Goal: Task Accomplishment & Management: Manage account settings

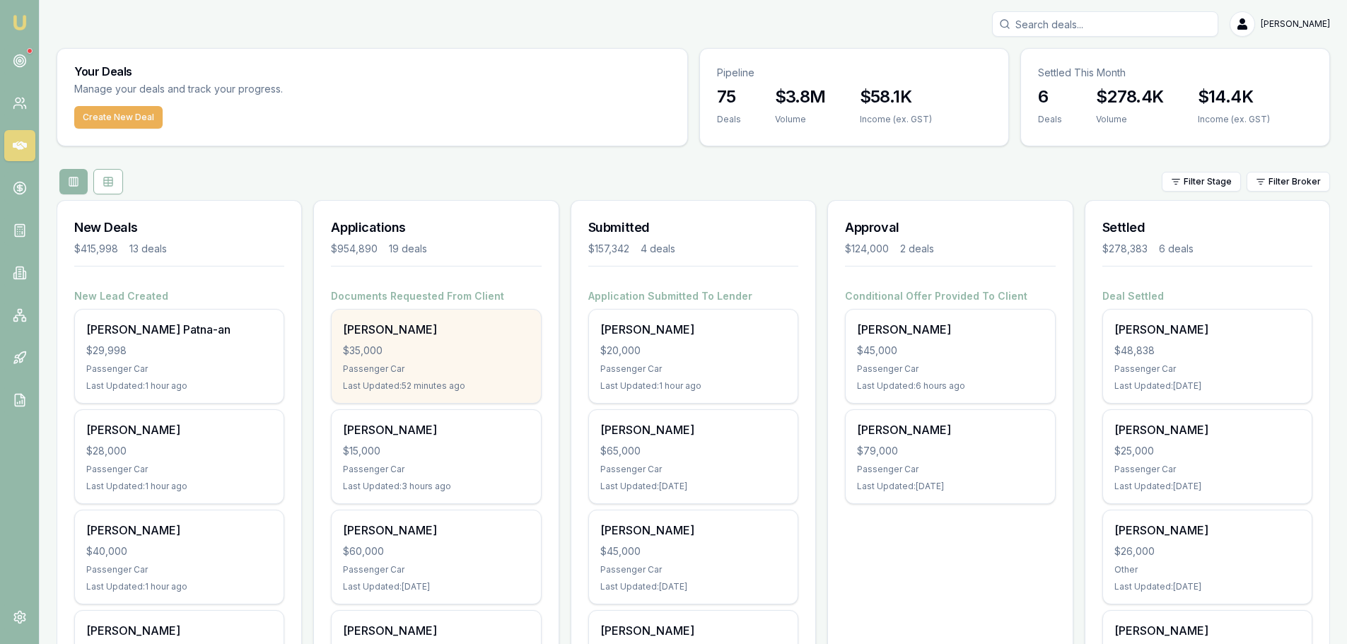
click at [438, 351] on div "$35,000" at bounding box center [436, 351] width 186 height 14
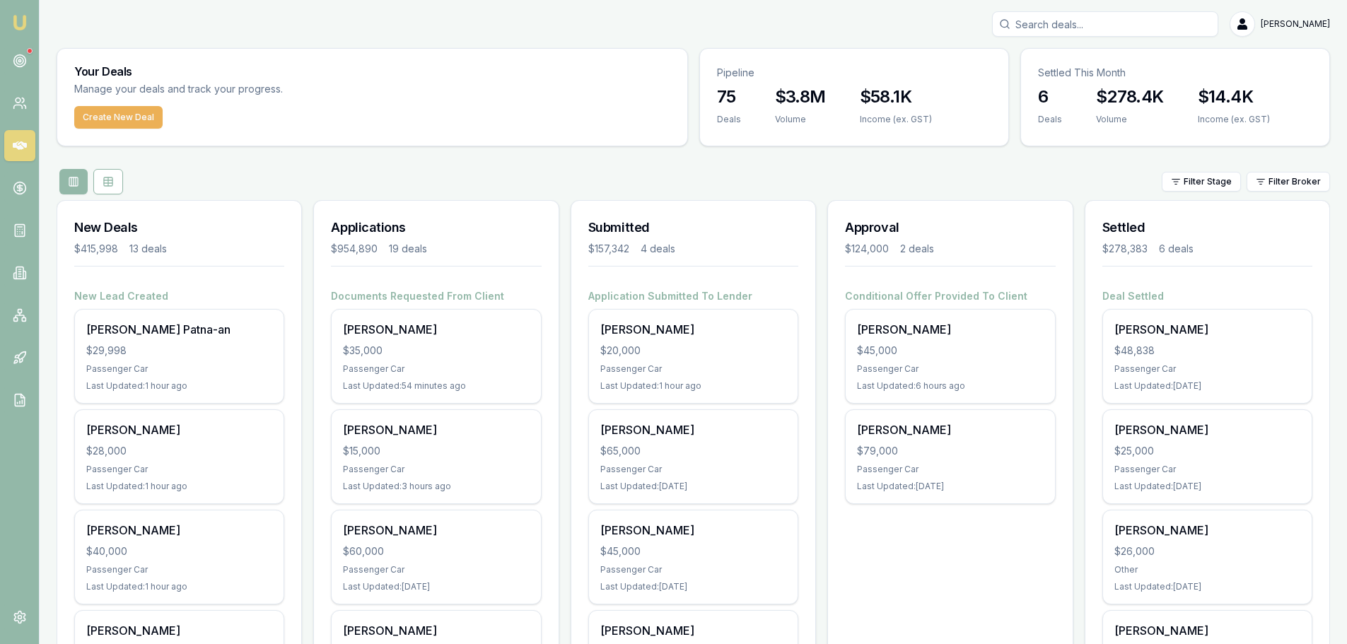
click at [648, 177] on div "Filter Stage Filter Broker" at bounding box center [693, 181] width 1273 height 25
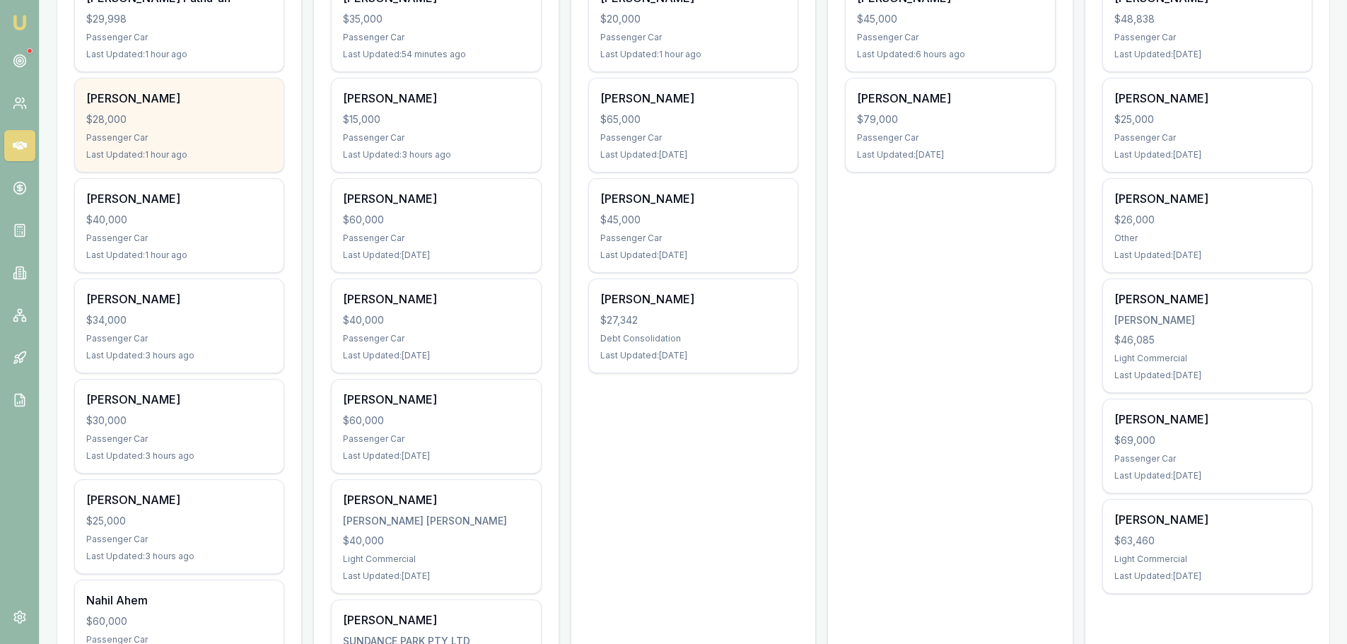
scroll to position [354, 0]
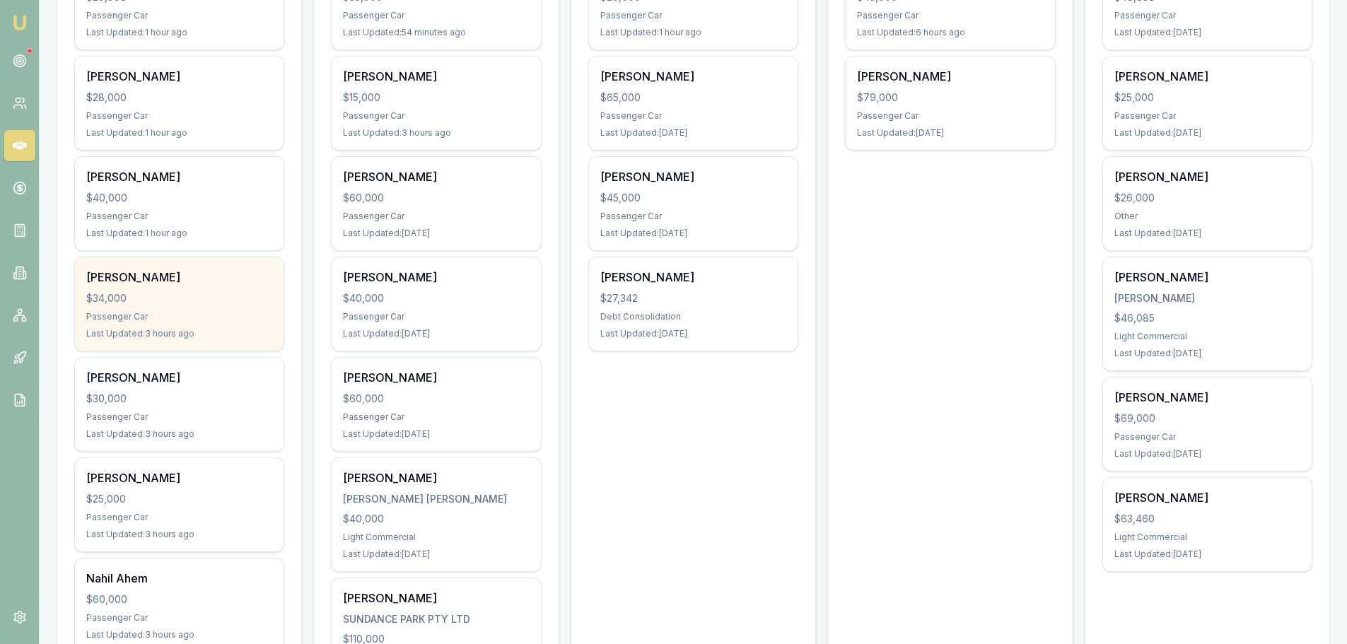
click at [250, 271] on div "Jo Sheehan" at bounding box center [179, 277] width 186 height 17
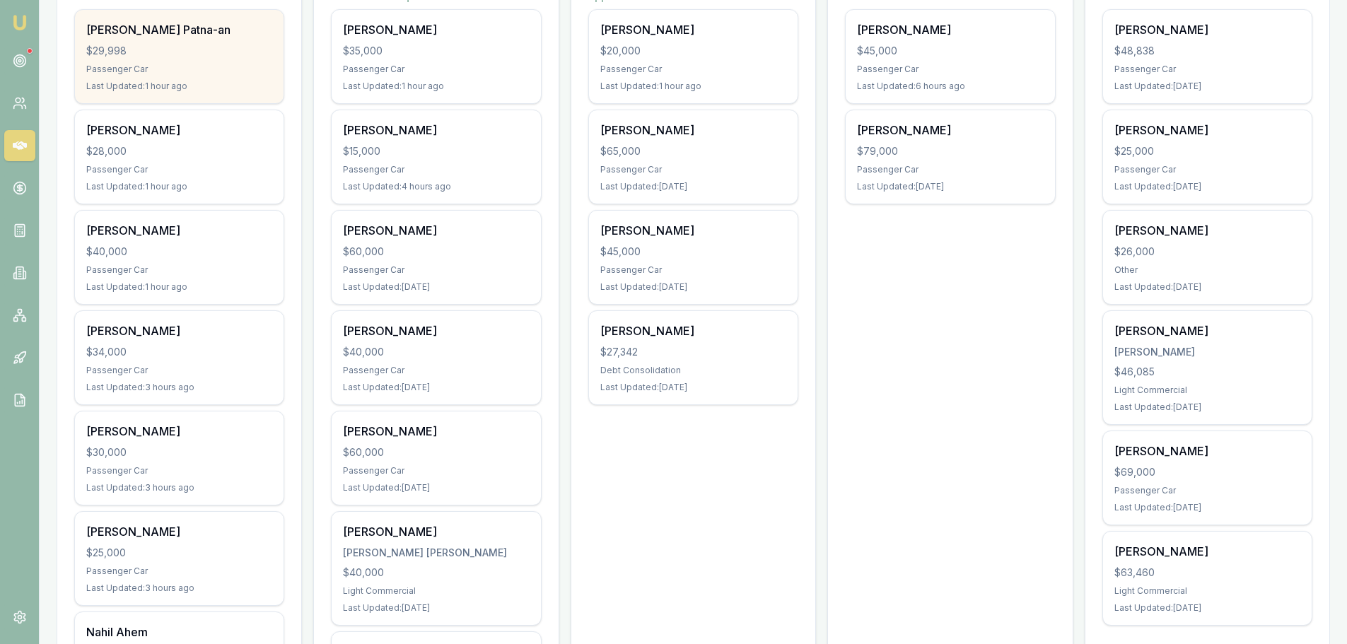
scroll to position [212, 0]
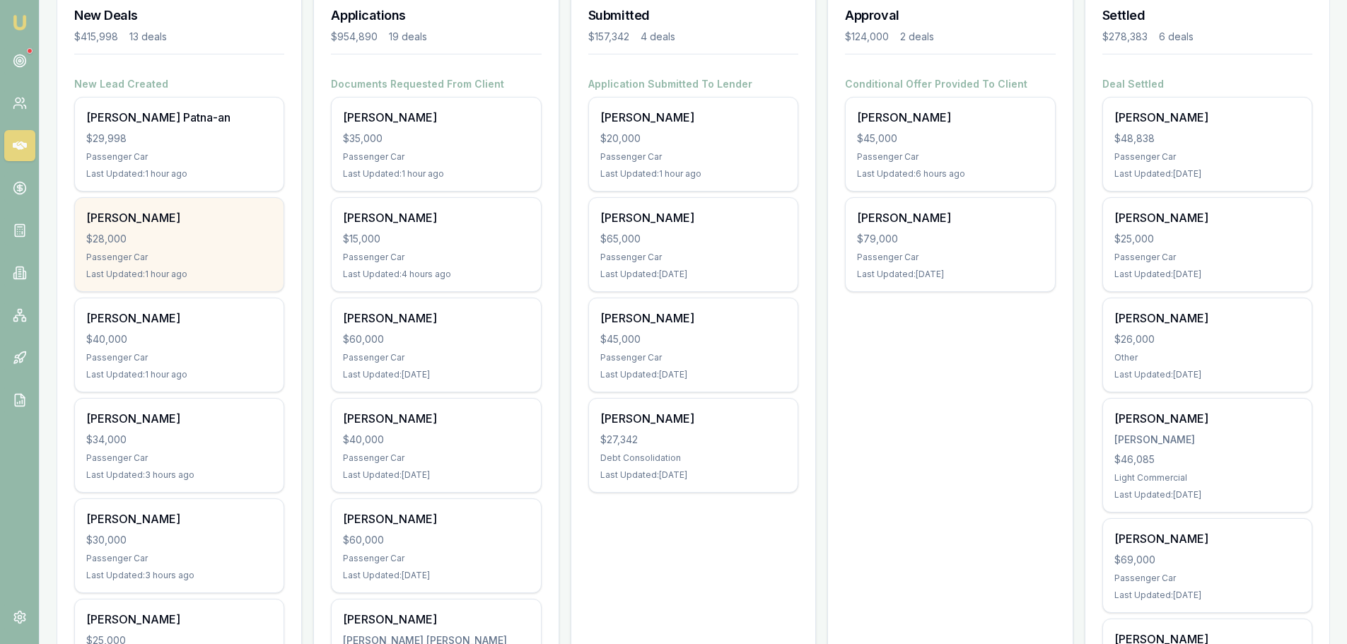
click at [206, 242] on div "$28,000" at bounding box center [179, 239] width 186 height 14
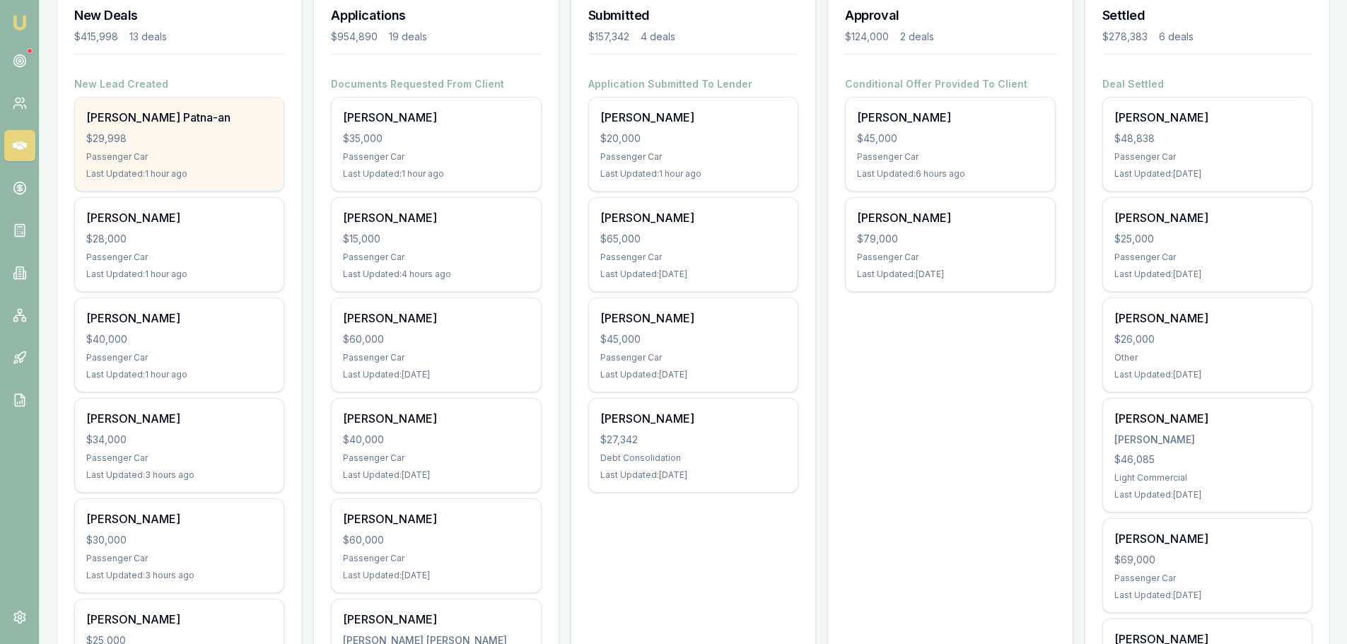
click at [226, 141] on div "$29,998" at bounding box center [179, 139] width 186 height 14
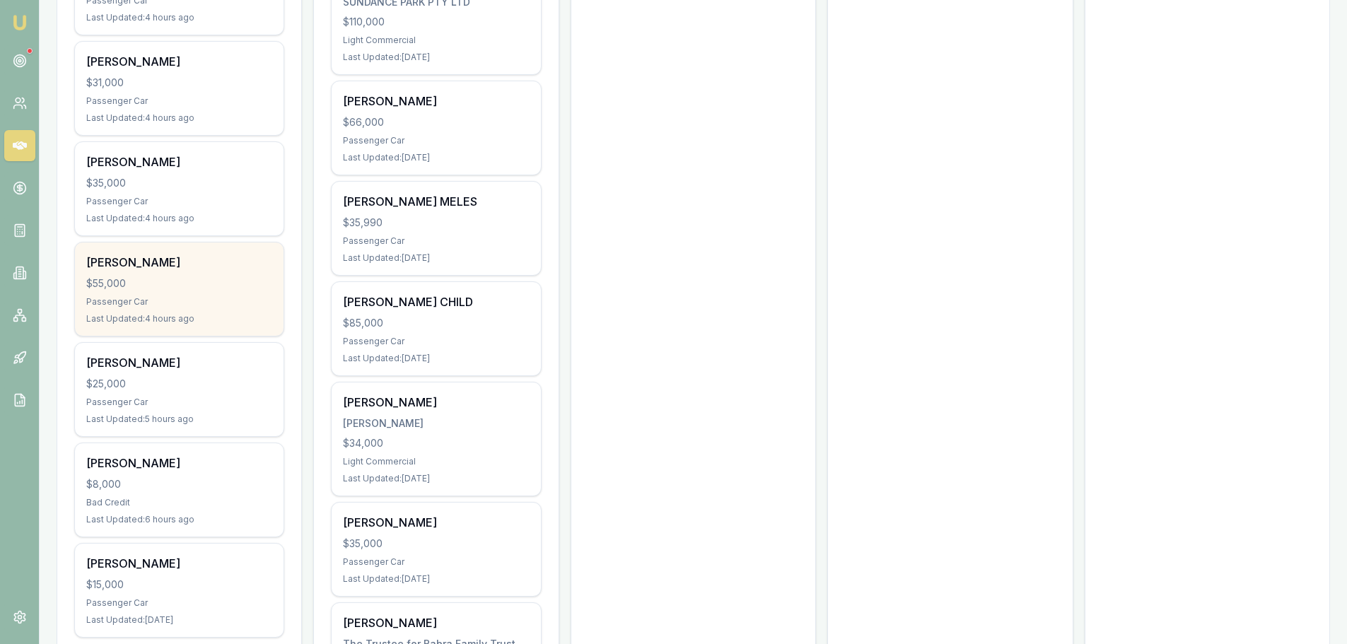
scroll to position [1131, 0]
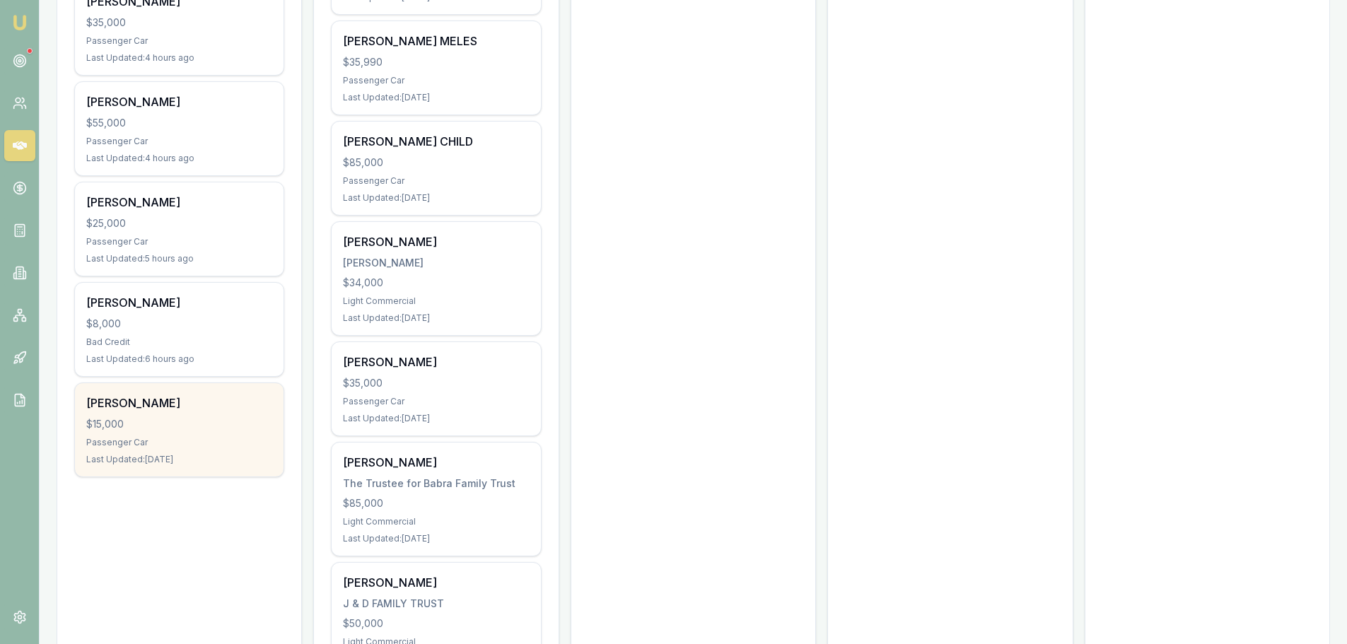
click at [167, 421] on div "$15,000" at bounding box center [179, 424] width 186 height 14
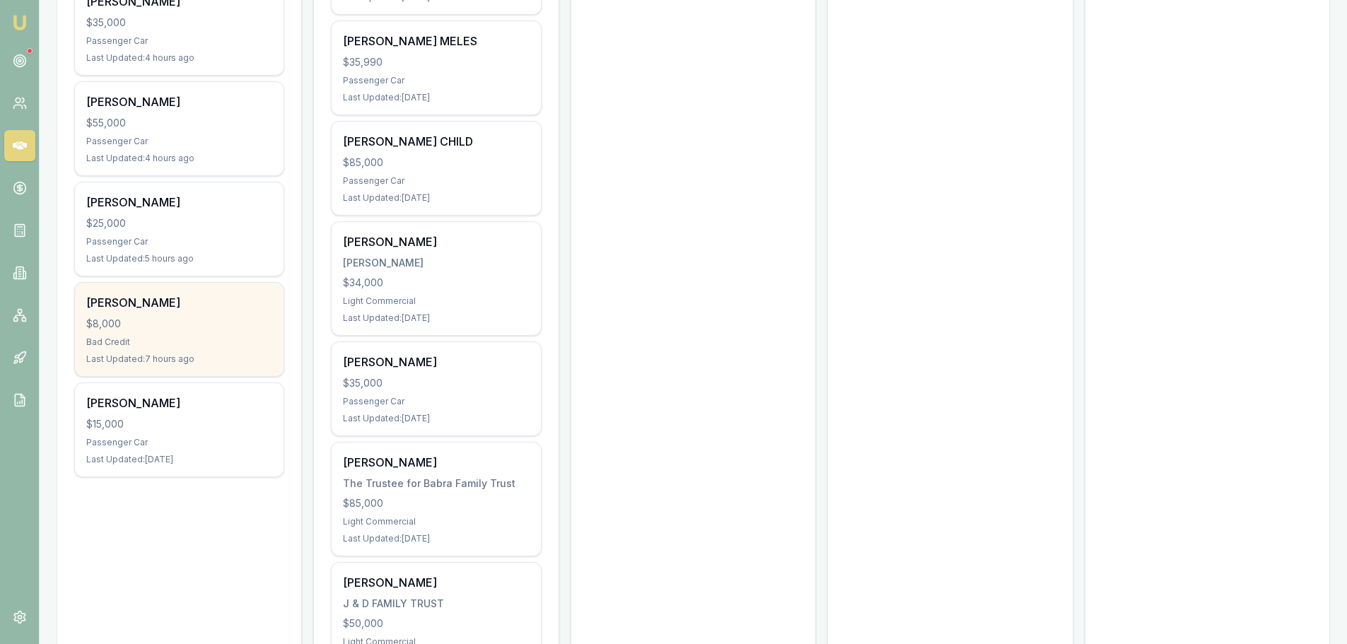
click at [137, 339] on div "Bad Credit" at bounding box center [179, 342] width 186 height 11
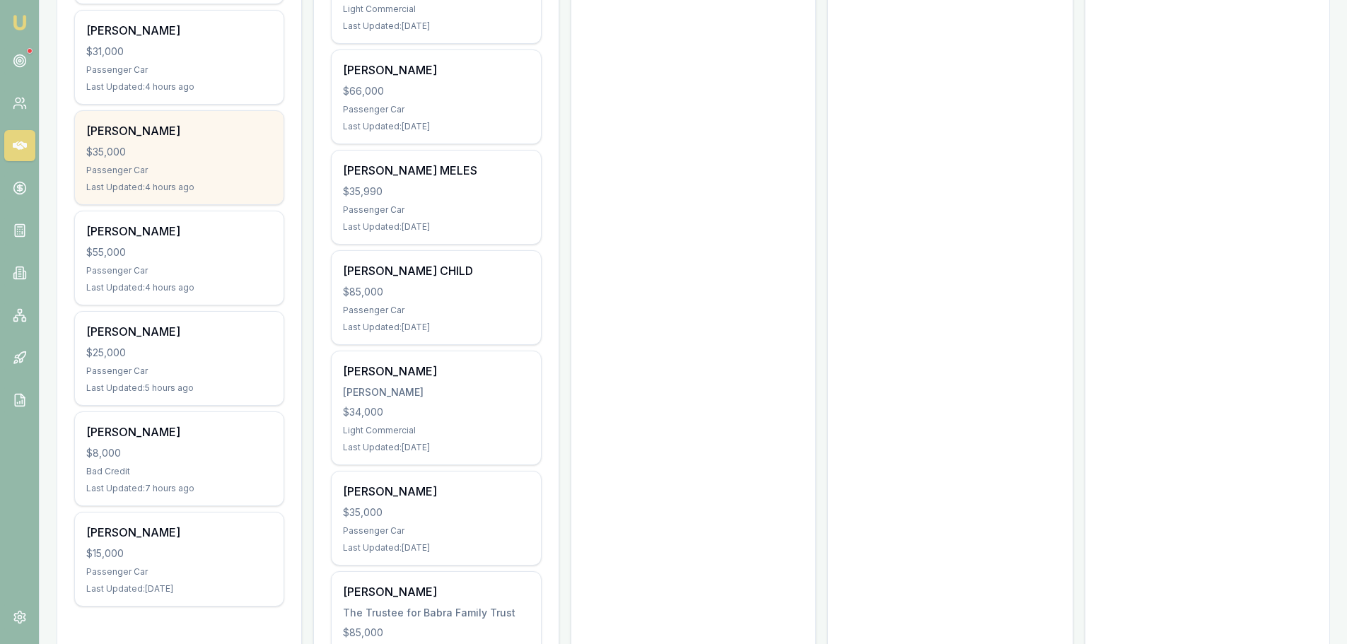
scroll to position [990, 0]
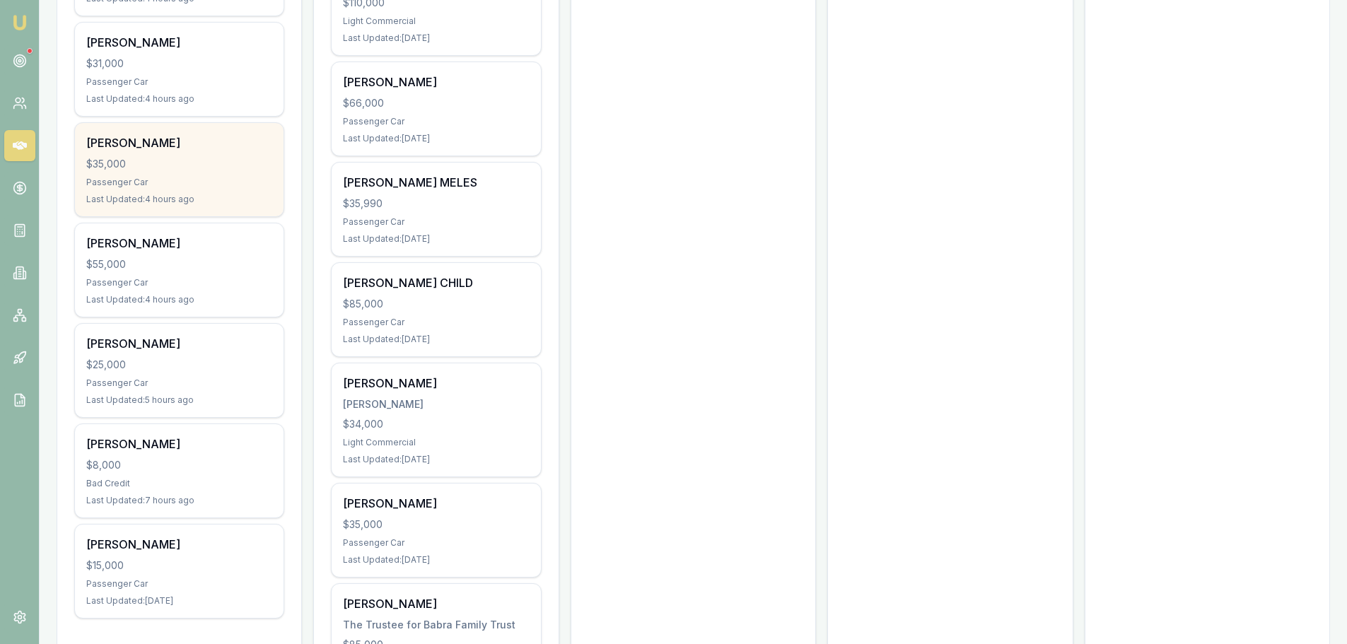
click at [185, 159] on div "$35,000" at bounding box center [179, 164] width 186 height 14
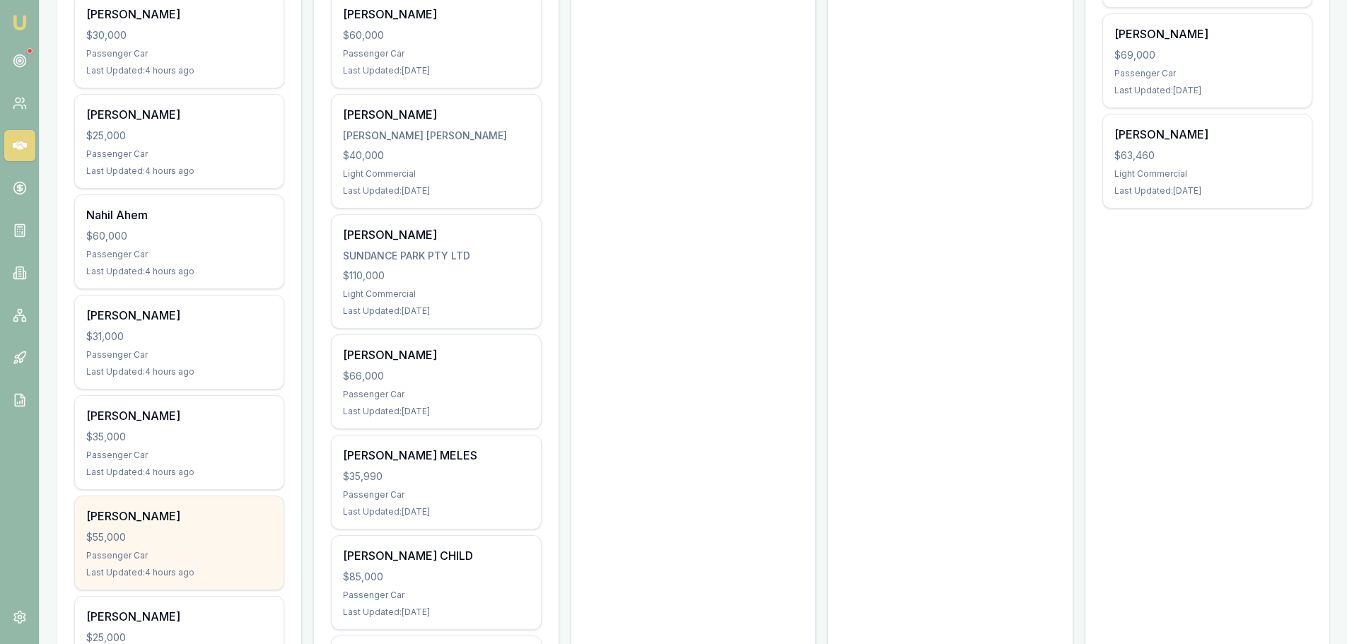
scroll to position [636, 0]
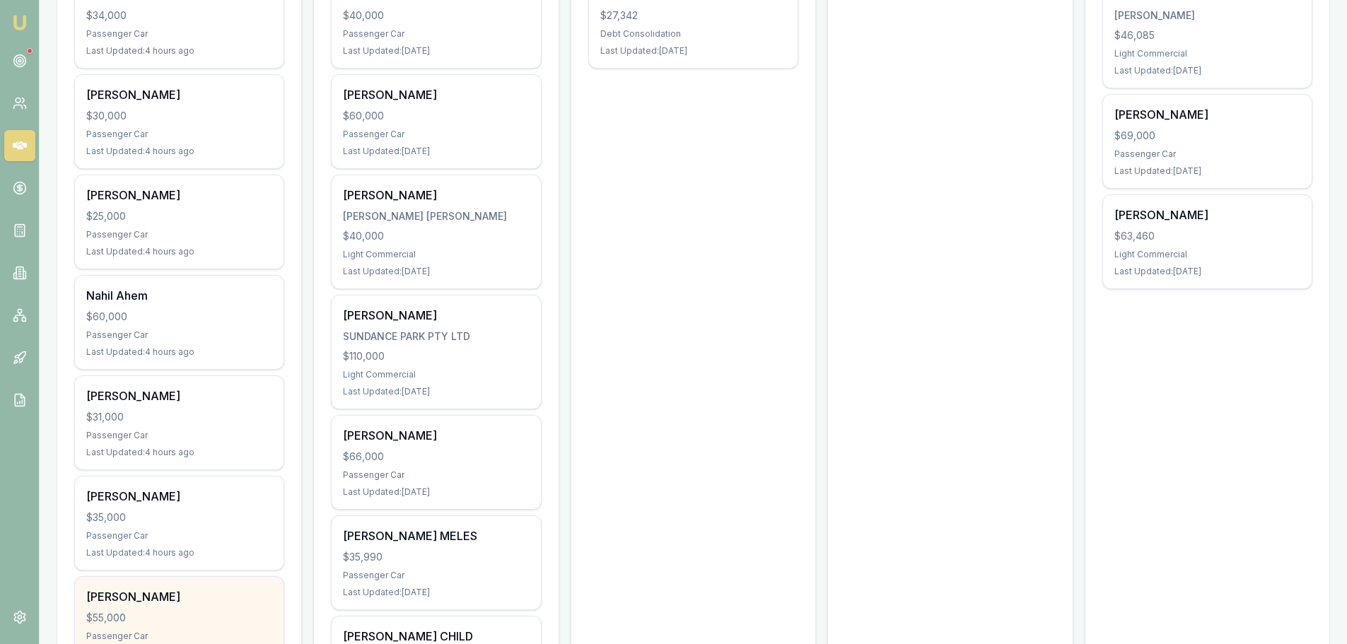
click at [197, 411] on div "$31,000" at bounding box center [179, 417] width 186 height 14
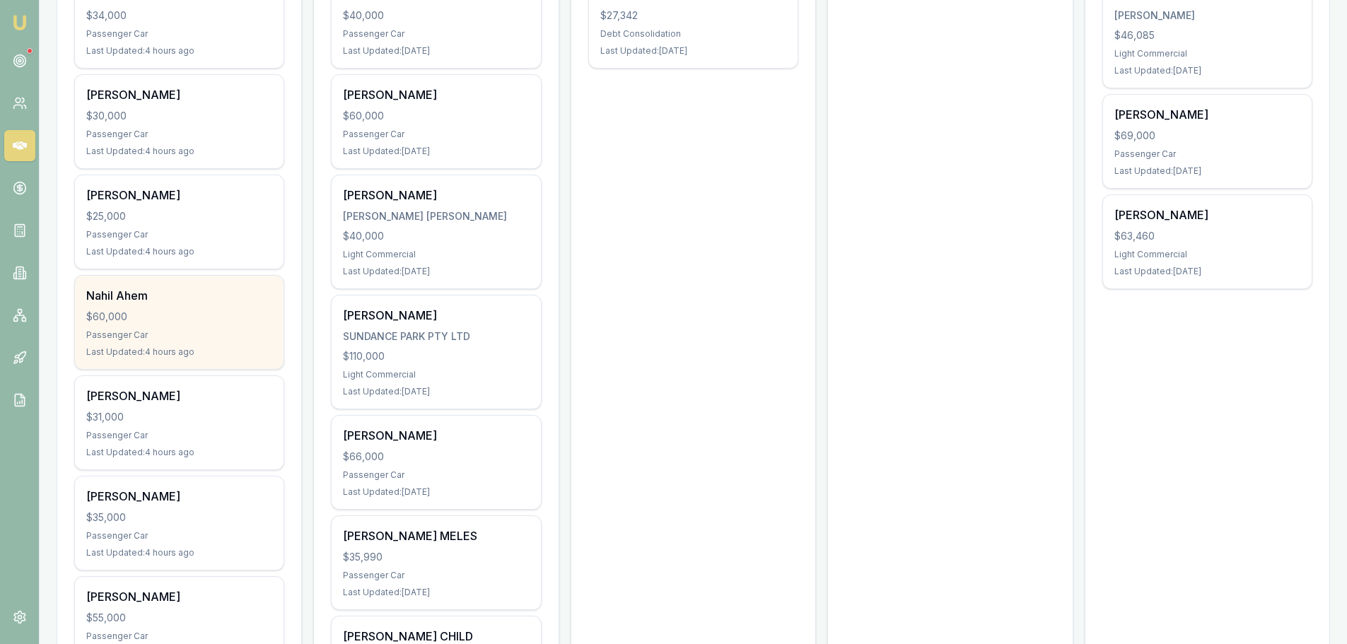
click at [148, 320] on div "$60,000" at bounding box center [179, 317] width 186 height 14
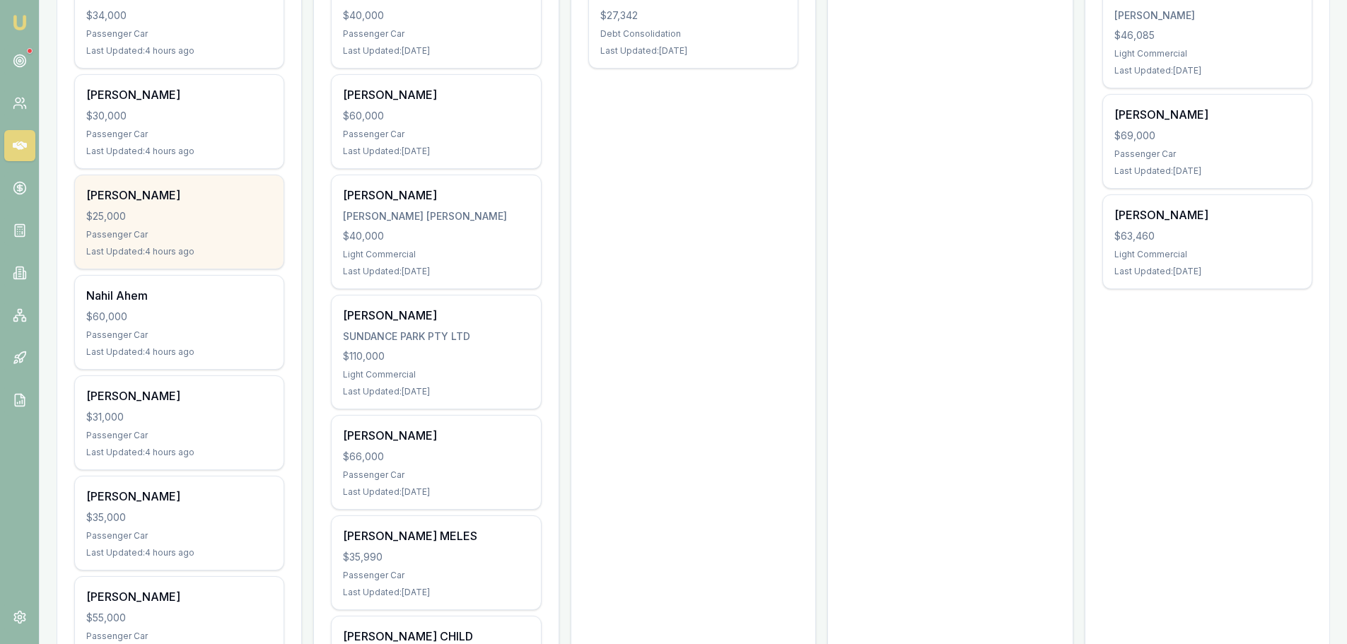
click at [227, 218] on div "$25,000" at bounding box center [179, 216] width 186 height 14
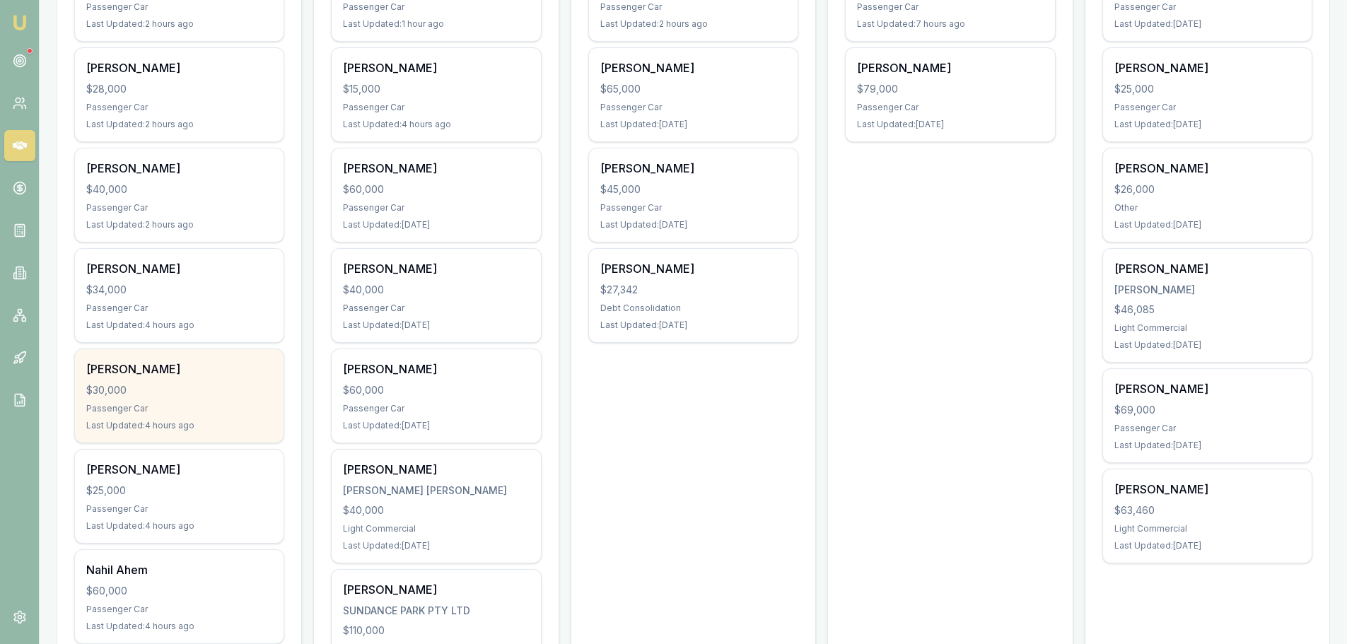
scroll to position [354, 0]
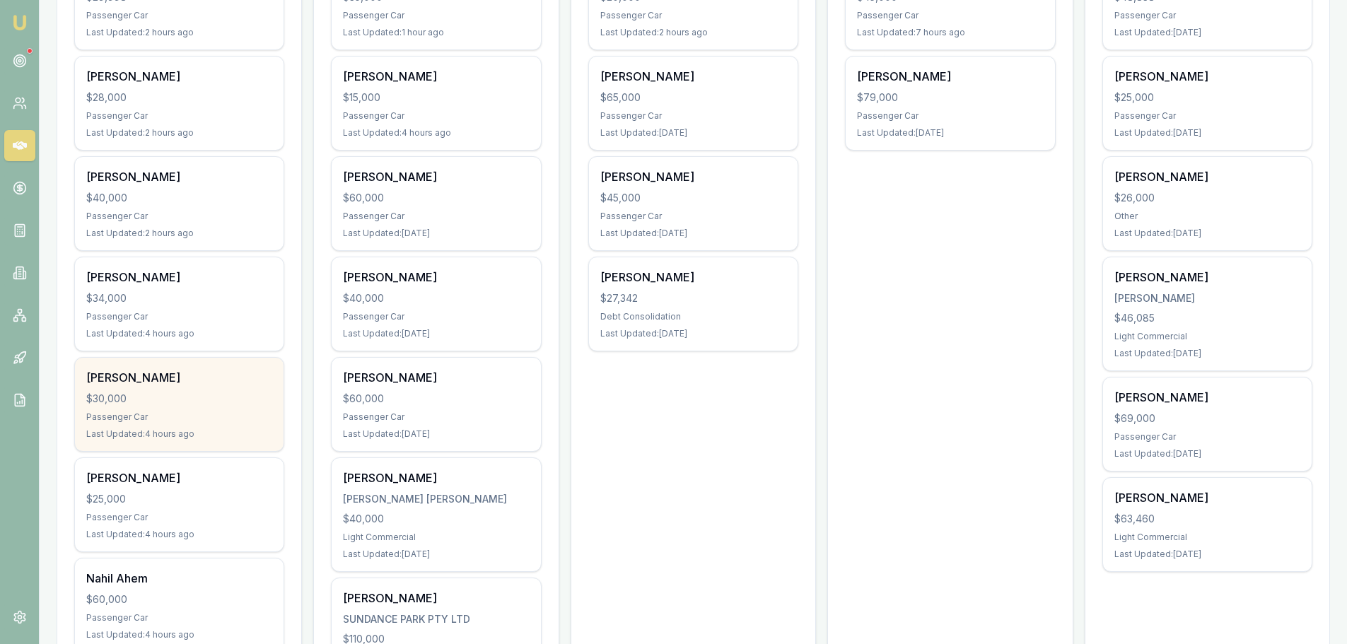
click at [189, 409] on div "Sheree Maric $30,000 Passenger Car Last Updated: 4 hours ago" at bounding box center [179, 404] width 209 height 93
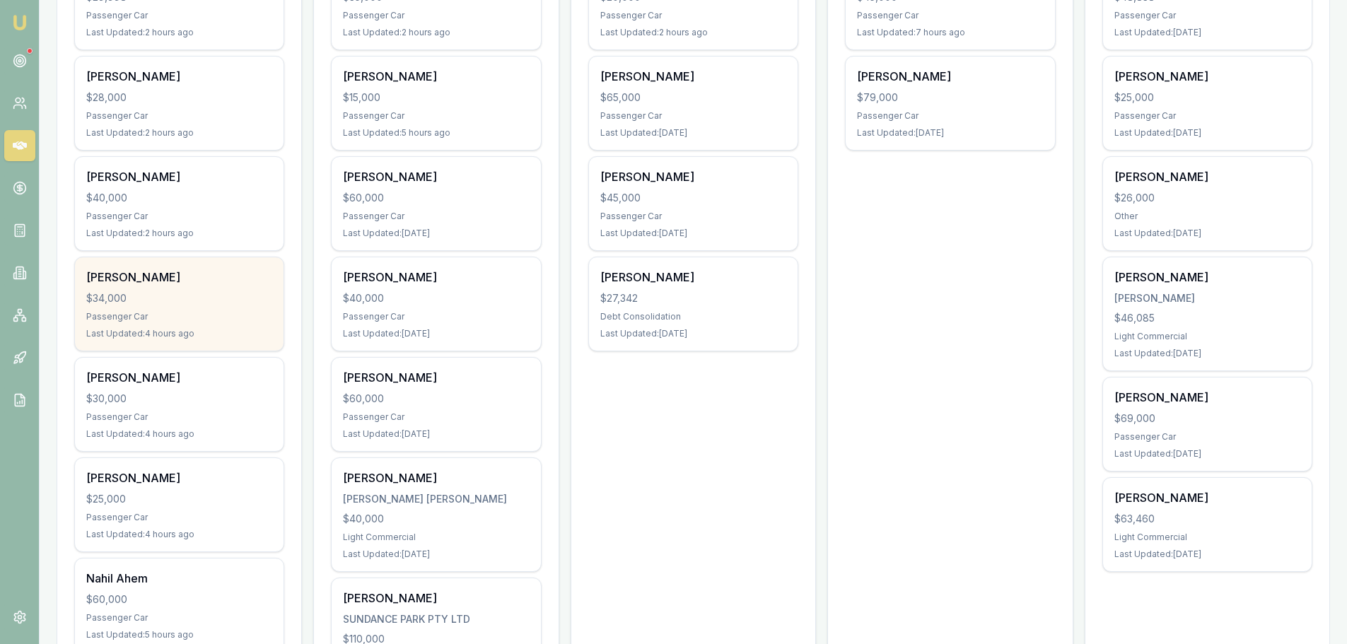
click at [197, 308] on div "Jo Sheehan $34,000 Passenger Car Last Updated: 4 hours ago" at bounding box center [179, 303] width 209 height 93
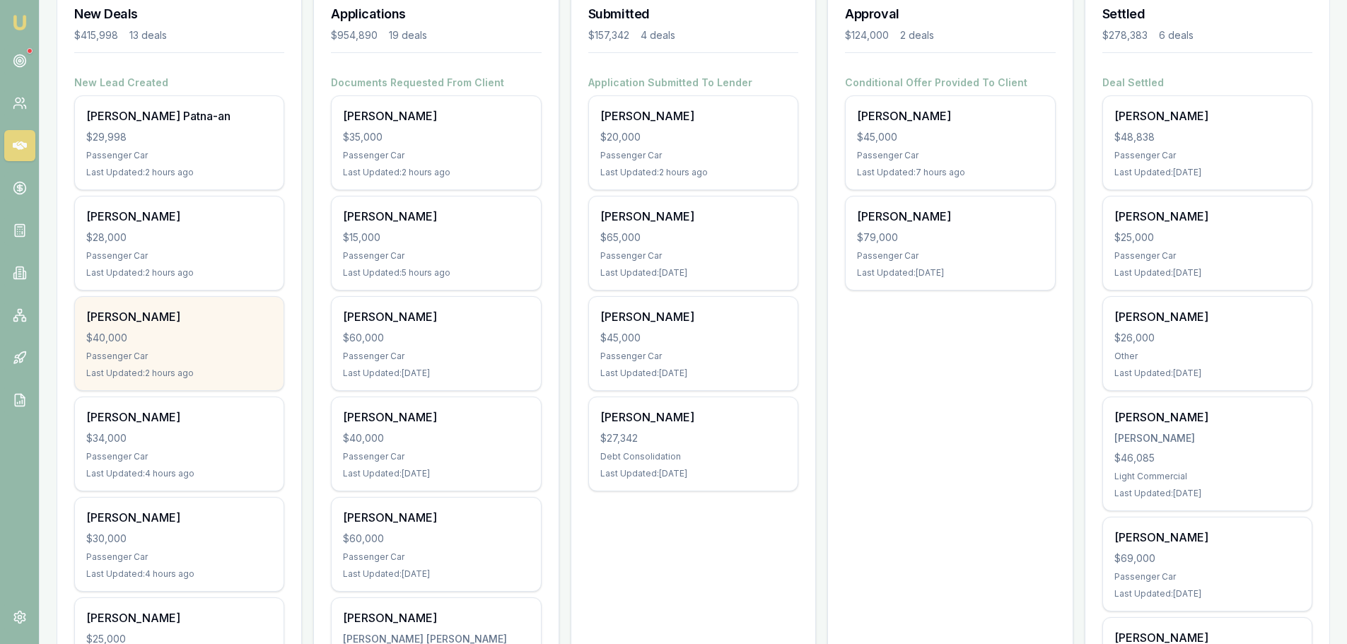
scroll to position [212, 0]
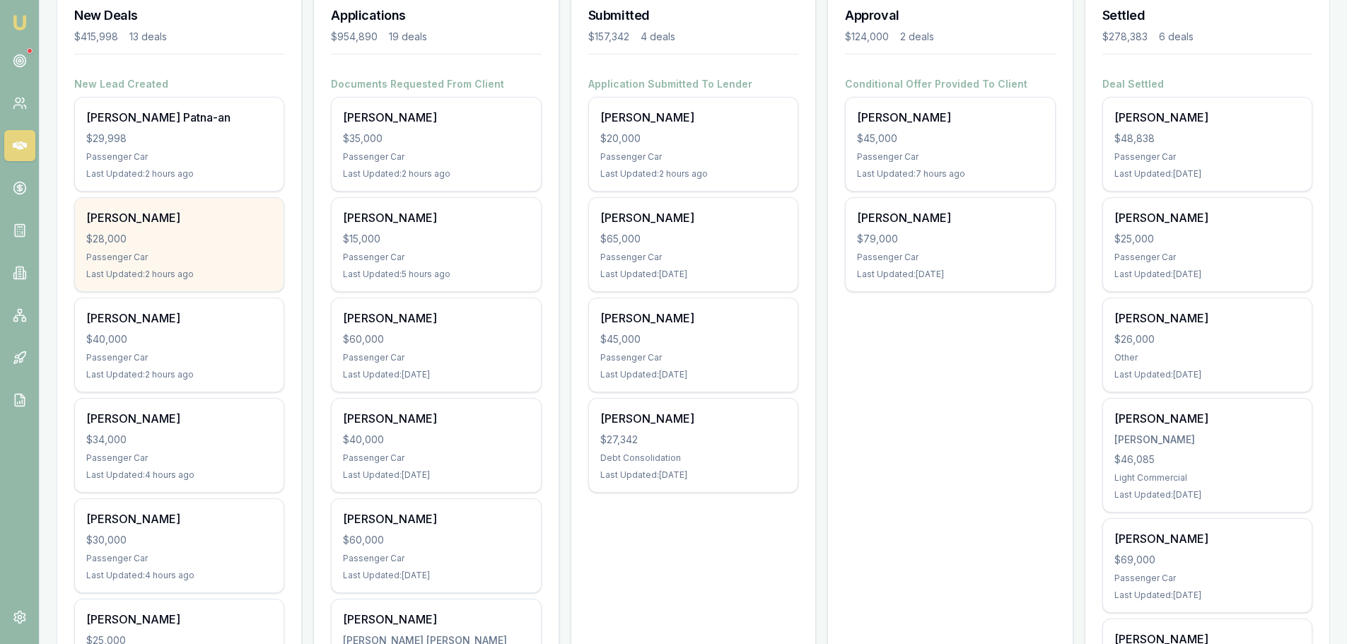
click at [216, 240] on div "$28,000" at bounding box center [179, 239] width 186 height 14
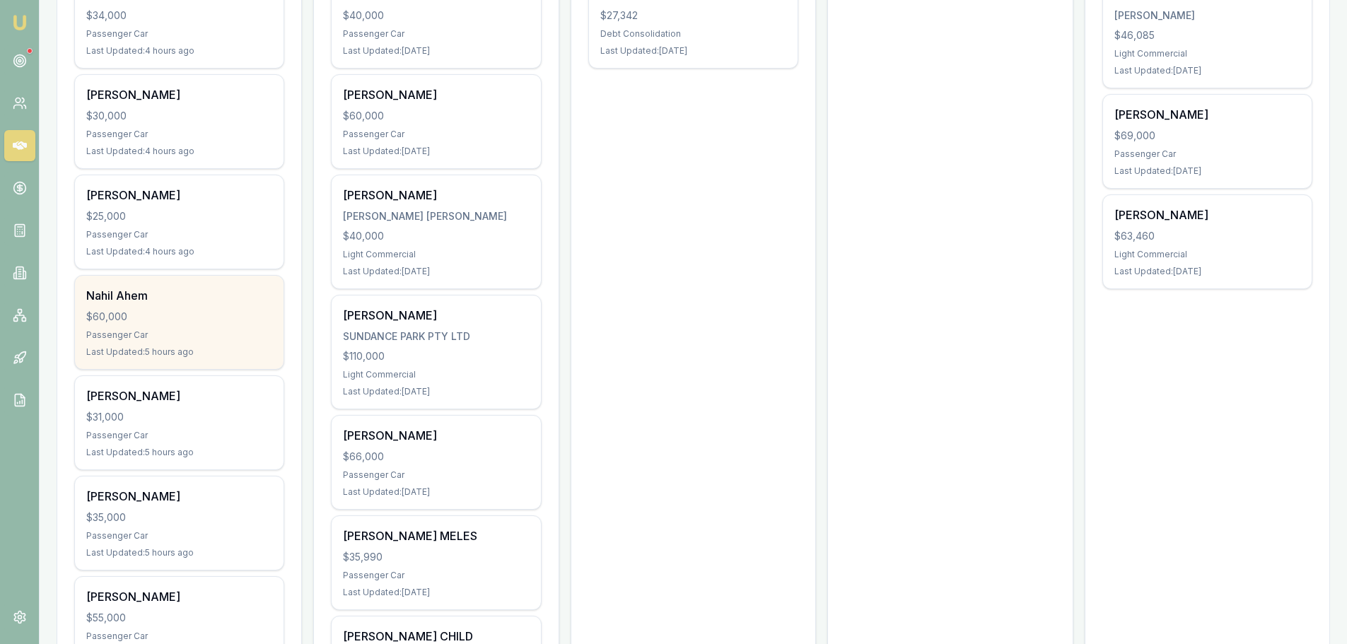
scroll to position [849, 0]
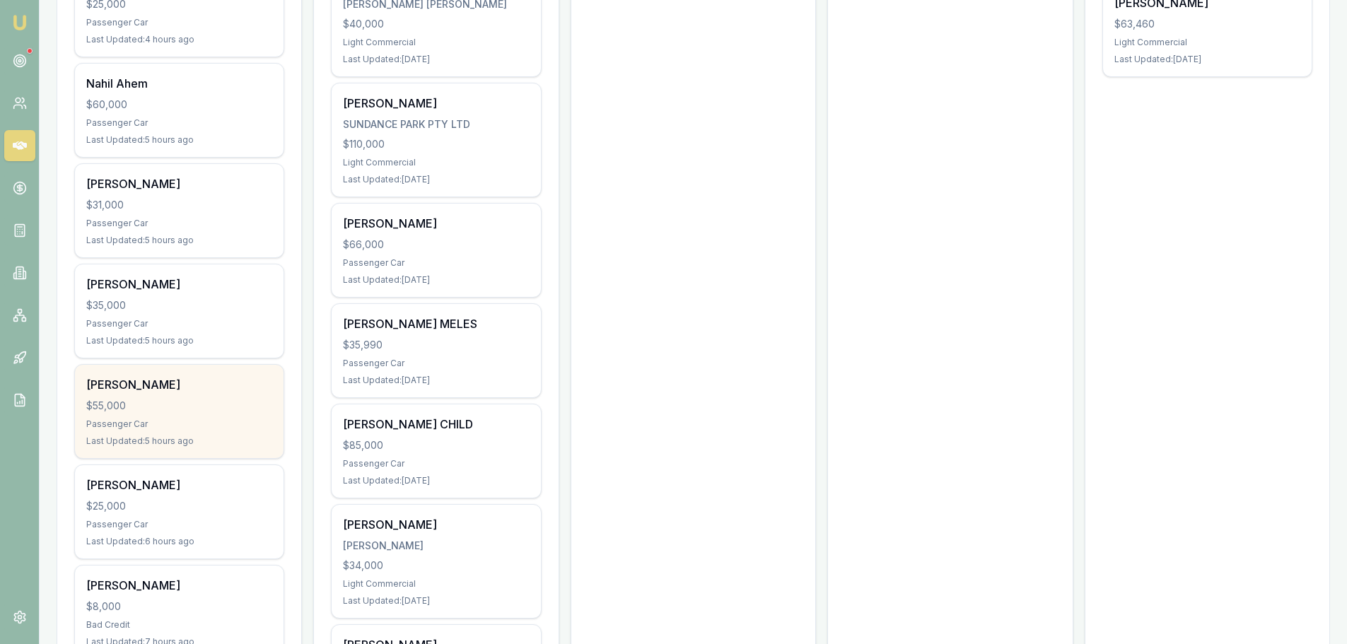
click at [205, 402] on div "$55,000" at bounding box center [179, 406] width 186 height 14
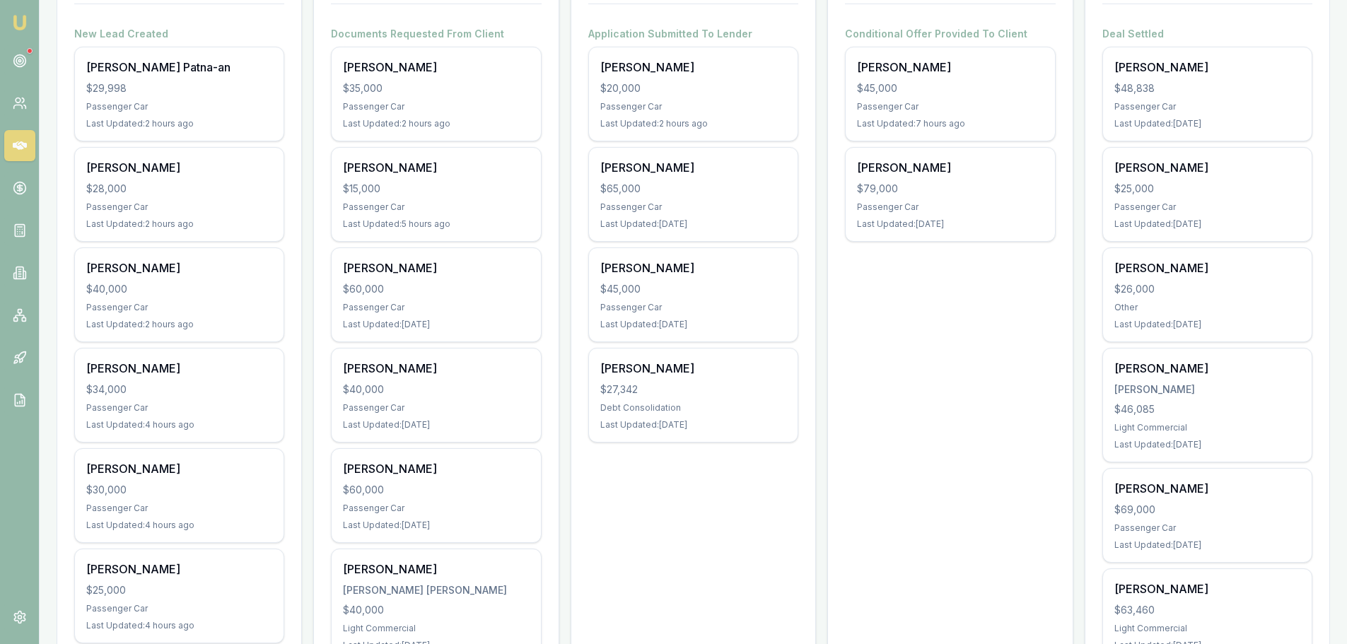
scroll to position [212, 0]
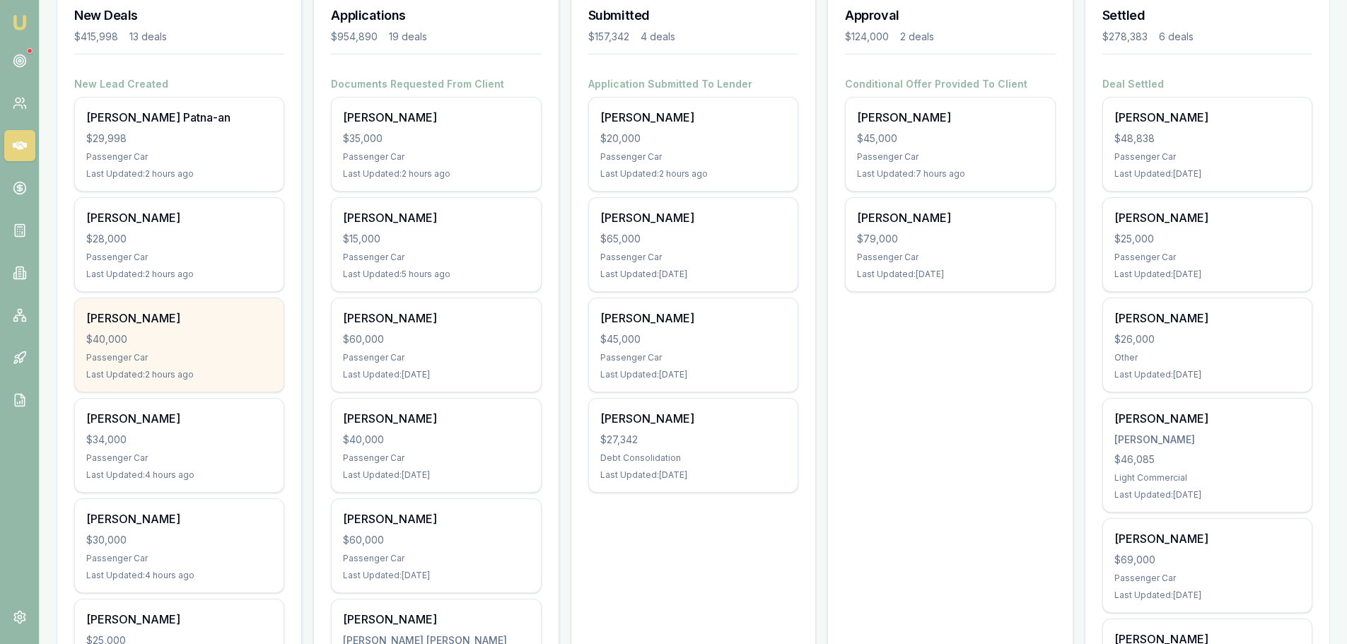
click at [144, 325] on div "Gavin Boyd" at bounding box center [179, 318] width 186 height 17
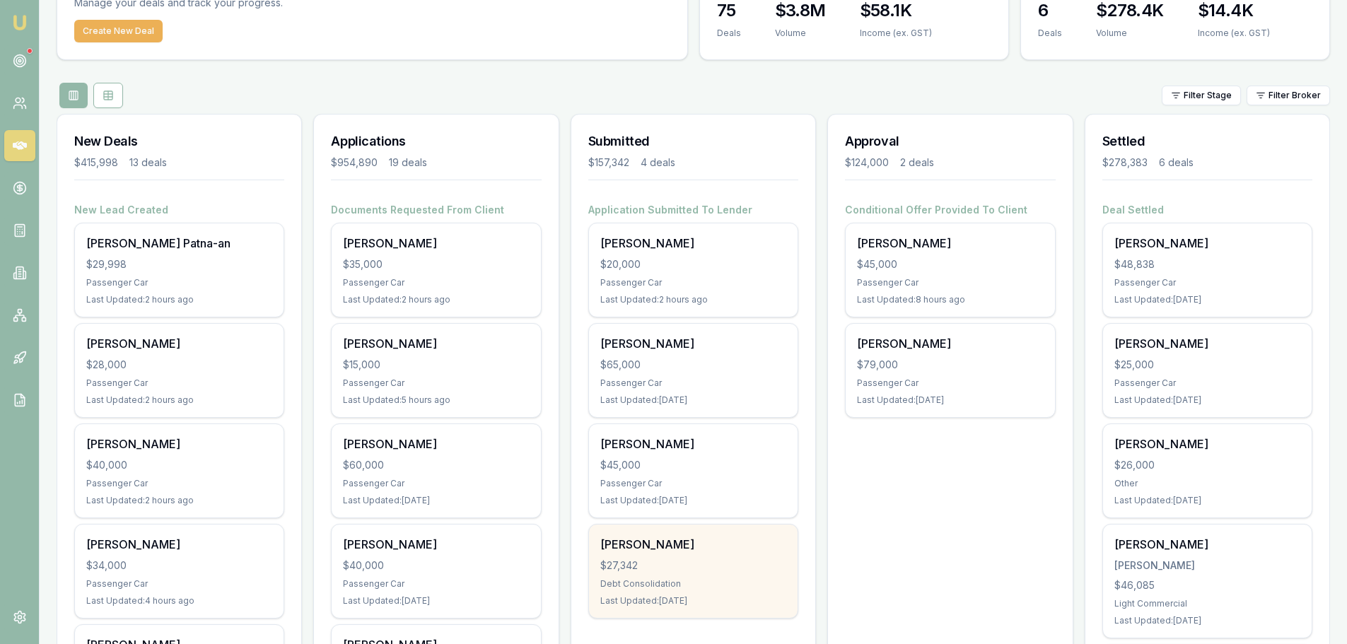
scroll to position [0, 0]
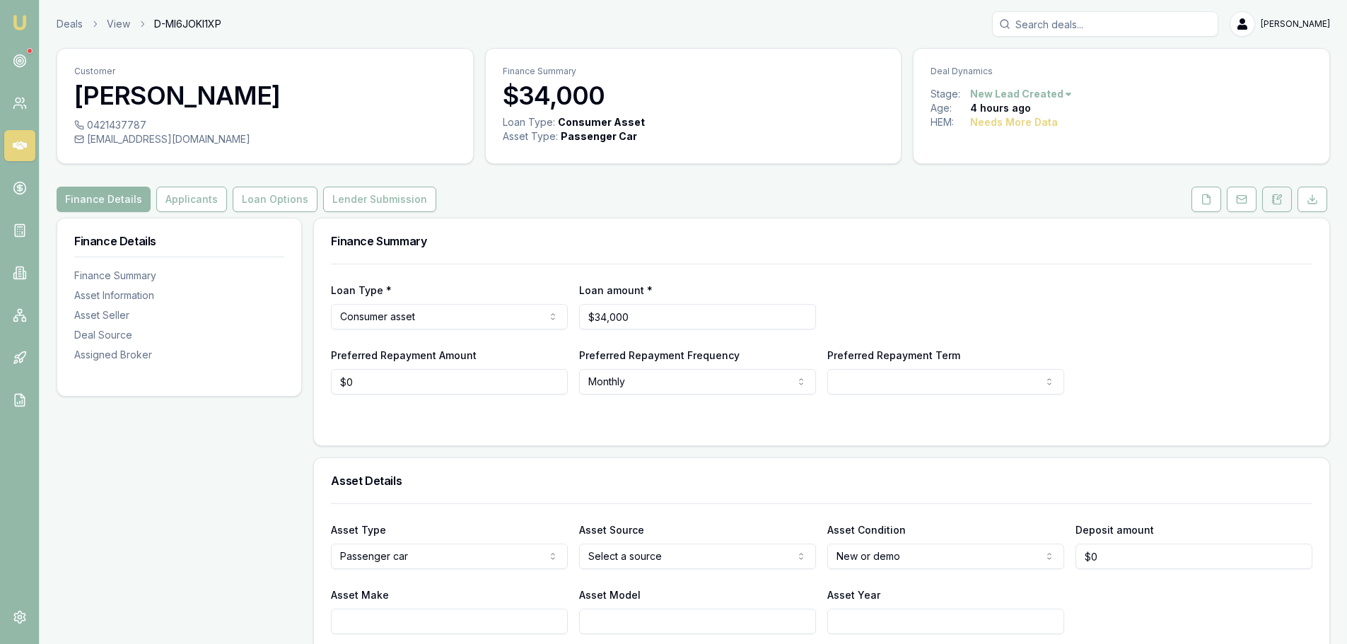
click at [1285, 197] on button at bounding box center [1277, 199] width 30 height 25
click at [1276, 202] on icon at bounding box center [1276, 199] width 11 height 11
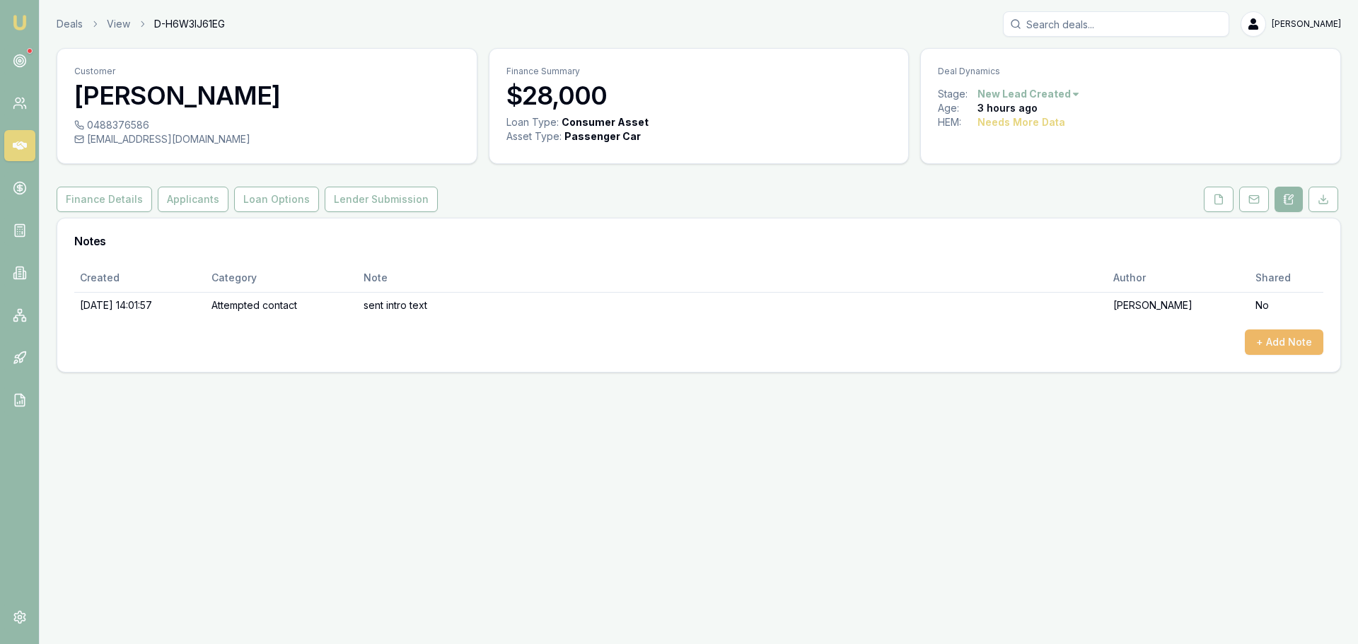
click at [1281, 344] on button "+ Add Note" at bounding box center [1283, 342] width 78 height 25
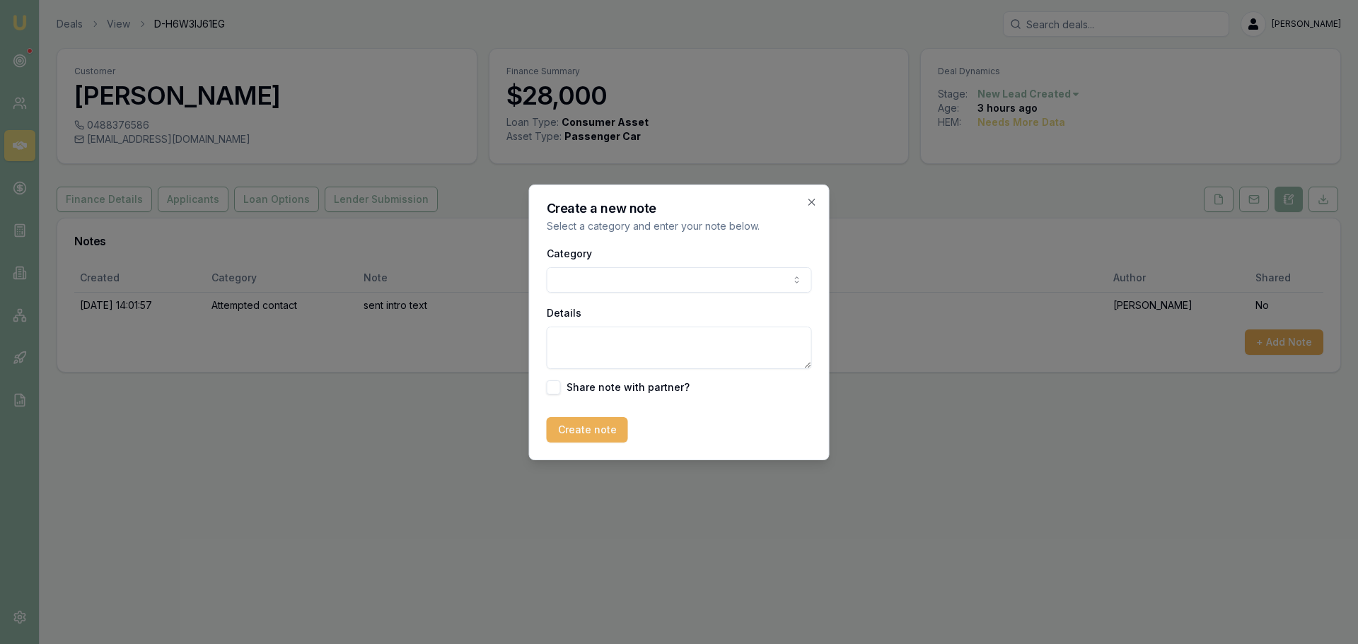
click at [711, 284] on body "Emu Broker Deals View D-H6W3IJ61EG Erin Shield Toggle Menu Customer Isireli Taw…" at bounding box center [679, 322] width 1358 height 644
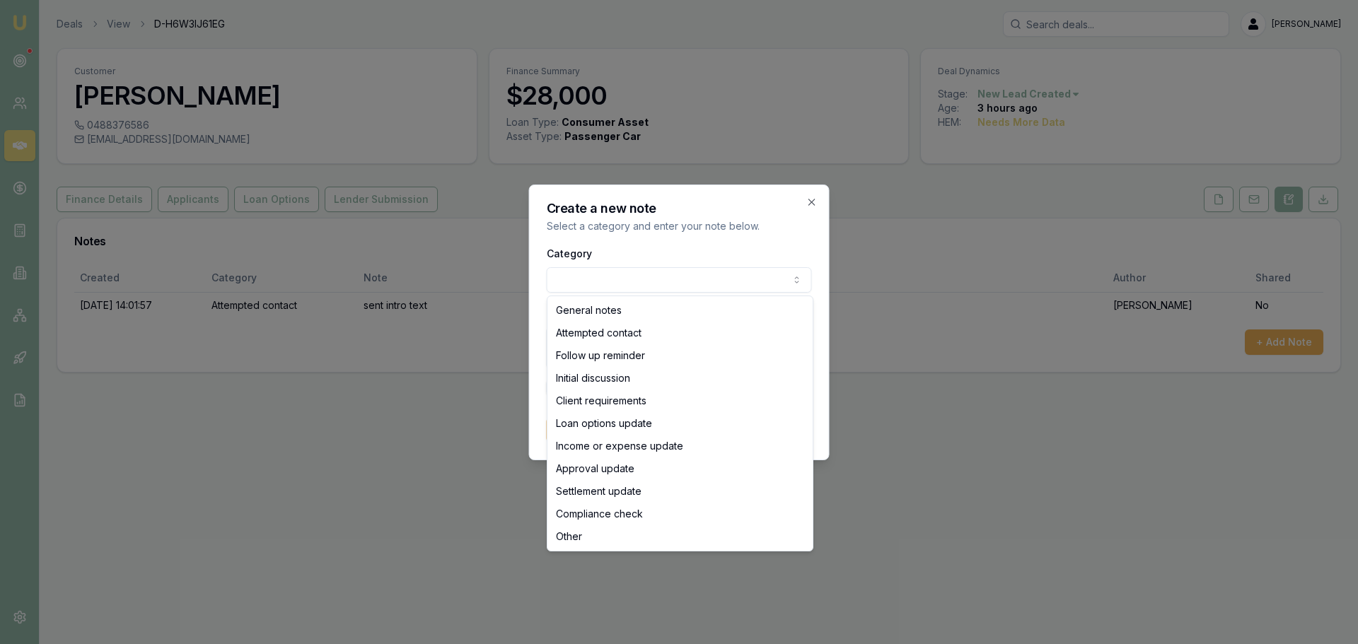
select select "ATTEMPTED_CONTACT"
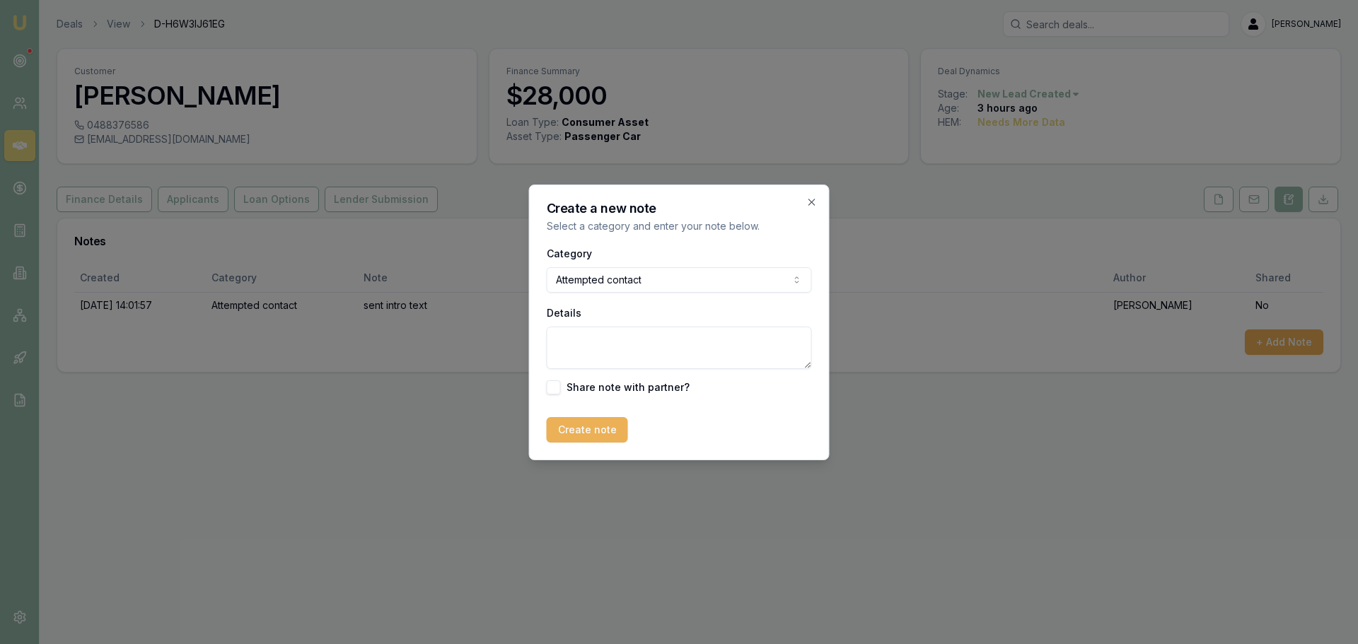
click at [612, 335] on textarea "Details" at bounding box center [679, 348] width 265 height 42
type textarea "Left VM"
click at [585, 431] on button "Create note" at bounding box center [587, 429] width 81 height 25
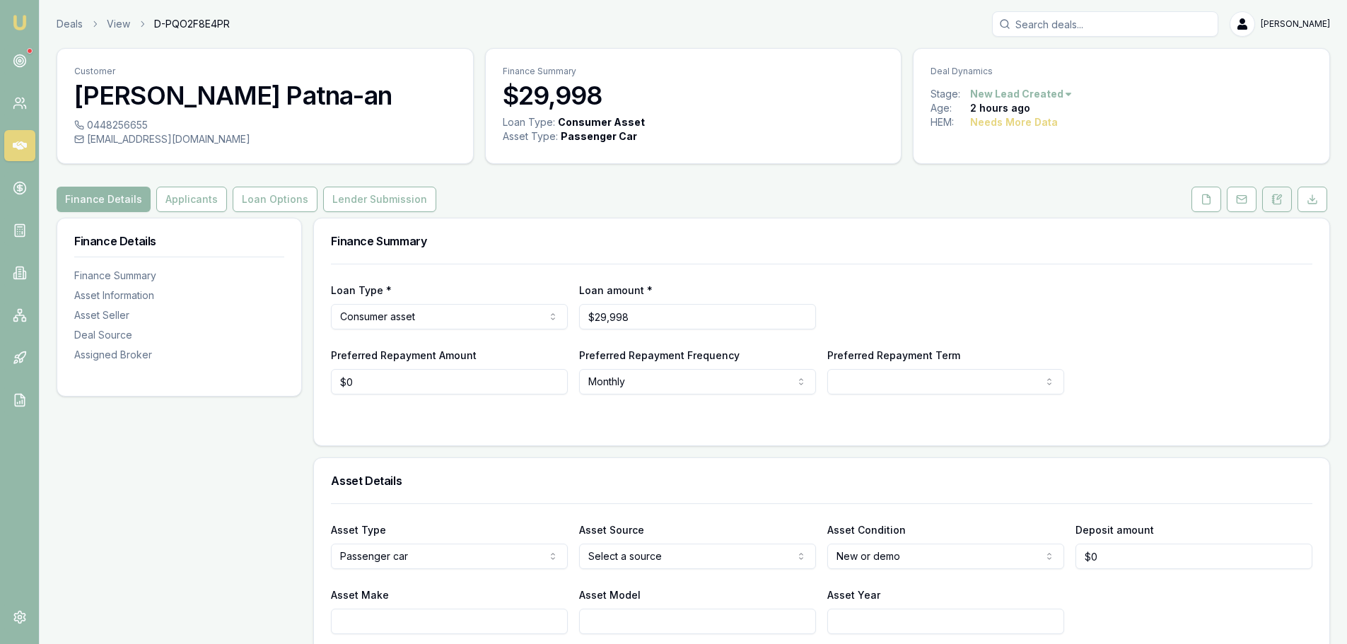
click at [1282, 204] on icon at bounding box center [1276, 199] width 11 height 11
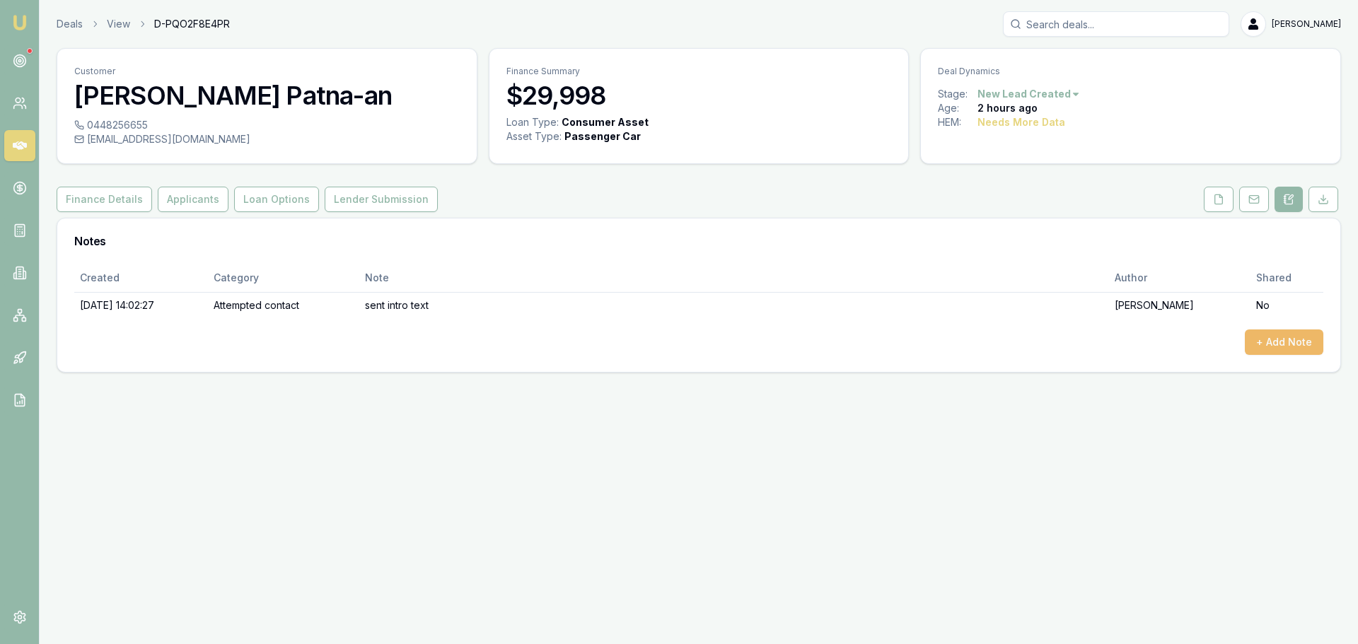
click at [1314, 340] on button "+ Add Note" at bounding box center [1283, 342] width 78 height 25
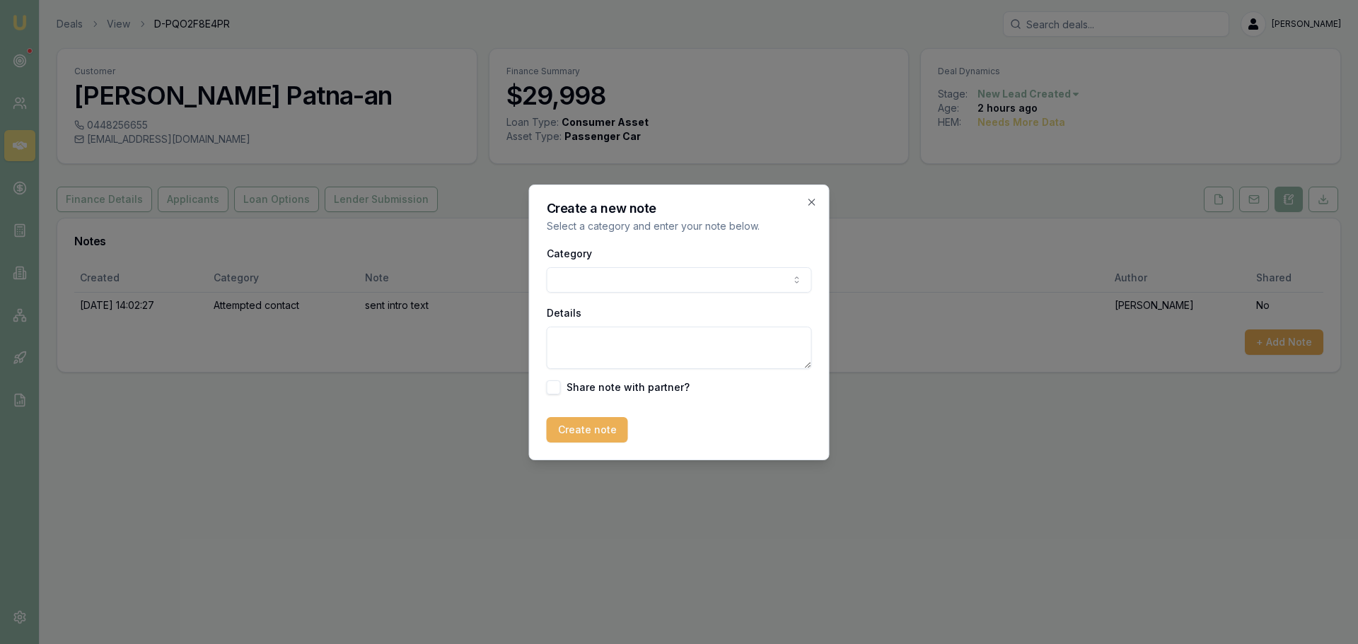
click at [717, 276] on body "Emu Broker Deals View D-PQO2F8E4PR Erin Shield Toggle Menu Customer Fermin Patn…" at bounding box center [679, 322] width 1358 height 644
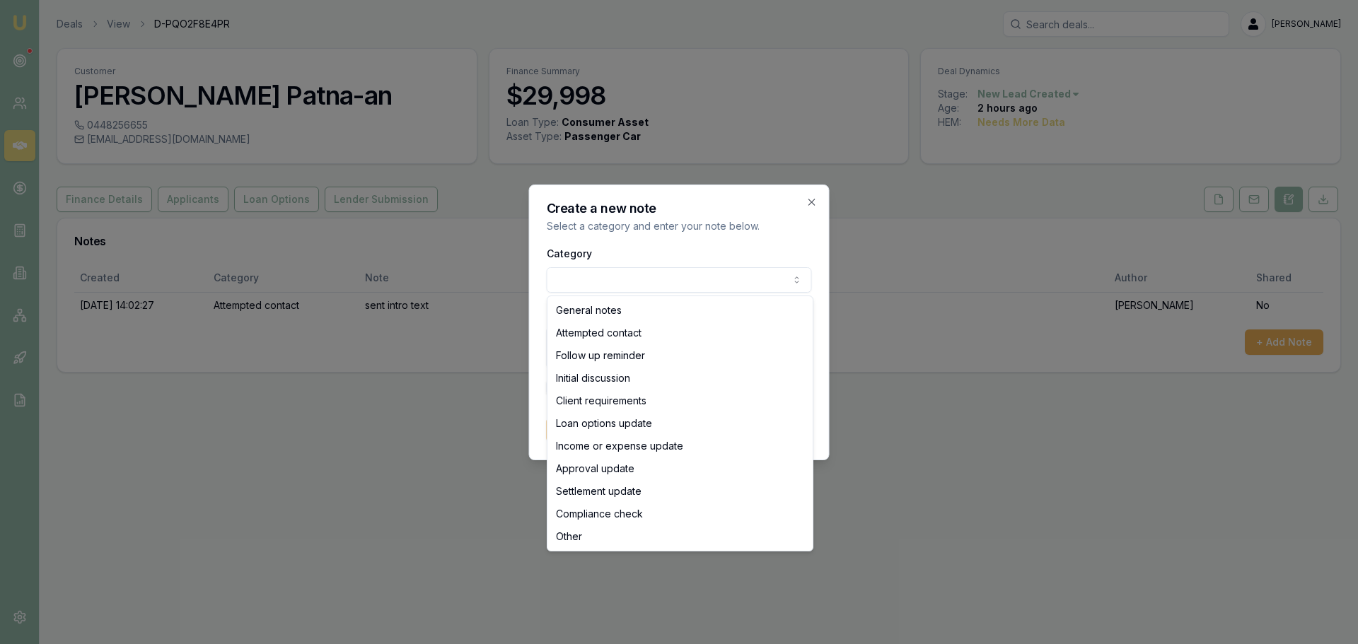
select select "ATTEMPTED_CONTACT"
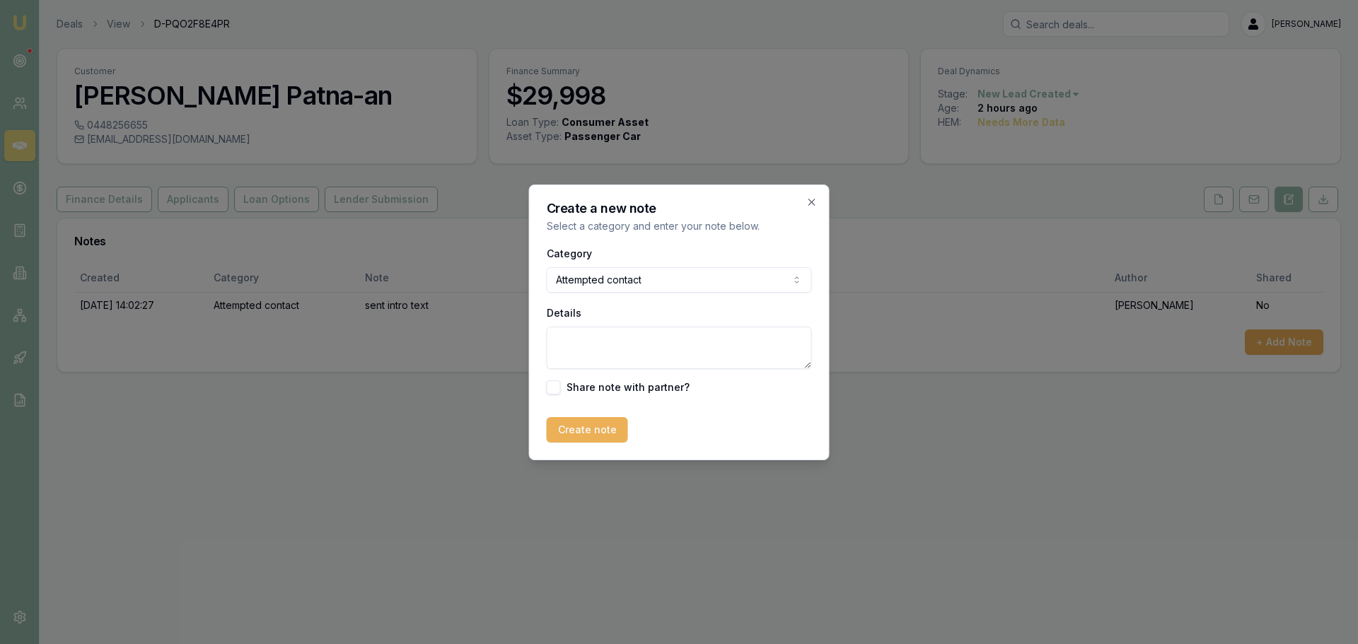
click at [630, 352] on textarea "Details" at bounding box center [679, 348] width 265 height 42
click at [630, 353] on textarea "Details" at bounding box center [679, 348] width 265 height 42
type textarea "Left VM"
click at [586, 428] on button "Create note" at bounding box center [587, 429] width 81 height 25
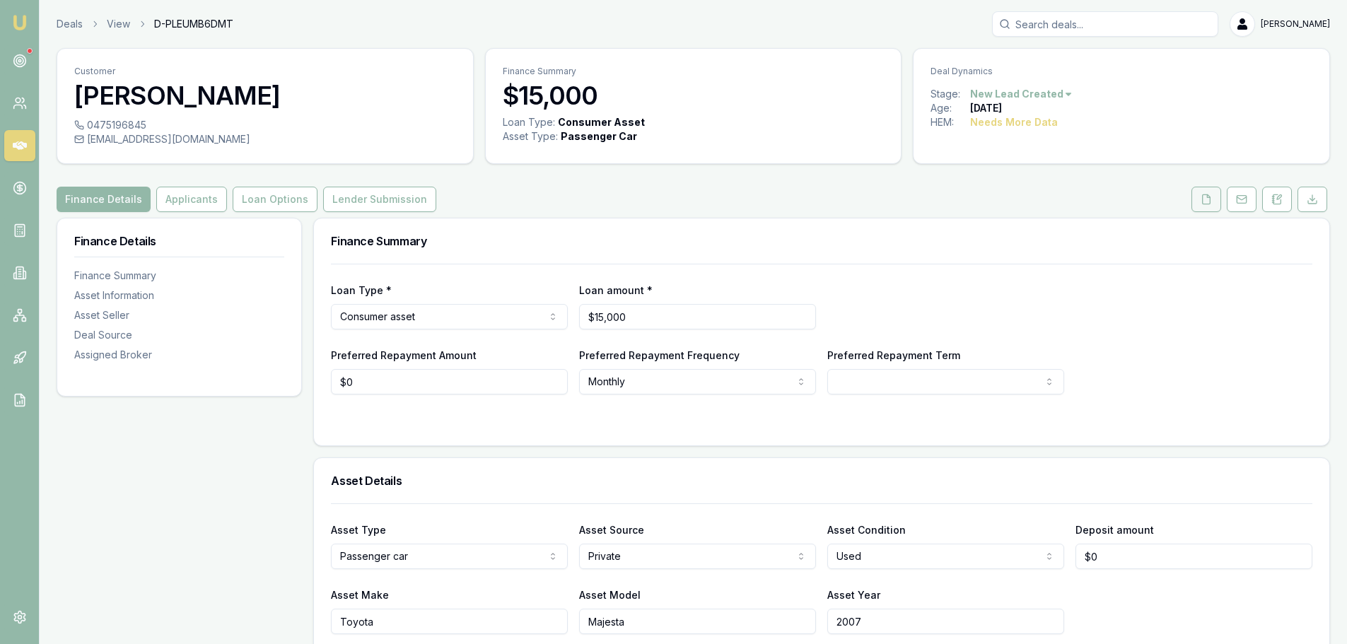
click at [1208, 201] on icon at bounding box center [1206, 199] width 11 height 11
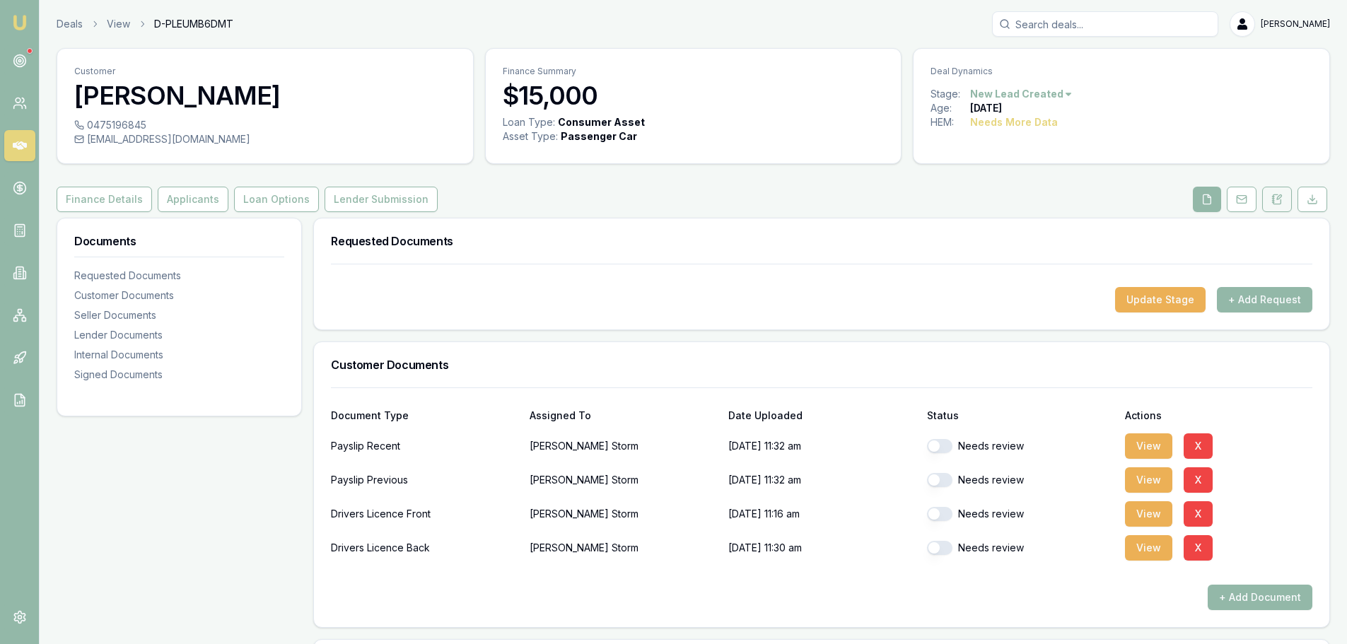
click at [1275, 199] on icon at bounding box center [1276, 199] width 11 height 11
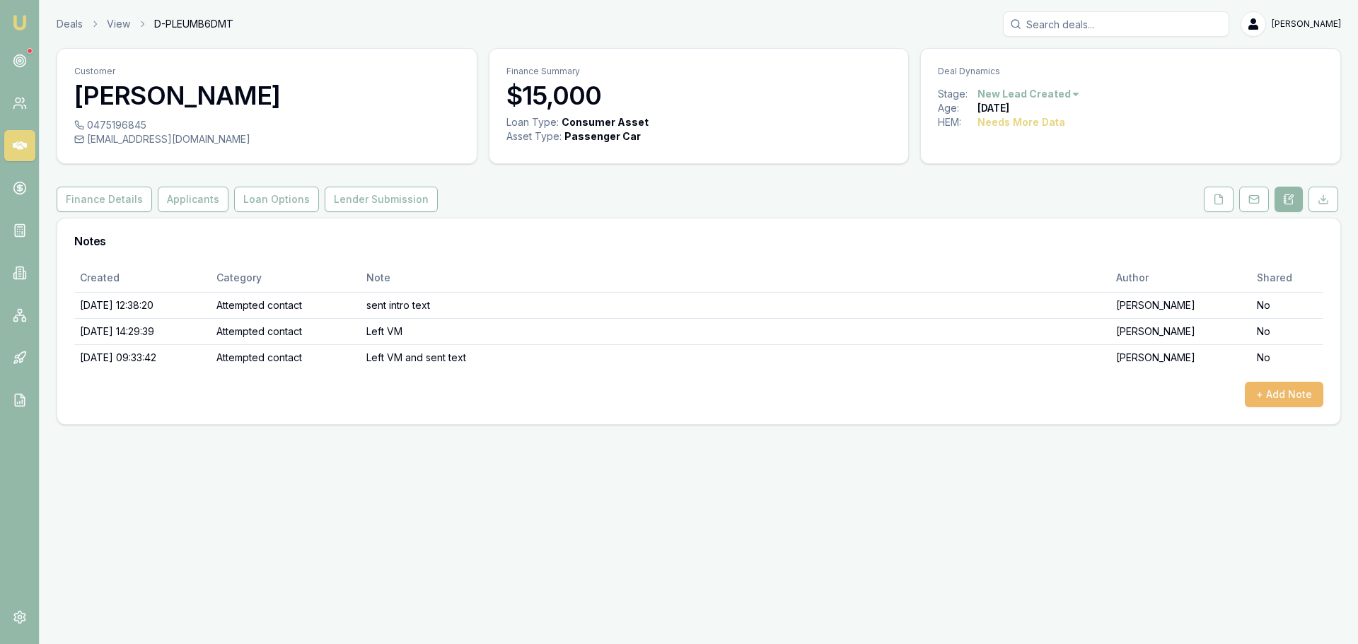
click at [1283, 388] on button "+ Add Note" at bounding box center [1283, 394] width 78 height 25
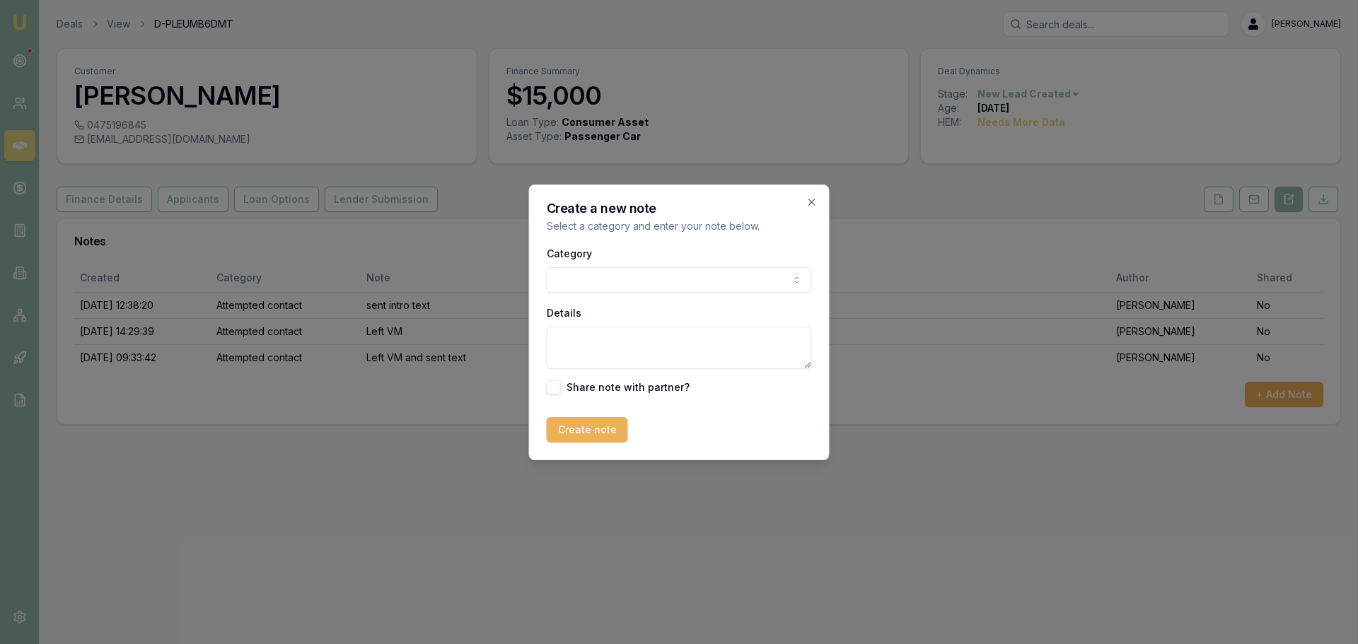
click at [593, 275] on body "Emu Broker Deals View D-PLEUMB6DMT [PERSON_NAME] Toggle Menu Customer [PERSON_N…" at bounding box center [679, 322] width 1358 height 644
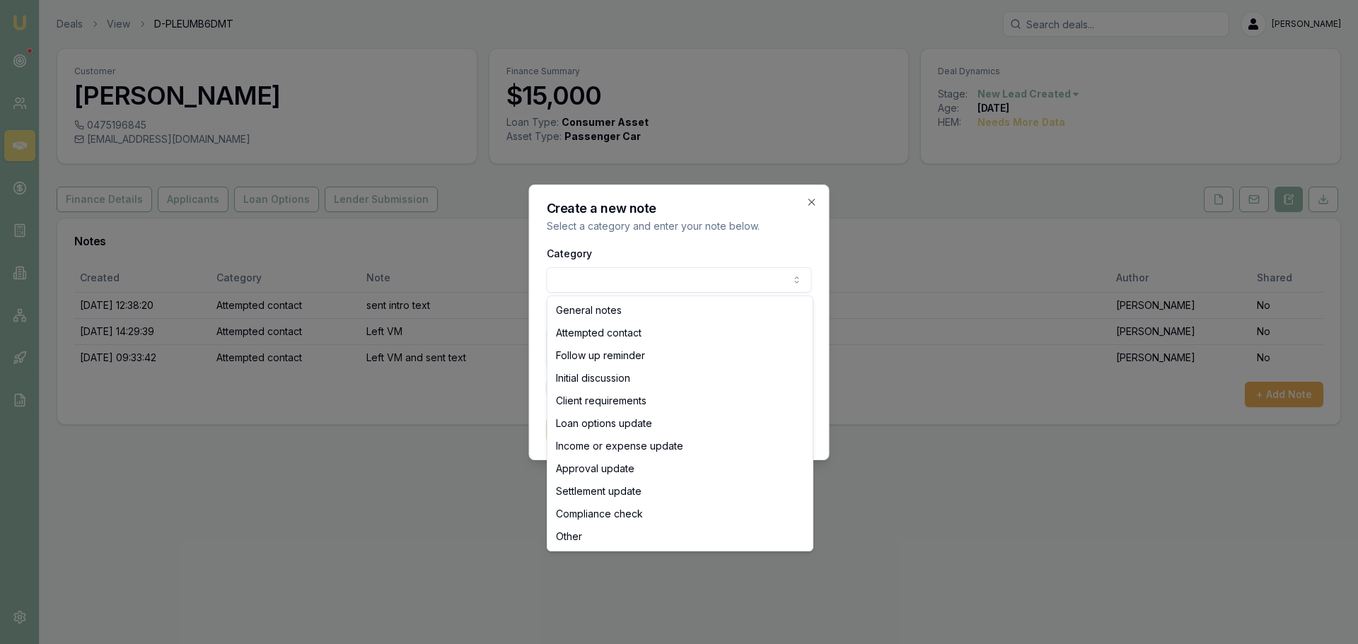
select select "ATTEMPTED_CONTACT"
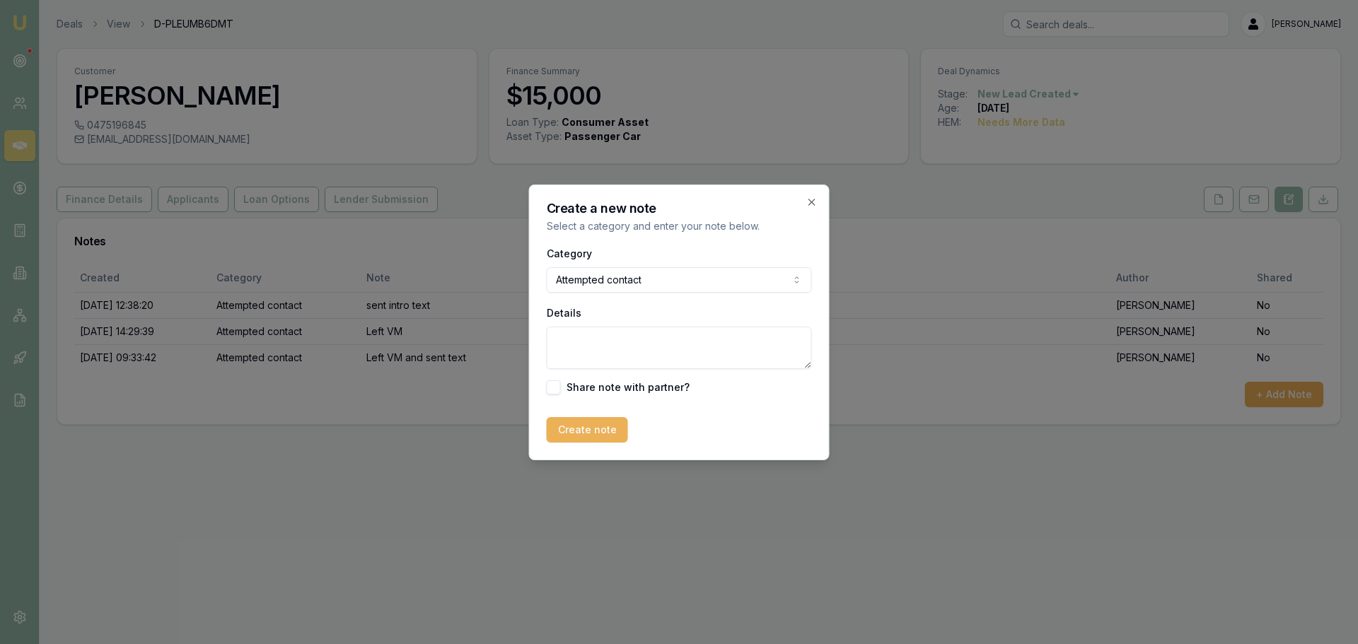
click at [574, 343] on textarea "Details" at bounding box center [679, 348] width 265 height 42
type textarea "left VM and sent text"
click at [576, 430] on button "Create note" at bounding box center [587, 429] width 81 height 25
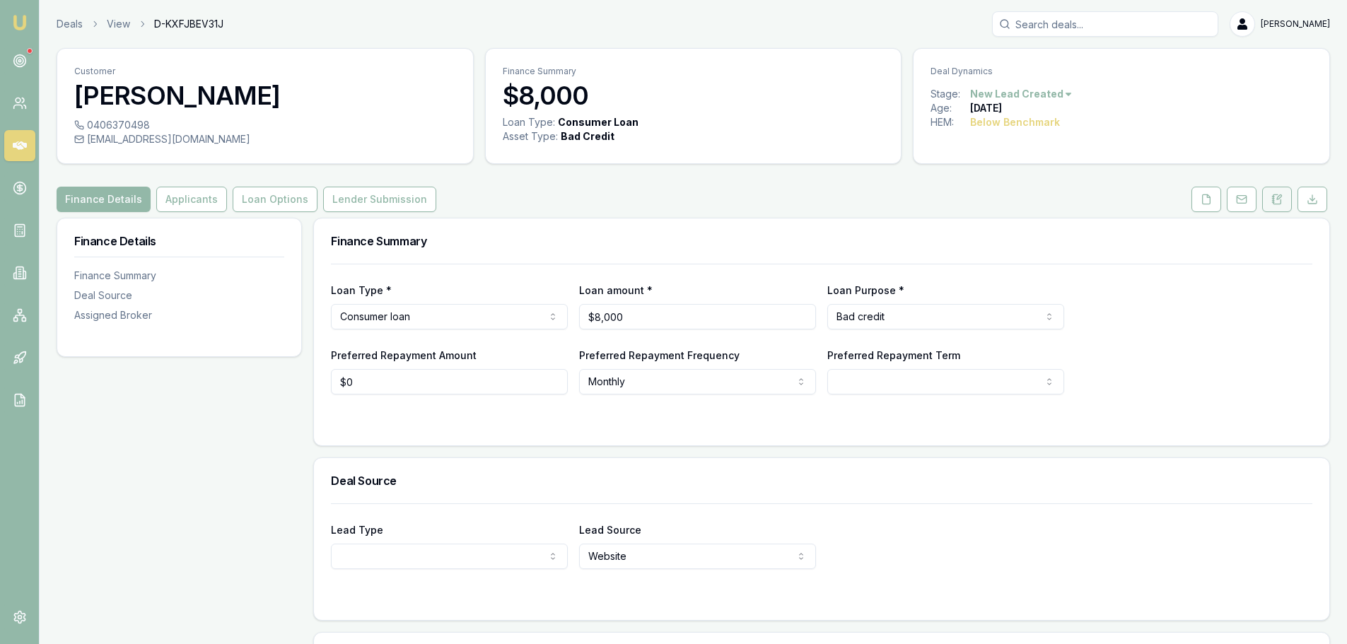
click at [1280, 204] on icon at bounding box center [1277, 198] width 8 height 9
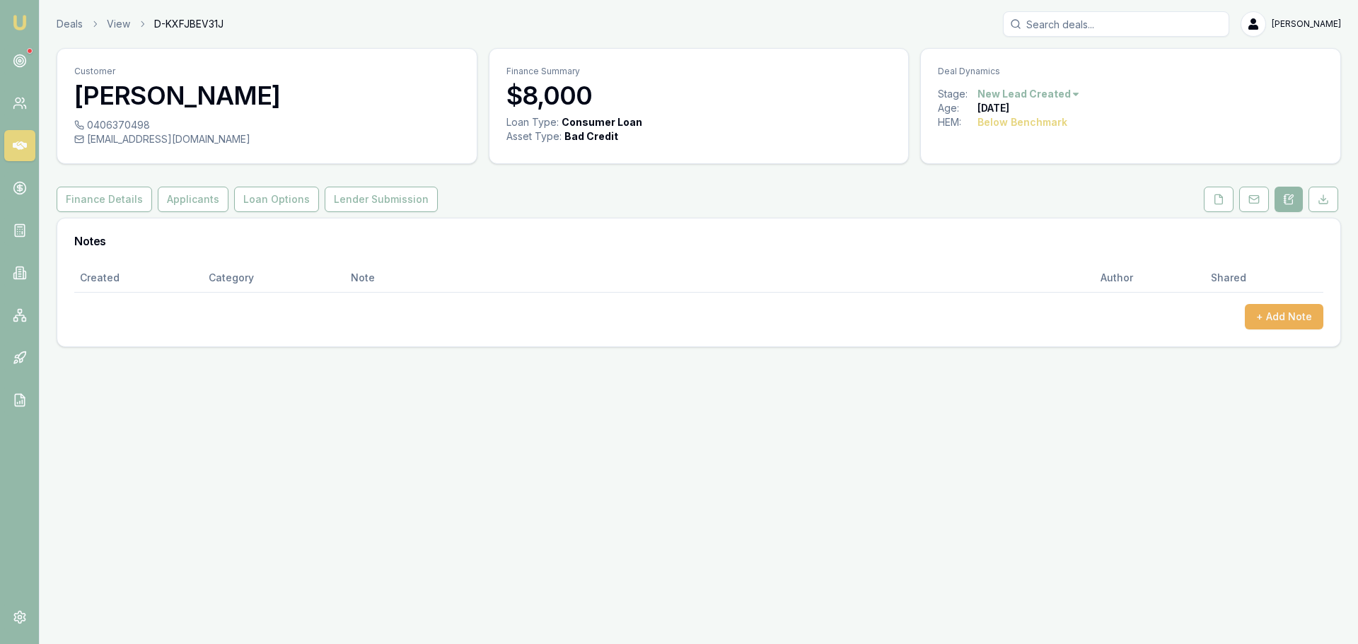
click at [1056, 93] on html "Emu Broker Deals View D-KXFJBEV31J Erin Shield Toggle Menu Customer Cassandra d…" at bounding box center [679, 322] width 1358 height 644
click at [1041, 236] on div "- Not Qualified" at bounding box center [1025, 232] width 83 height 23
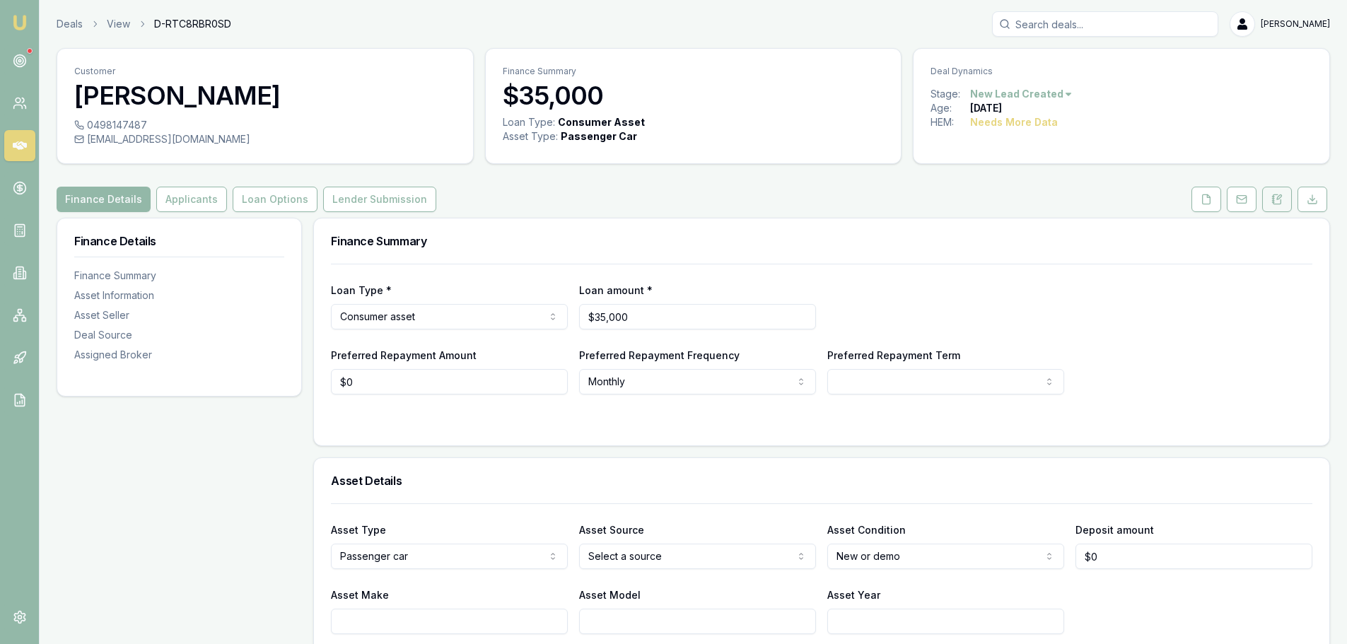
click at [1288, 194] on button at bounding box center [1277, 199] width 30 height 25
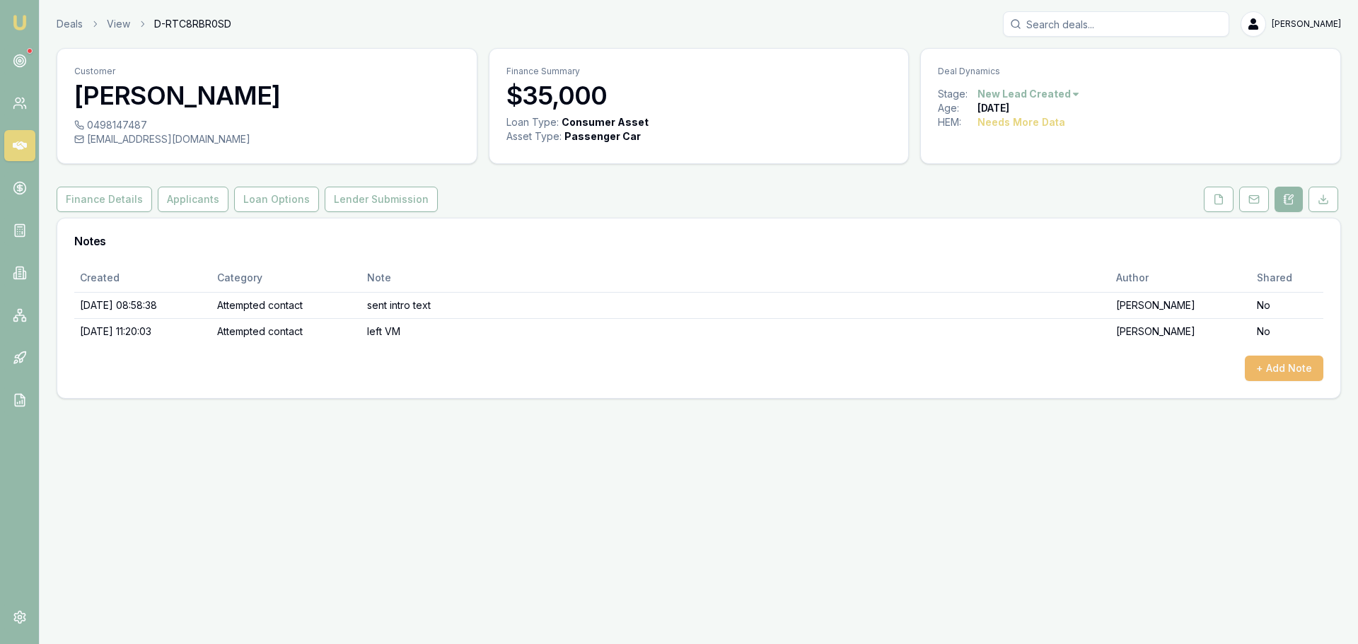
click at [1315, 368] on button "+ Add Note" at bounding box center [1283, 368] width 78 height 25
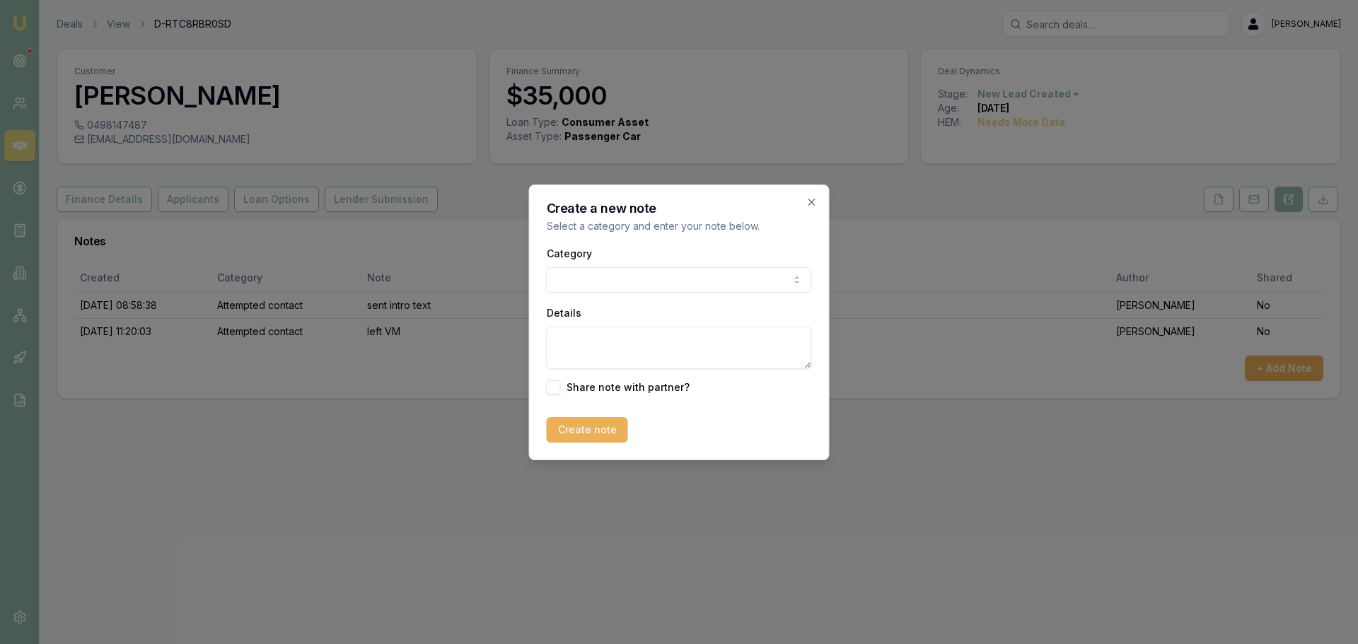
click at [742, 279] on body "Emu Broker Deals View D-RTC8RBR0SD Erin Shield Toggle Menu Customer Stacey Radk…" at bounding box center [679, 322] width 1358 height 644
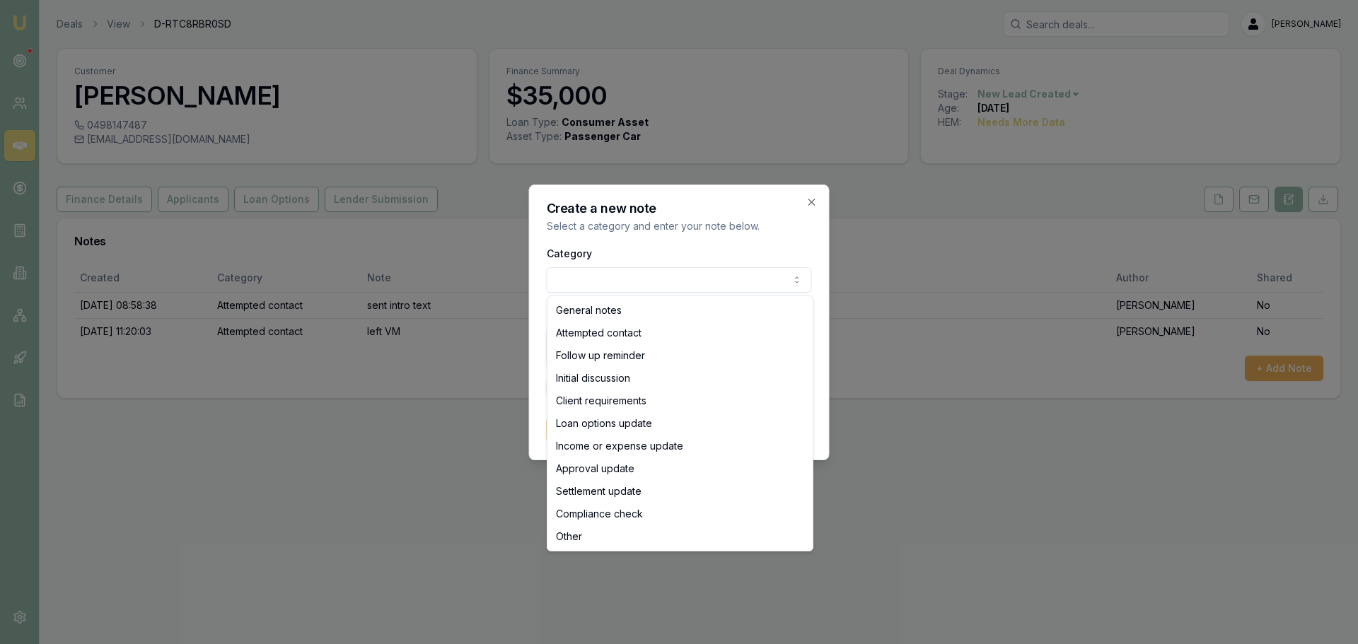
select select "ATTEMPTED_CONTACT"
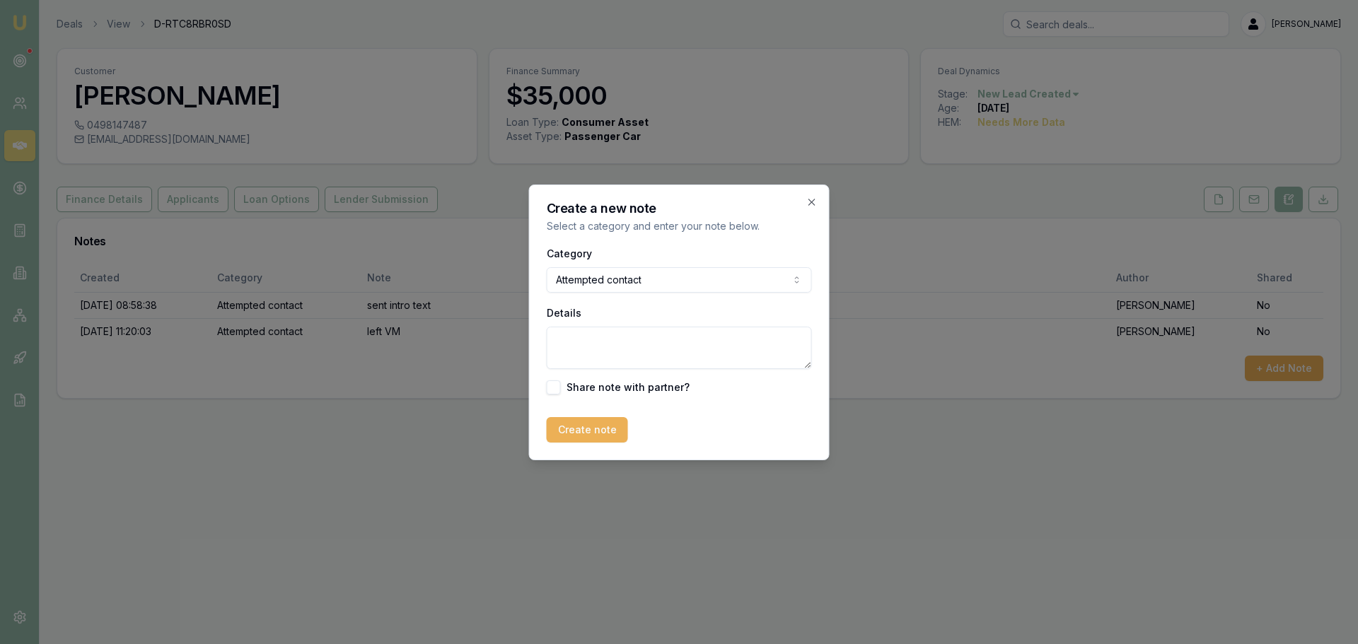
click at [614, 354] on textarea "Details" at bounding box center [679, 348] width 265 height 42
click at [608, 346] on textarea "Details" at bounding box center [679, 348] width 265 height 42
type textarea "Left Vm and sent text"
click at [567, 436] on button "Create note" at bounding box center [587, 429] width 81 height 25
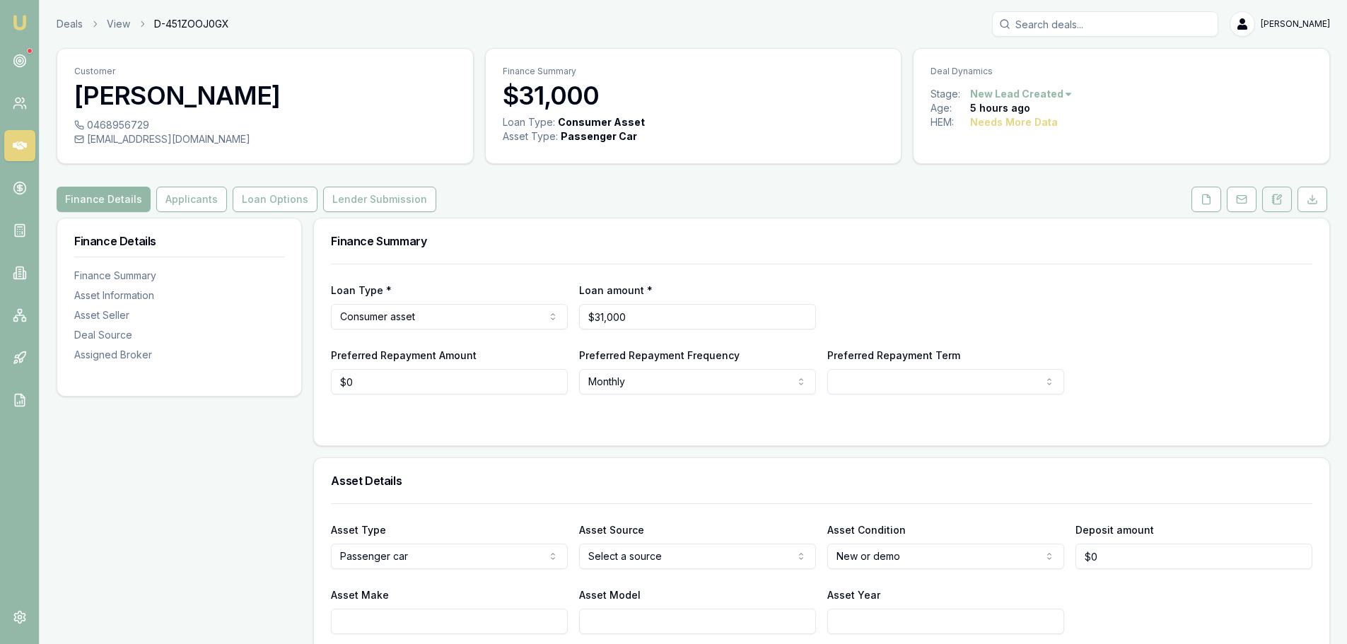
click at [1277, 206] on button at bounding box center [1277, 199] width 30 height 25
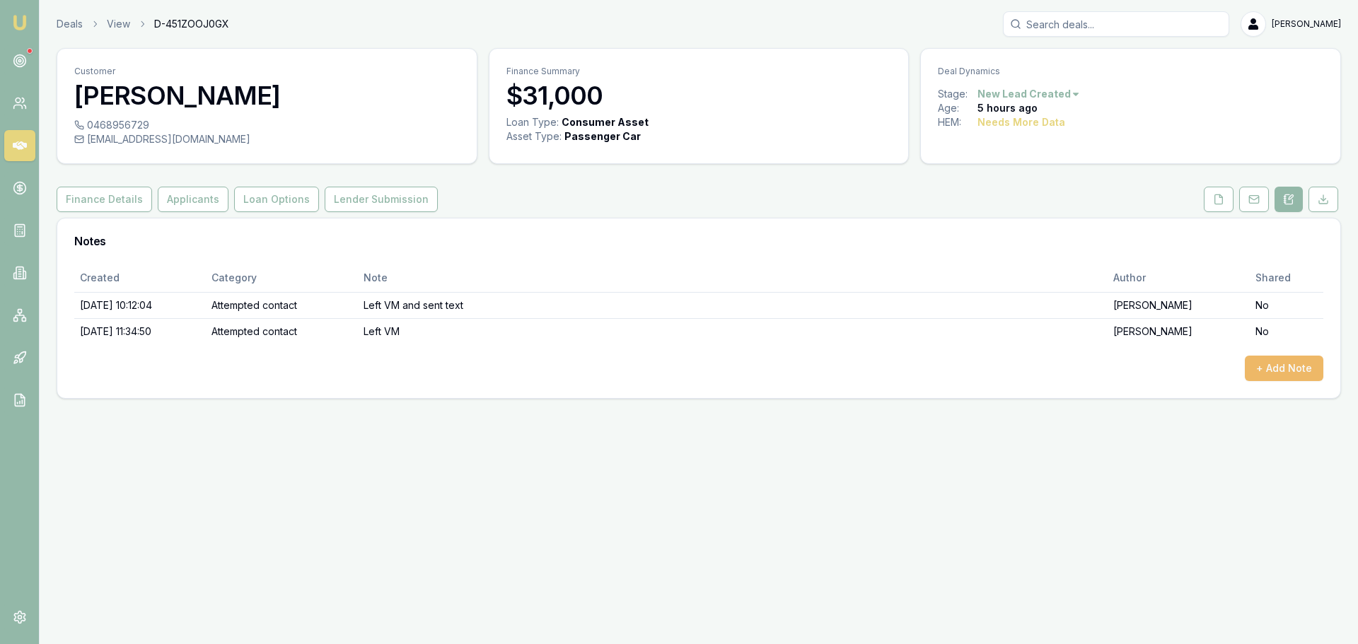
click at [1259, 368] on button "+ Add Note" at bounding box center [1283, 368] width 78 height 25
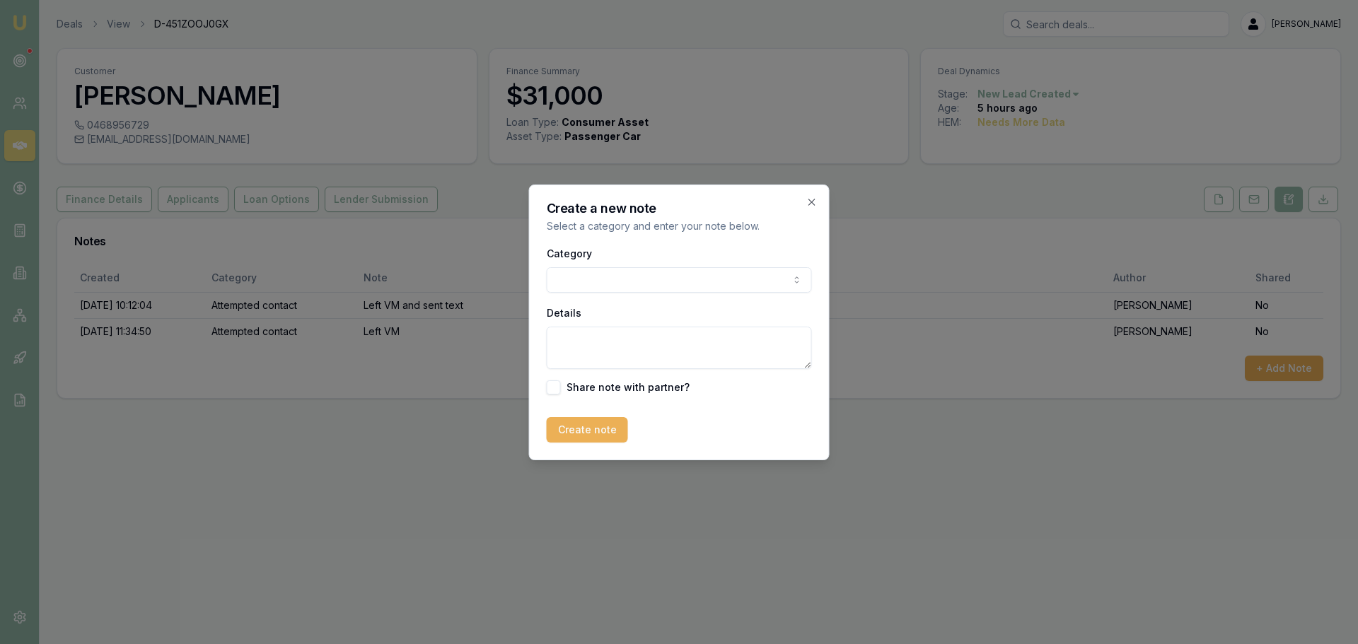
click at [700, 275] on body "Emu Broker Deals View D-451ZOOJ0GX [PERSON_NAME] Toggle Menu Customer [PERSON_N…" at bounding box center [679, 322] width 1358 height 644
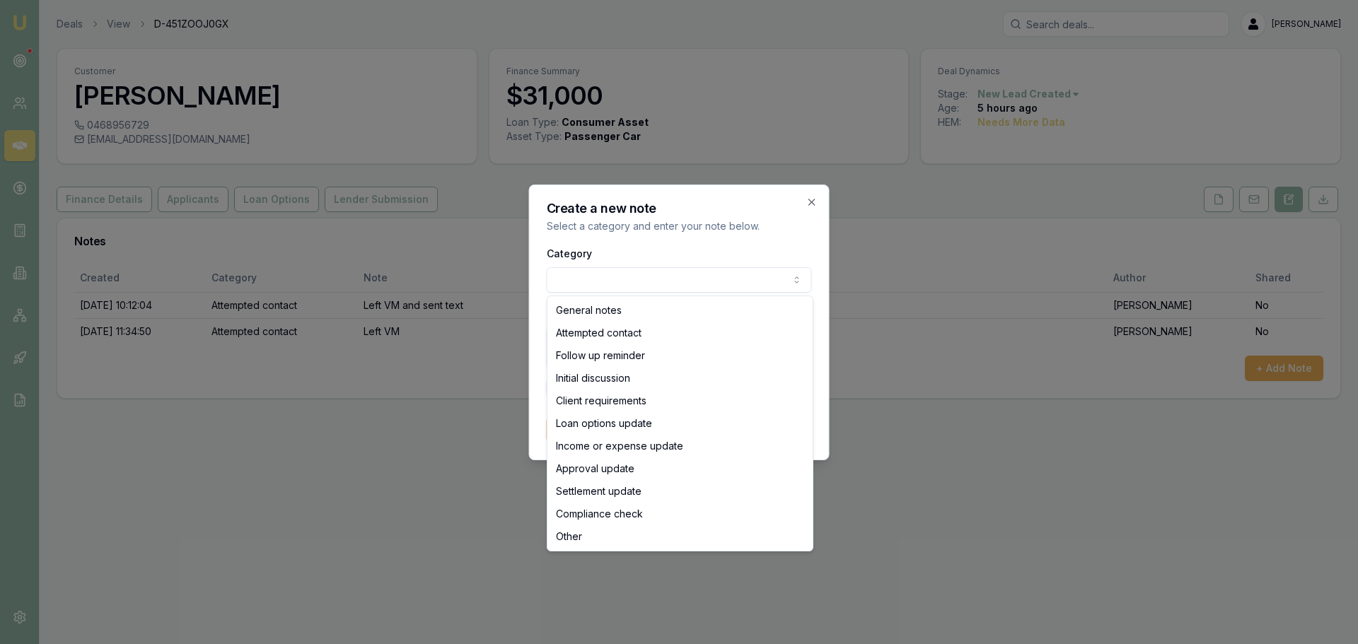
select select "ATTEMPTED_CONTACT"
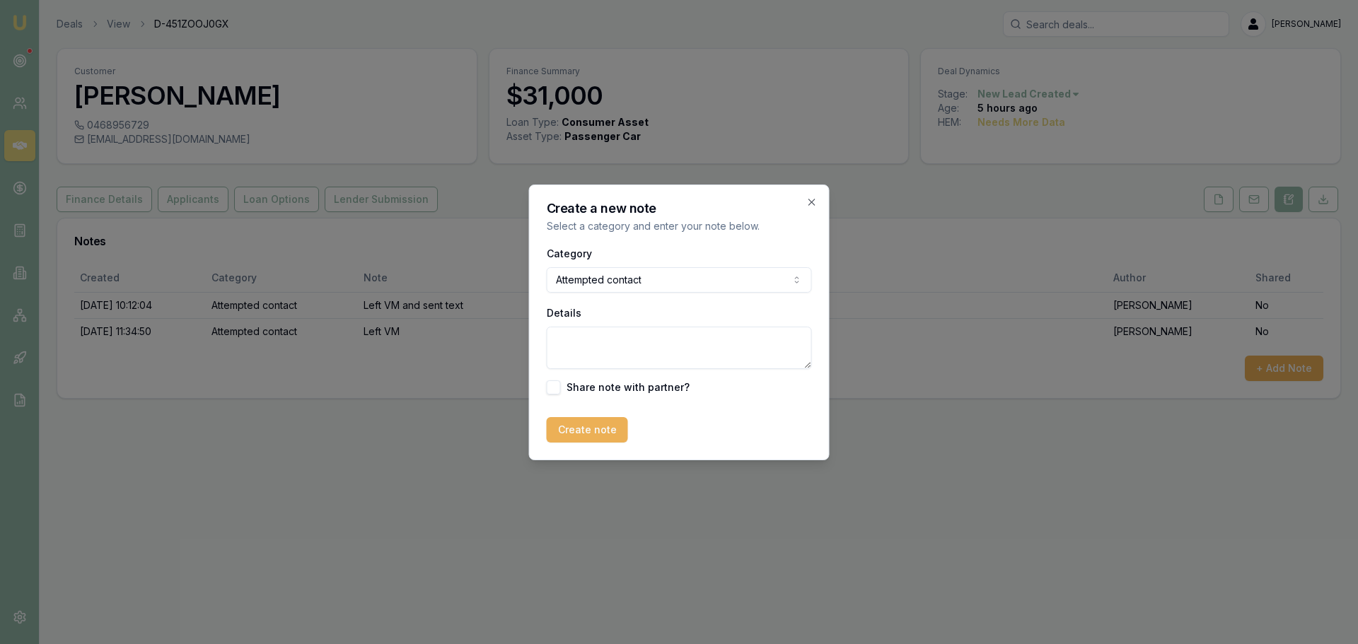
click at [595, 345] on textarea "Details" at bounding box center [679, 348] width 265 height 42
type textarea "Left Vm and sent text."
click at [605, 429] on button "Create note" at bounding box center [587, 429] width 81 height 25
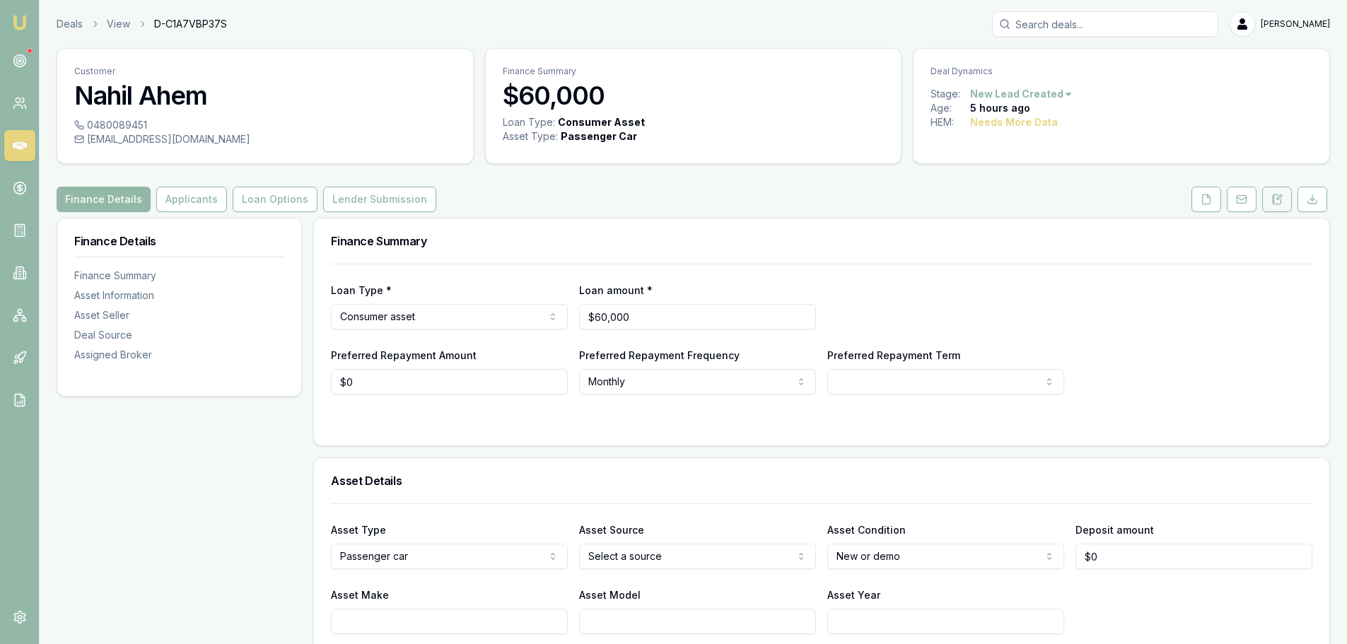
click at [1276, 204] on icon at bounding box center [1277, 198] width 8 height 9
click at [1273, 202] on icon at bounding box center [1277, 198] width 8 height 9
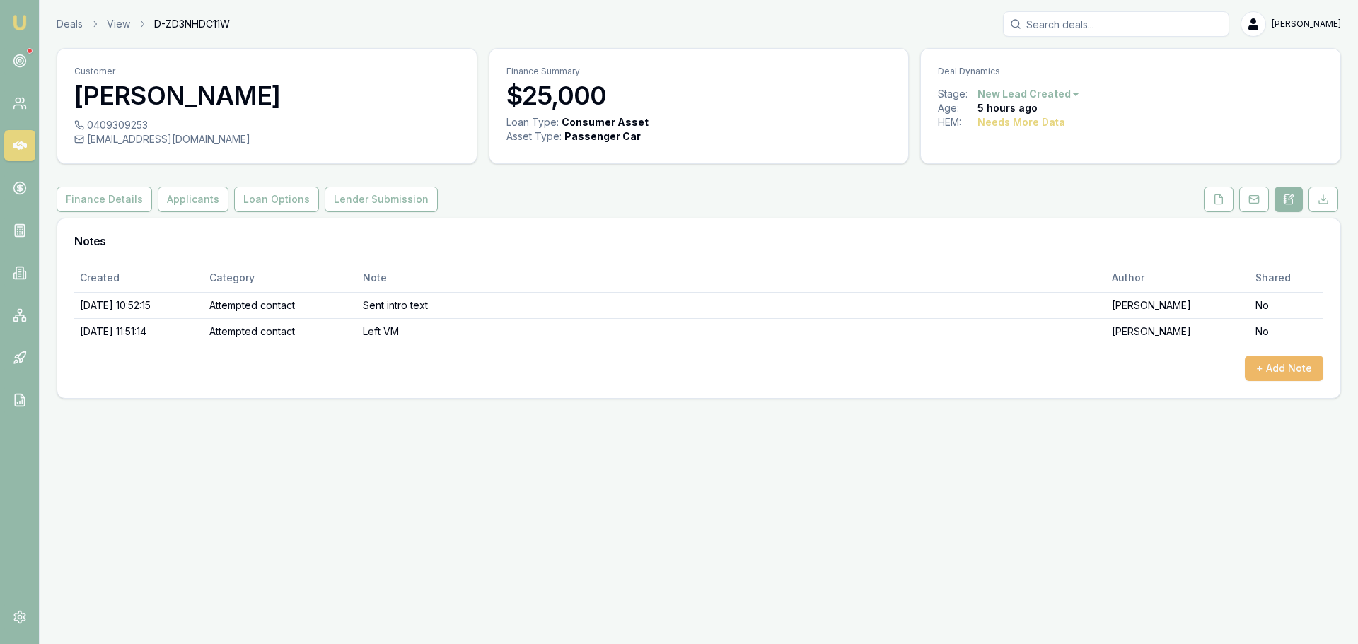
click at [1264, 366] on button "+ Add Note" at bounding box center [1283, 368] width 78 height 25
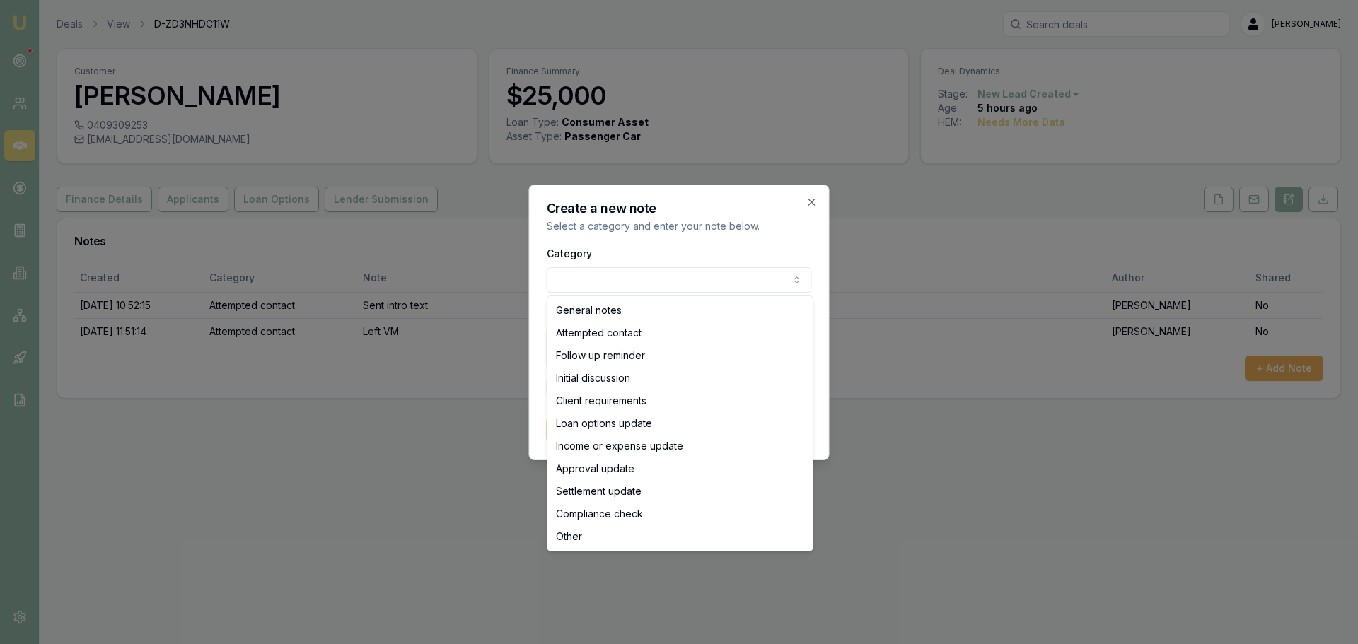
click at [699, 277] on body "Emu Broker Deals View D-ZD3NHDC11W [PERSON_NAME] Toggle Menu Customer [PERSON_N…" at bounding box center [679, 322] width 1358 height 644
select select "ATTEMPTED_CONTACT"
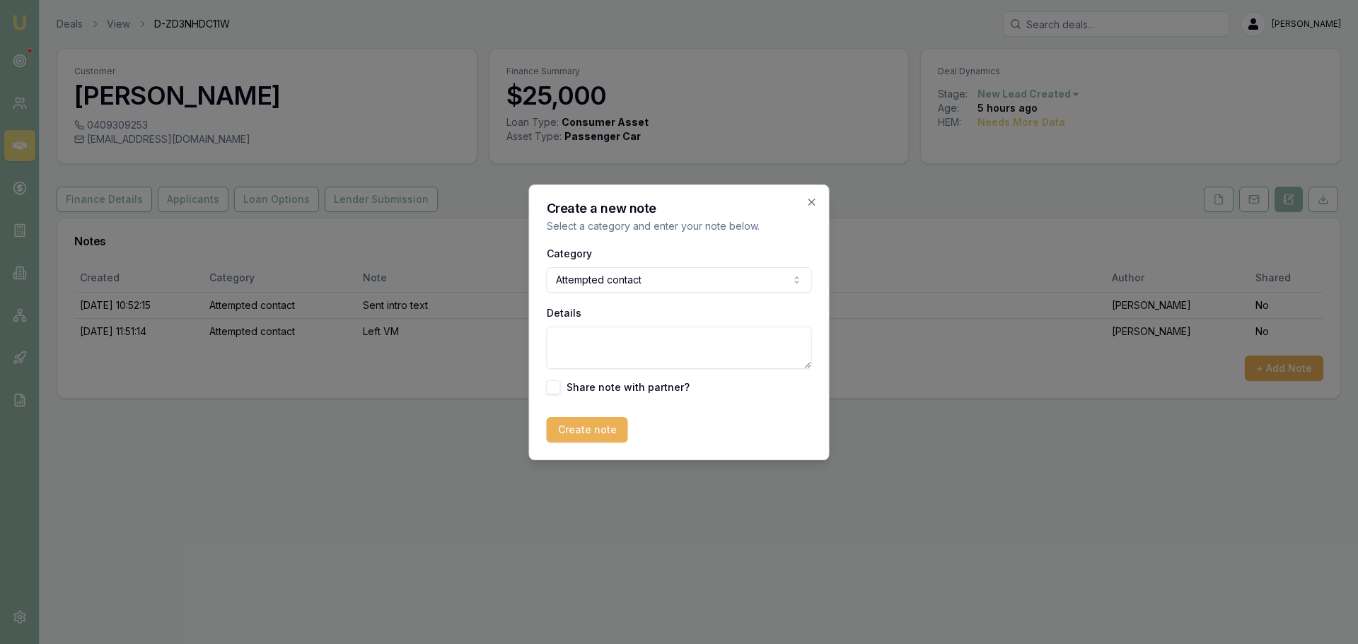
click at [597, 342] on textarea "Details" at bounding box center [679, 348] width 265 height 42
type textarea "Hung up on me when I said where i was from. called back, no answer. Sent text"
click at [568, 421] on button "Create note" at bounding box center [587, 429] width 81 height 25
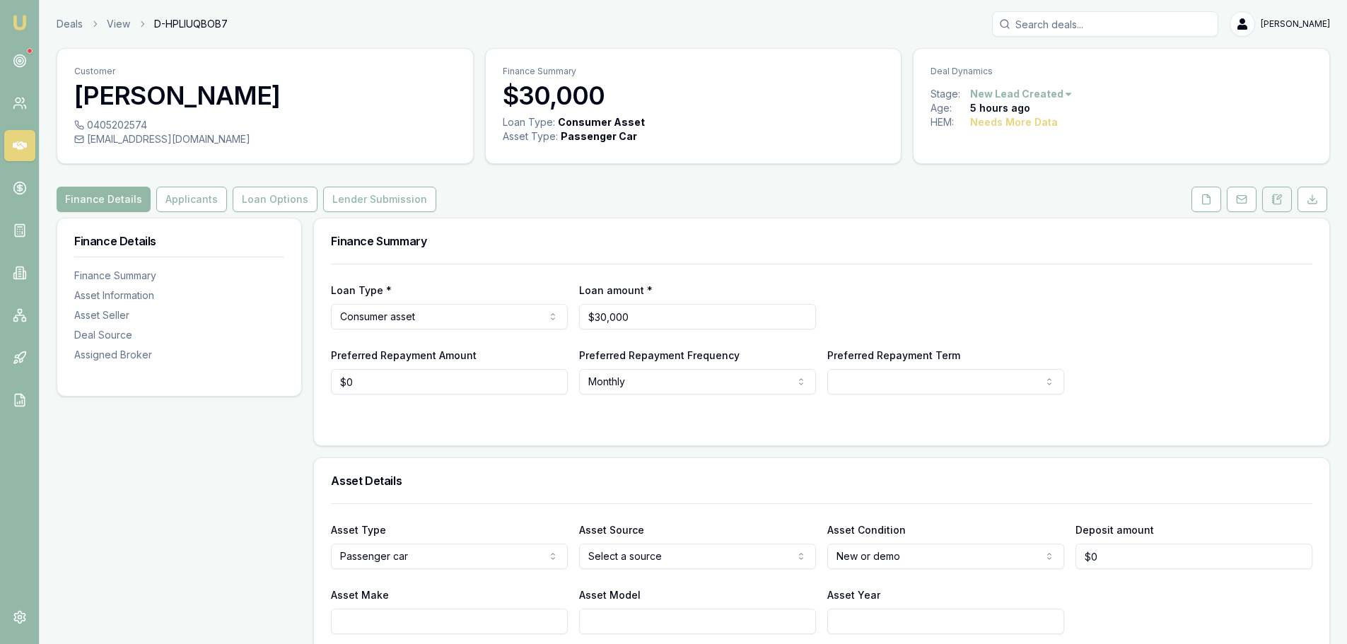
click at [1276, 202] on icon at bounding box center [1276, 199] width 11 height 11
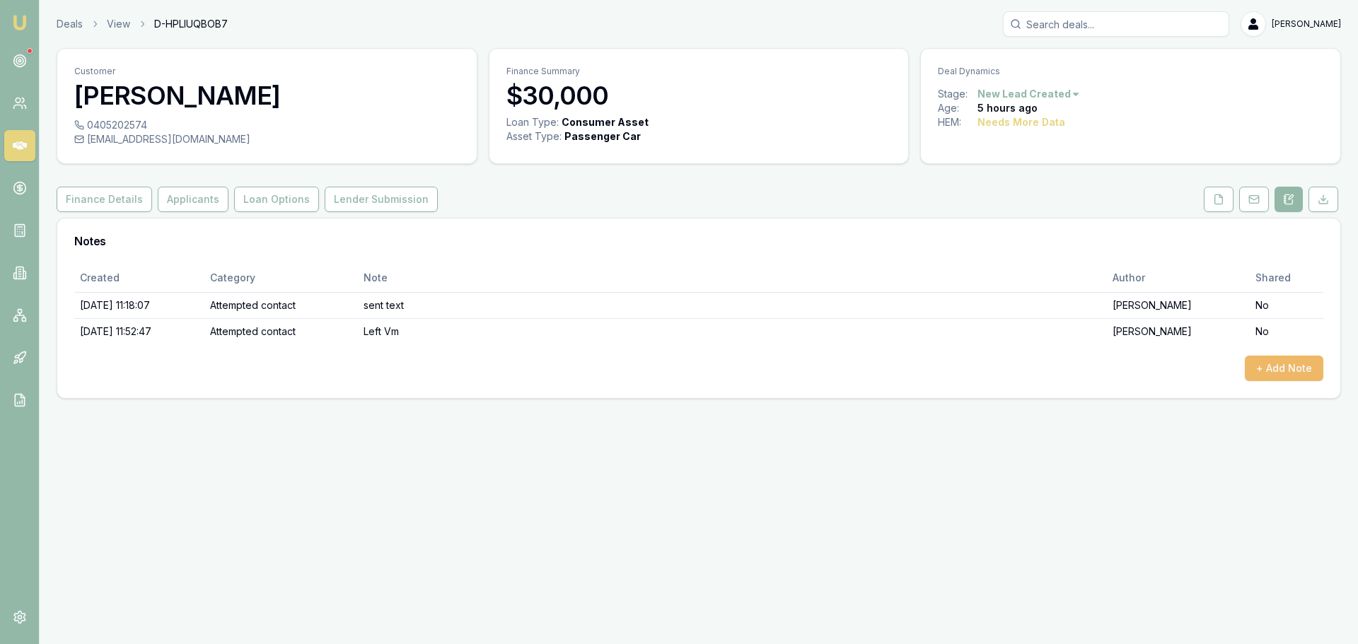
click at [1288, 375] on button "+ Add Note" at bounding box center [1283, 368] width 78 height 25
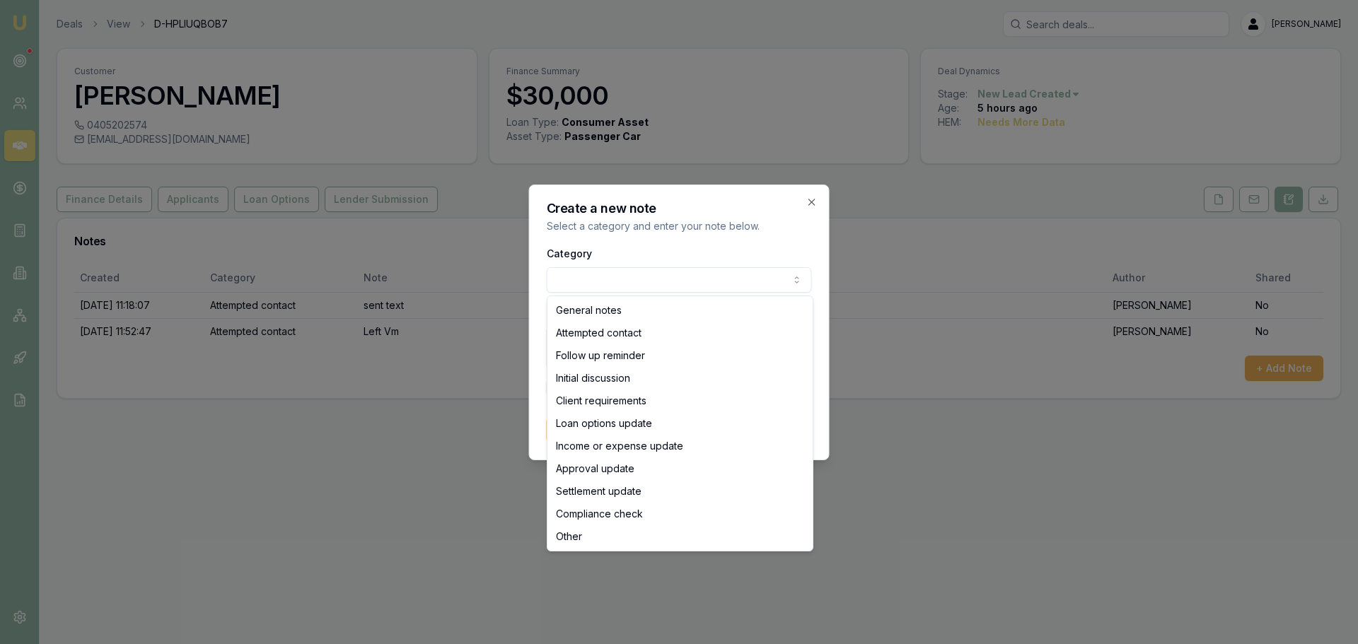
click at [642, 284] on body "Emu Broker Deals View D-HPLIUQBOB7 Erin Shield Toggle Menu Customer Sheree Mari…" at bounding box center [679, 322] width 1358 height 644
select select "ATTEMPTED_CONTACT"
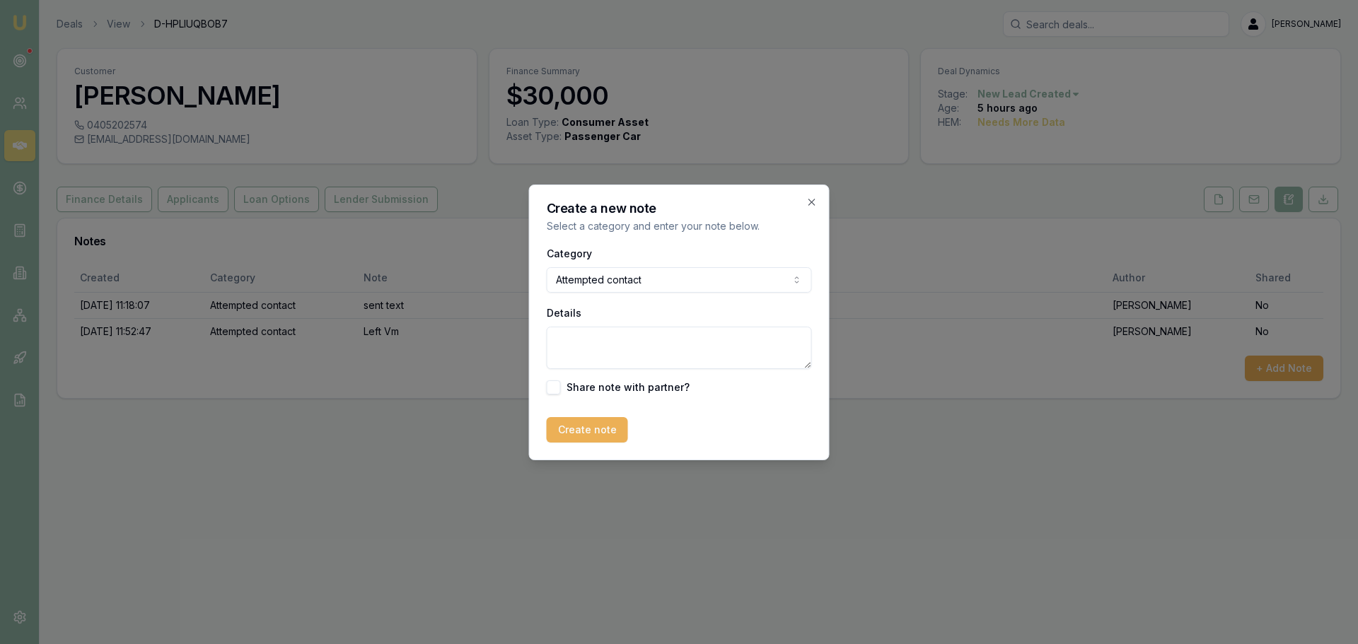
click at [627, 352] on textarea "Details" at bounding box center [679, 348] width 265 height 42
type textarea "Left Vm and sent text"
click at [604, 434] on button "Create note" at bounding box center [587, 429] width 81 height 25
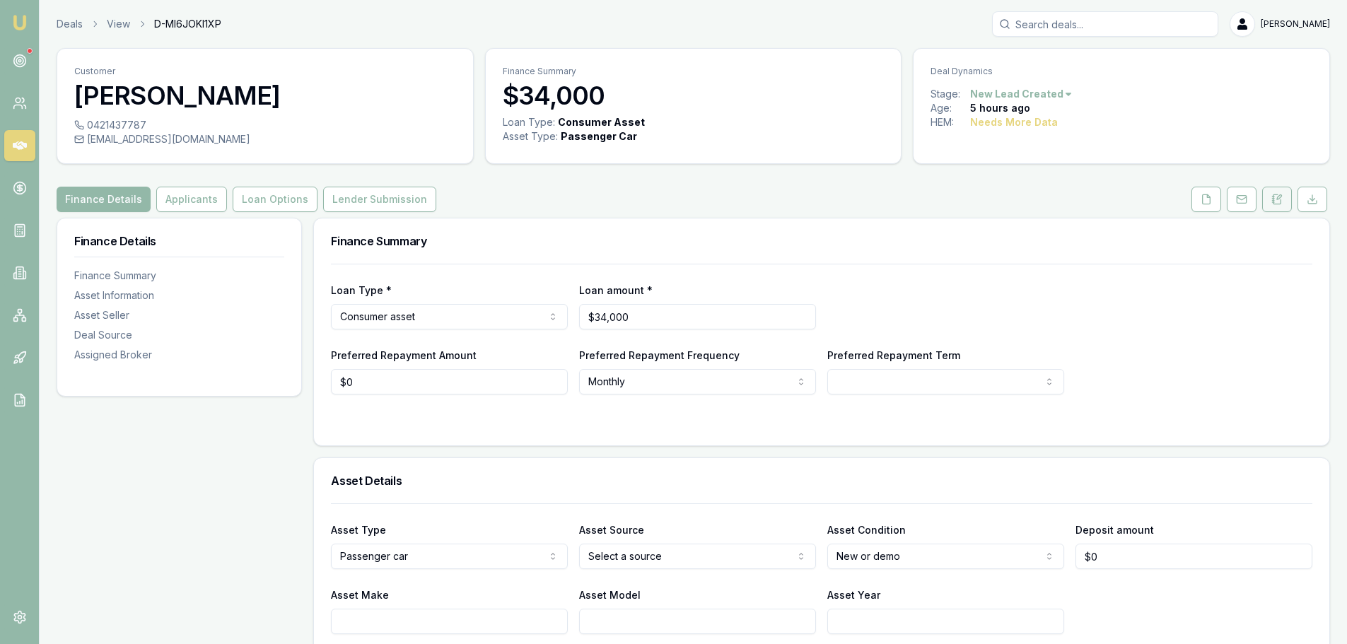
click at [1275, 199] on icon at bounding box center [1276, 199] width 11 height 11
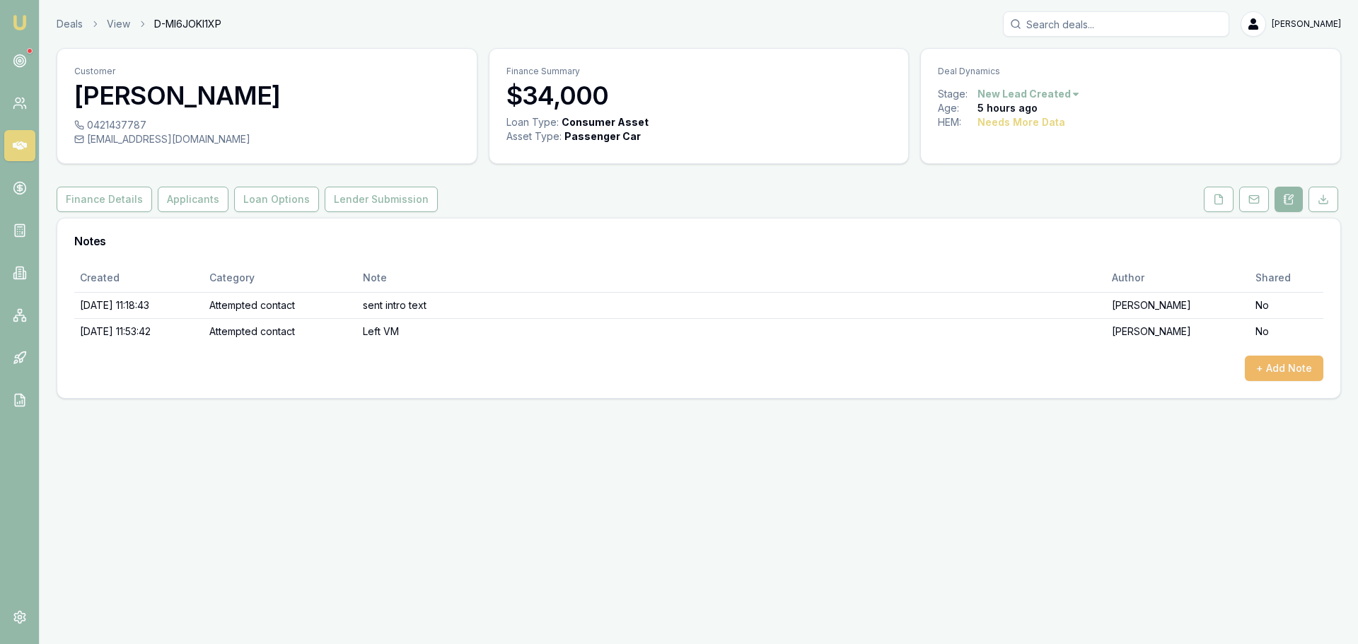
click at [1278, 373] on button "+ Add Note" at bounding box center [1283, 368] width 78 height 25
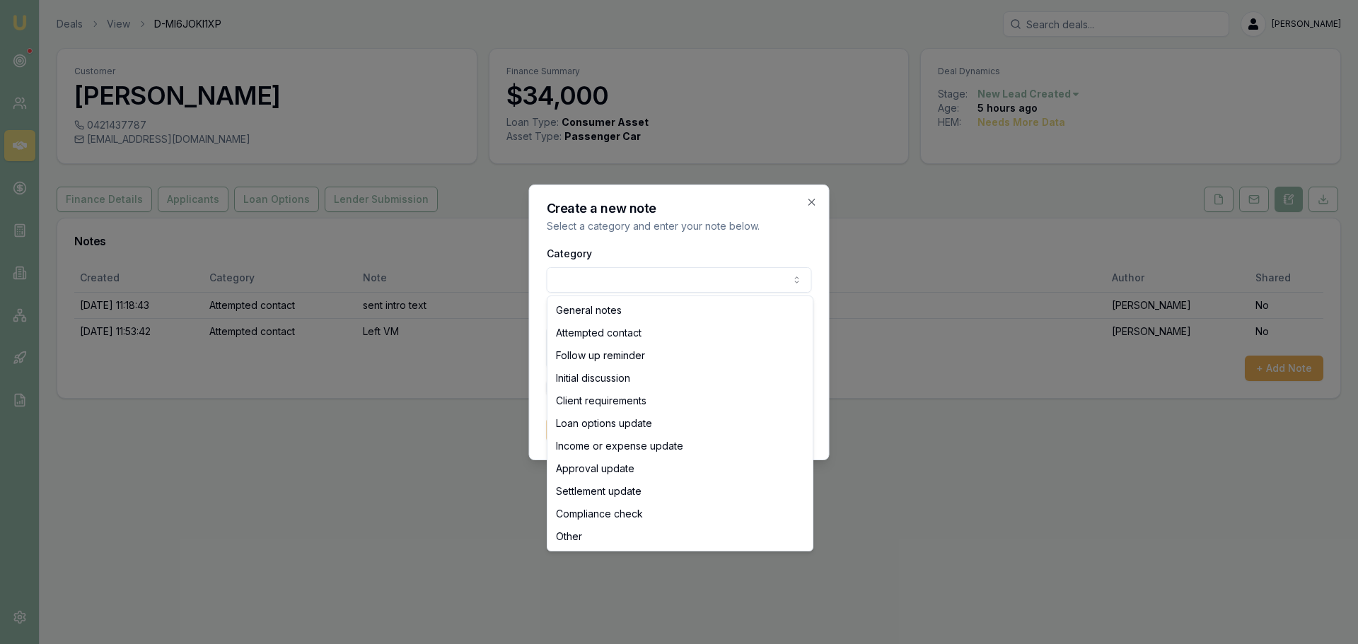
click at [658, 286] on body "Emu Broker Deals View D-MI6JOKI1XP Erin Shield Toggle Menu Customer Jo Sheehan …" at bounding box center [679, 322] width 1358 height 644
select select "ATTEMPTED_CONTACT"
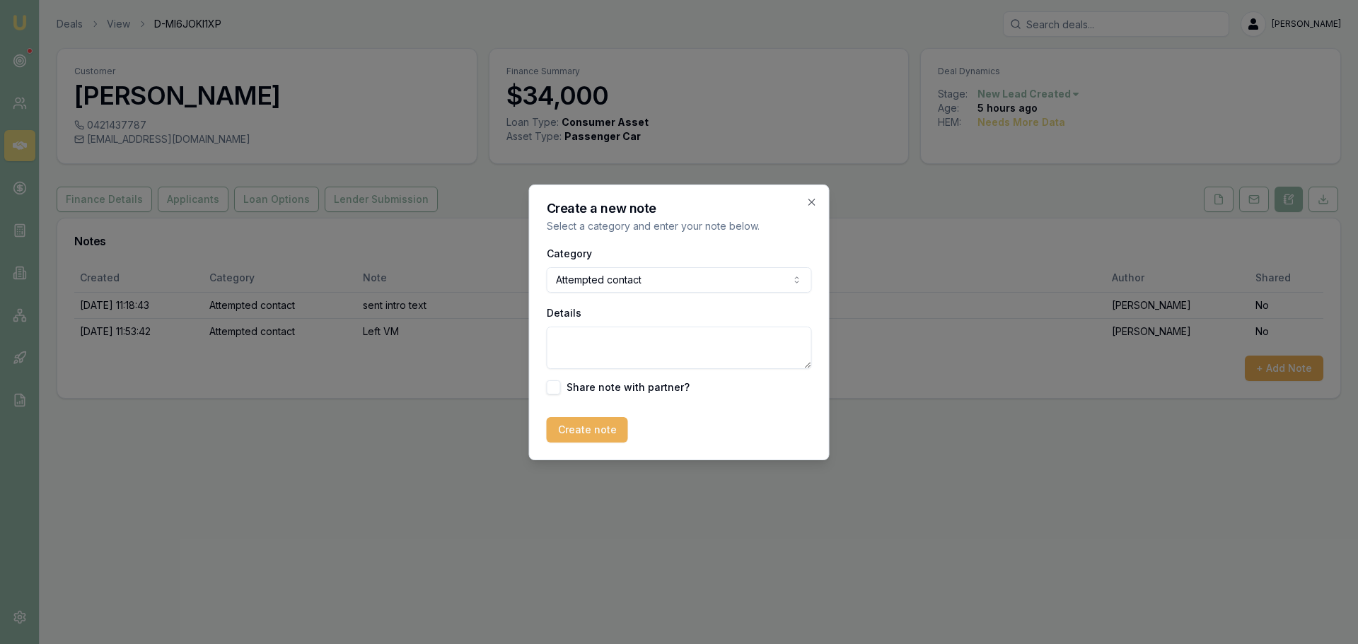
click at [641, 346] on textarea "Details" at bounding box center [679, 348] width 265 height 42
click at [604, 346] on textarea "Details" at bounding box center [679, 348] width 265 height 42
type textarea "Left Vm and sent text"
click at [573, 433] on button "Create note" at bounding box center [587, 429] width 81 height 25
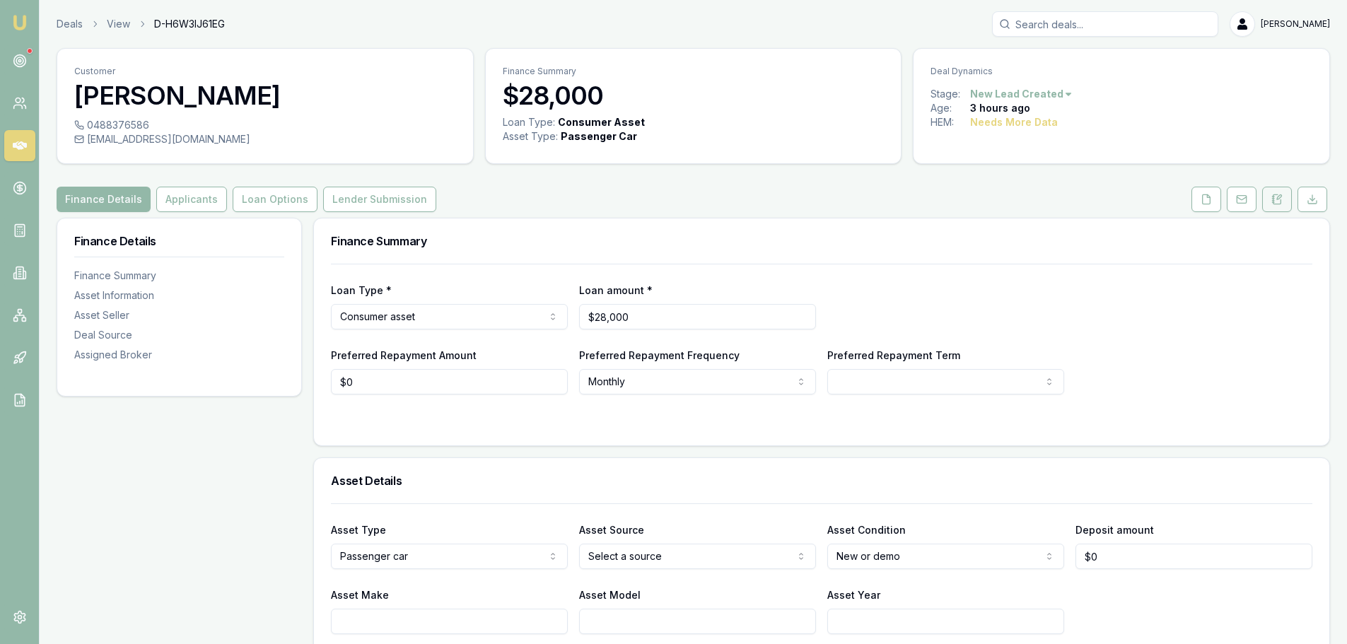
click at [1281, 197] on icon at bounding box center [1279, 197] width 4 height 4
click at [1204, 199] on icon at bounding box center [1206, 199] width 11 height 11
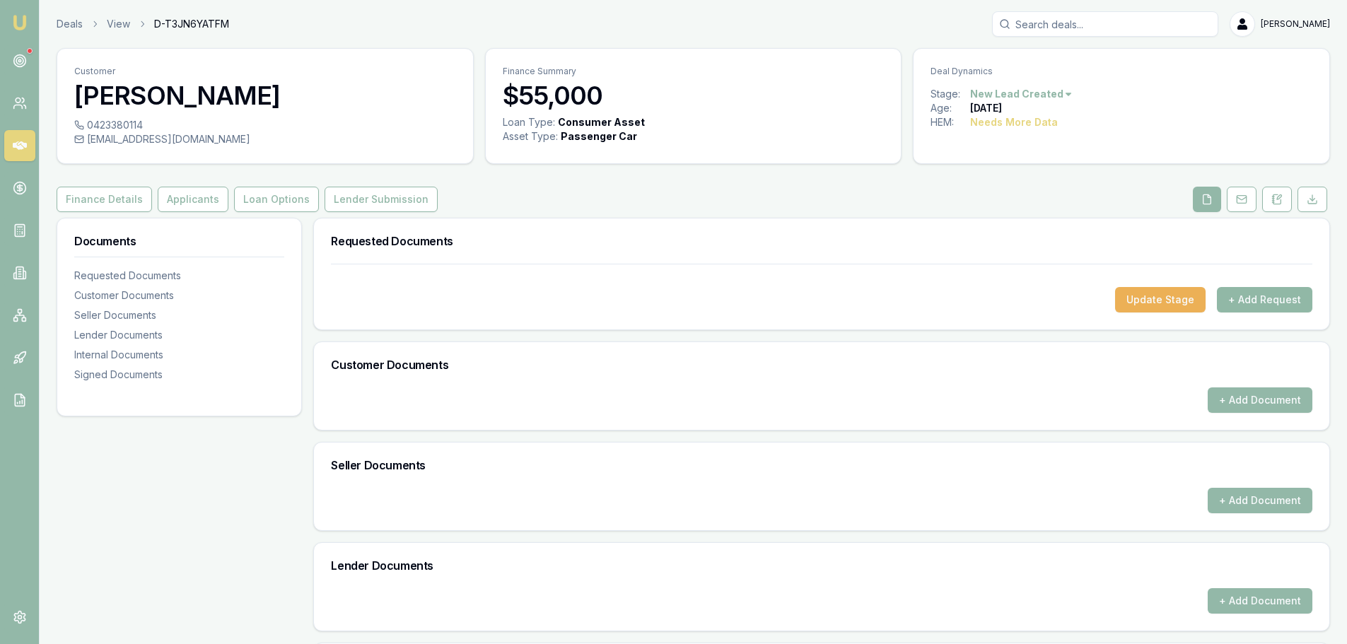
click at [1249, 298] on button "+ Add Request" at bounding box center [1264, 299] width 95 height 25
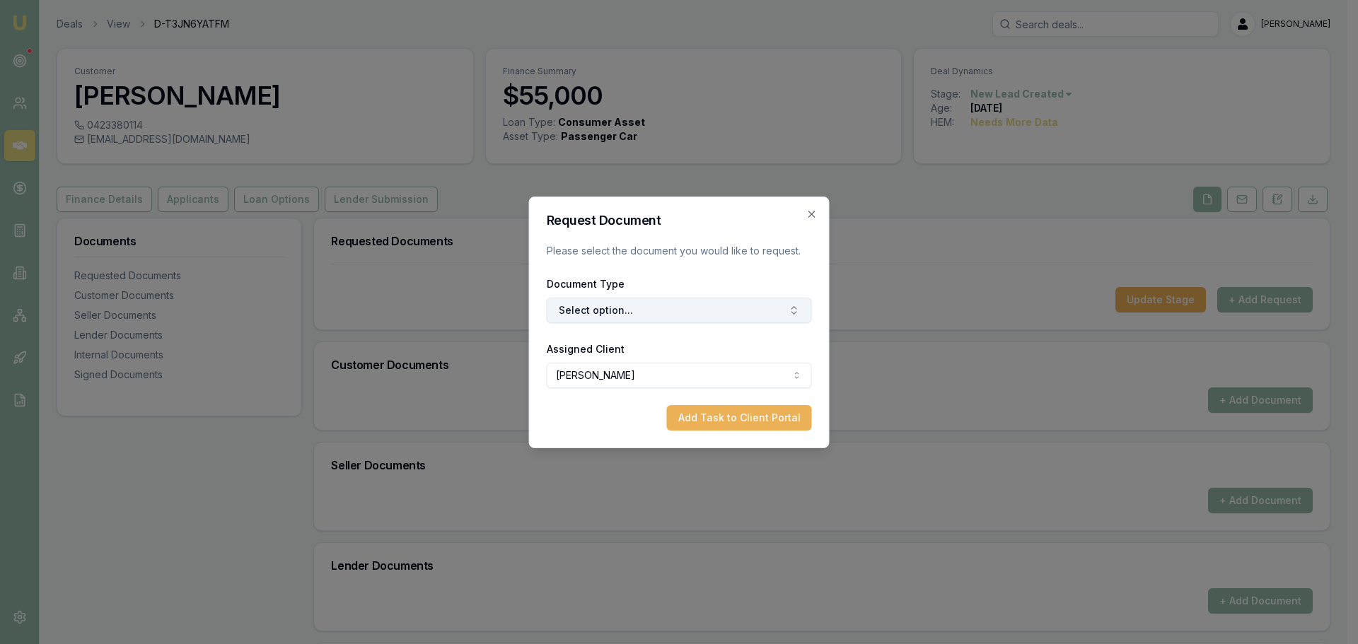
click at [670, 316] on button "Select option..." at bounding box center [679, 310] width 265 height 25
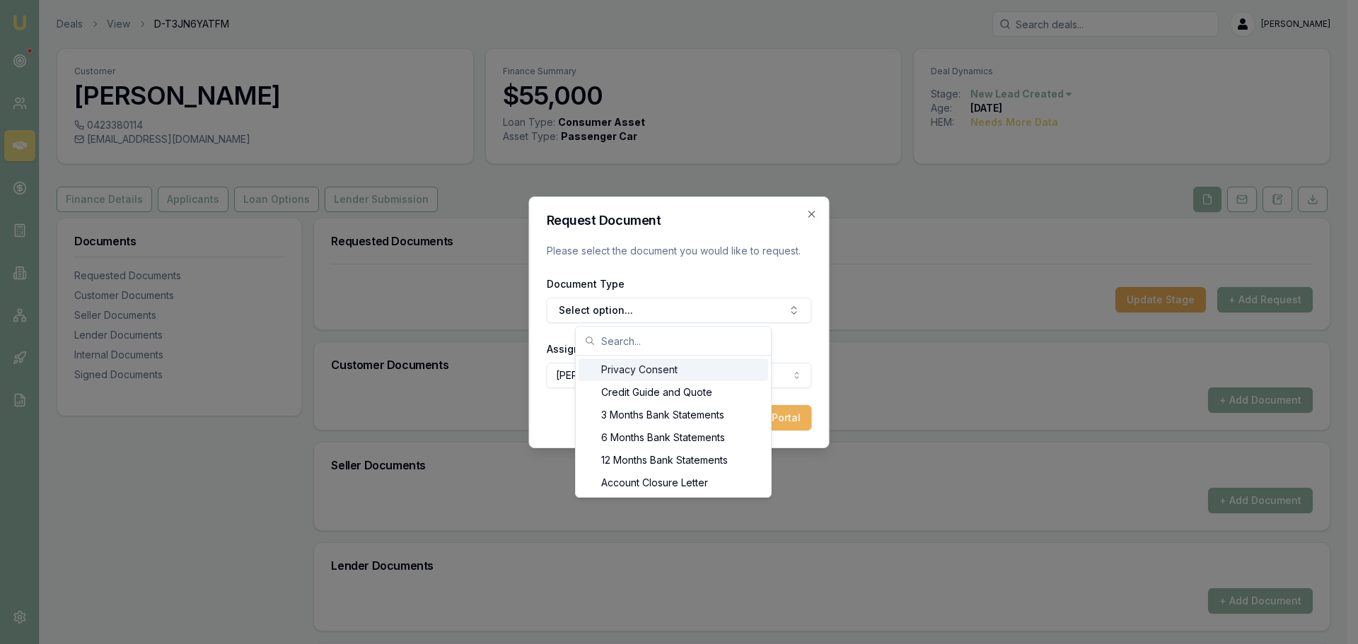
click at [632, 363] on div "Privacy Consent" at bounding box center [672, 369] width 189 height 23
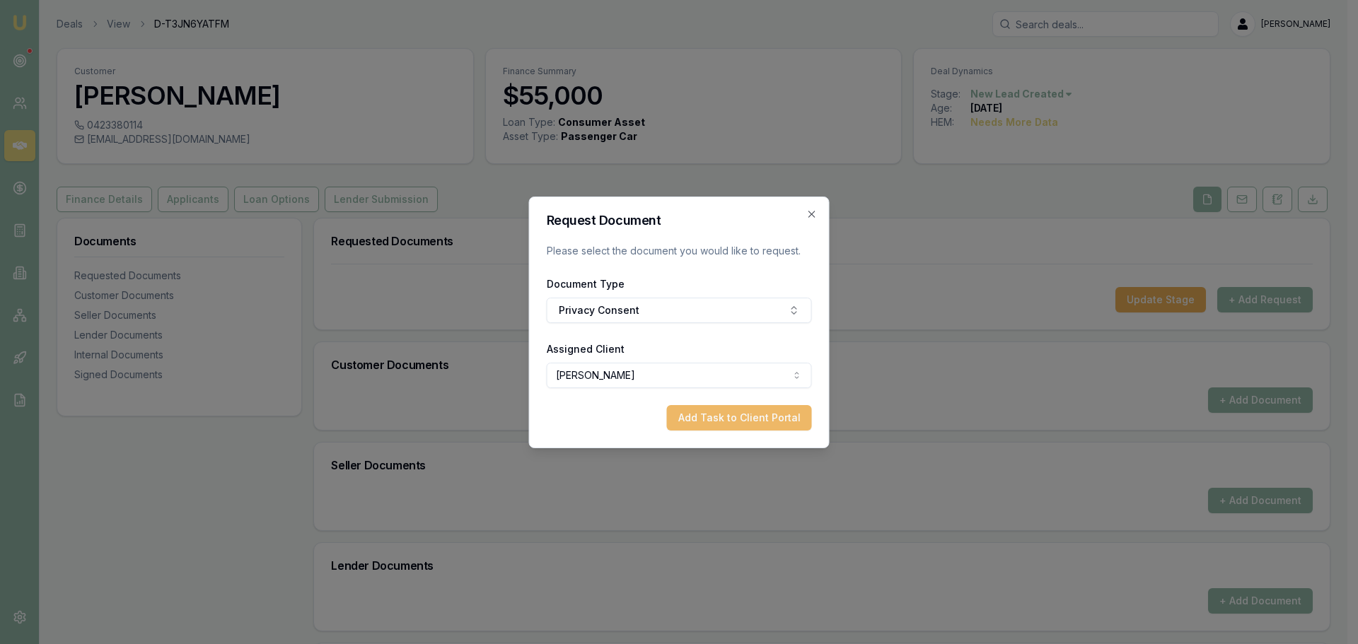
click at [706, 414] on button "Add Task to Client Portal" at bounding box center [739, 417] width 145 height 25
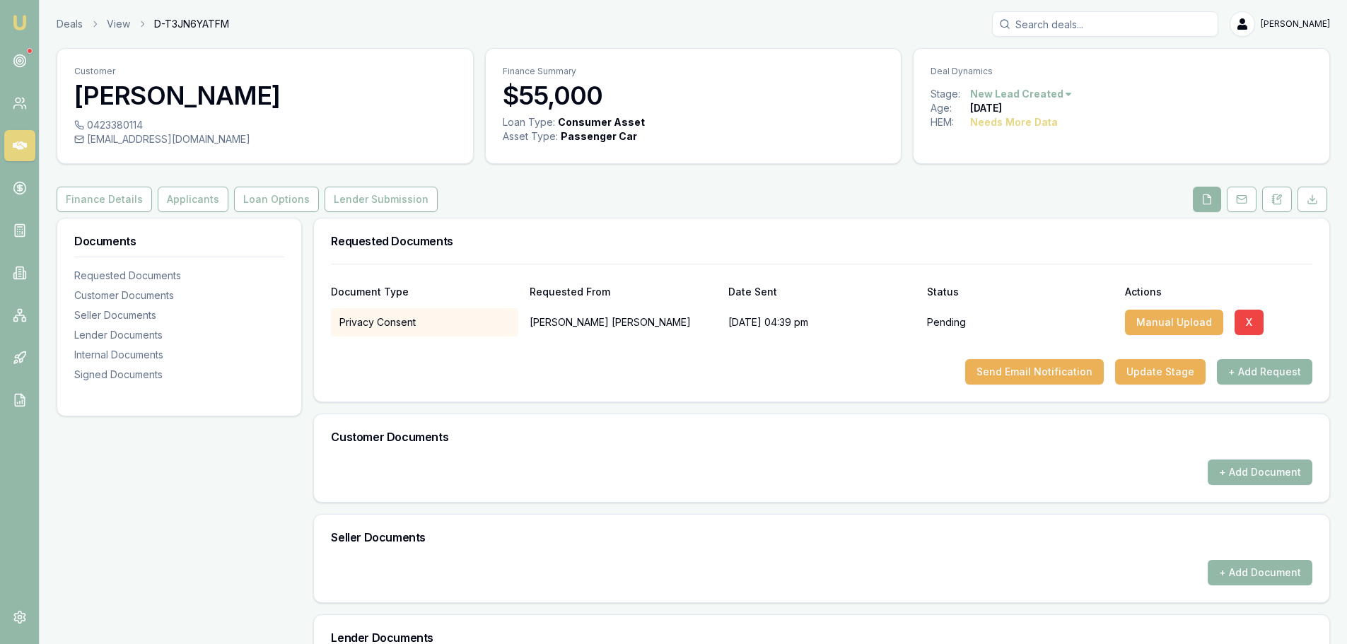
click at [1280, 372] on button "+ Add Request" at bounding box center [1264, 371] width 95 height 25
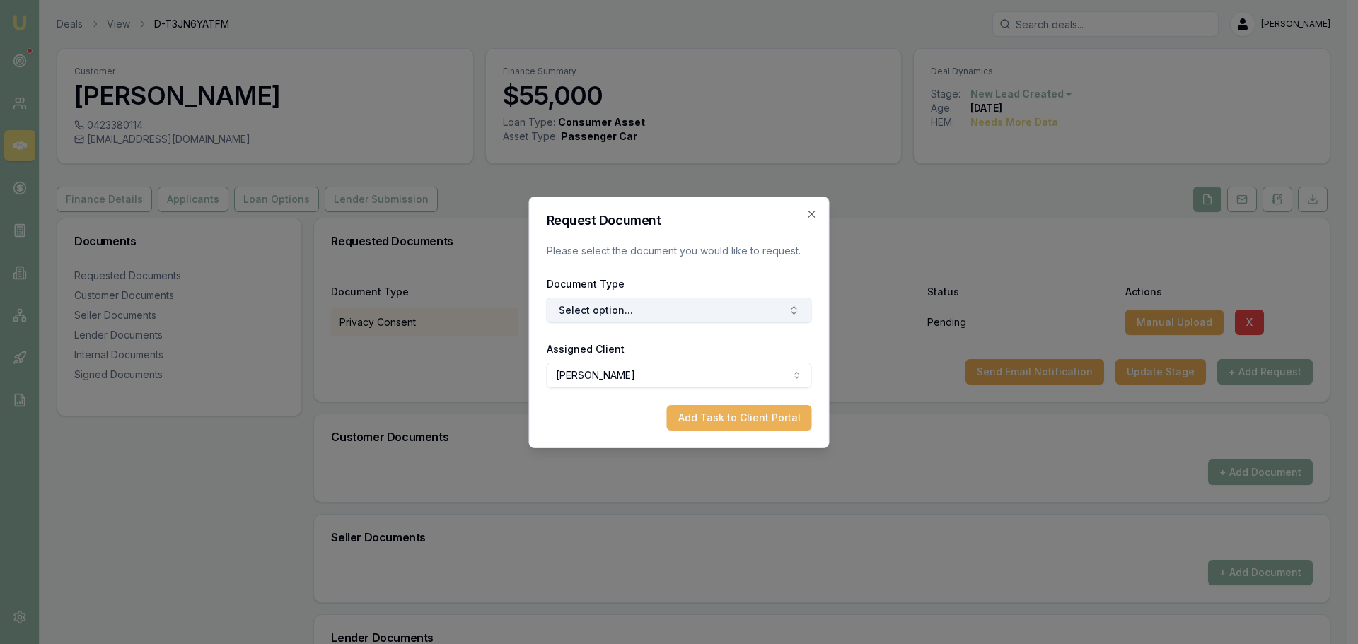
click at [629, 312] on button "Select option..." at bounding box center [679, 310] width 265 height 25
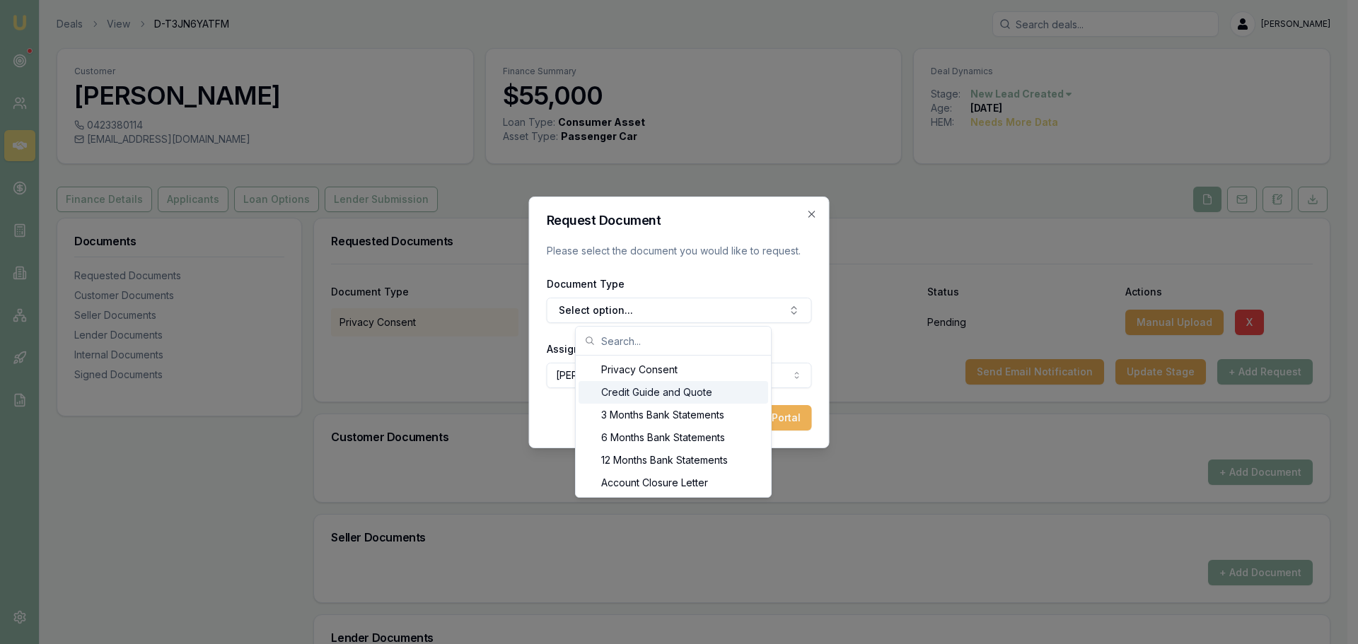
click at [638, 391] on div "Credit Guide and Quote" at bounding box center [672, 392] width 189 height 23
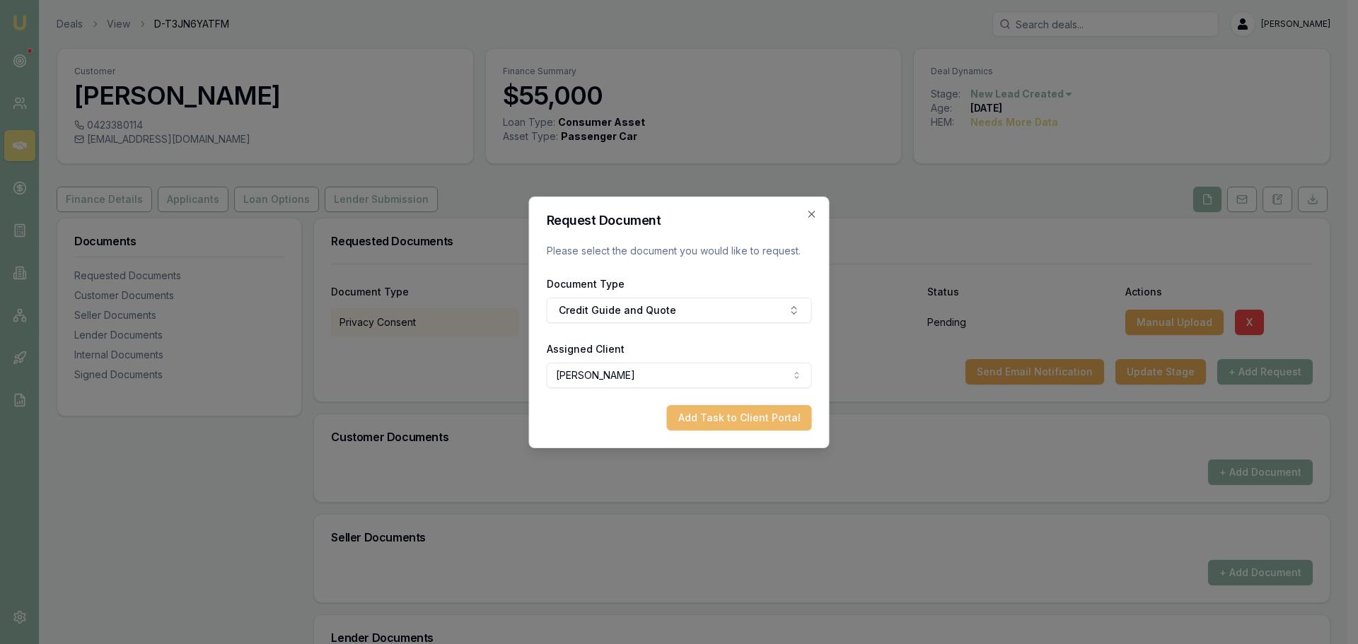
click at [802, 416] on button "Add Task to Client Portal" at bounding box center [739, 417] width 145 height 25
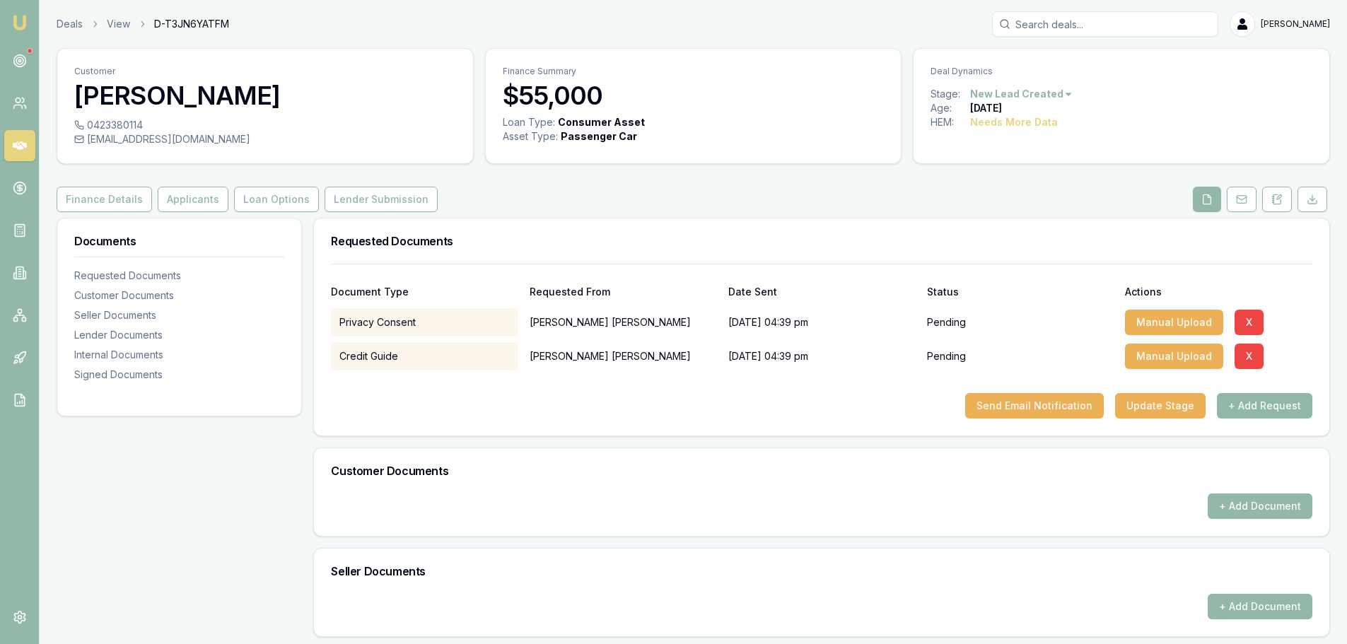
click at [1280, 409] on button "+ Add Request" at bounding box center [1264, 405] width 95 height 25
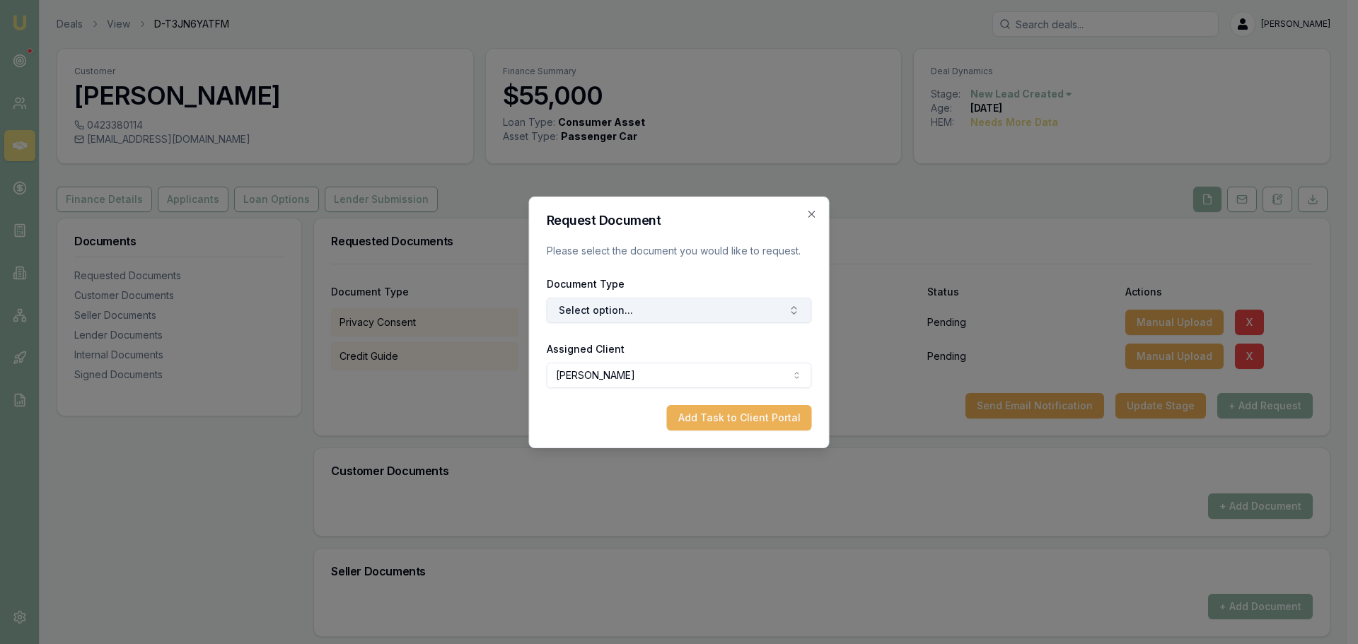
click at [755, 308] on button "Select option..." at bounding box center [679, 310] width 265 height 25
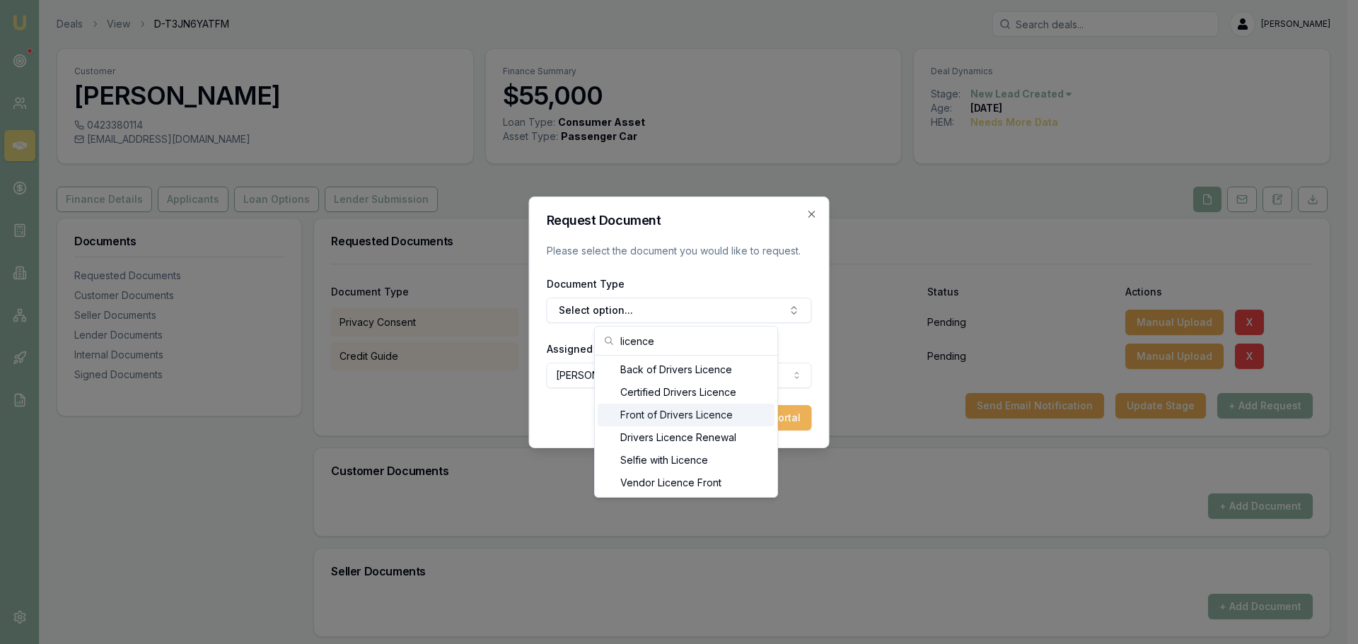
type input "licence"
click at [700, 408] on div "Front of Drivers Licence" at bounding box center [685, 415] width 177 height 23
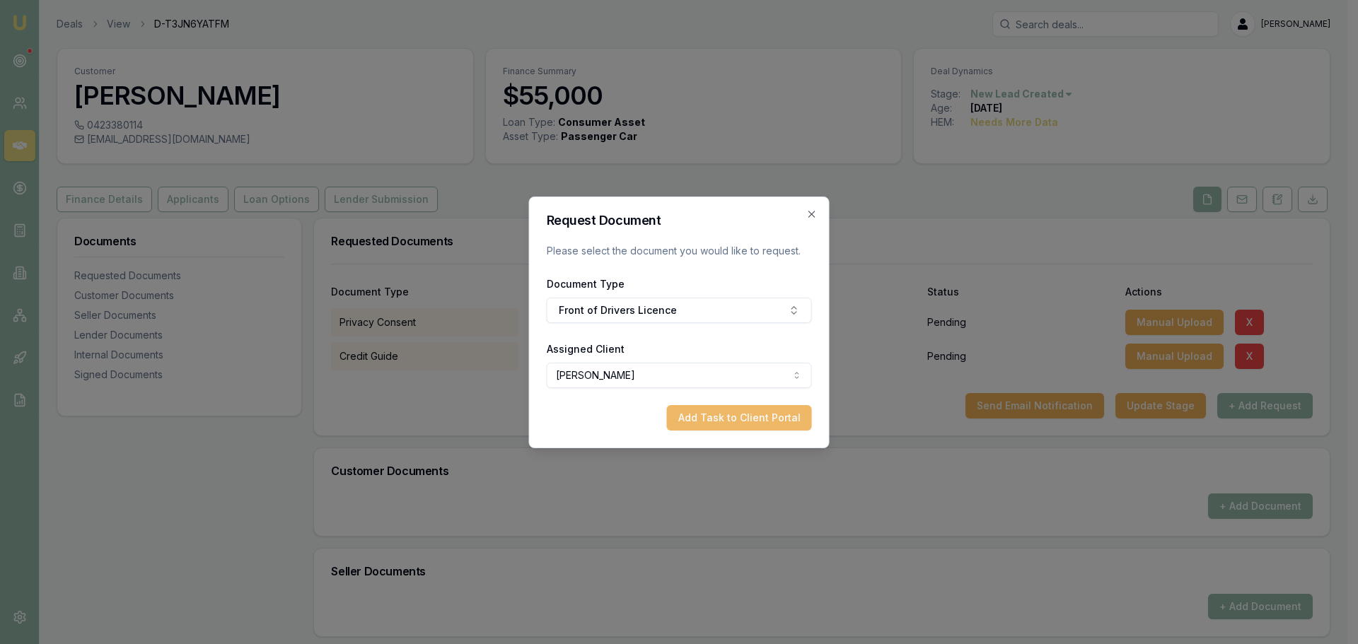
click at [751, 421] on button "Add Task to Client Portal" at bounding box center [739, 417] width 145 height 25
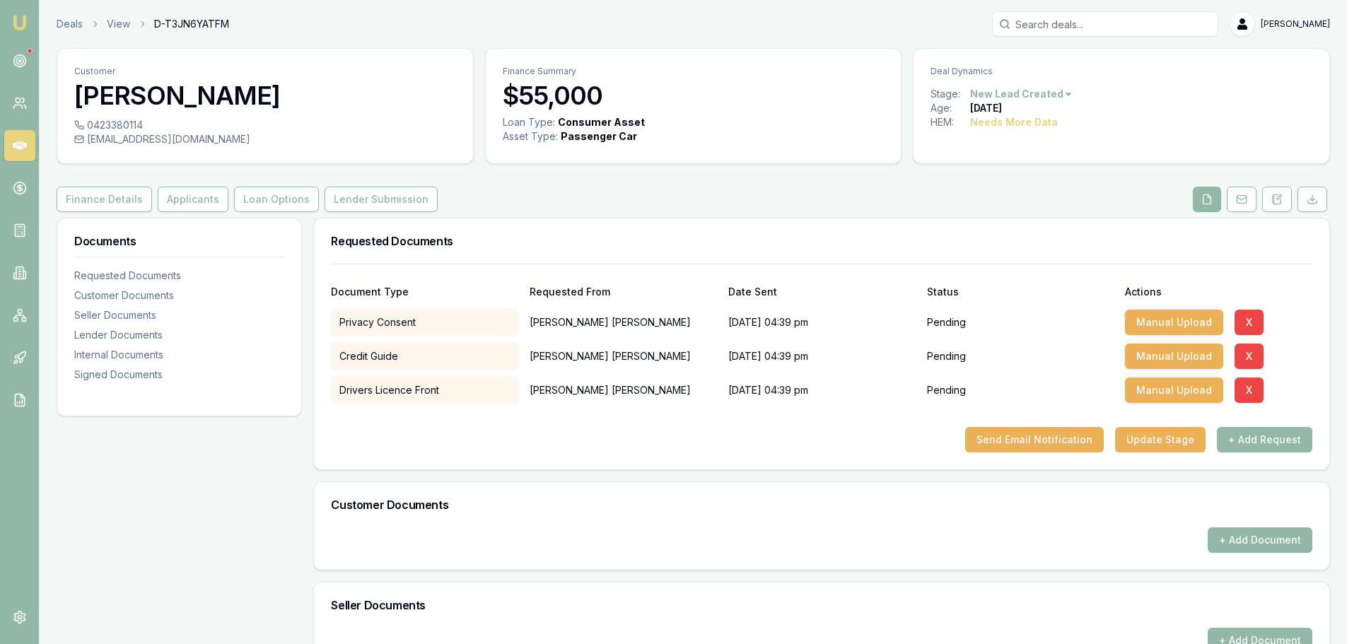
click at [1300, 439] on button "+ Add Request" at bounding box center [1264, 439] width 95 height 25
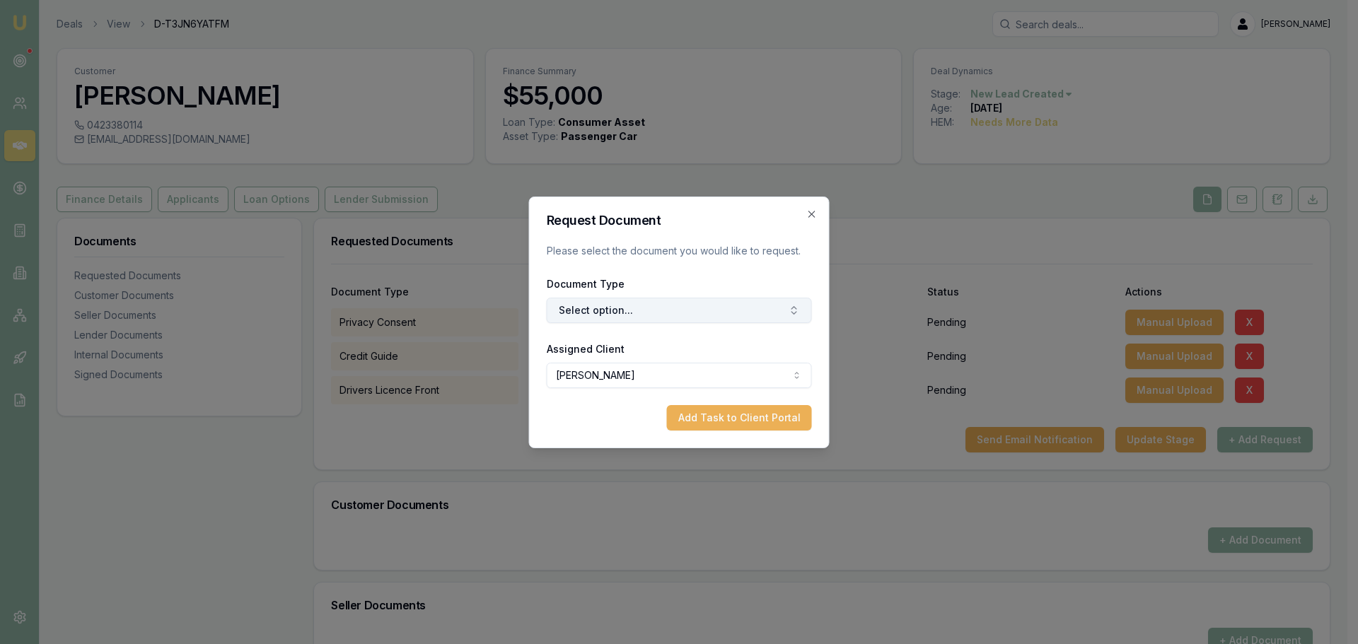
click at [663, 309] on button "Select option..." at bounding box center [679, 310] width 265 height 25
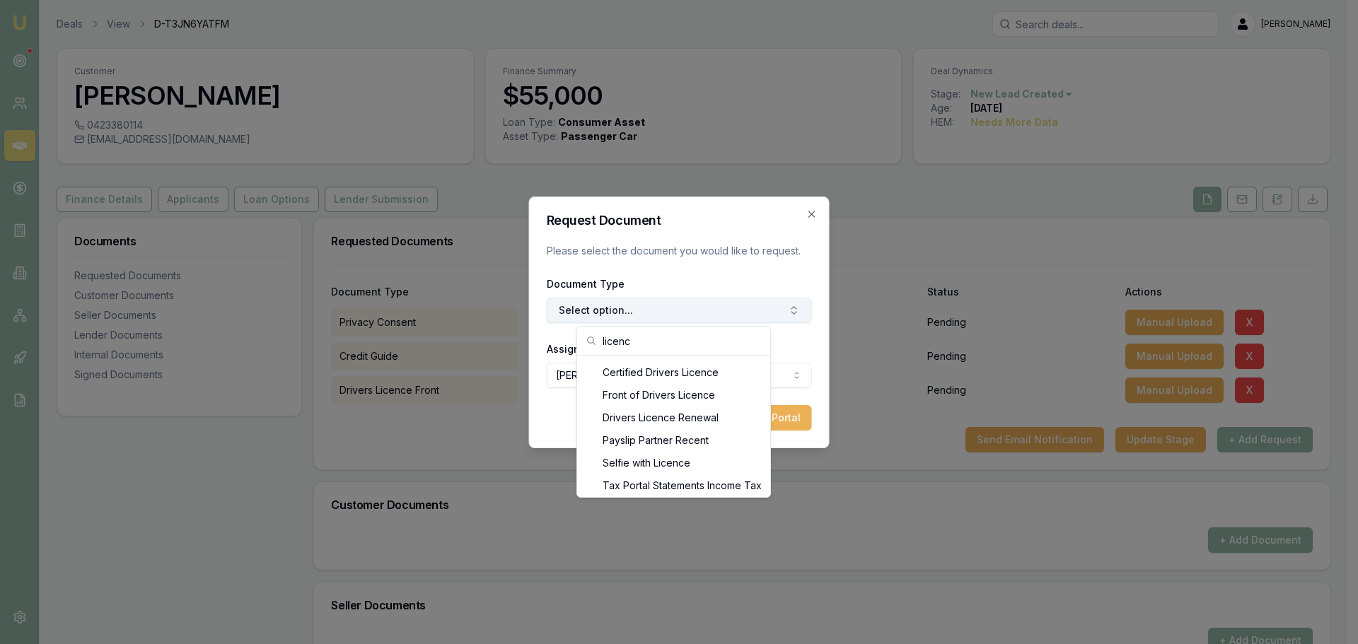
scroll to position [23, 0]
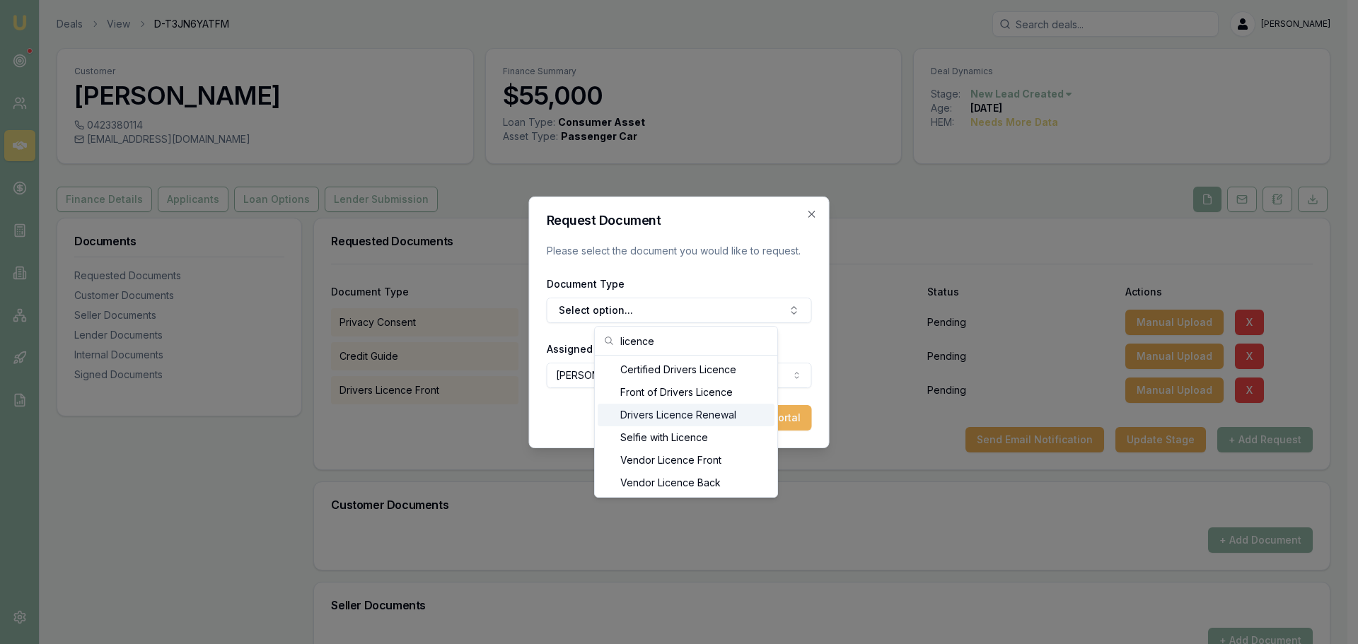
type input "licence"
click at [718, 373] on div "Back of Drivers Licence" at bounding box center [685, 369] width 177 height 23
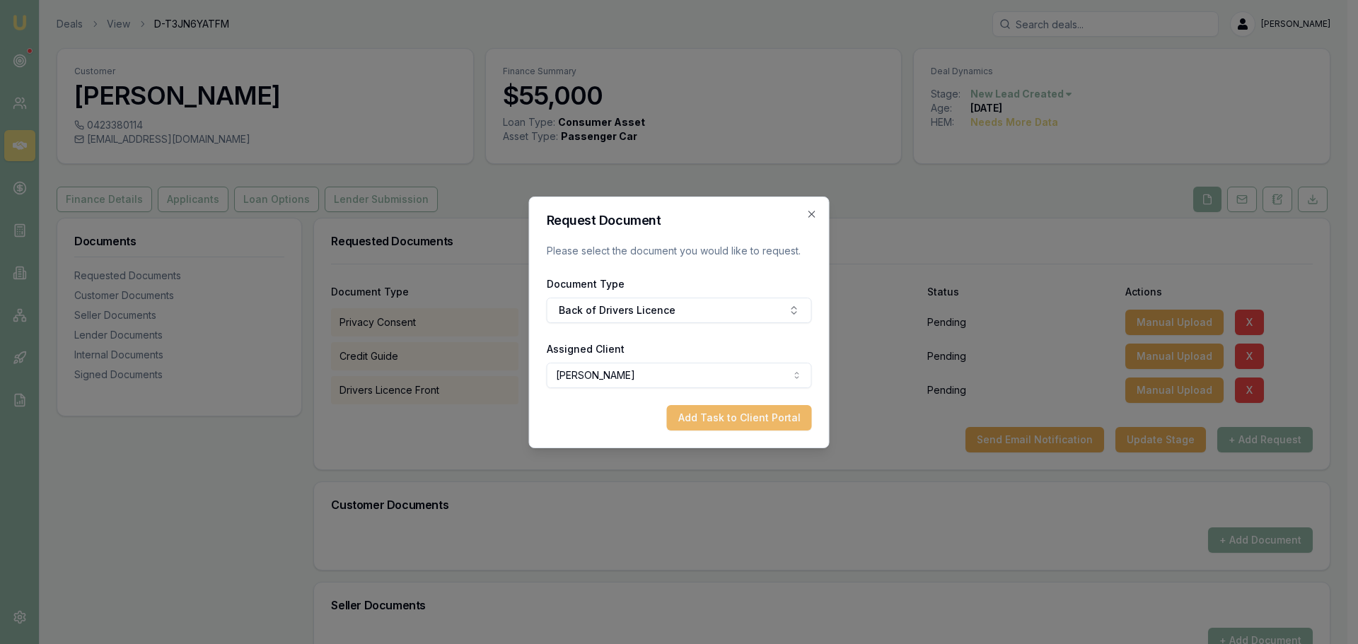
click at [764, 416] on button "Add Task to Client Portal" at bounding box center [739, 417] width 145 height 25
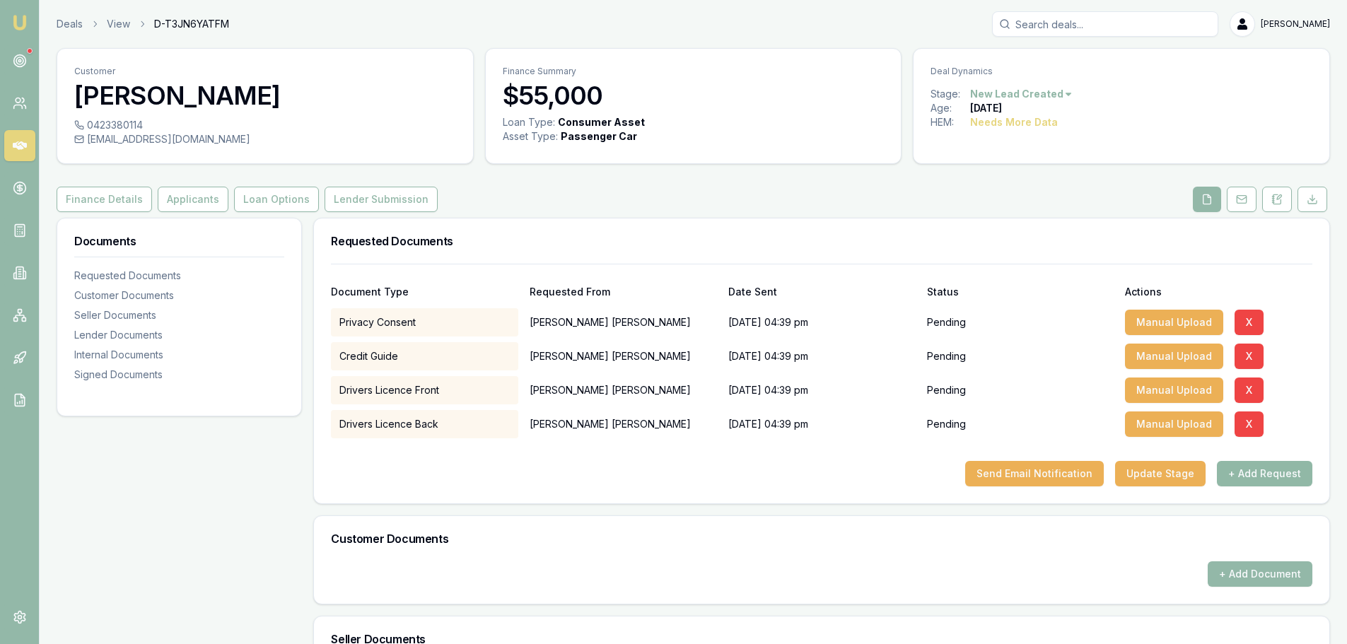
click at [1266, 478] on button "+ Add Request" at bounding box center [1264, 473] width 95 height 25
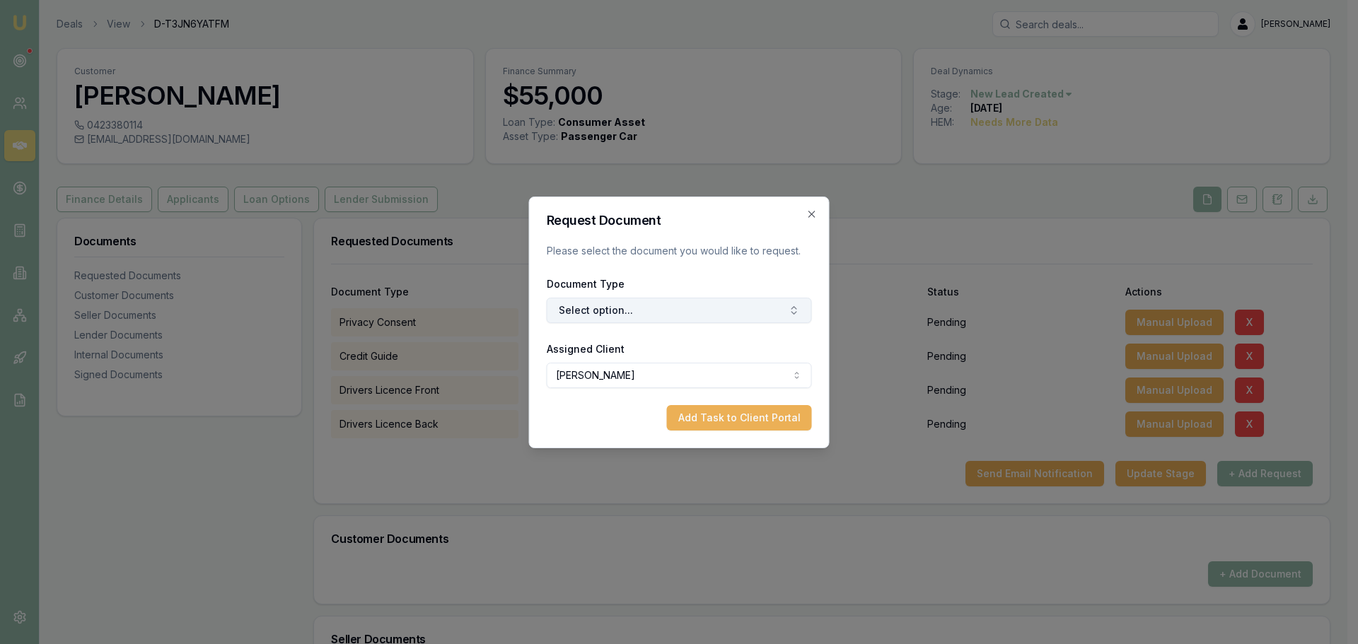
click at [594, 305] on button "Select option..." at bounding box center [679, 310] width 265 height 25
type input "p"
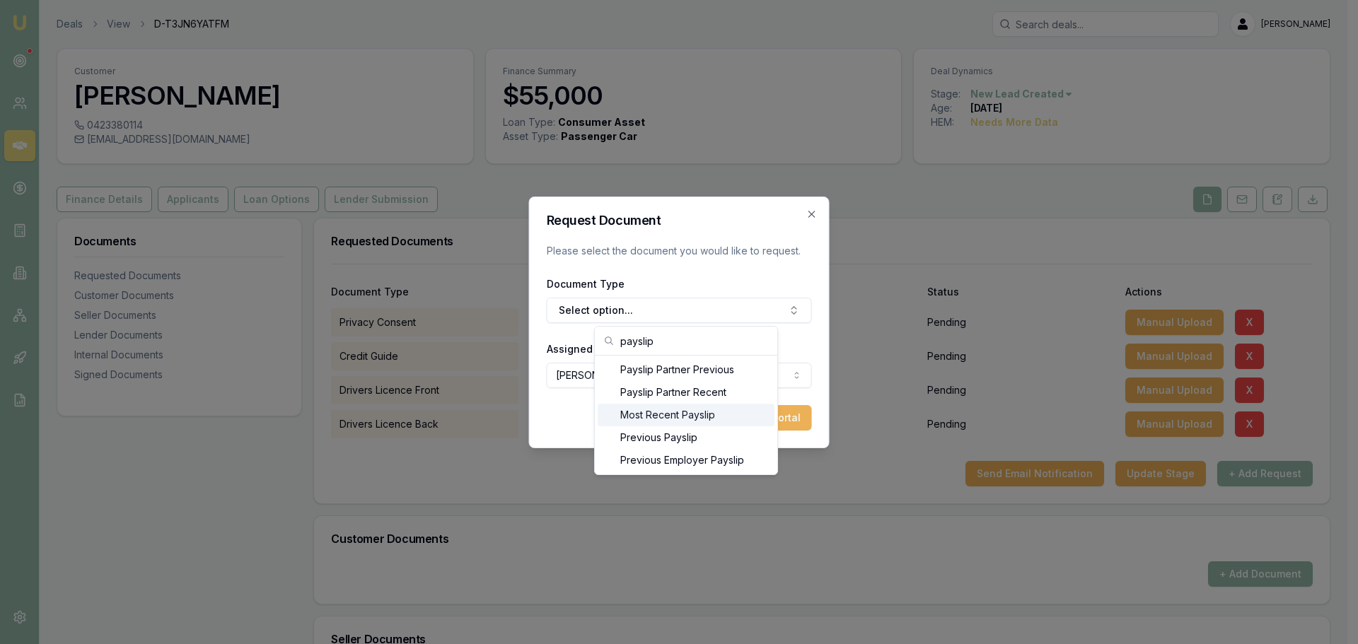
type input "payslip"
click at [664, 415] on div "Most Recent Payslip" at bounding box center [685, 415] width 177 height 23
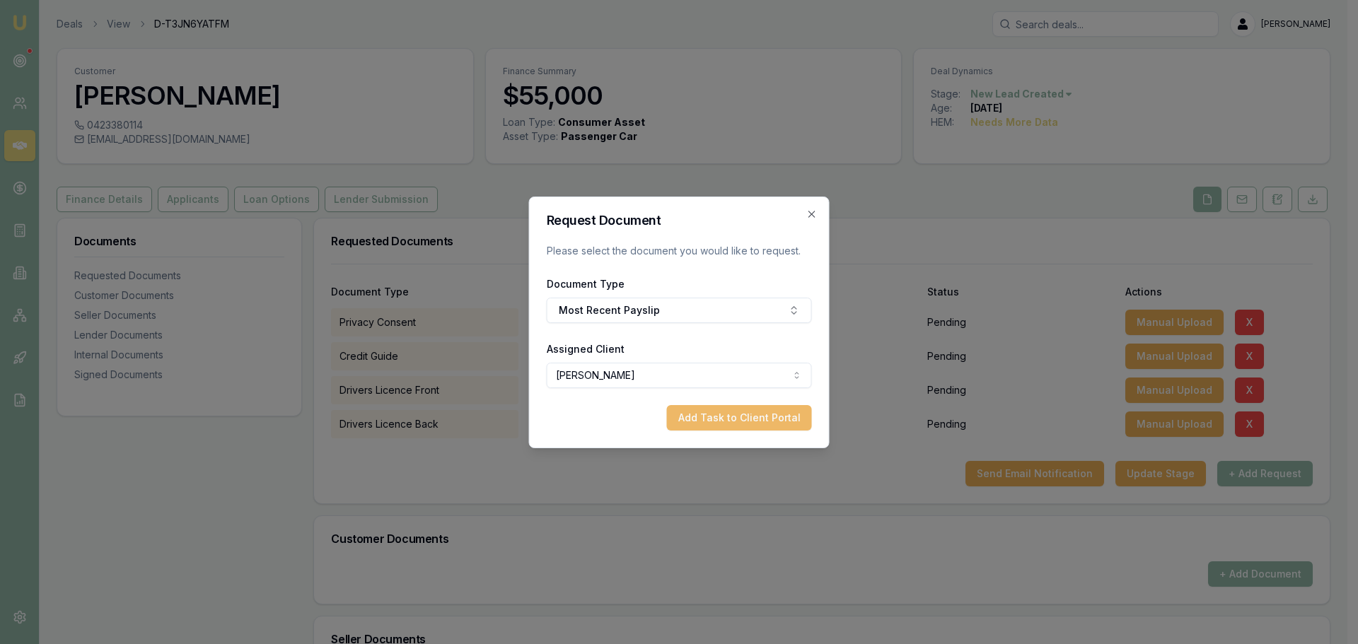
click at [729, 418] on button "Add Task to Client Portal" at bounding box center [739, 417] width 145 height 25
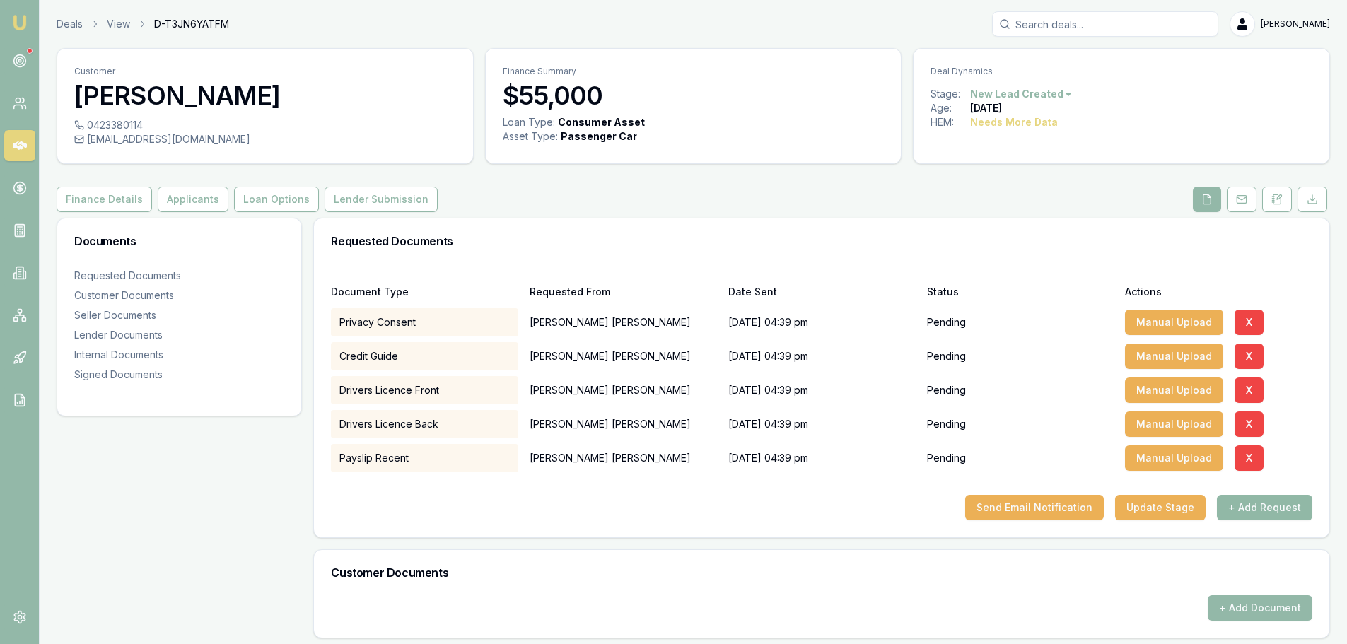
click at [1242, 508] on button "+ Add Request" at bounding box center [1264, 507] width 95 height 25
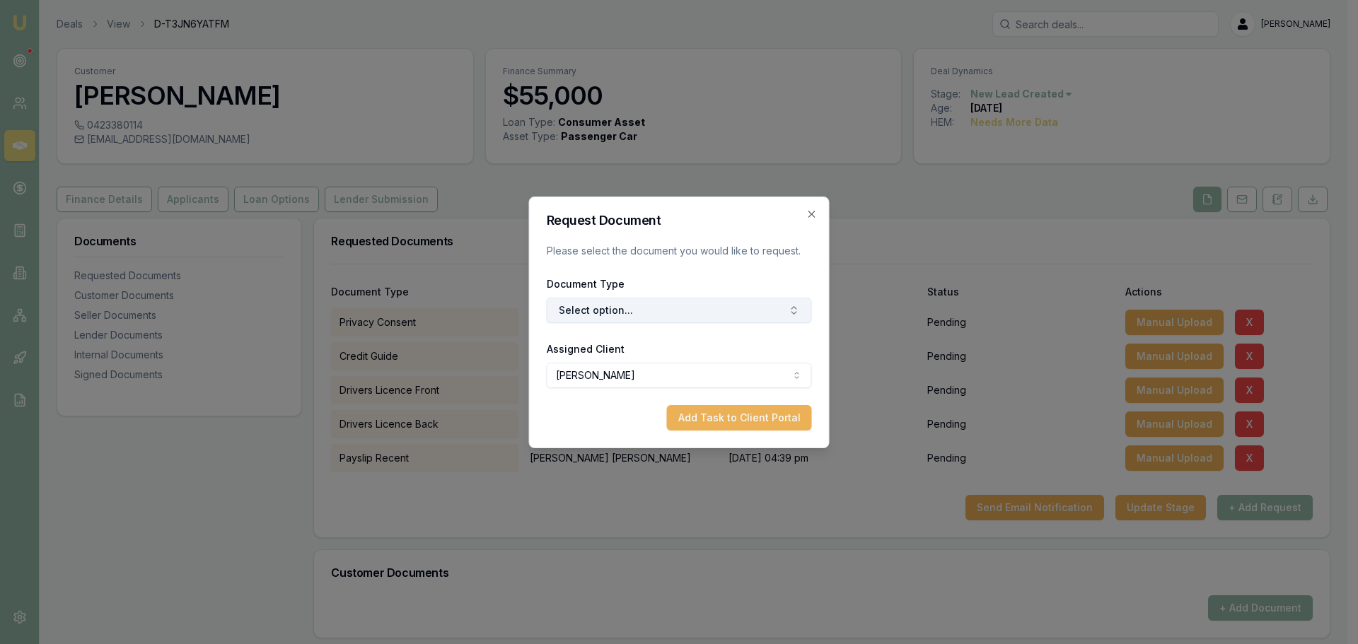
click at [637, 310] on button "Select option..." at bounding box center [679, 310] width 265 height 25
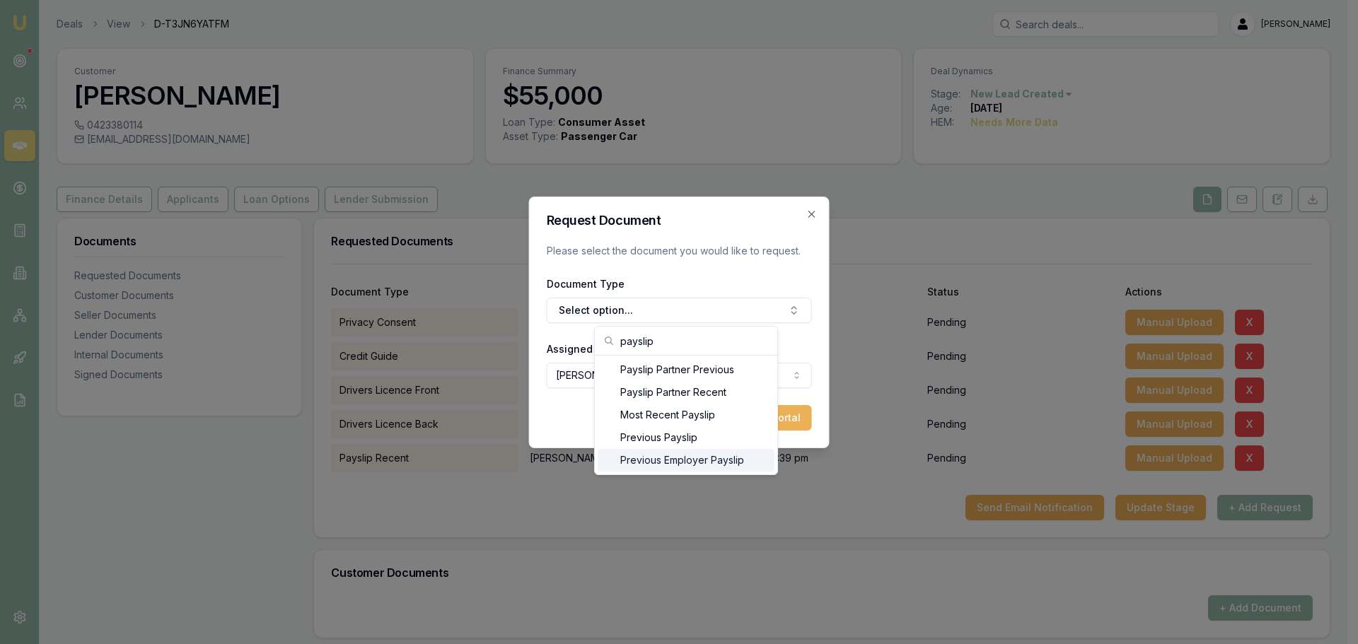
type input "payslip"
click at [626, 451] on div "Previous Employer Payslip" at bounding box center [685, 460] width 177 height 23
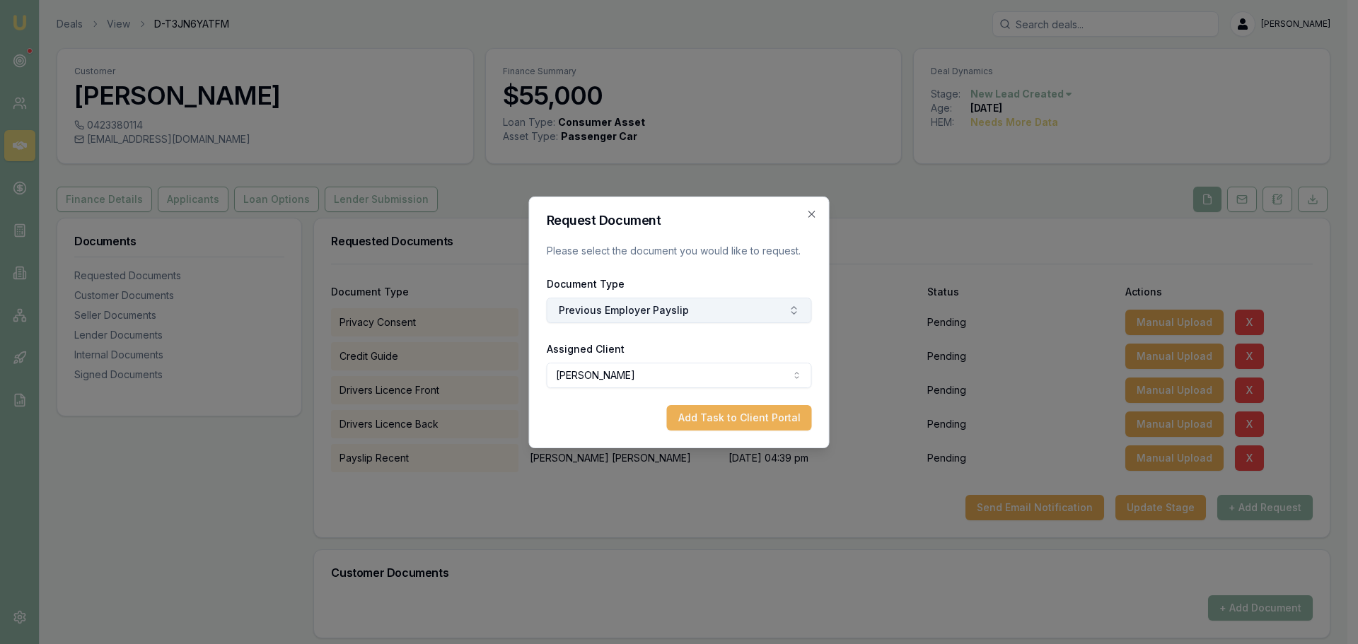
click at [683, 315] on button "Previous Employer Payslip" at bounding box center [679, 310] width 265 height 25
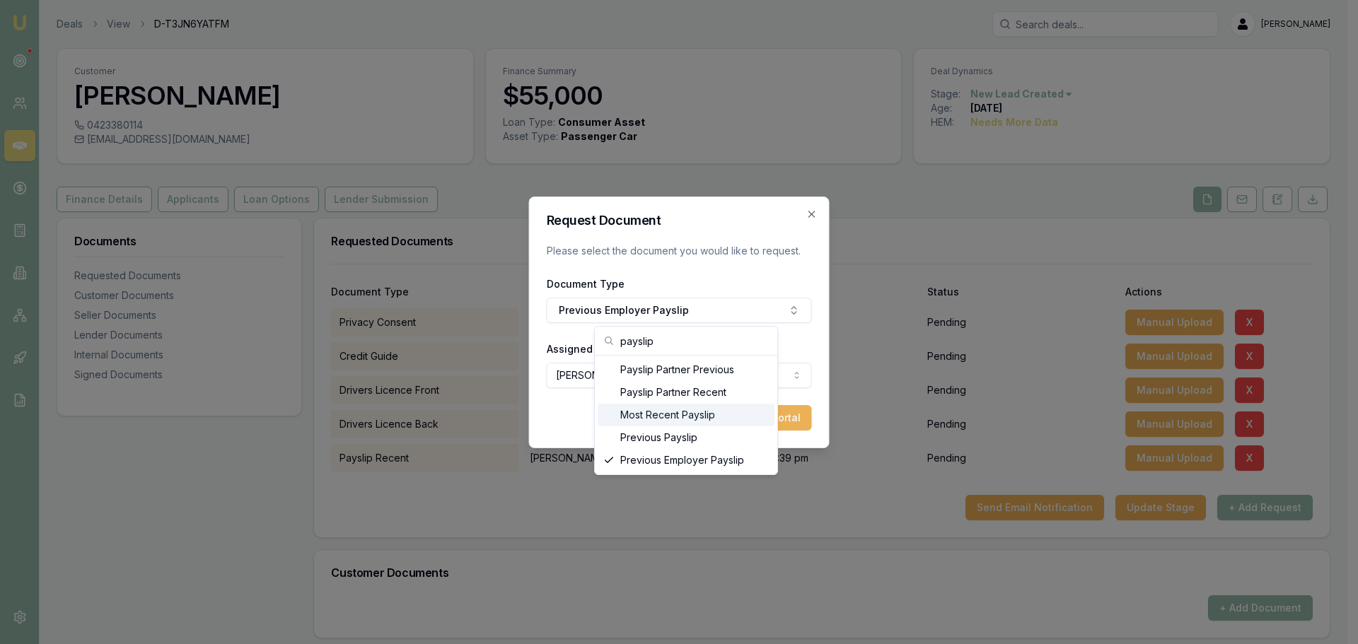
type input "payslip"
click at [653, 441] on div "Previous Payslip" at bounding box center [685, 437] width 177 height 23
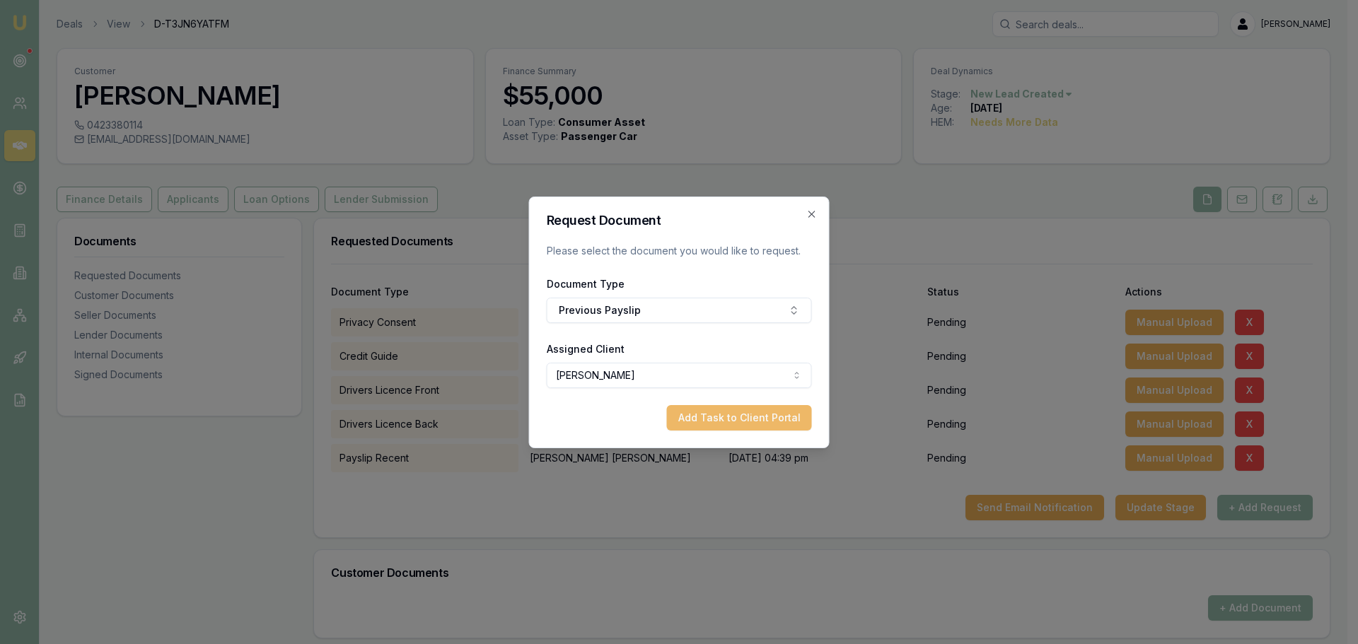
click at [713, 422] on button "Add Task to Client Portal" at bounding box center [739, 417] width 145 height 25
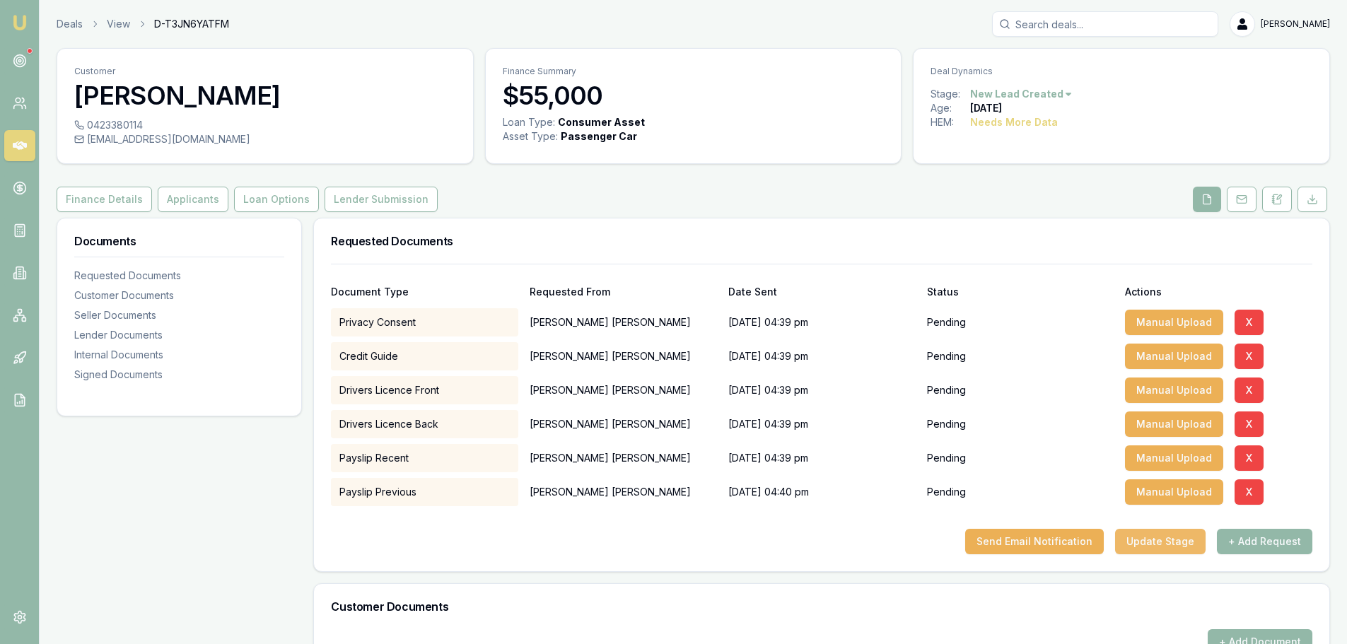
click at [1176, 546] on button "Update Stage" at bounding box center [1160, 541] width 91 height 25
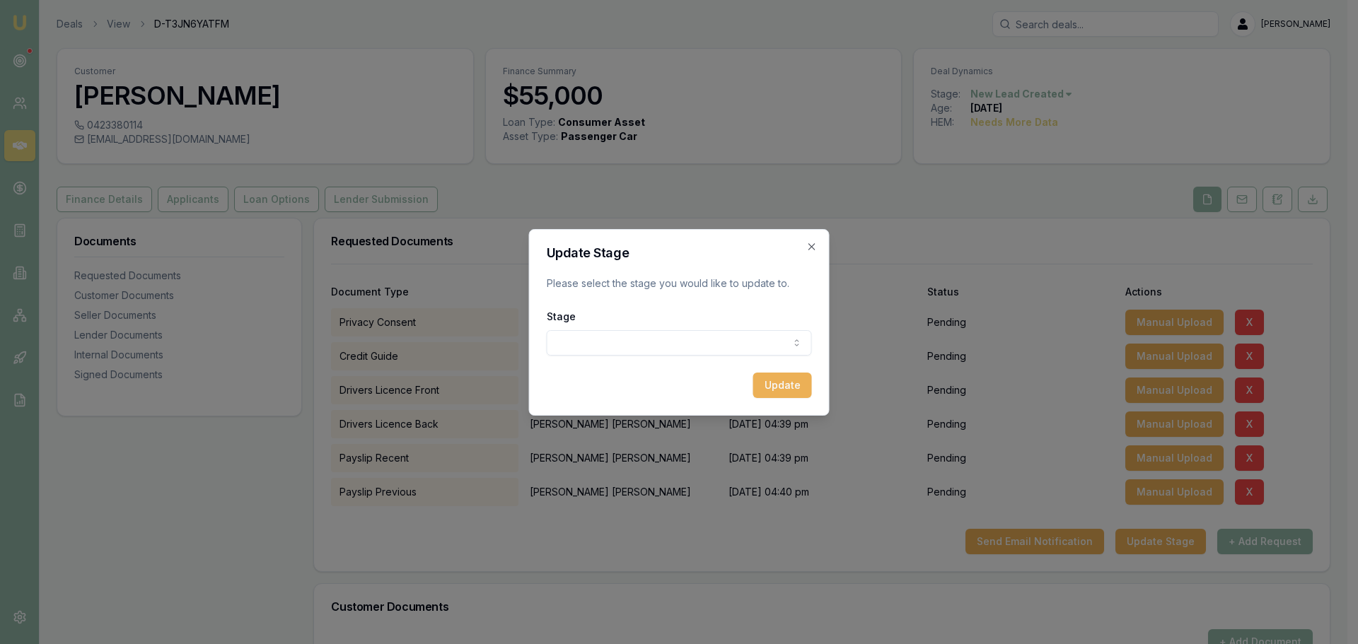
click at [656, 334] on body "Emu Broker Deals View D-T3JN6YATFM Erin Shield Toggle Menu Customer Nick Coghla…" at bounding box center [673, 322] width 1347 height 644
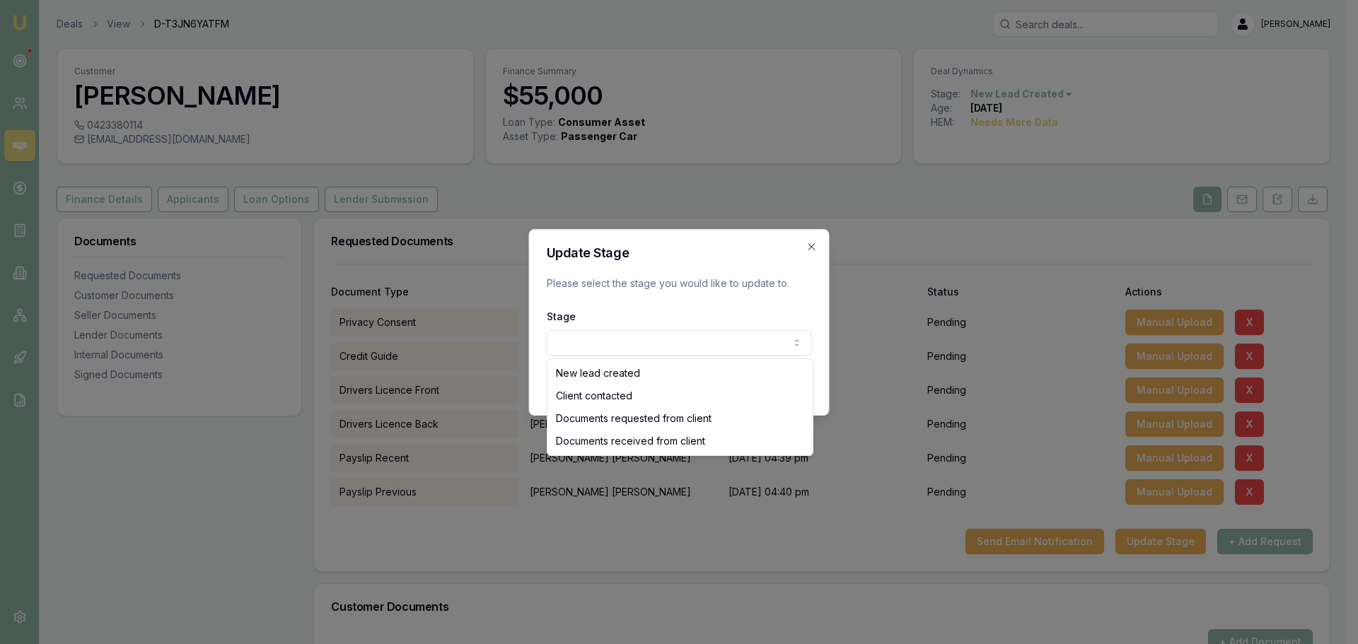
select select "DOCUMENTS_REQUESTED_FROM_CLIENT"
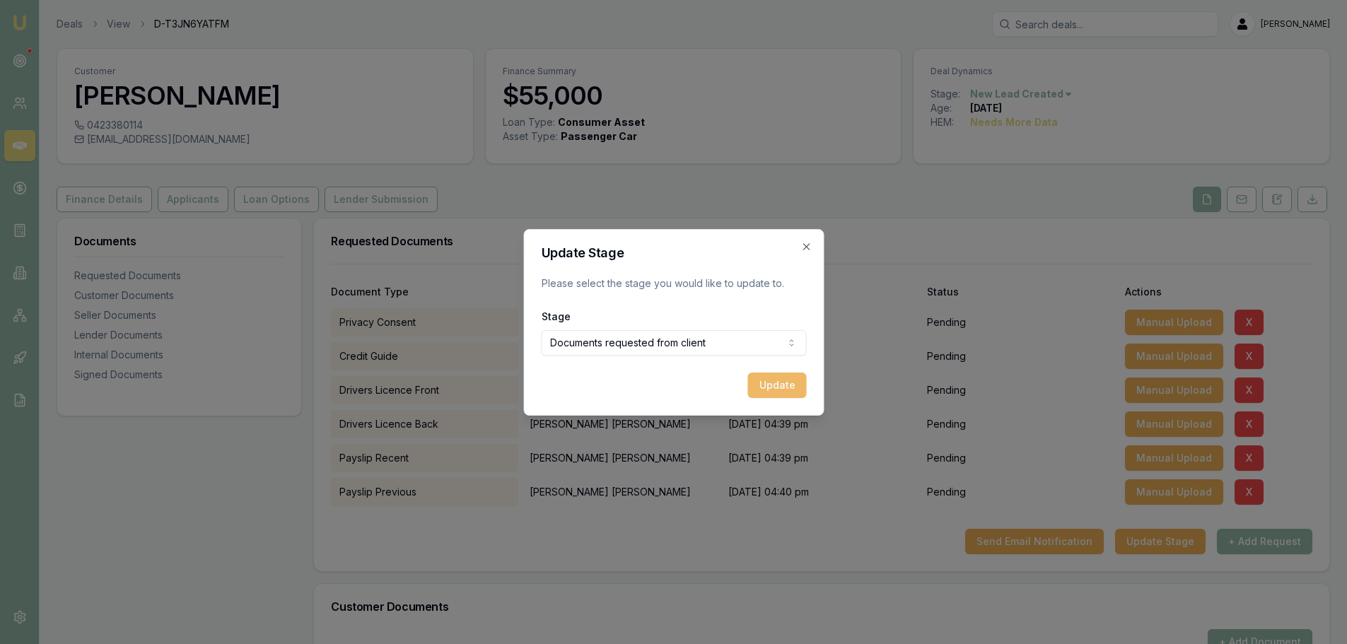
click at [781, 383] on button "Update" at bounding box center [776, 385] width 59 height 25
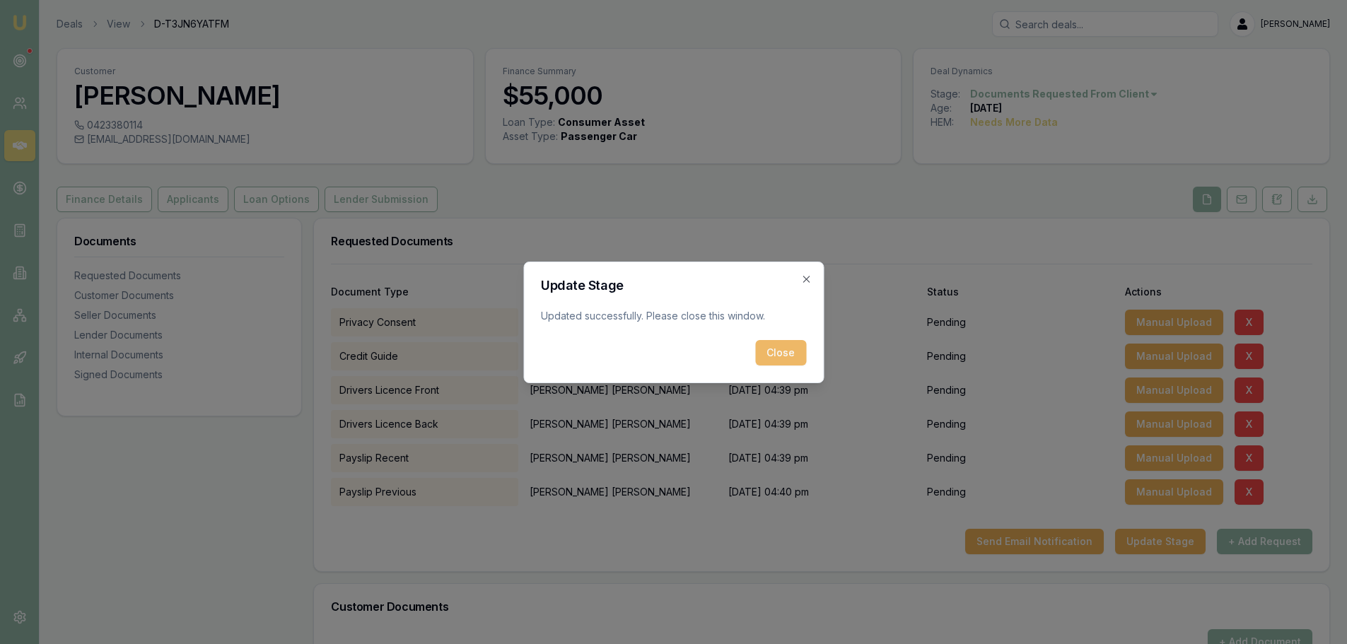
click at [783, 353] on button "Close" at bounding box center [780, 352] width 51 height 25
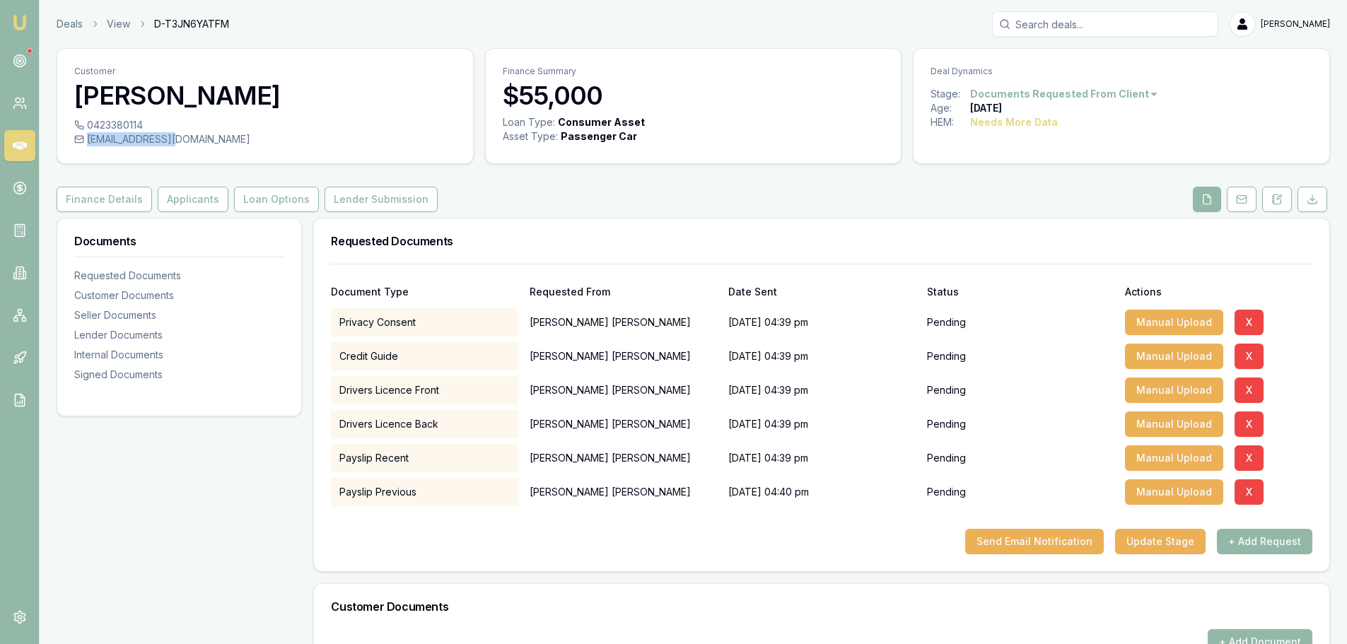
drag, startPoint x: 183, startPoint y: 141, endPoint x: 176, endPoint y: 141, distance: 7.1
click at [176, 141] on div "bbwt55@gmail.com" at bounding box center [265, 139] width 382 height 14
copy div "bbwt55@gmail.com"
click at [138, 197] on button "Finance Details" at bounding box center [104, 199] width 95 height 25
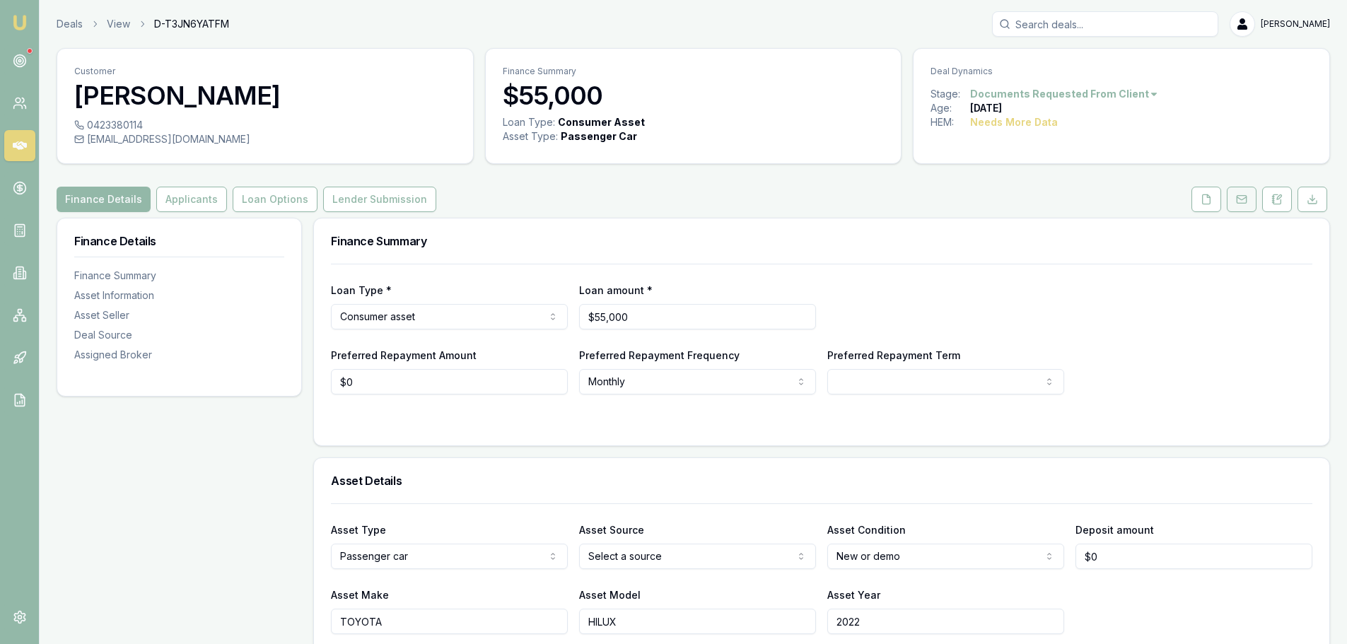
click at [1241, 194] on icon at bounding box center [1241, 199] width 11 height 11
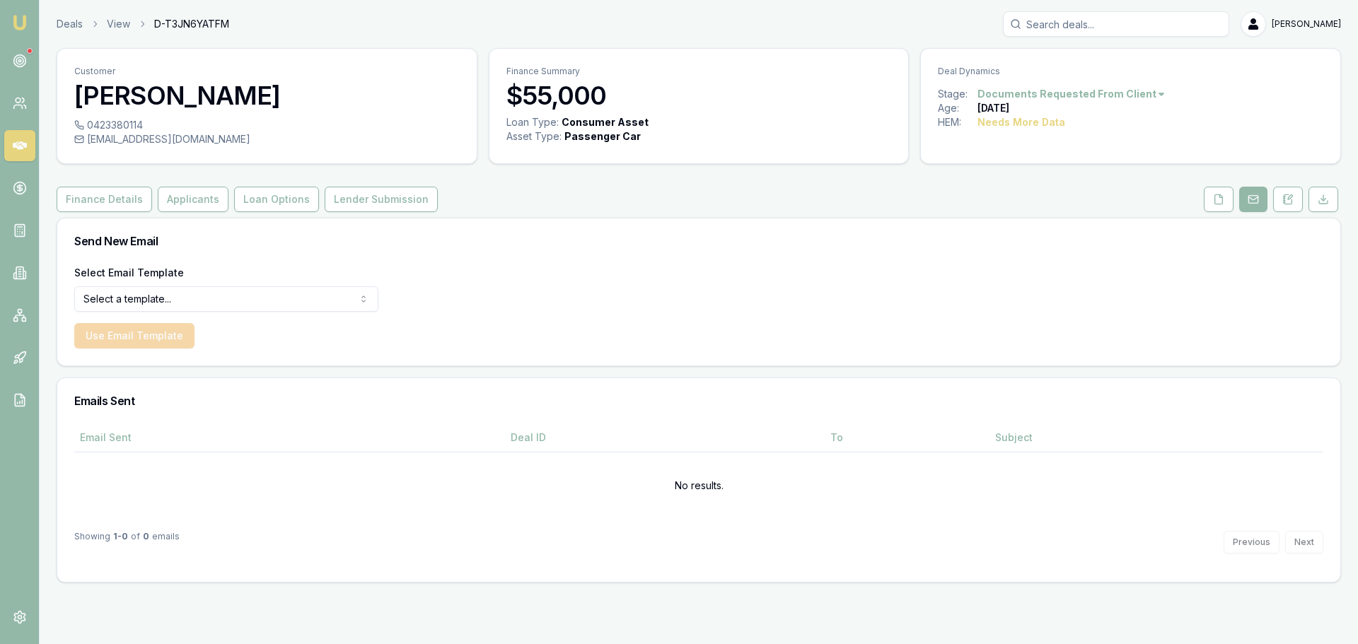
click at [238, 298] on html "Emu Broker Deals View D-T3JN6YATFM Erin Shield Toggle Menu Customer Nick Coghla…" at bounding box center [679, 322] width 1358 height 644
select select "document-request-reminder"
click at [141, 334] on button "Use Email Template" at bounding box center [134, 335] width 120 height 25
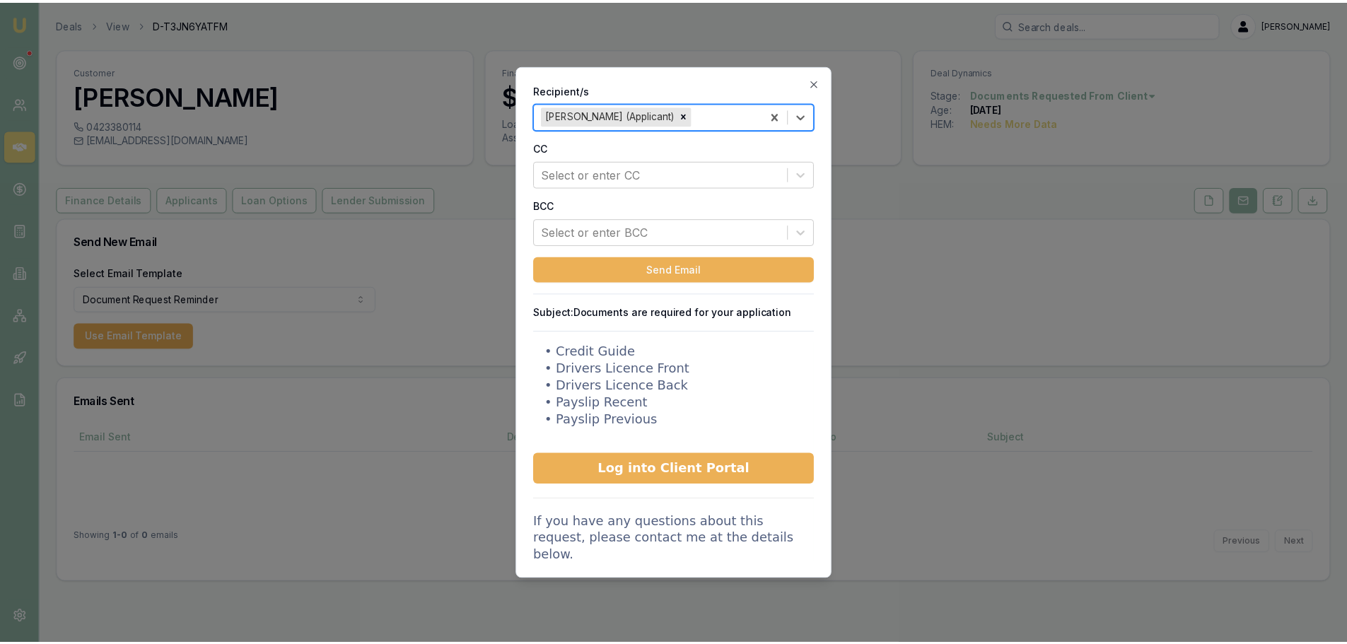
scroll to position [212, 0]
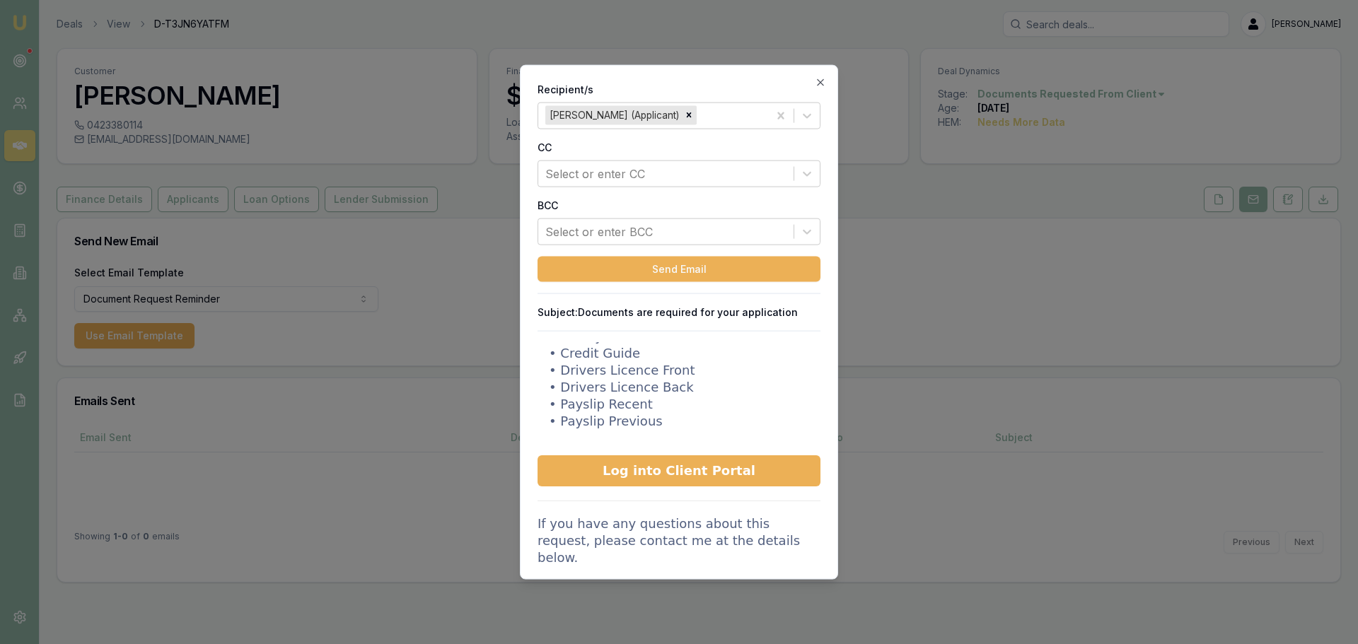
click at [817, 83] on icon "button" at bounding box center [820, 81] width 11 height 11
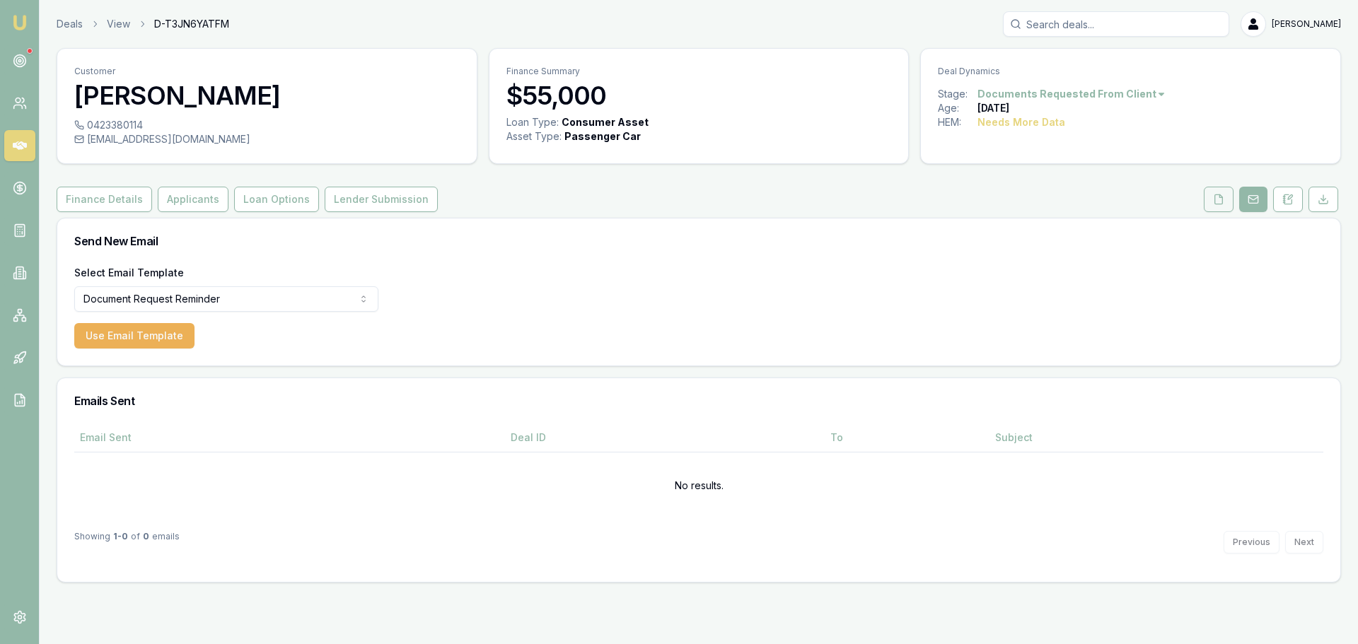
click at [1211, 201] on button at bounding box center [1218, 199] width 30 height 25
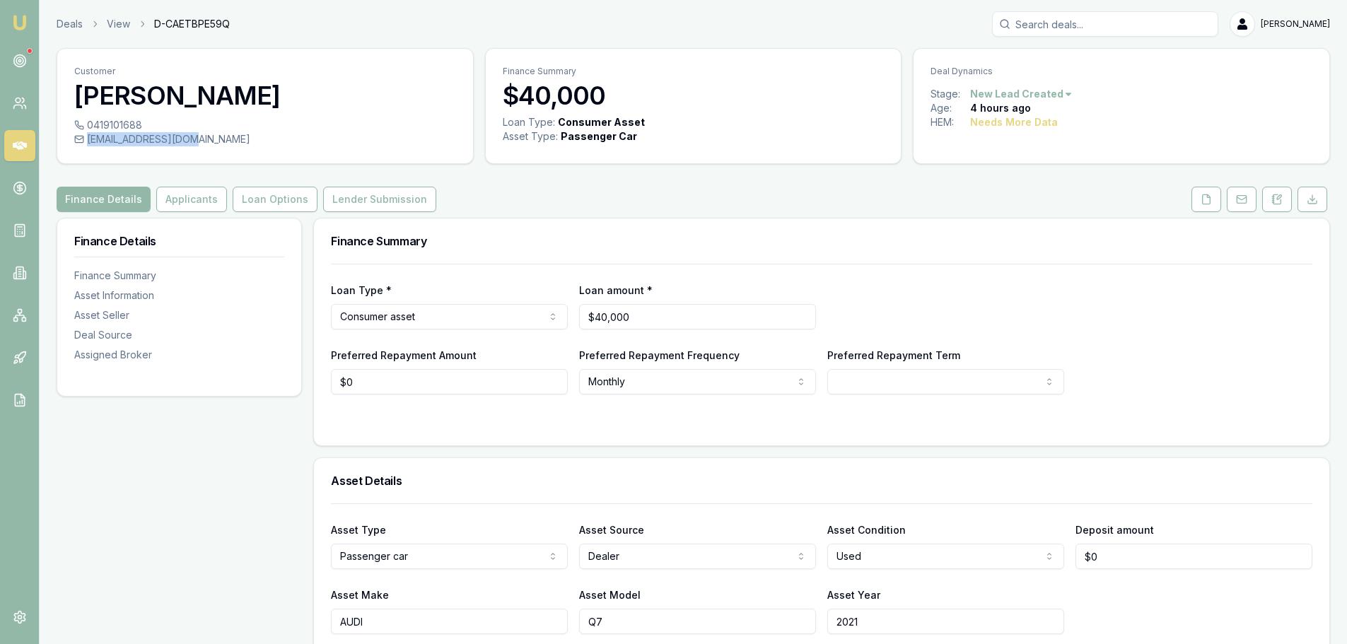
click at [194, 144] on div "[EMAIL_ADDRESS][DOMAIN_NAME]" at bounding box center [265, 139] width 382 height 14
copy div "[EMAIL_ADDRESS][DOMAIN_NAME]"
click at [270, 197] on button "Loan Options" at bounding box center [275, 199] width 85 height 25
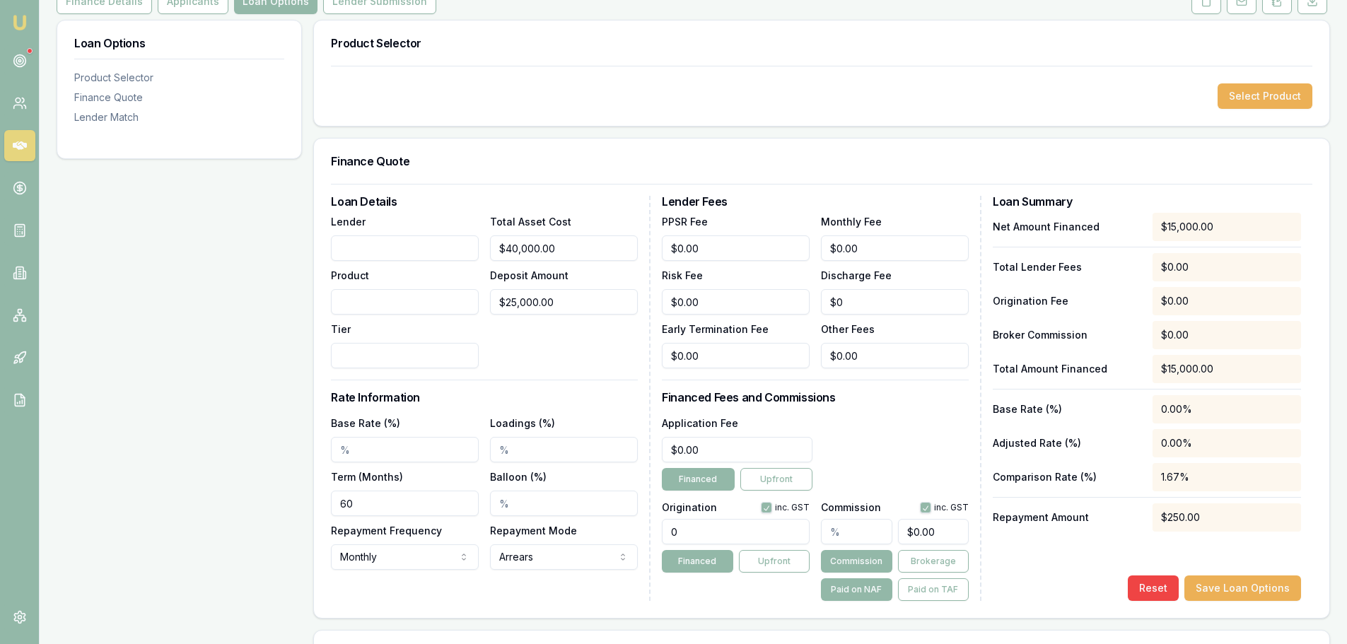
scroll to position [71, 0]
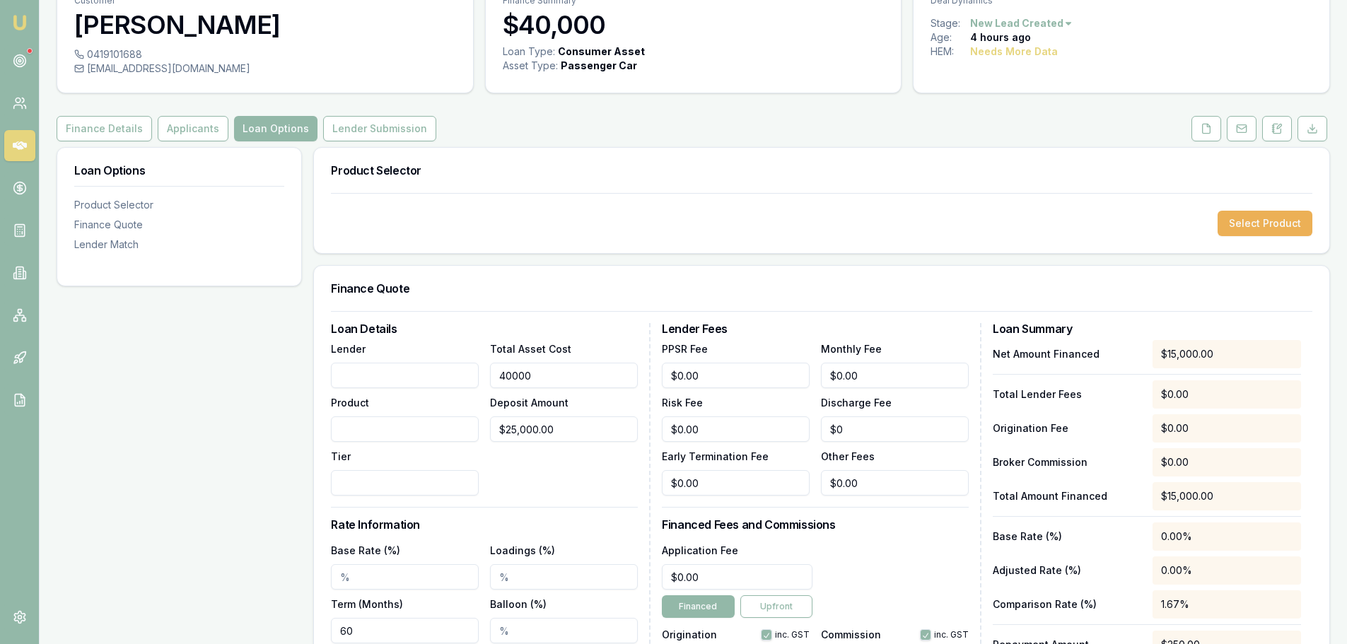
drag, startPoint x: 583, startPoint y: 378, endPoint x: 575, endPoint y: 378, distance: 8.5
click at [575, 378] on input "40000" at bounding box center [564, 375] width 148 height 25
type input "$40,000.00"
drag, startPoint x: 576, startPoint y: 436, endPoint x: 276, endPoint y: 431, distance: 299.8
click at [331, 431] on div "Lender Product Tier Total Asset Cost $40,000.00 Deposit Amount 25000" at bounding box center [484, 418] width 307 height 156
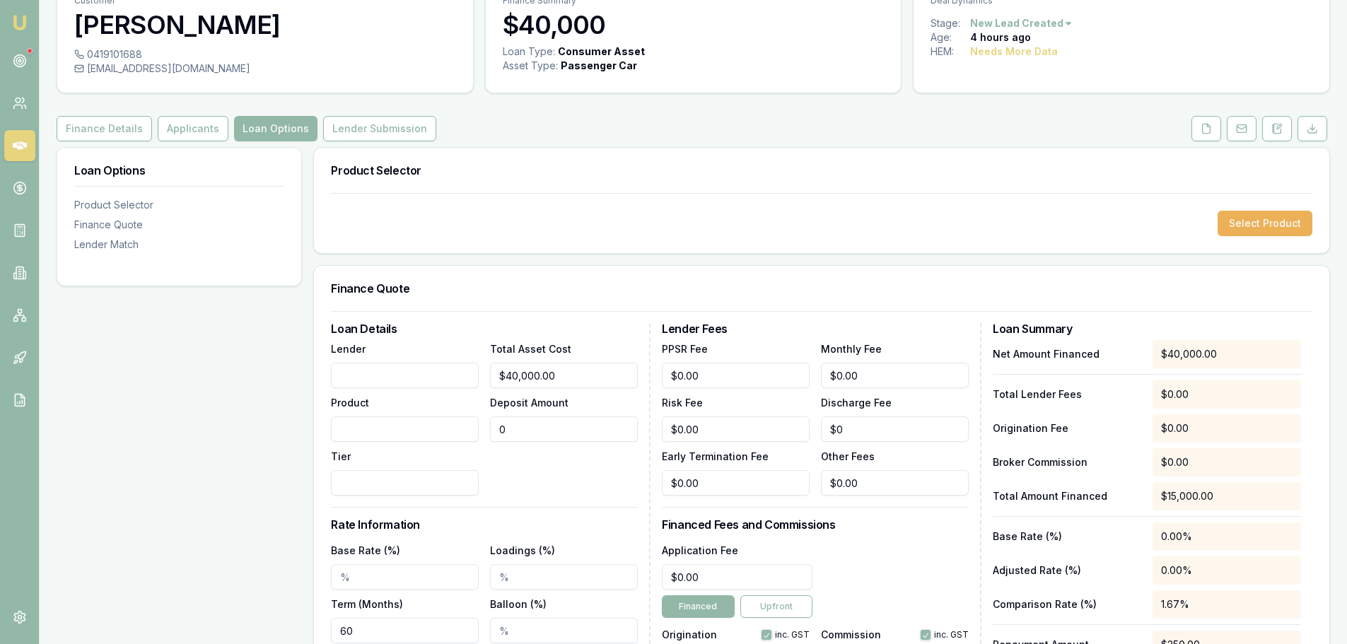
type input "$0.00"
click at [574, 481] on div "Total Asset Cost $40,000.00 Deposit Amount $0.00" at bounding box center [564, 418] width 148 height 156
click at [1240, 223] on button "Select Product" at bounding box center [1265, 223] width 95 height 25
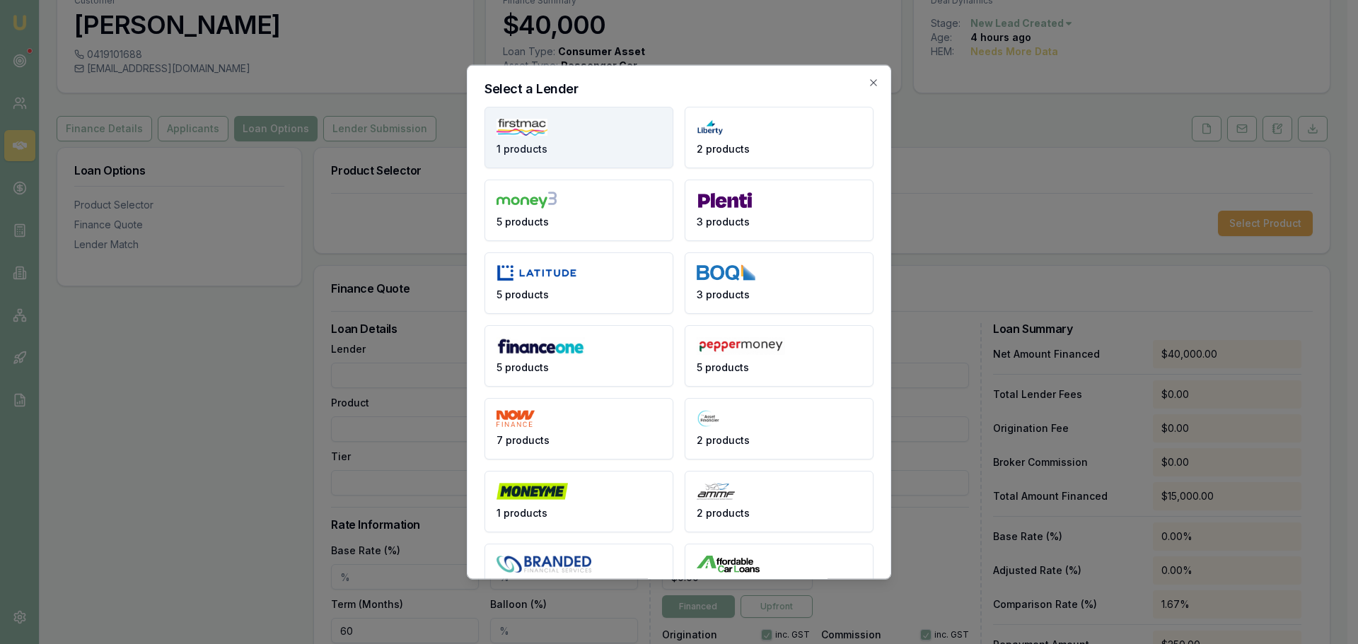
click at [581, 121] on button "1 products" at bounding box center [578, 137] width 189 height 62
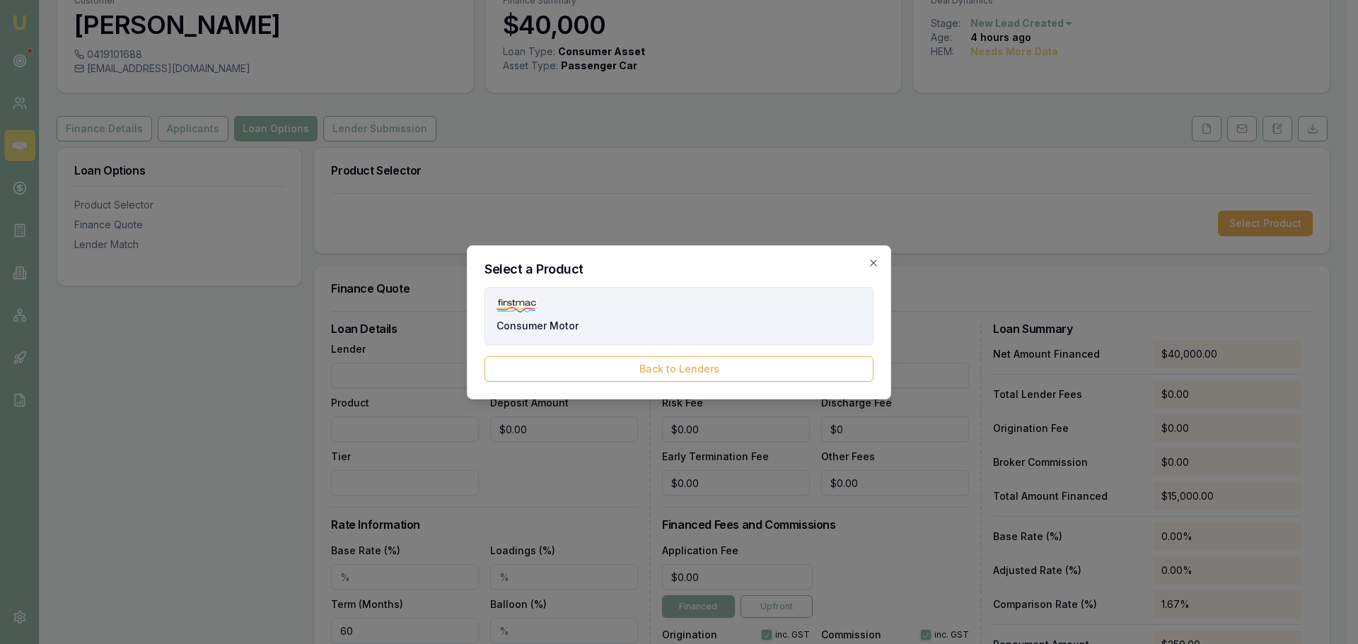
click at [622, 332] on button "Consumer Motor" at bounding box center [678, 316] width 389 height 58
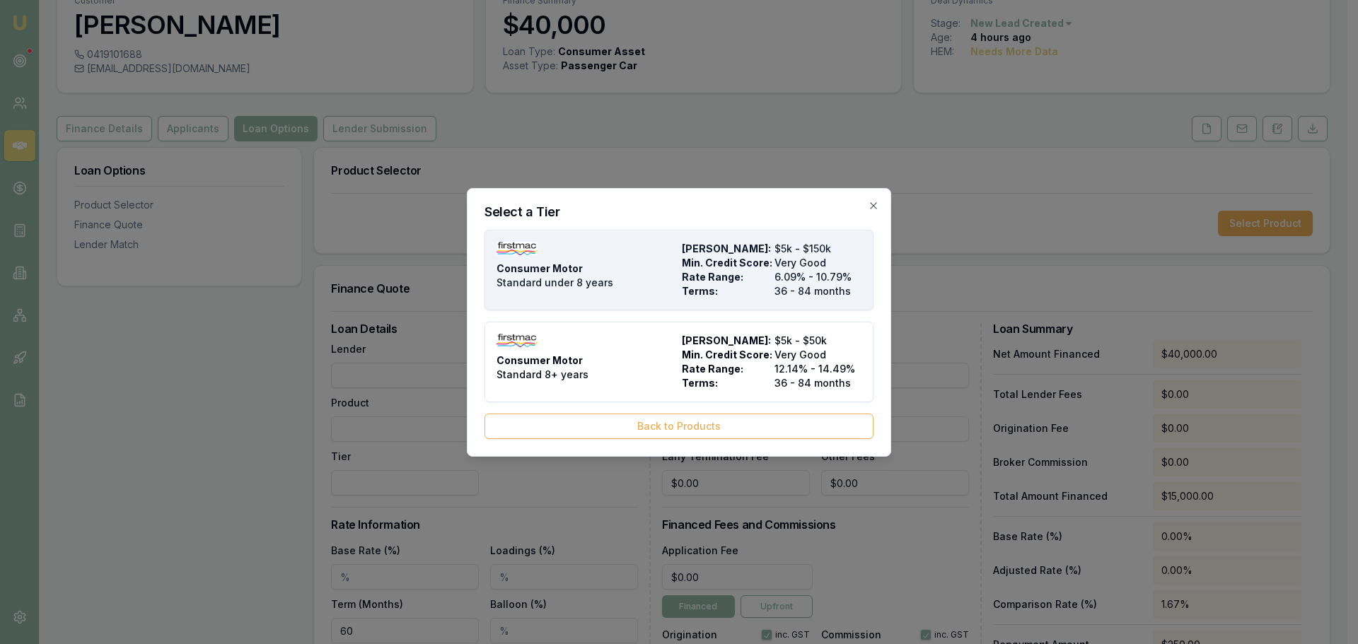
click at [617, 264] on div "Consumer Motor Standard under 8 years" at bounding box center [586, 270] width 180 height 57
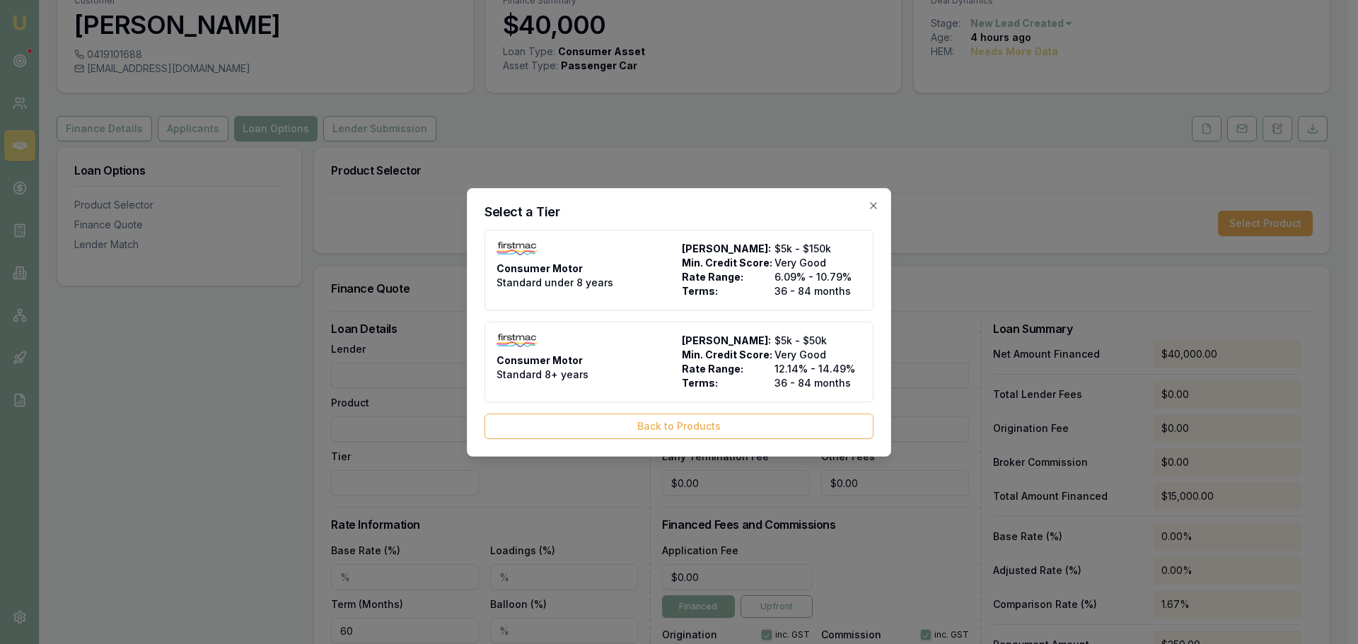
type input "Firstmac"
type input "Consumer Motor"
type input "Standard under 8 years"
type input "$25,000.00"
type input "6.09"
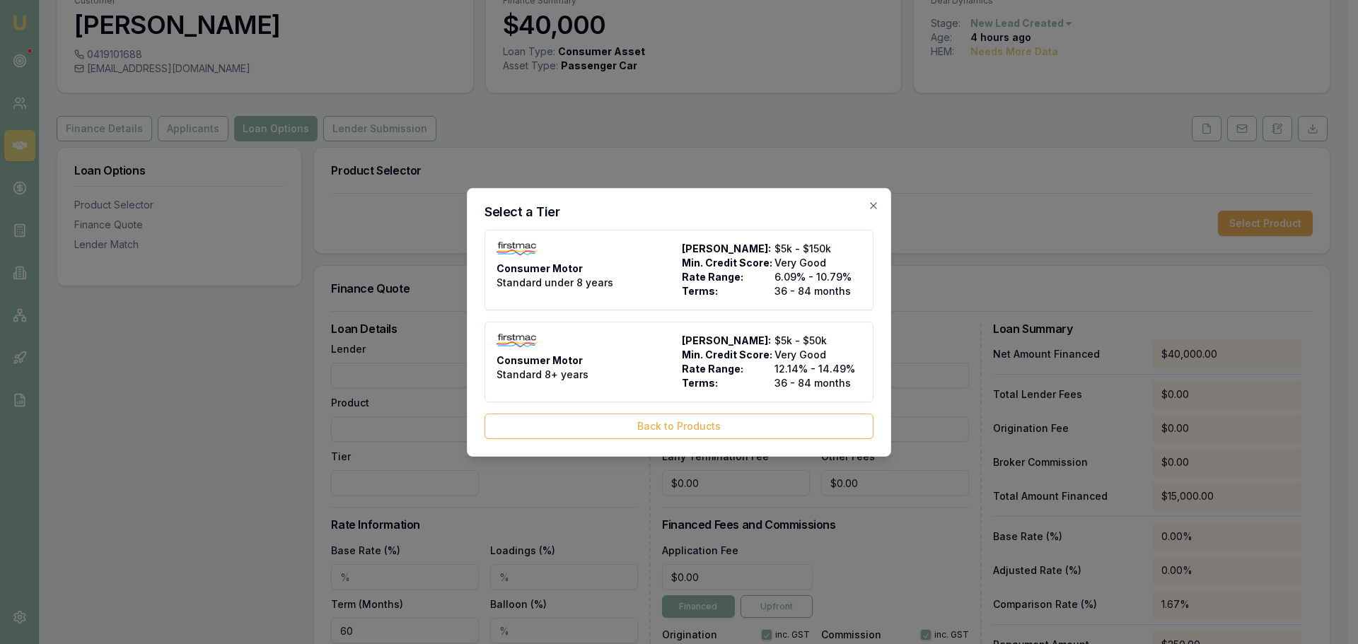
type input "36"
type input "$8.00"
type input "$700.00"
type input "$400.00"
type input "3.5"
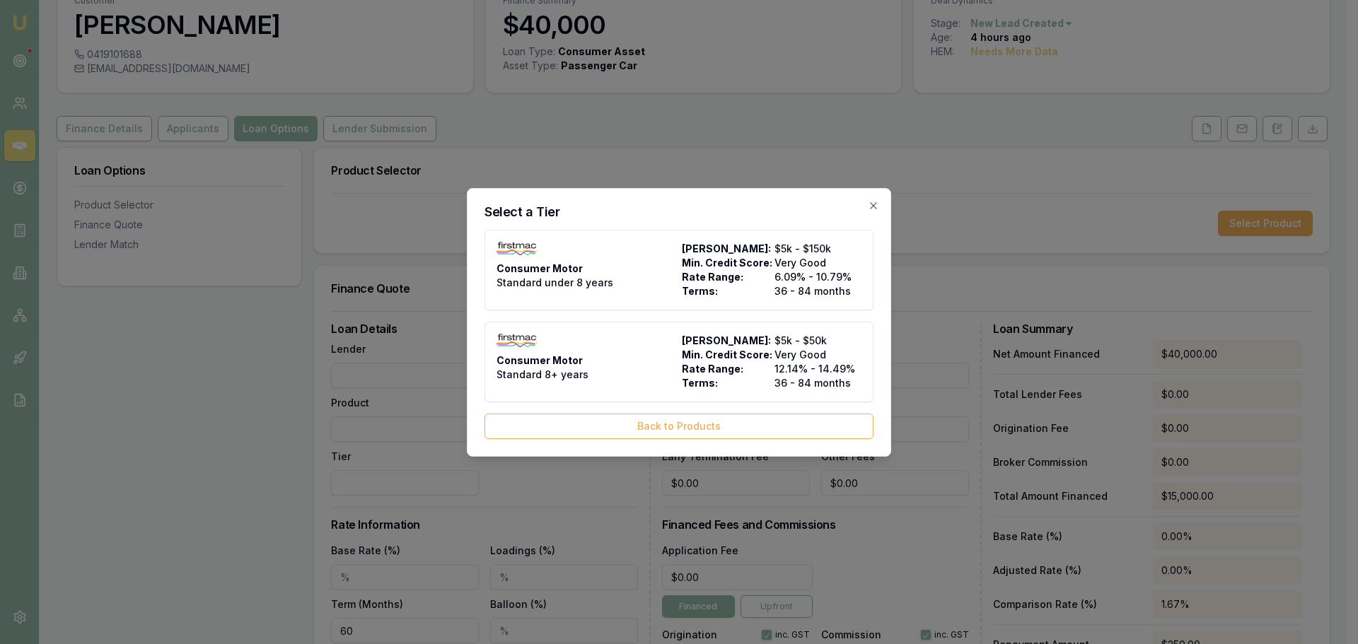
type input "$525.00"
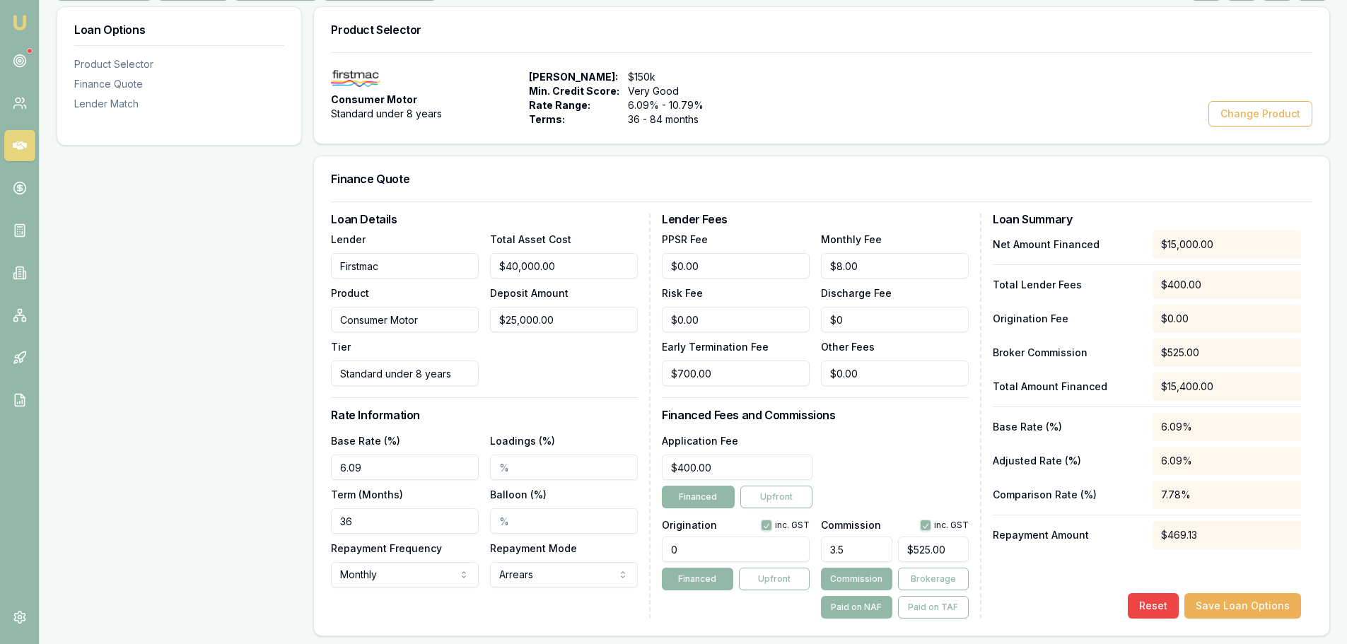
scroll to position [330, 0]
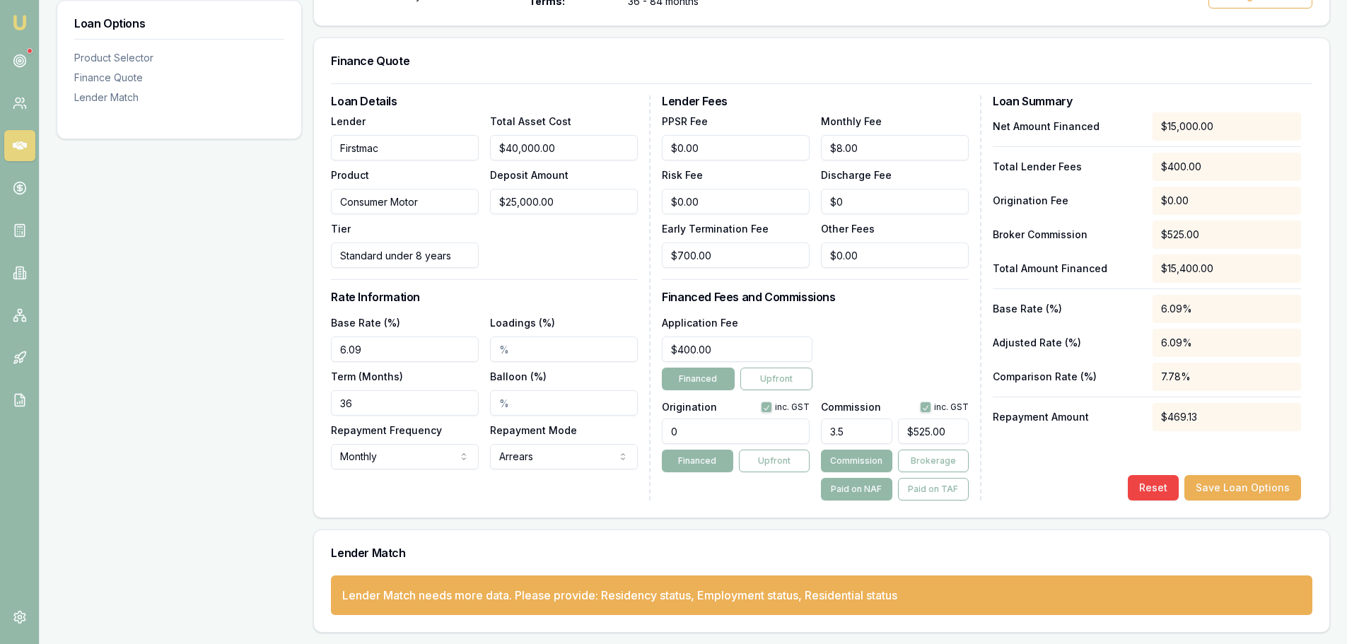
drag, startPoint x: 390, startPoint y: 357, endPoint x: 54, endPoint y: 356, distance: 335.2
click at [64, 356] on div "Loan Options Product Selector Finance Quote Lender Match Product Selector Consu…" at bounding box center [693, 260] width 1273 height 745
type input "6.99%"
drag, startPoint x: 360, startPoint y: 407, endPoint x: 144, endPoint y: 383, distance: 217.0
click at [144, 383] on div "Loan Options Product Selector Finance Quote Lender Match Product Selector Consu…" at bounding box center [693, 260] width 1273 height 745
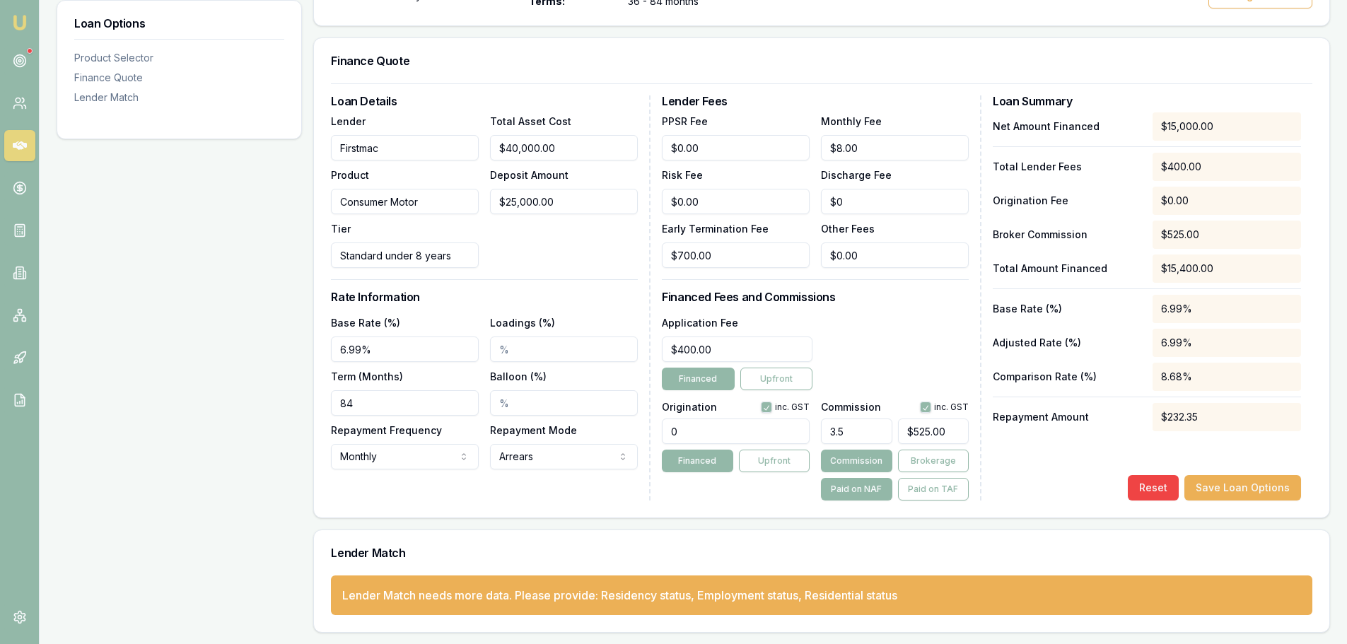
type input "84"
click at [178, 450] on div "Loan Options Product Selector Finance Quote Lender Match" at bounding box center [179, 260] width 245 height 745
drag, startPoint x: 723, startPoint y: 426, endPoint x: 371, endPoint y: 431, distance: 351.5
click at [460, 438] on div "Loan Details Lender Firstmac Product Consumer Motor Tier Standard under 8 years…" at bounding box center [821, 297] width 981 height 405
type input "1210.00"
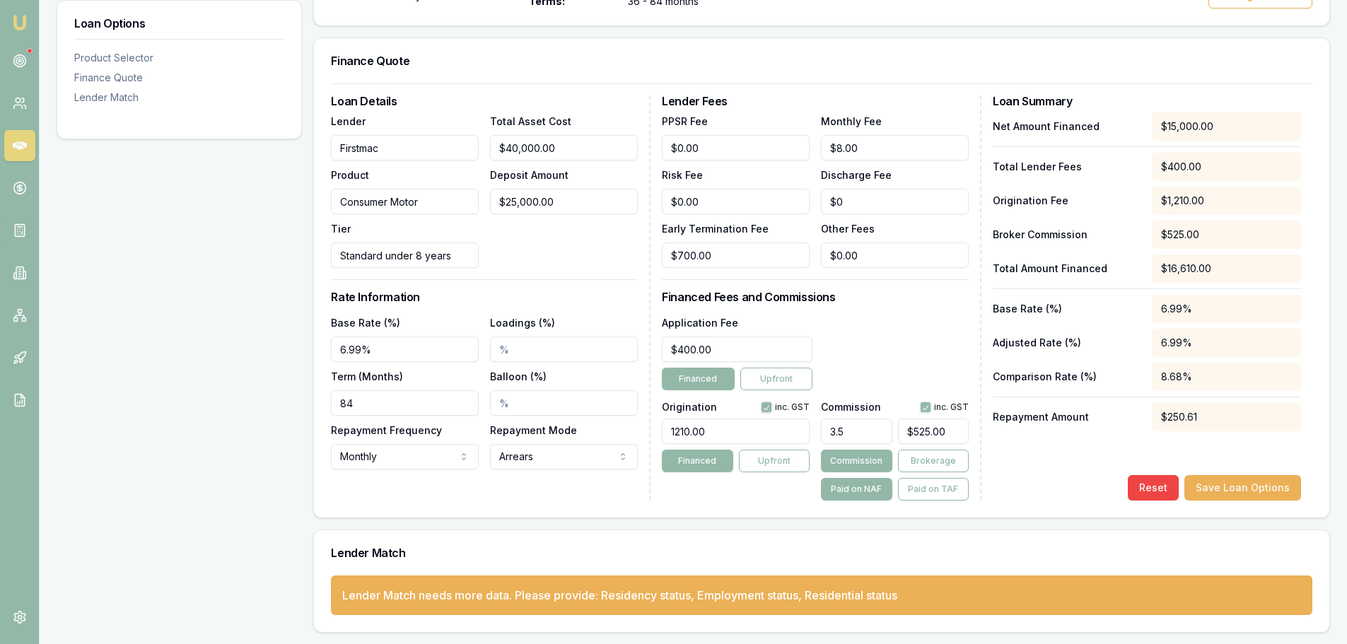
click at [885, 338] on div "Application Fee $400.00 Financed Upfront" at bounding box center [815, 352] width 307 height 76
click at [946, 465] on button "Brokerage" at bounding box center [933, 461] width 71 height 23
type input "525"
drag, startPoint x: 959, startPoint y: 428, endPoint x: 412, endPoint y: 481, distance: 549.8
click at [610, 438] on div "Loan Details Lender Firstmac Product Consumer Motor Tier Standard under 8 years…" at bounding box center [821, 297] width 981 height 405
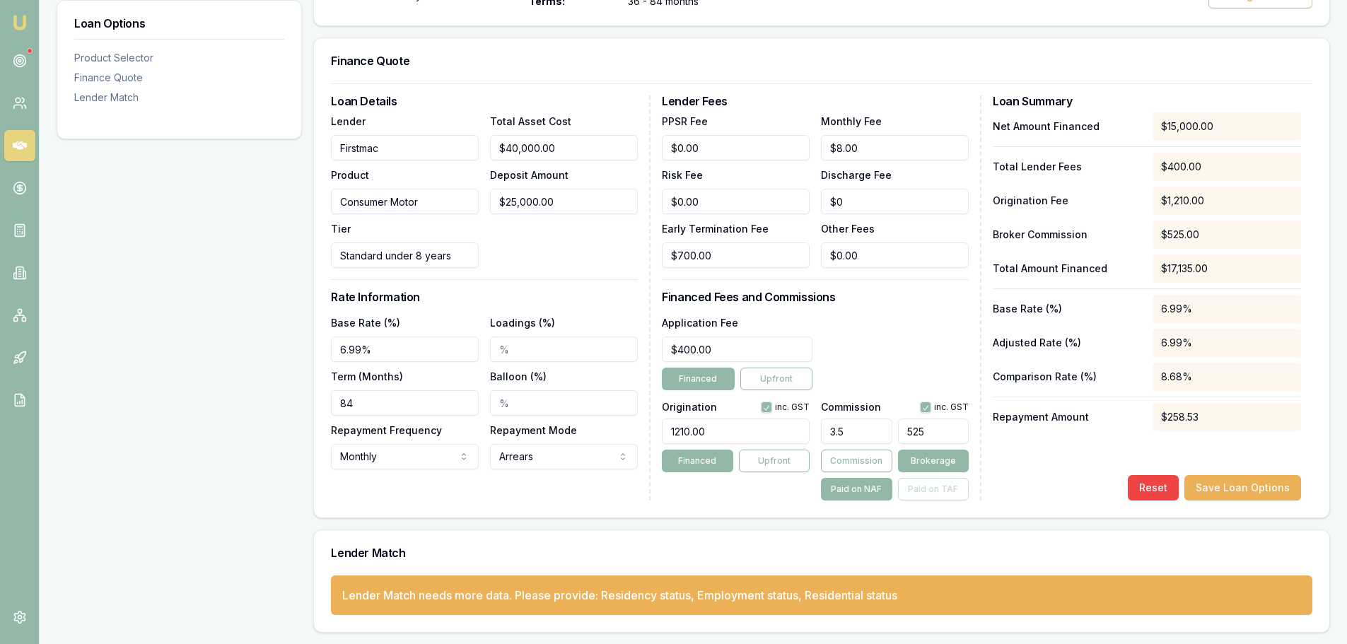
type input "0.006666666666666667"
type input "115"
type input "0.07333333333333333"
type input "11"
type input "0.006666666666666667"
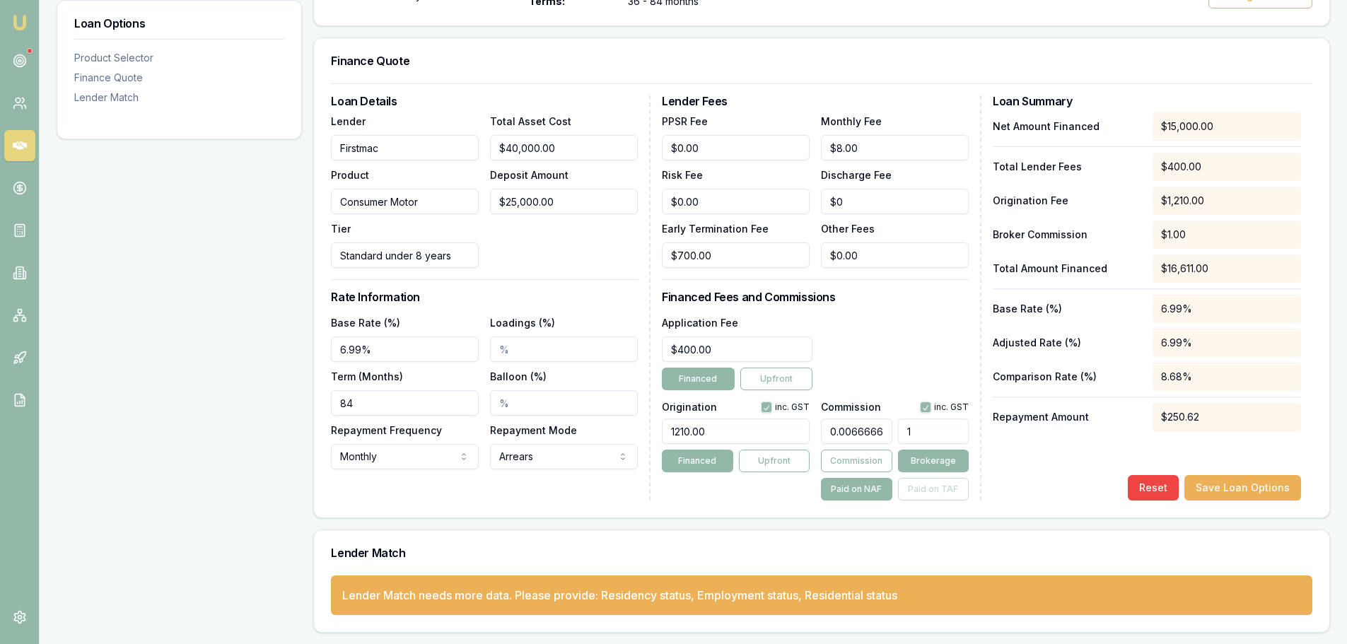
type input "$0.00"
type input "0.000006666666666666667"
type input "0.001"
type input "0.000009999999999999999"
type input "0.0015"
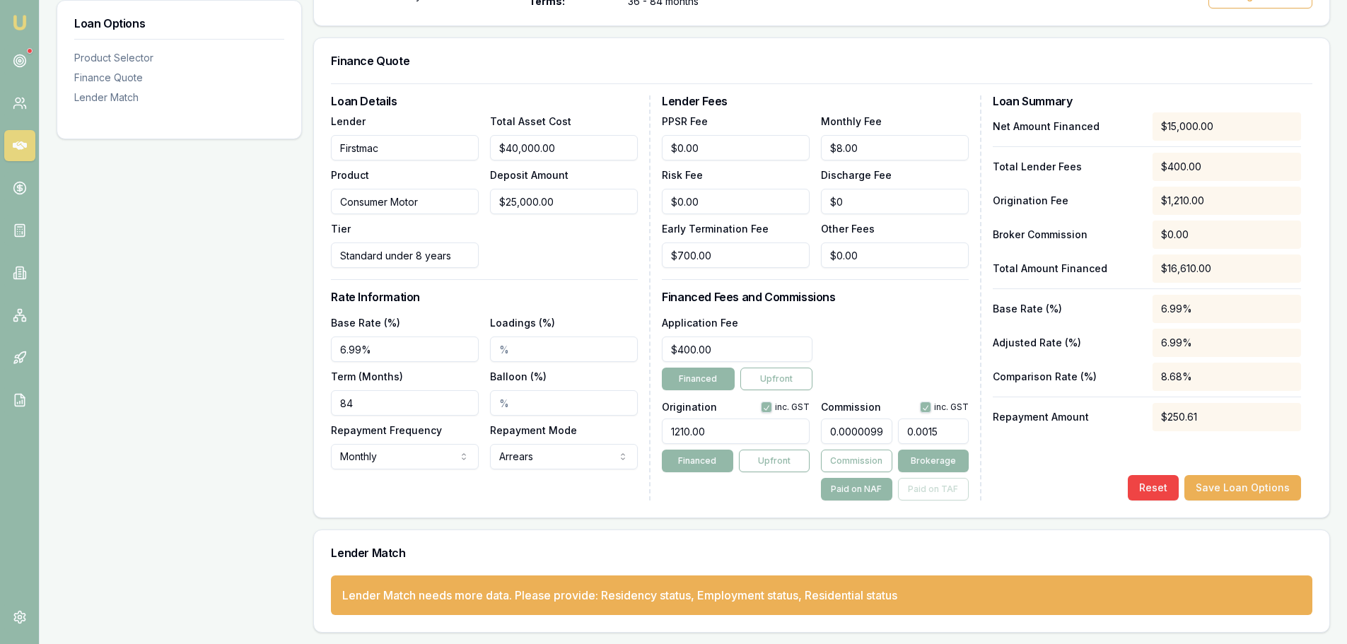
type input "0.000006666666666666667"
type input "0"
type input "0.06666666666666667"
type input "10"
type input "1"
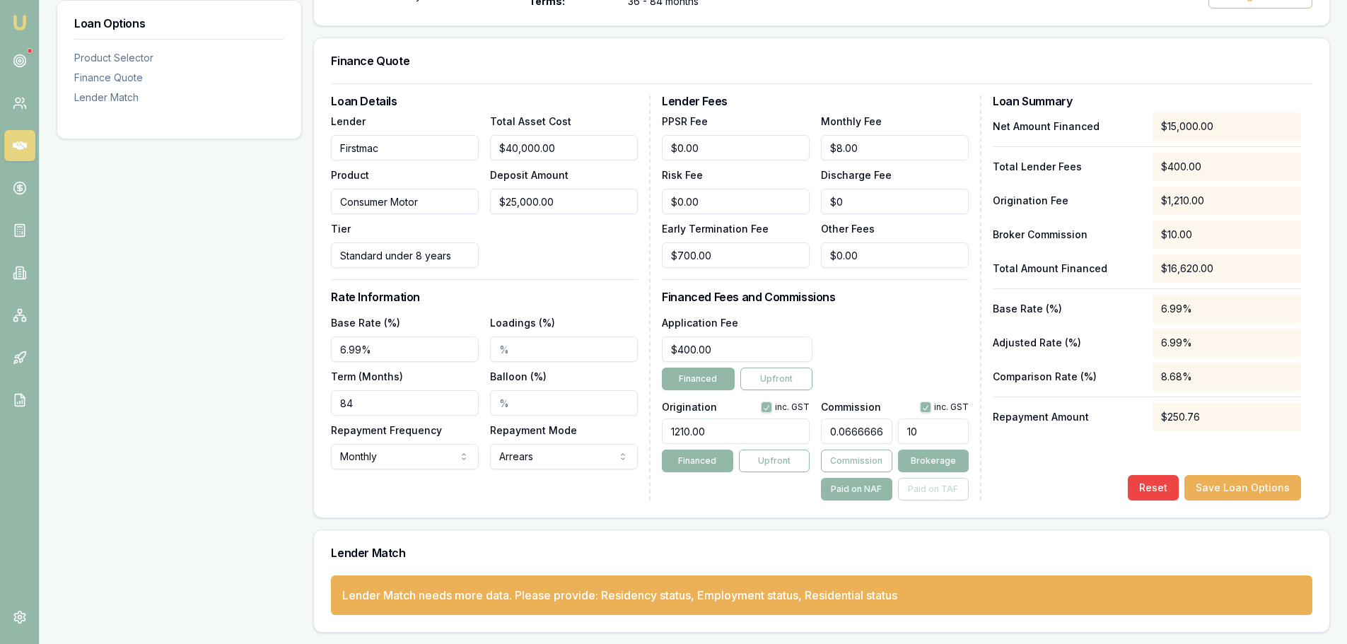
type input "150"
type input "10"
type input "$1,500.00"
click at [910, 272] on div "Lender Fees PPSR Fee $0.00 Monthly Fee $8.00 Risk Fee $0.00 Discharge Fee $0 Ea…" at bounding box center [822, 297] width 320 height 405
drag, startPoint x: 574, startPoint y: 198, endPoint x: 30, endPoint y: 186, distance: 544.6
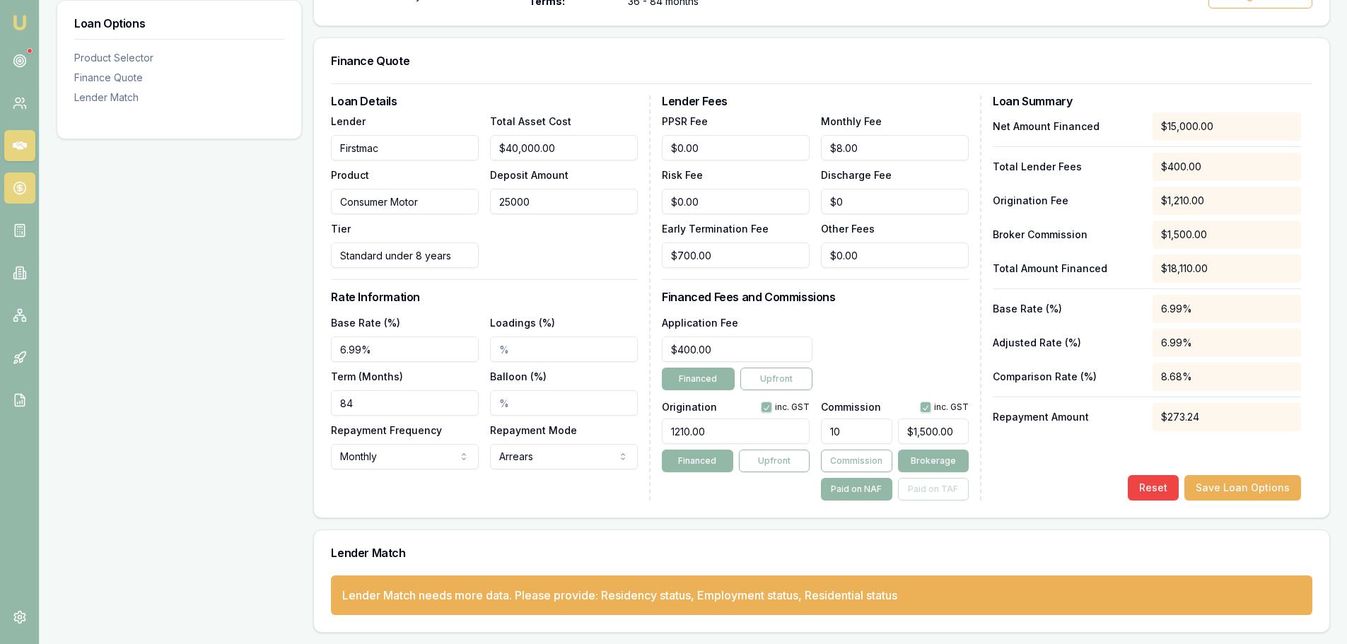
click at [66, 197] on div "Loan Options Product Selector Finance Quote Lender Match Product Selector Consu…" at bounding box center [693, 260] width 1273 height 745
type input "$0.00"
click at [586, 243] on div "Total Asset Cost $40,000.00 Deposit Amount $0.00" at bounding box center [564, 190] width 148 height 156
click at [906, 315] on div "Application Fee $400.00 Financed Upfront" at bounding box center [815, 352] width 307 height 76
click at [1245, 490] on button "Save Loan Options" at bounding box center [1242, 487] width 117 height 25
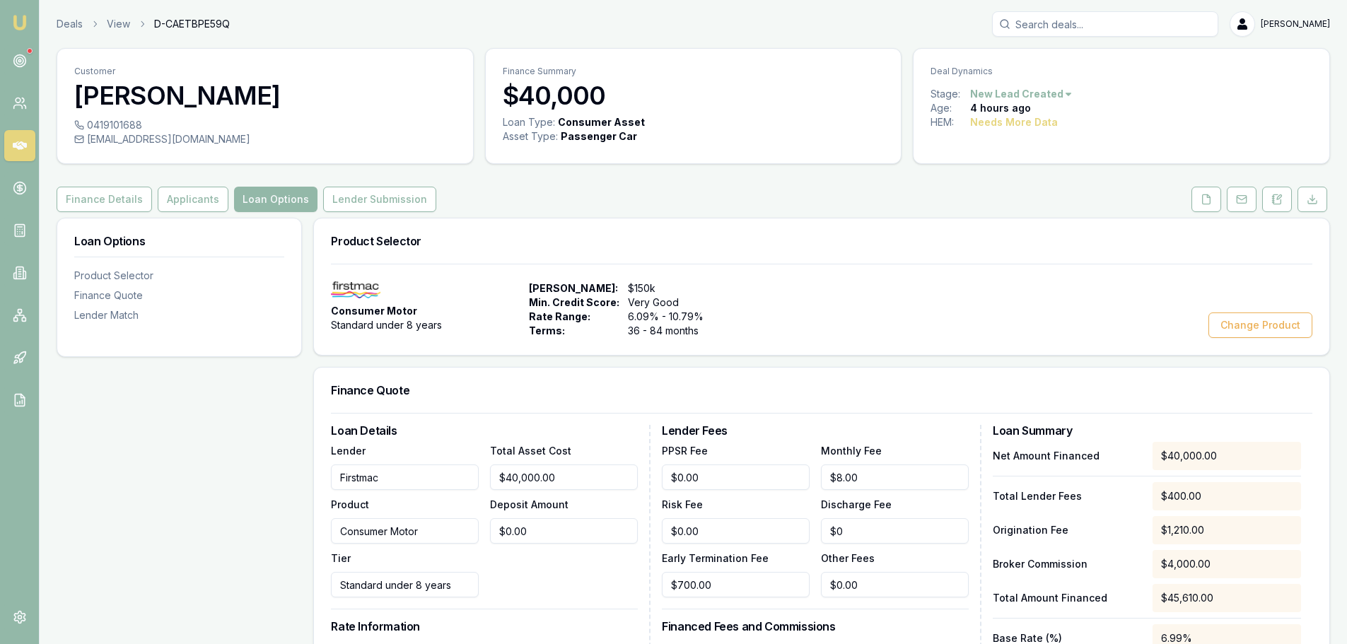
click at [882, 197] on div "Finance Details Applicants Loan Options Lender Submission" at bounding box center [693, 199] width 1273 height 25
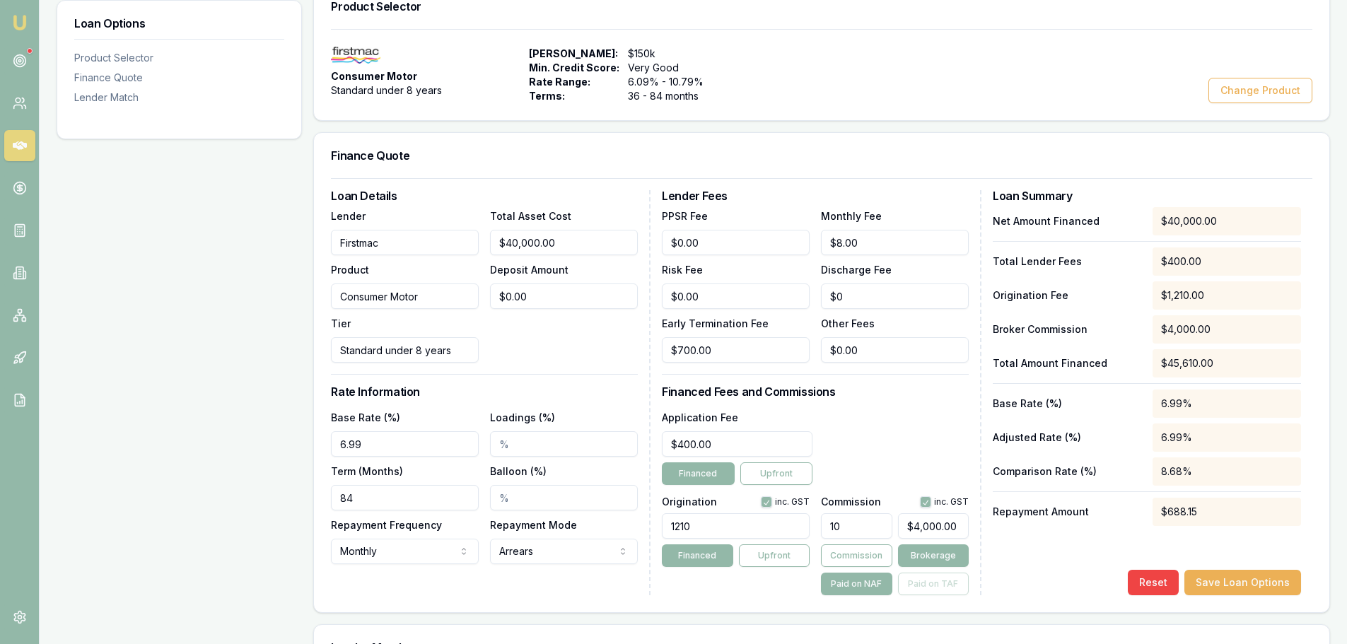
scroll to position [283, 0]
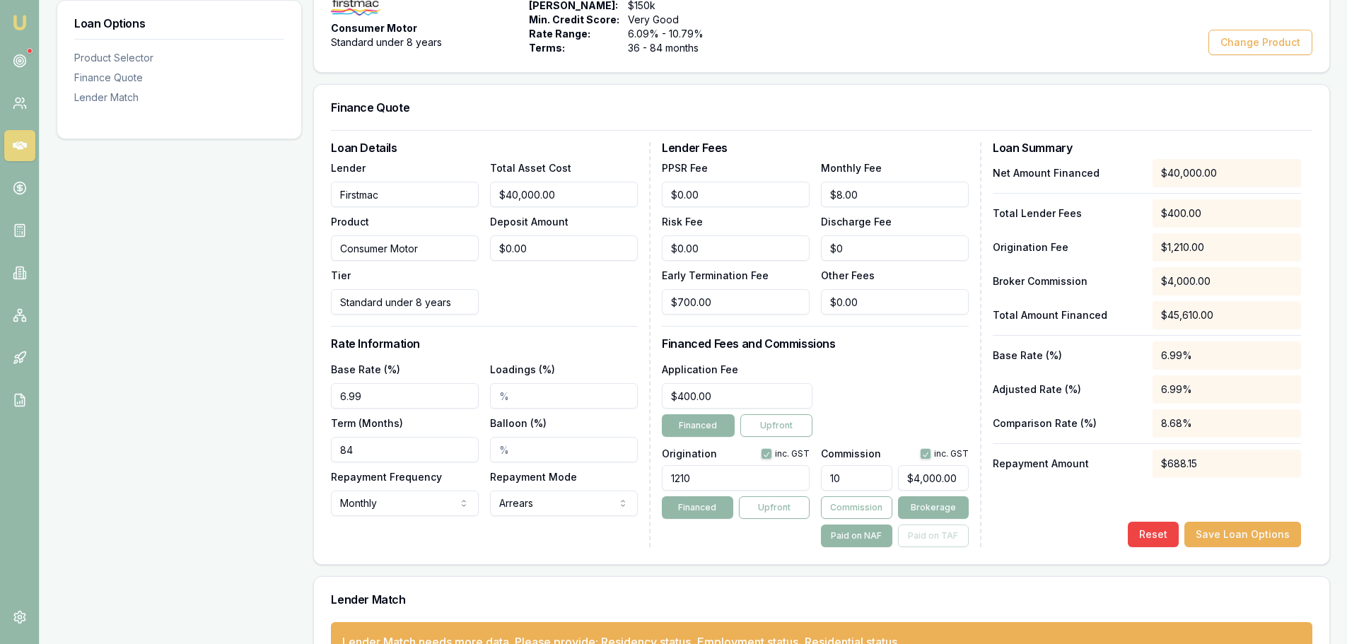
type input "4000"
drag, startPoint x: 960, startPoint y: 482, endPoint x: 786, endPoint y: 484, distance: 174.7
click at [786, 484] on div "Origination inc. GST 1210 Financed Upfront Commission inc. GST 10 4000 Commissi…" at bounding box center [815, 495] width 307 height 105
type input "0.0025"
type input "1"
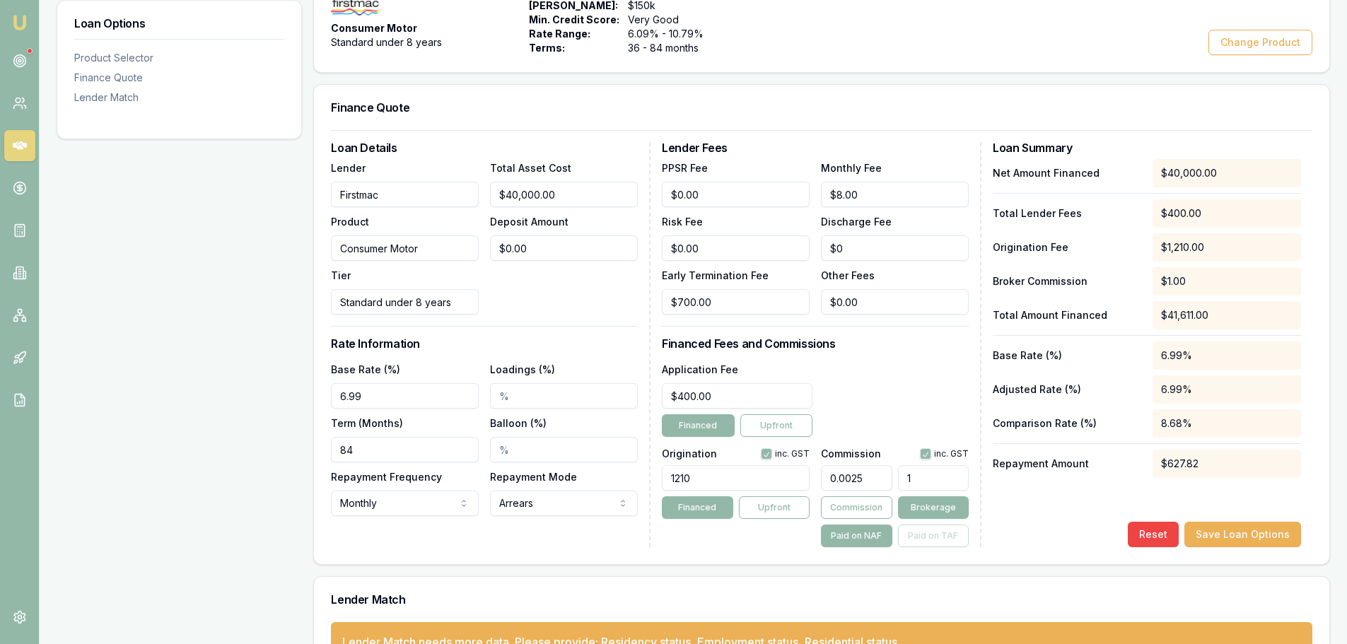
type input "0.0375"
type input "15"
type input "0.375"
type input "150"
type input "3.75"
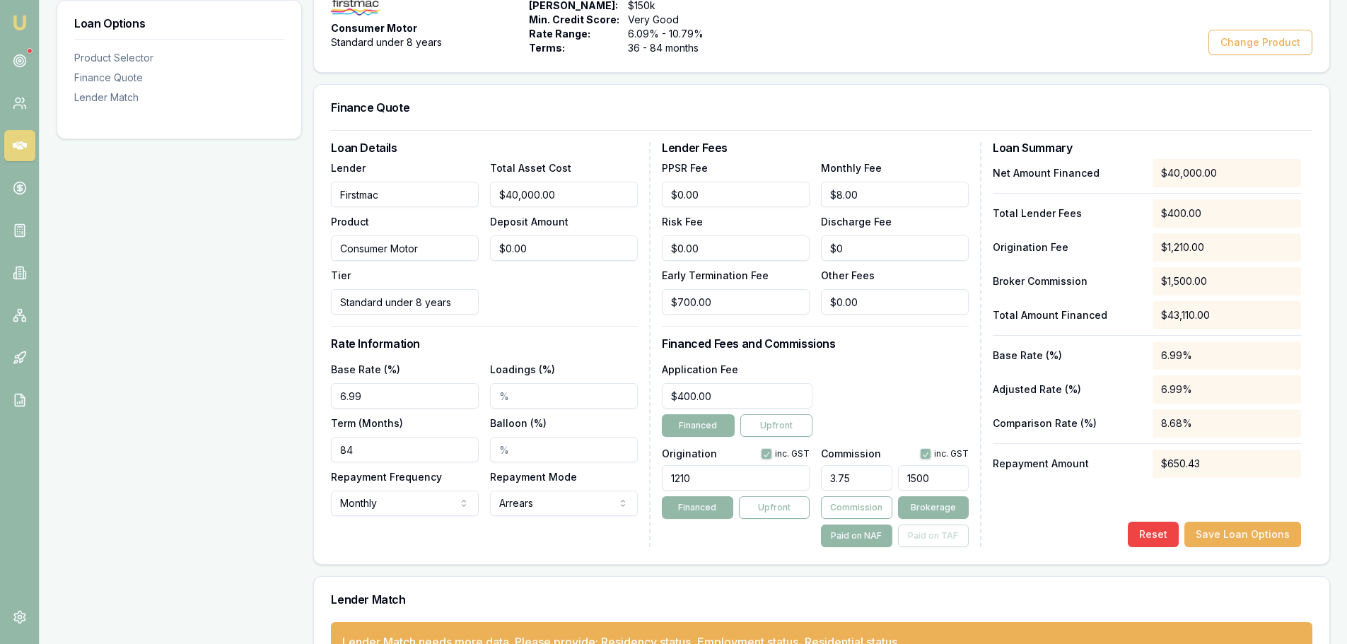
type input "$1,500.00"
click at [904, 343] on h3 "Financed Fees and Commissions" at bounding box center [815, 343] width 307 height 11
click at [1073, 509] on div "Net Amount Financed $40,000.00 Total Lender Fees $400.00 Origination Fee $1,210…" at bounding box center [1147, 353] width 308 height 388
drag, startPoint x: 366, startPoint y: 448, endPoint x: 77, endPoint y: 448, distance: 288.5
click at [99, 448] on div "Loan Options Product Selector Finance Quote Lender Match Product Selector Consu…" at bounding box center [693, 307] width 1273 height 745
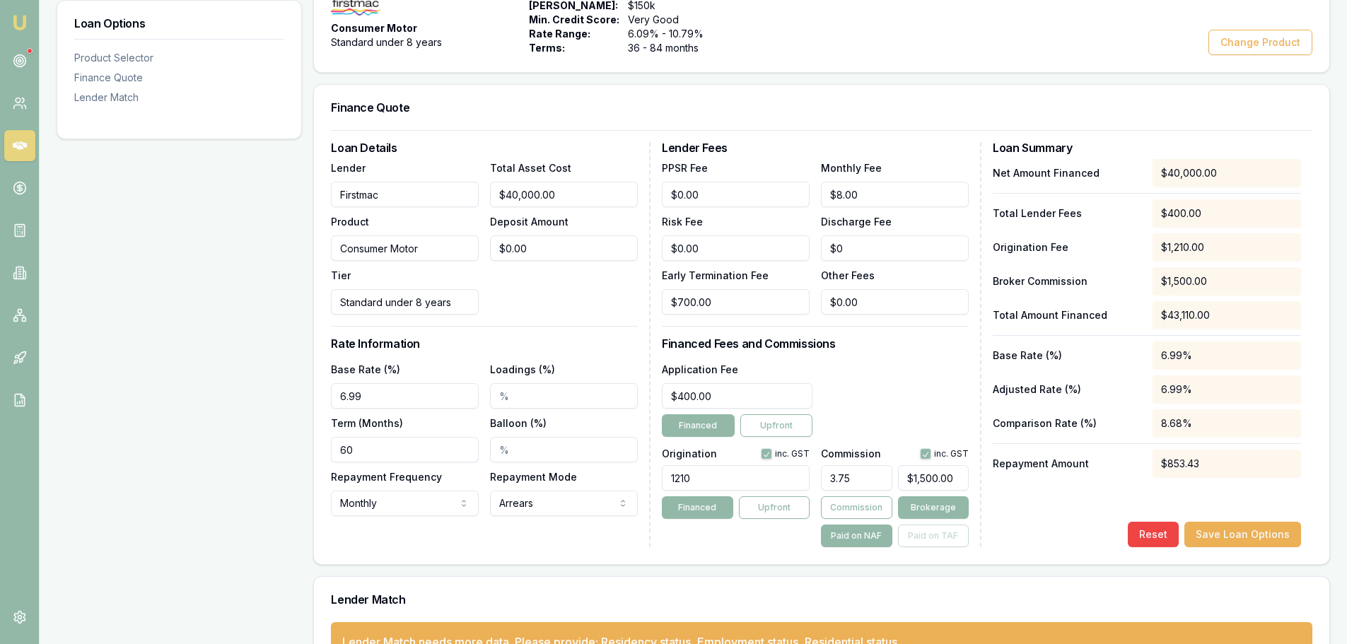
click at [942, 341] on h3 "Financed Fees and Commissions" at bounding box center [815, 343] width 307 height 11
drag, startPoint x: 412, startPoint y: 449, endPoint x: 132, endPoint y: 460, distance: 280.2
click at [132, 460] on div "Loan Options Product Selector Finance Quote Lender Match Product Selector Consu…" at bounding box center [693, 307] width 1273 height 745
type input "84"
click at [858, 351] on div "Lender Fees PPSR Fee $0.00 Monthly Fee $8.00 Risk Fee $0.00 Discharge Fee $0 Ea…" at bounding box center [822, 344] width 320 height 405
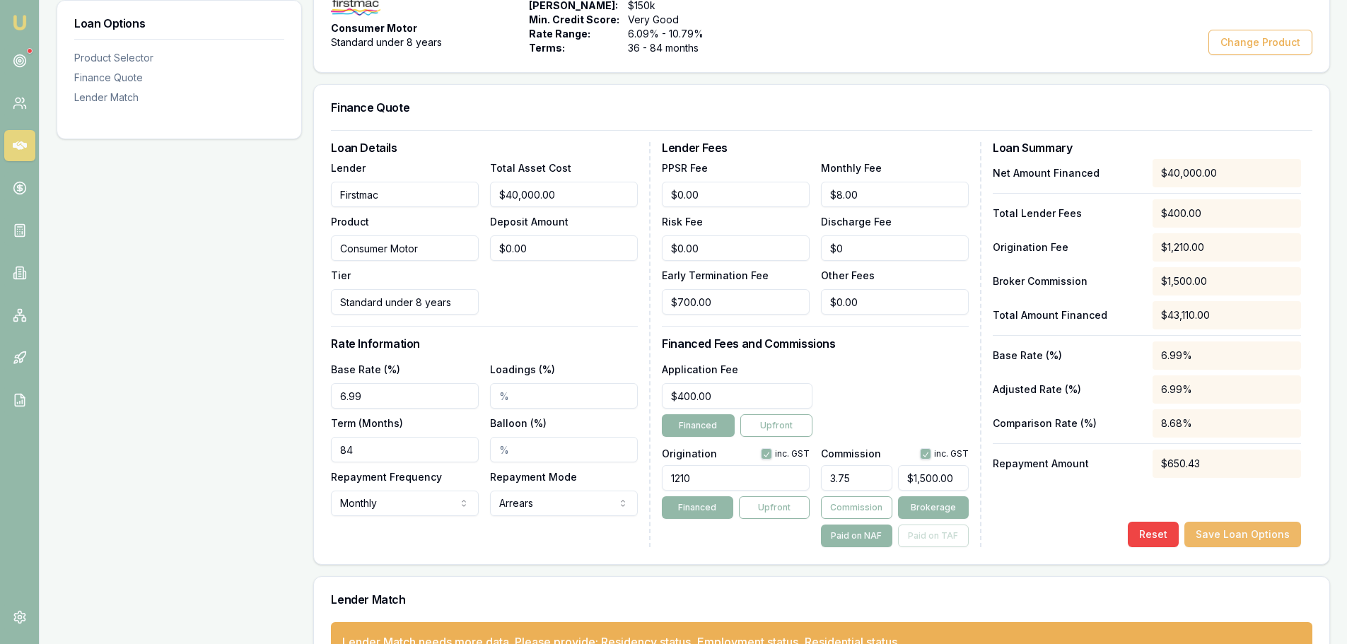
click at [1252, 527] on button "Save Loan Options" at bounding box center [1242, 534] width 117 height 25
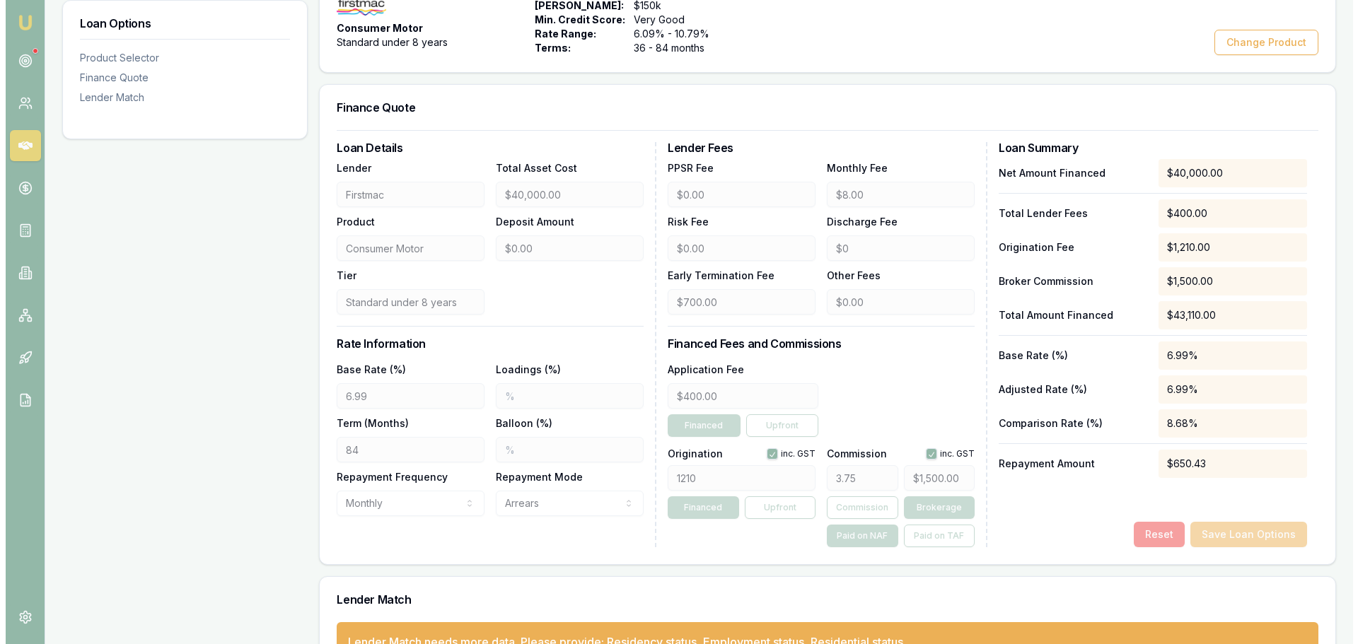
scroll to position [0, 0]
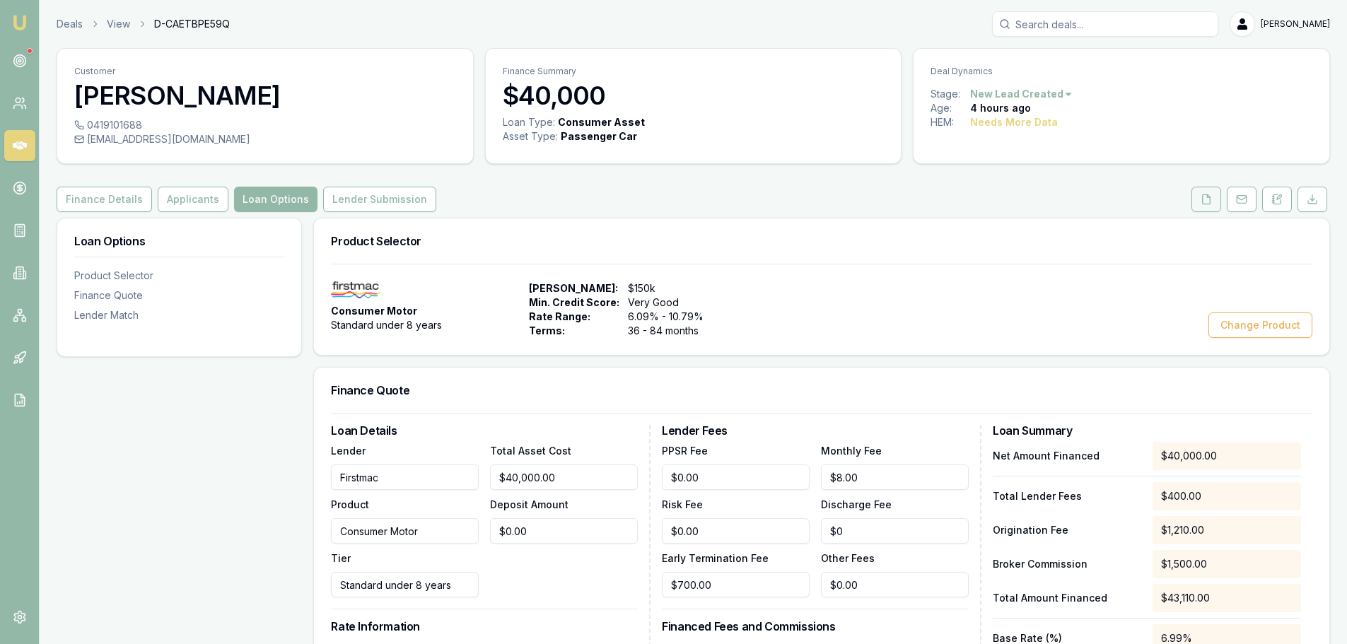
click at [1203, 200] on icon at bounding box center [1207, 198] width 8 height 9
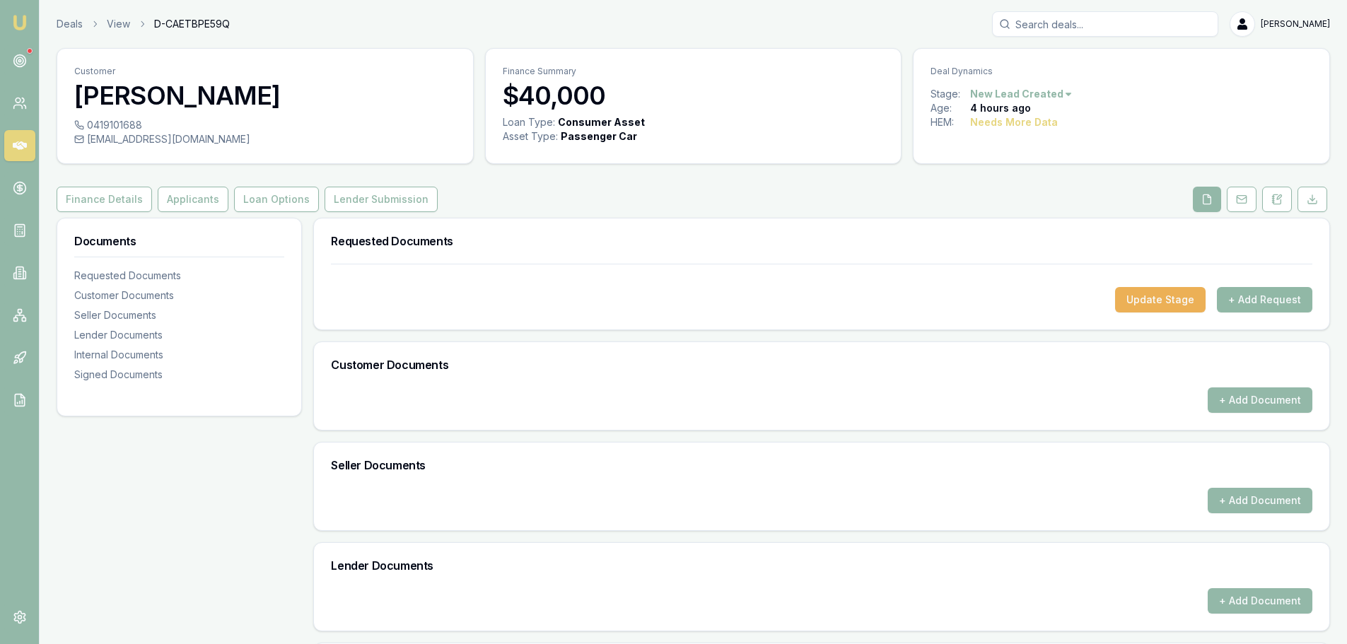
click at [1280, 305] on button "+ Add Request" at bounding box center [1264, 299] width 95 height 25
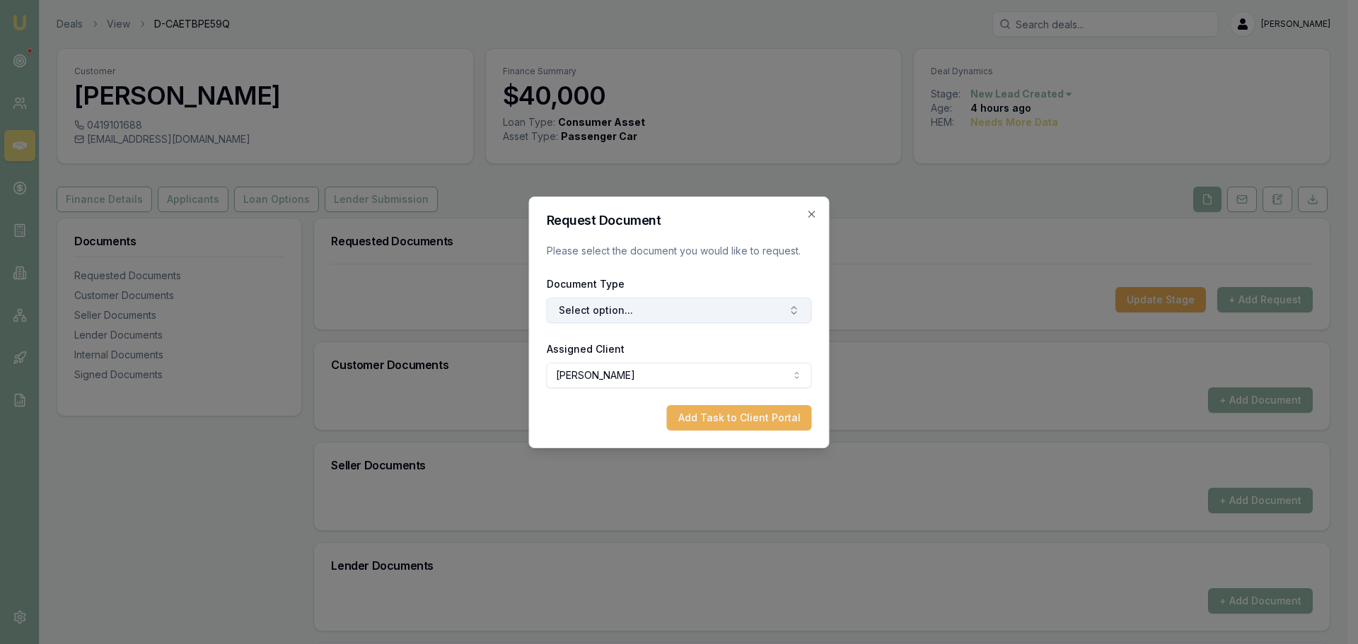
click at [686, 308] on button "Select option..." at bounding box center [679, 310] width 265 height 25
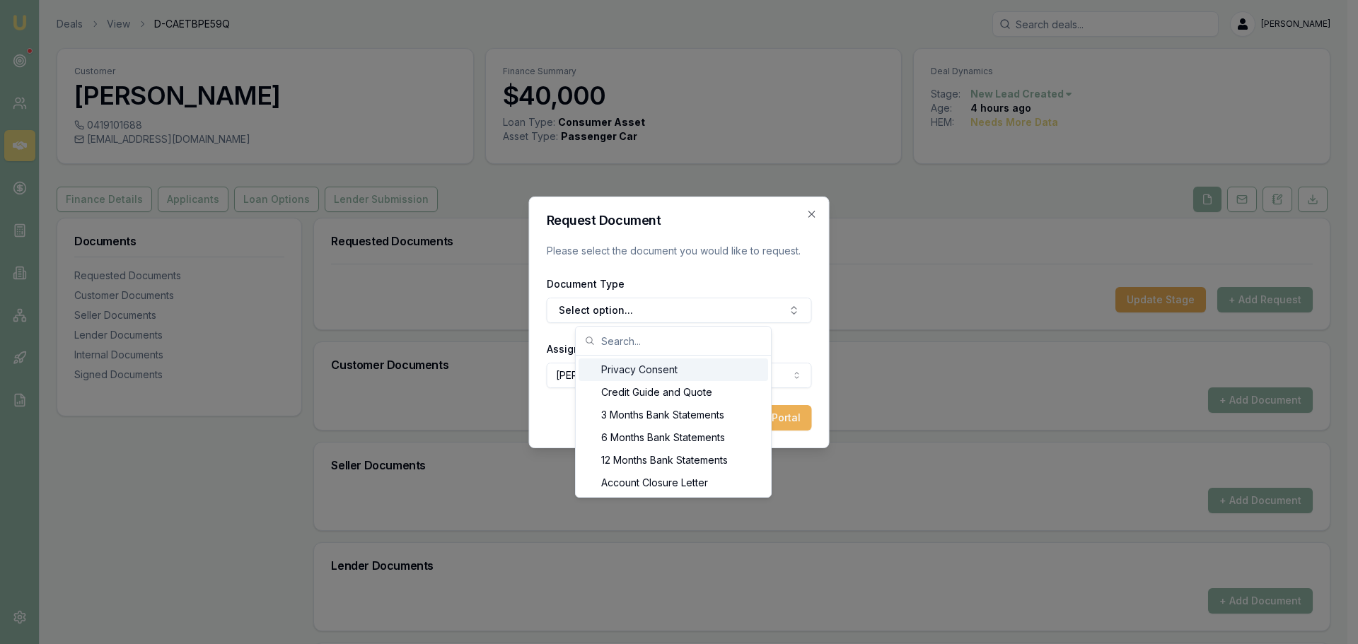
click at [648, 378] on div "Privacy Consent" at bounding box center [672, 369] width 189 height 23
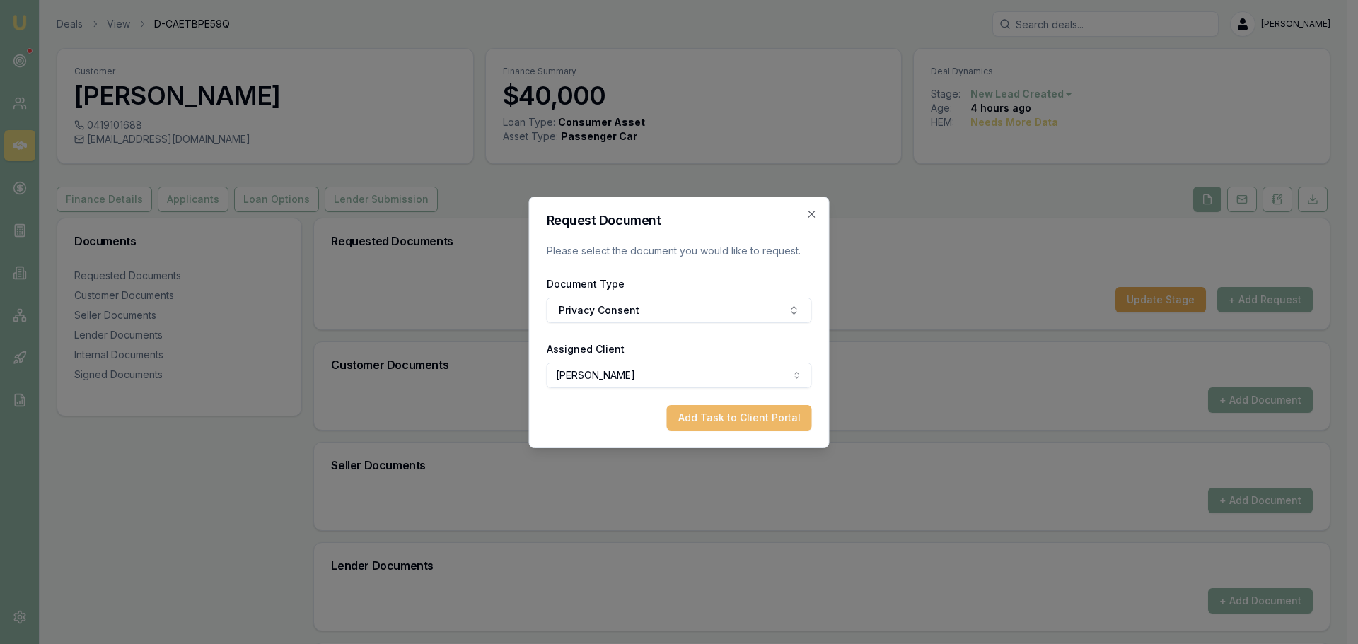
click at [744, 408] on button "Add Task to Client Portal" at bounding box center [739, 417] width 145 height 25
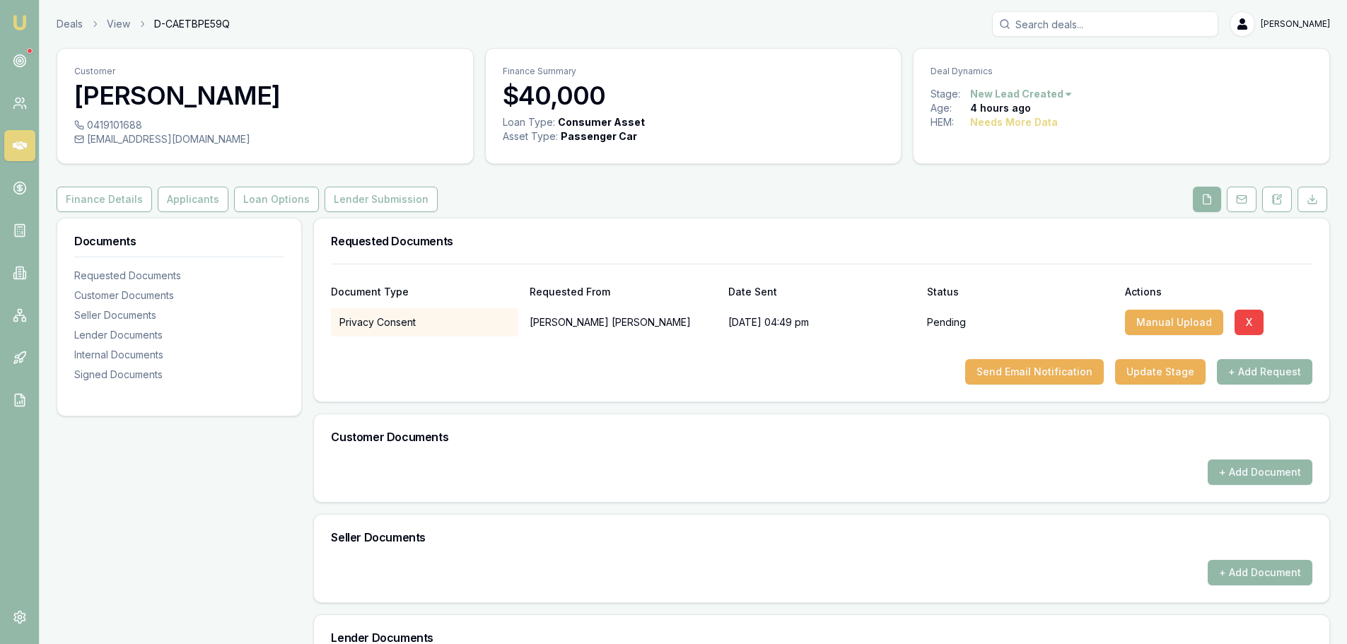
click at [699, 300] on div "Document Type Requested From Date Sent Status Actions" at bounding box center [821, 283] width 981 height 38
click at [1249, 364] on button "+ Add Request" at bounding box center [1264, 371] width 95 height 25
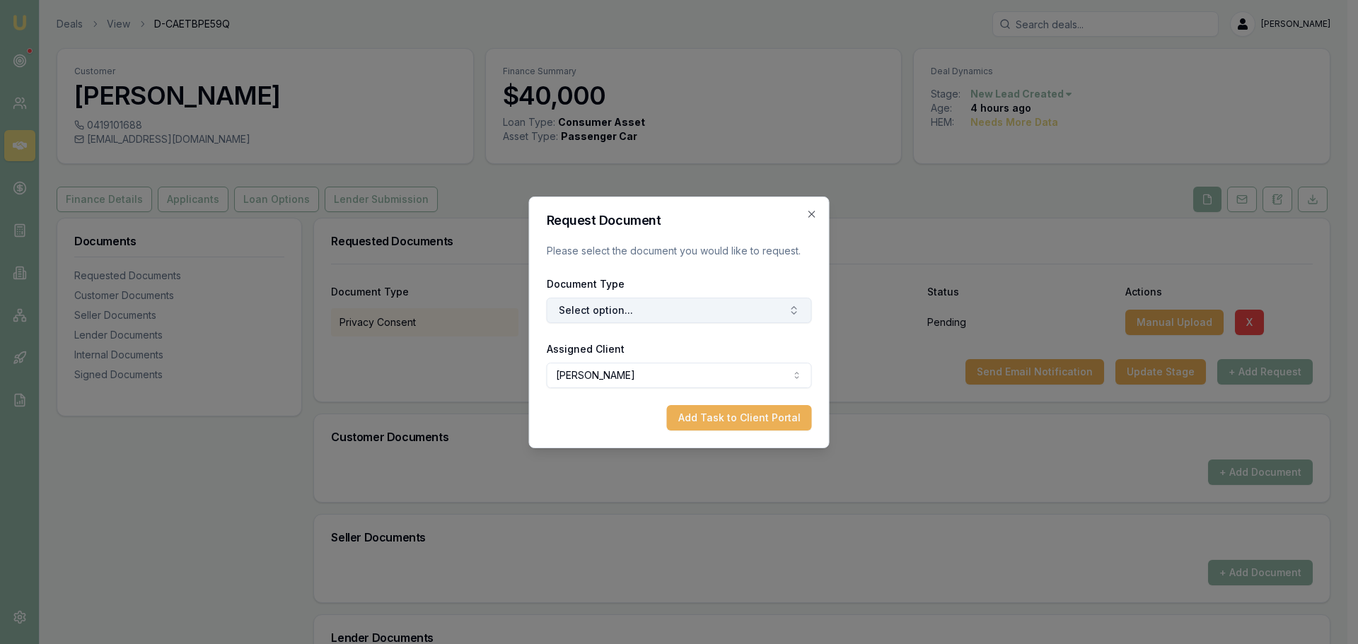
click at [730, 320] on button "Select option..." at bounding box center [679, 310] width 265 height 25
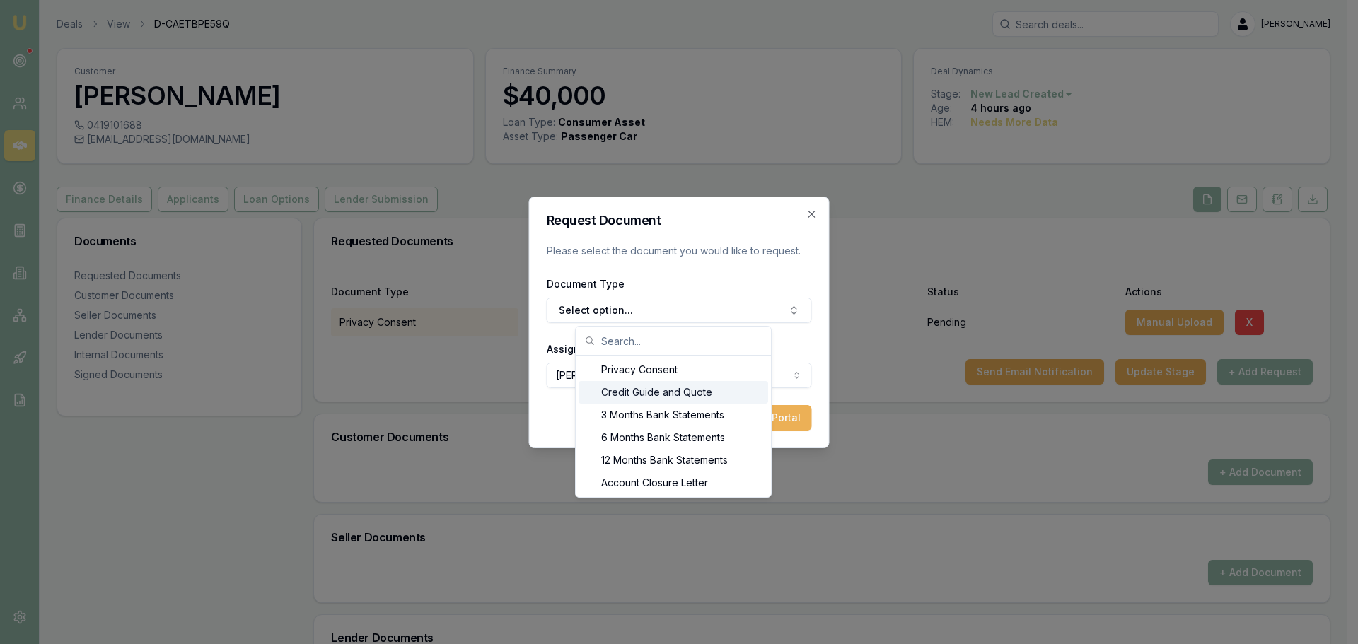
click at [636, 389] on div "Credit Guide and Quote" at bounding box center [672, 392] width 189 height 23
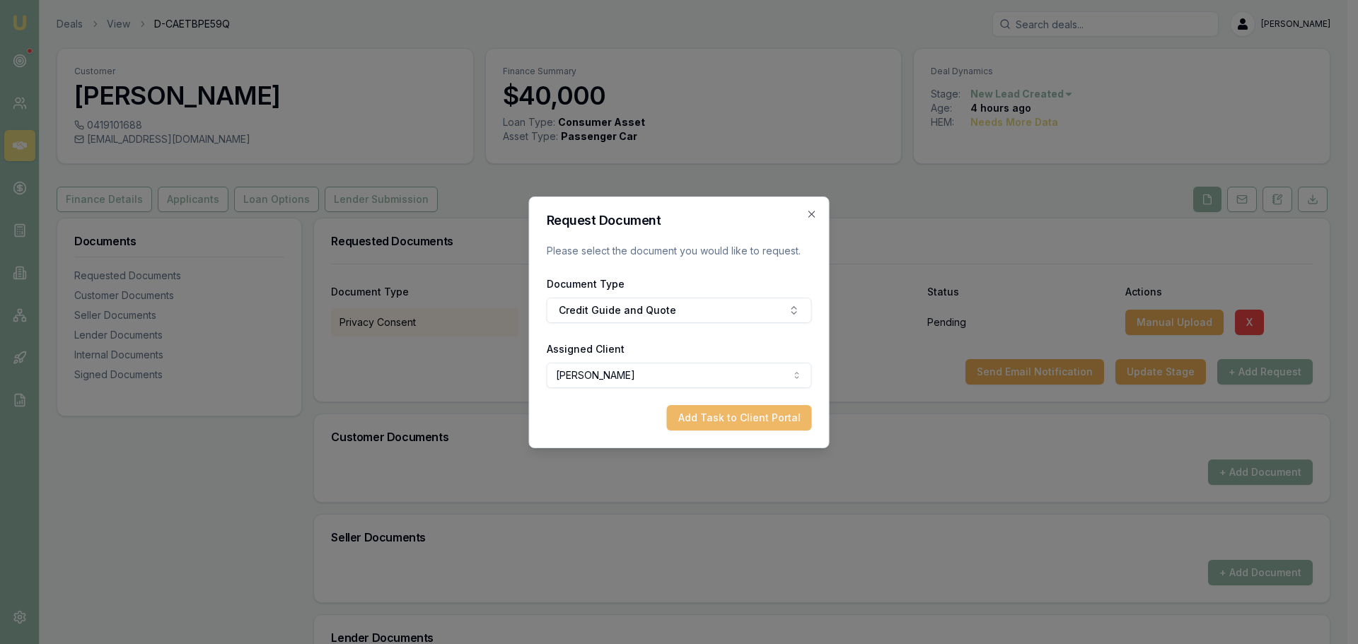
click at [759, 415] on button "Add Task to Client Portal" at bounding box center [739, 417] width 145 height 25
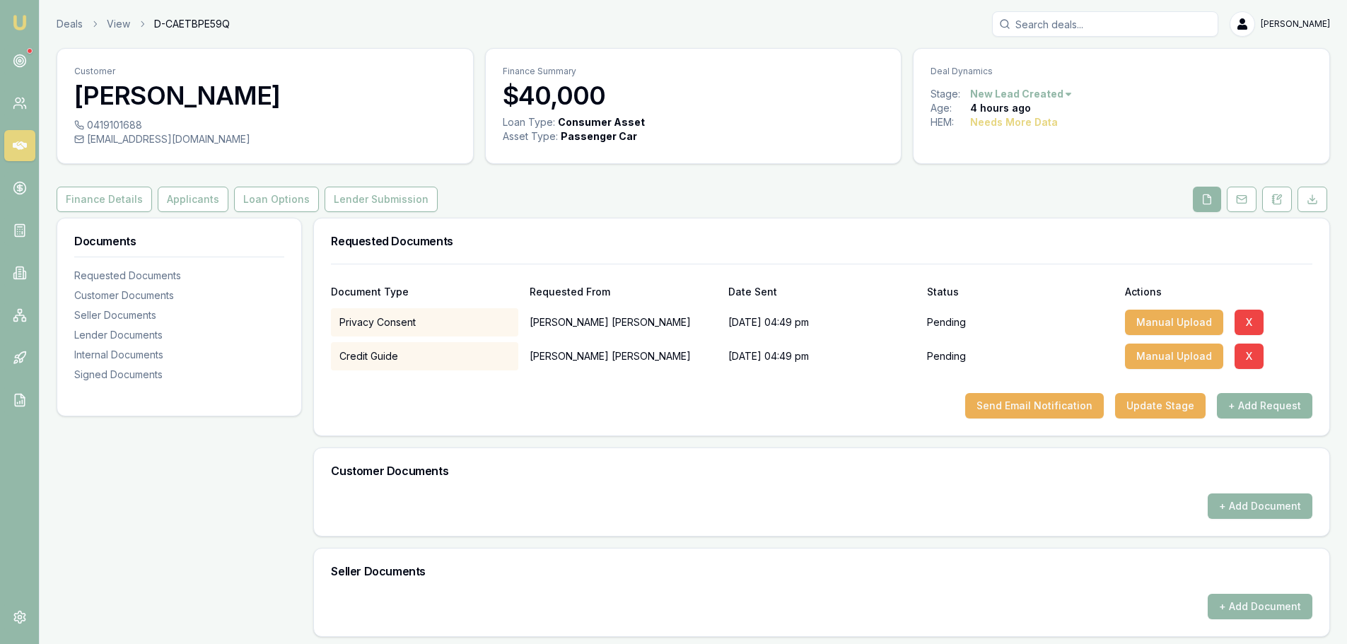
click at [1241, 407] on button "+ Add Request" at bounding box center [1264, 405] width 95 height 25
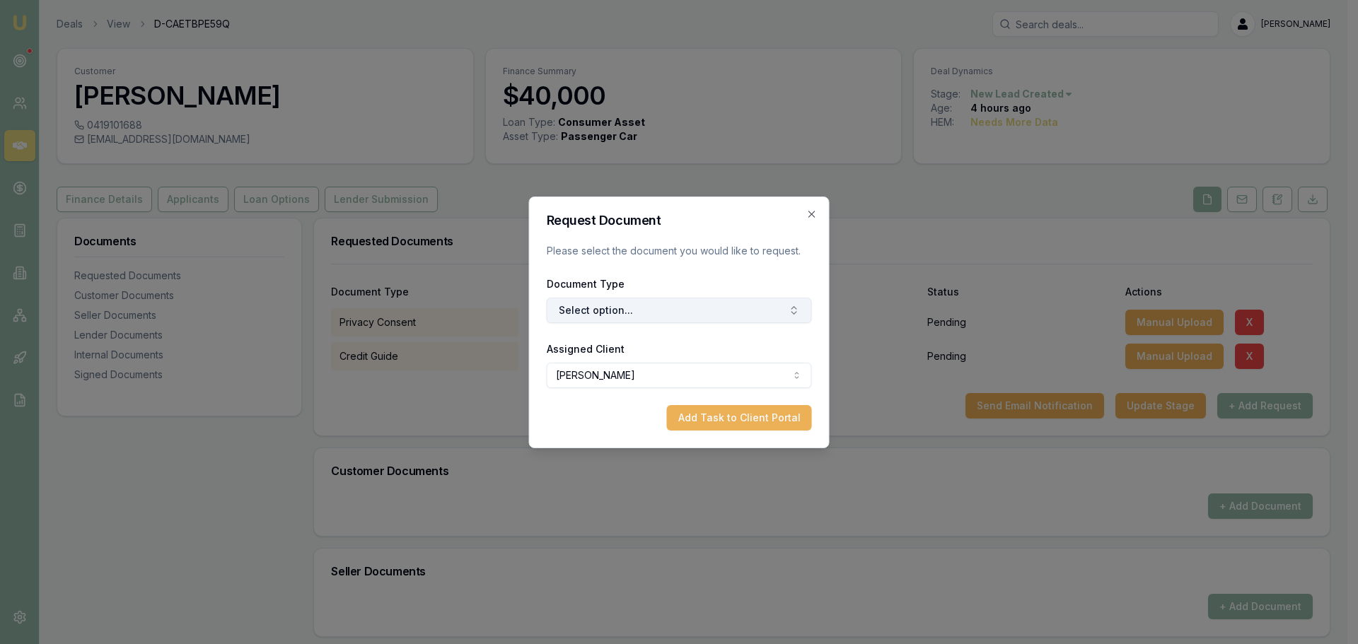
click at [764, 315] on button "Select option..." at bounding box center [679, 310] width 265 height 25
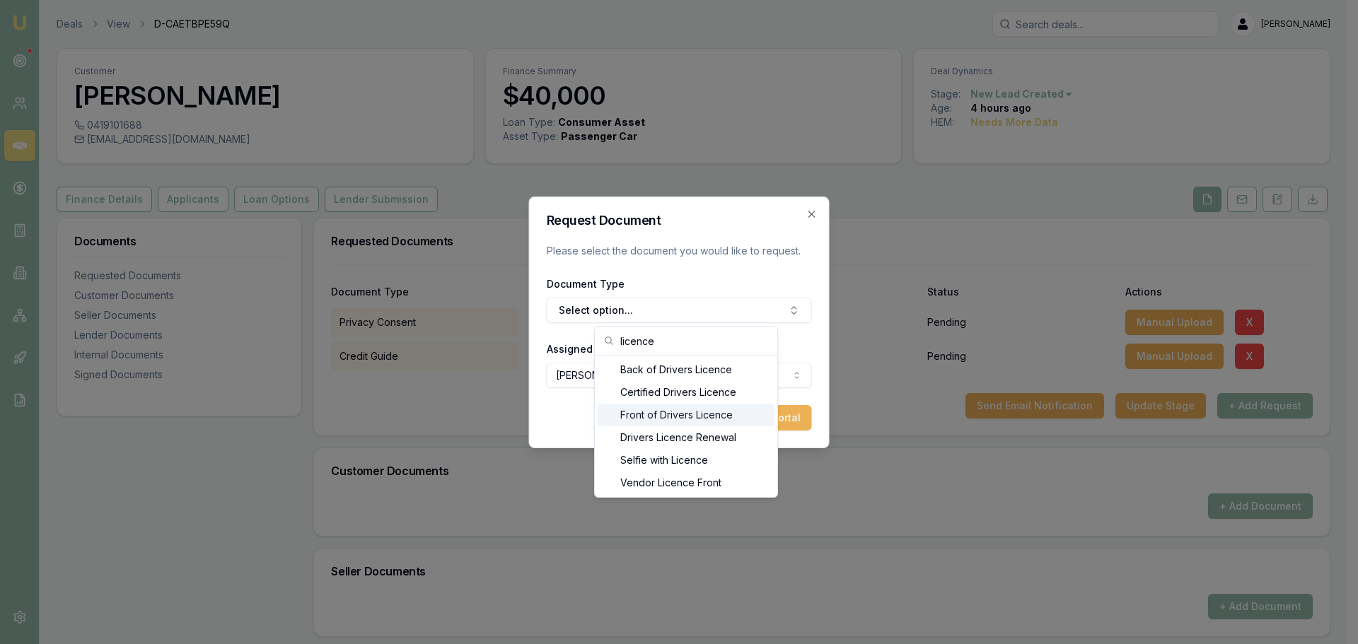
type input "licence"
click at [675, 418] on div "Front of Drivers Licence" at bounding box center [685, 415] width 177 height 23
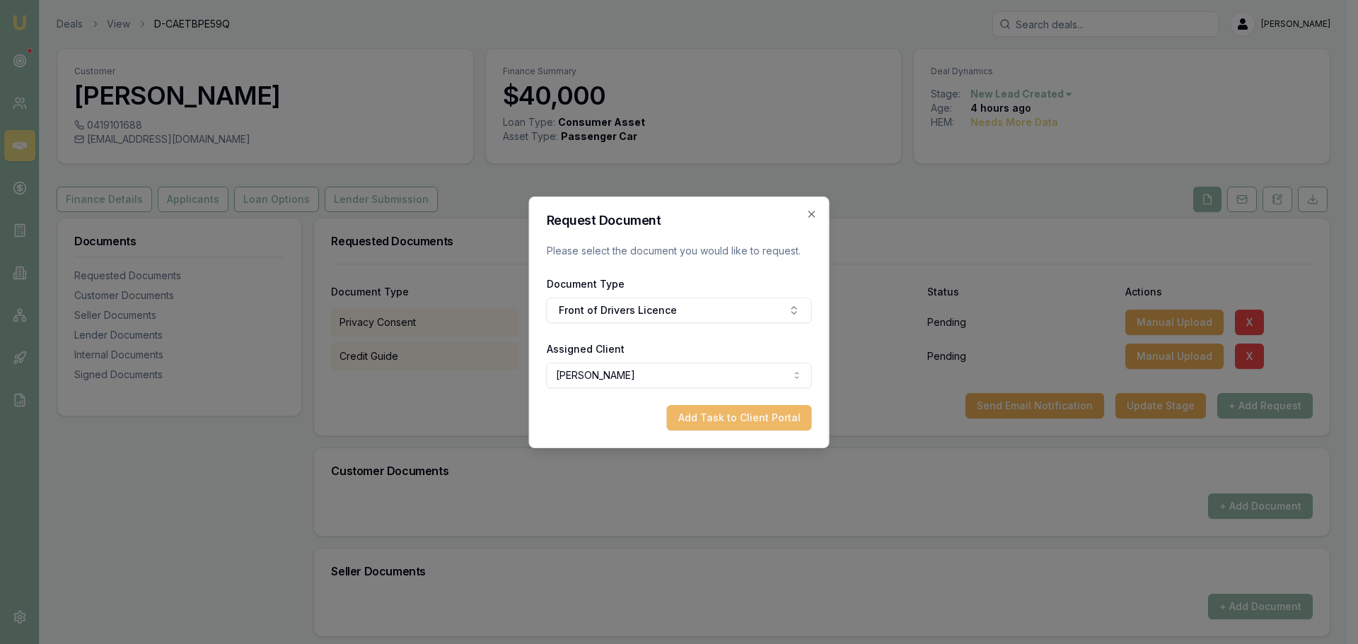
click at [723, 414] on button "Add Task to Client Portal" at bounding box center [739, 417] width 145 height 25
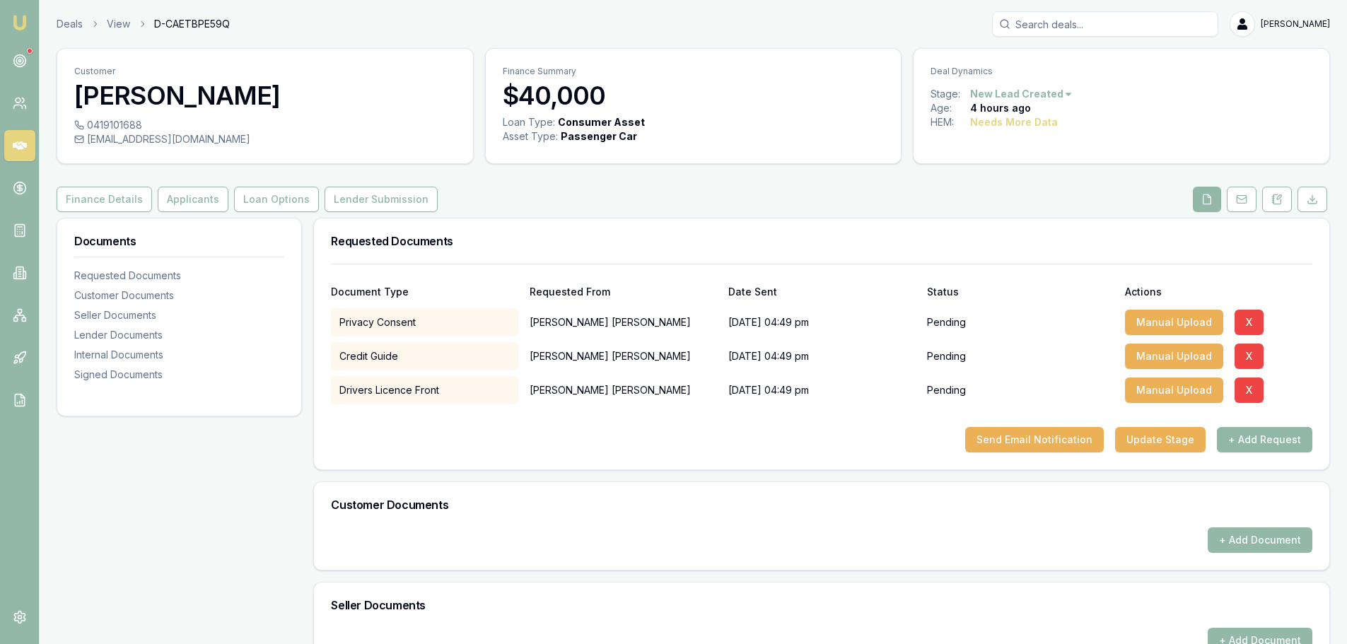
click at [1263, 434] on button "+ Add Request" at bounding box center [1264, 439] width 95 height 25
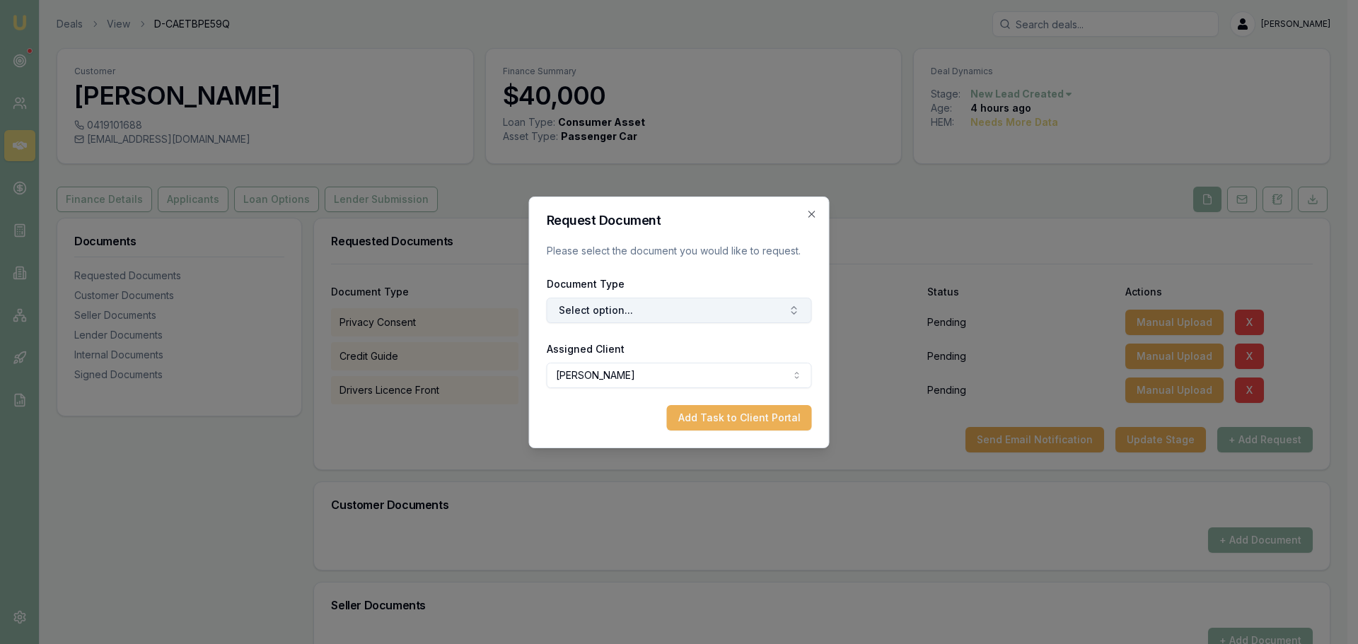
click at [564, 303] on button "Select option..." at bounding box center [679, 310] width 265 height 25
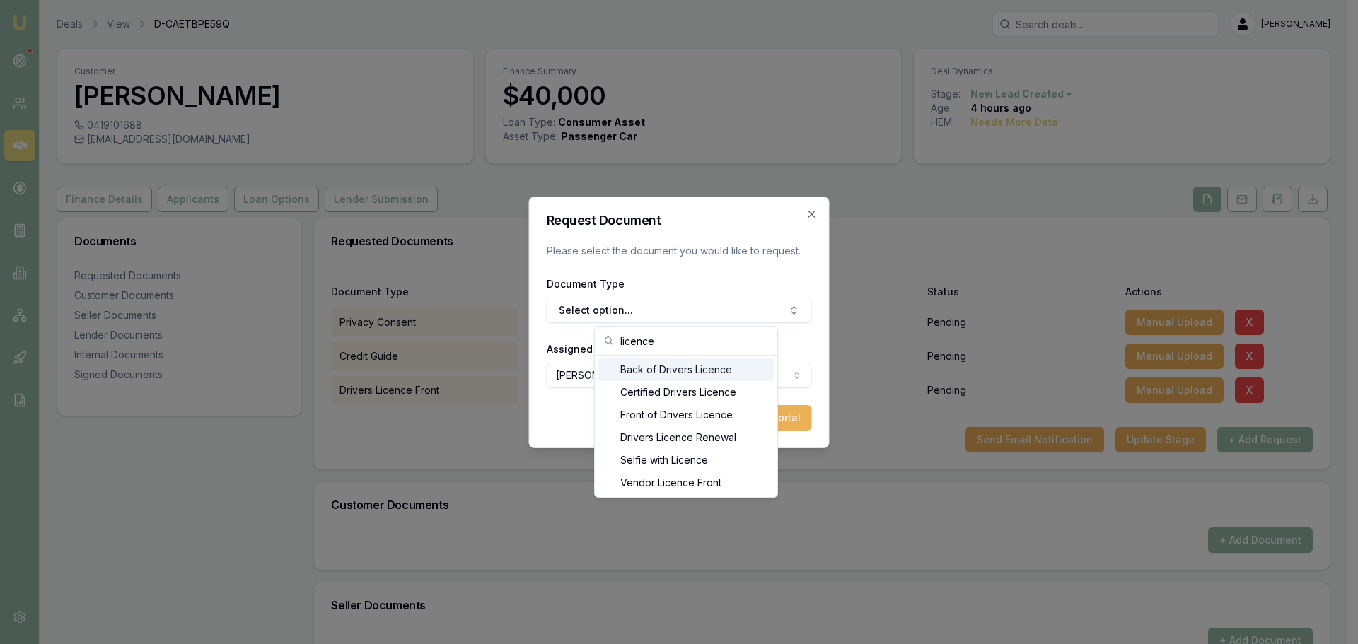
type input "licence"
click at [660, 372] on div "Back of Drivers Licence" at bounding box center [685, 369] width 177 height 23
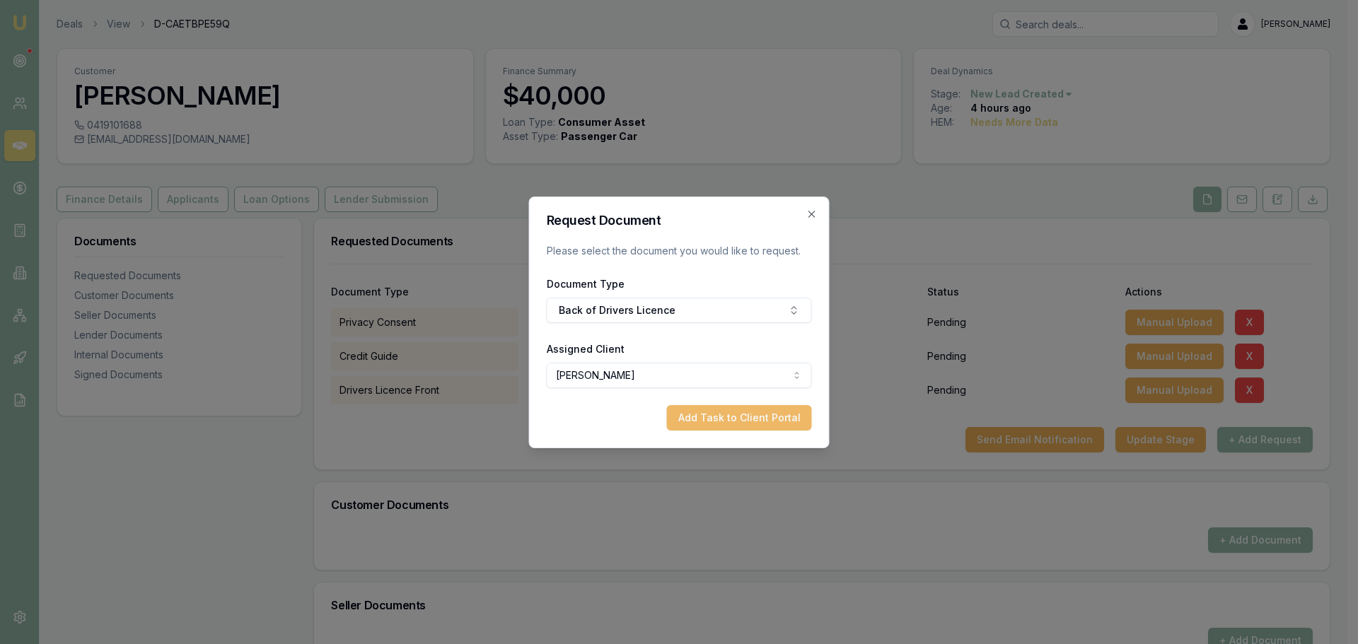
click at [732, 425] on button "Add Task to Client Portal" at bounding box center [739, 417] width 145 height 25
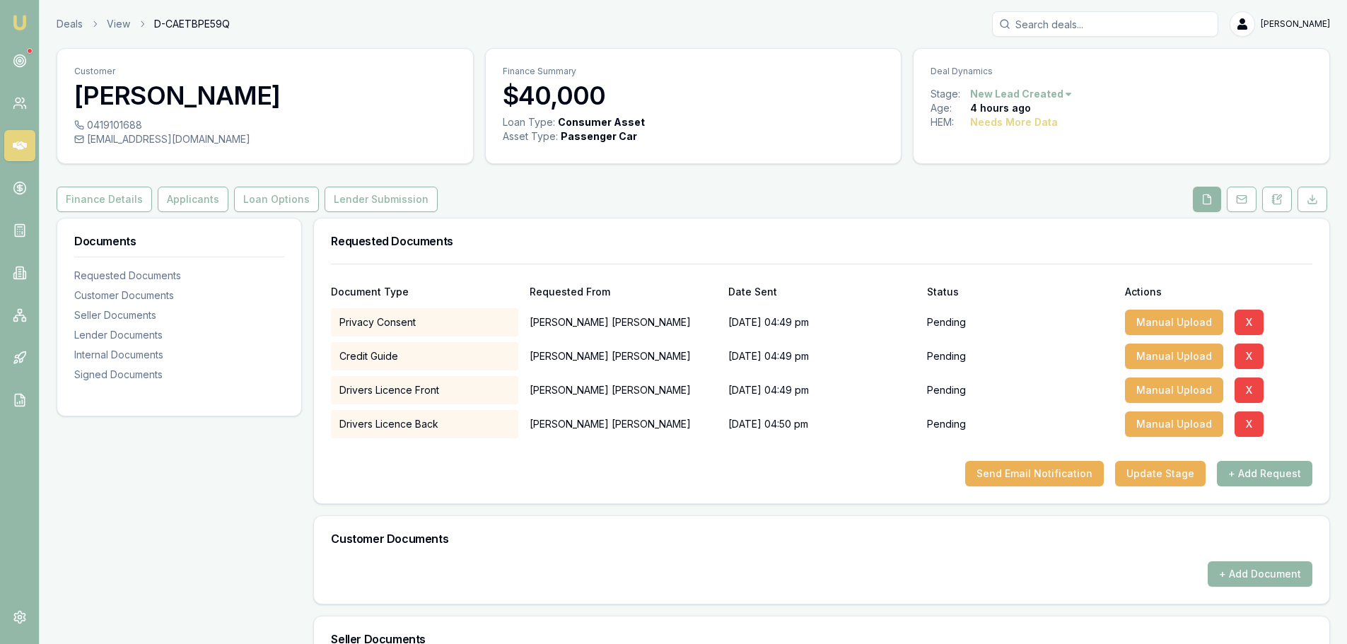
click at [1297, 475] on button "+ Add Request" at bounding box center [1264, 473] width 95 height 25
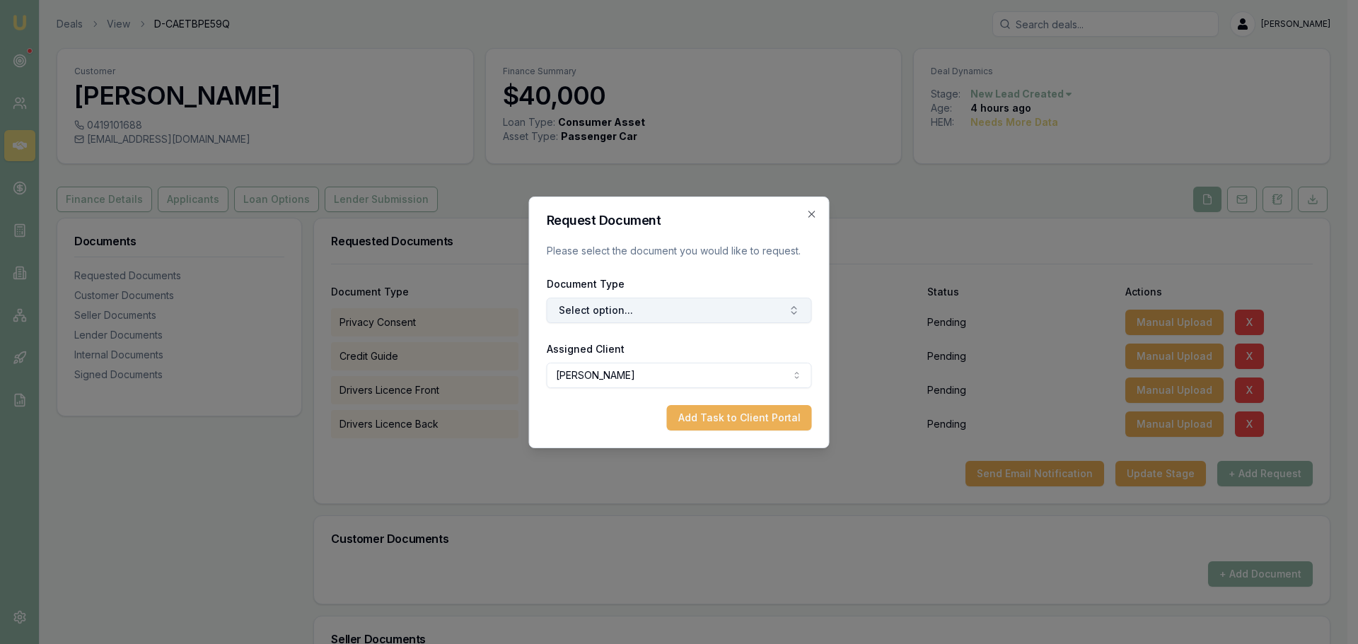
click at [638, 315] on button "Select option..." at bounding box center [679, 310] width 265 height 25
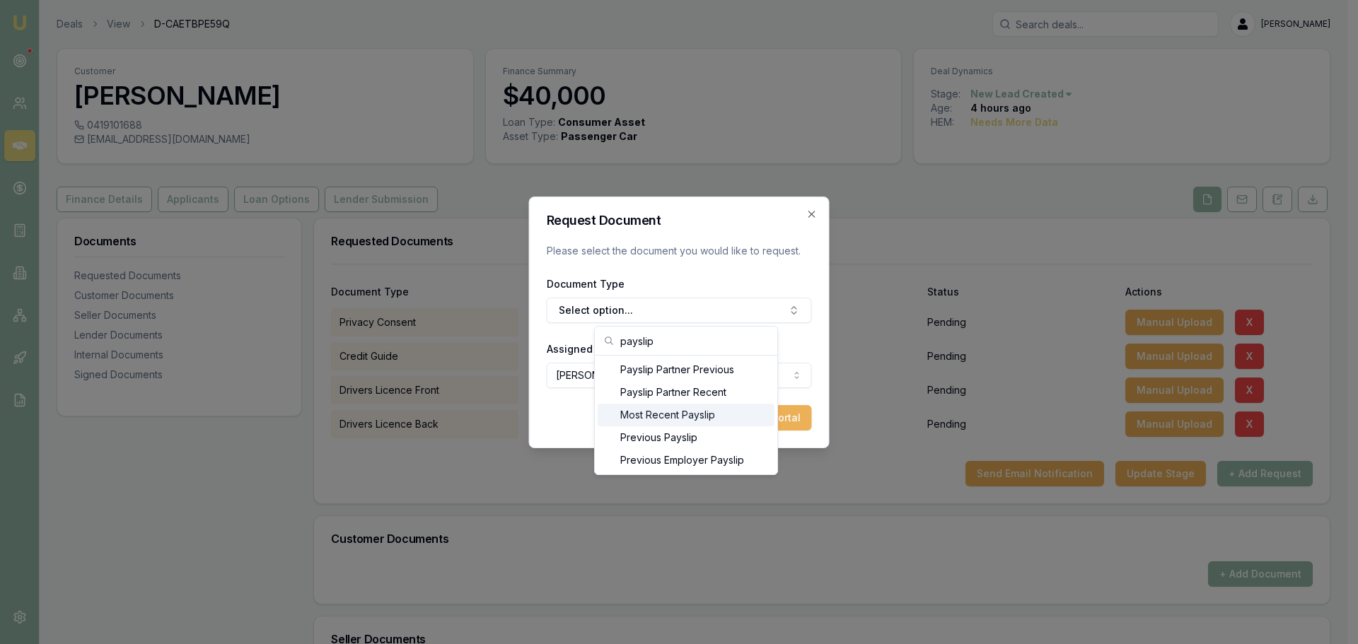
type input "payslip"
click at [652, 415] on div "Most Recent Payslip" at bounding box center [685, 415] width 177 height 23
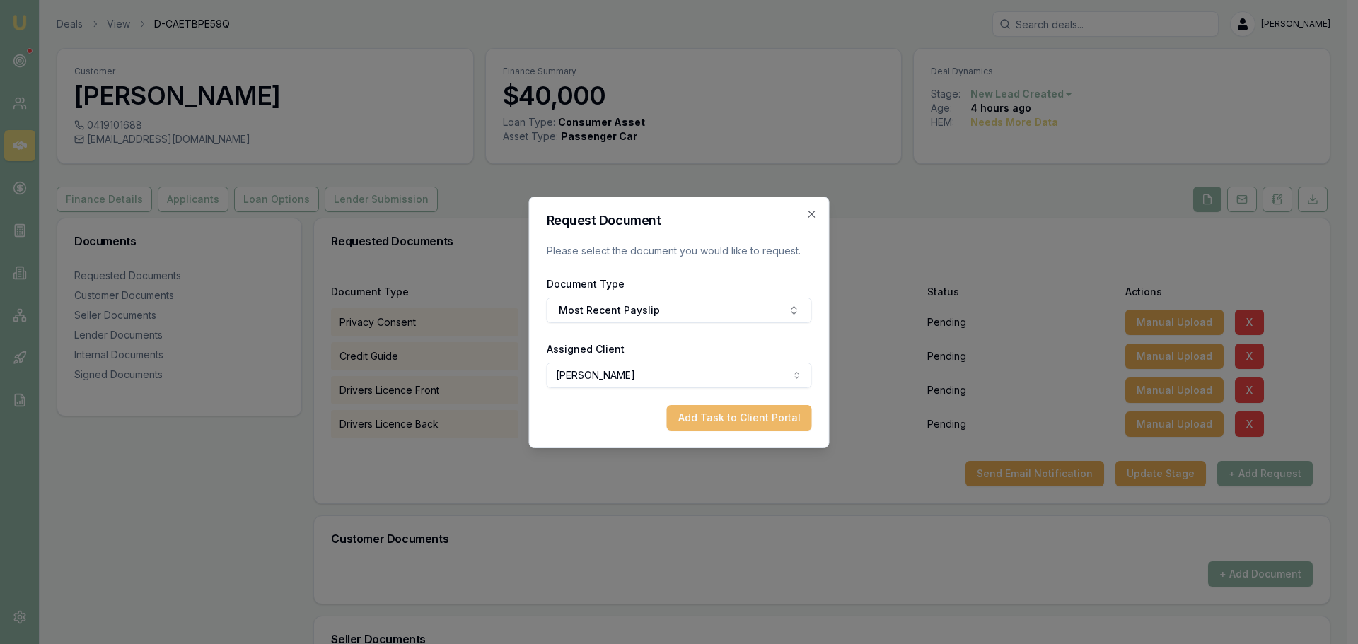
click at [759, 411] on button "Add Task to Client Portal" at bounding box center [739, 417] width 145 height 25
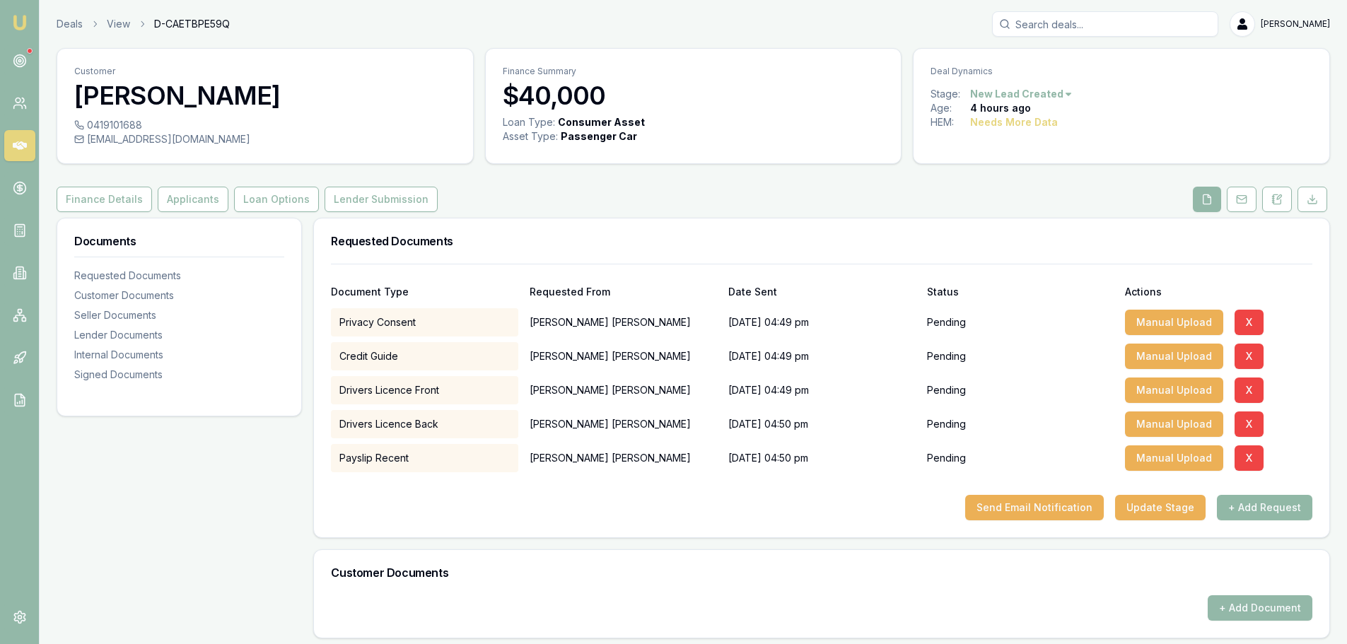
click at [1271, 508] on button "+ Add Request" at bounding box center [1264, 507] width 95 height 25
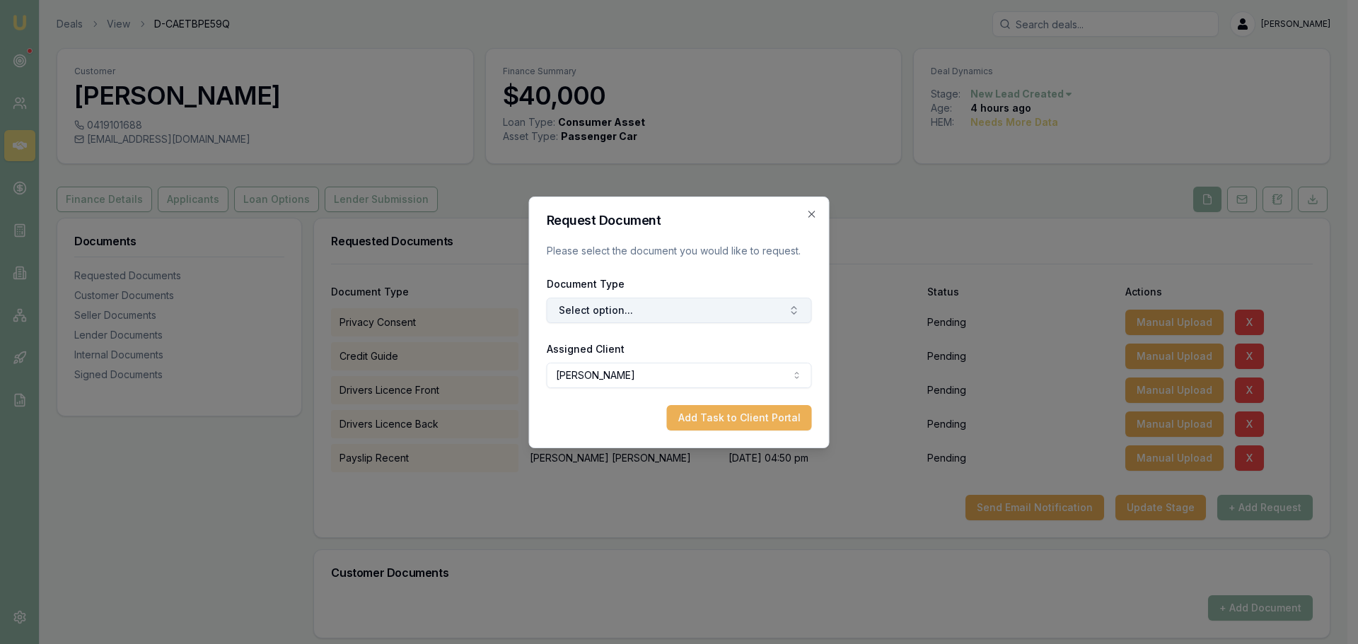
click at [699, 308] on button "Select option..." at bounding box center [679, 310] width 265 height 25
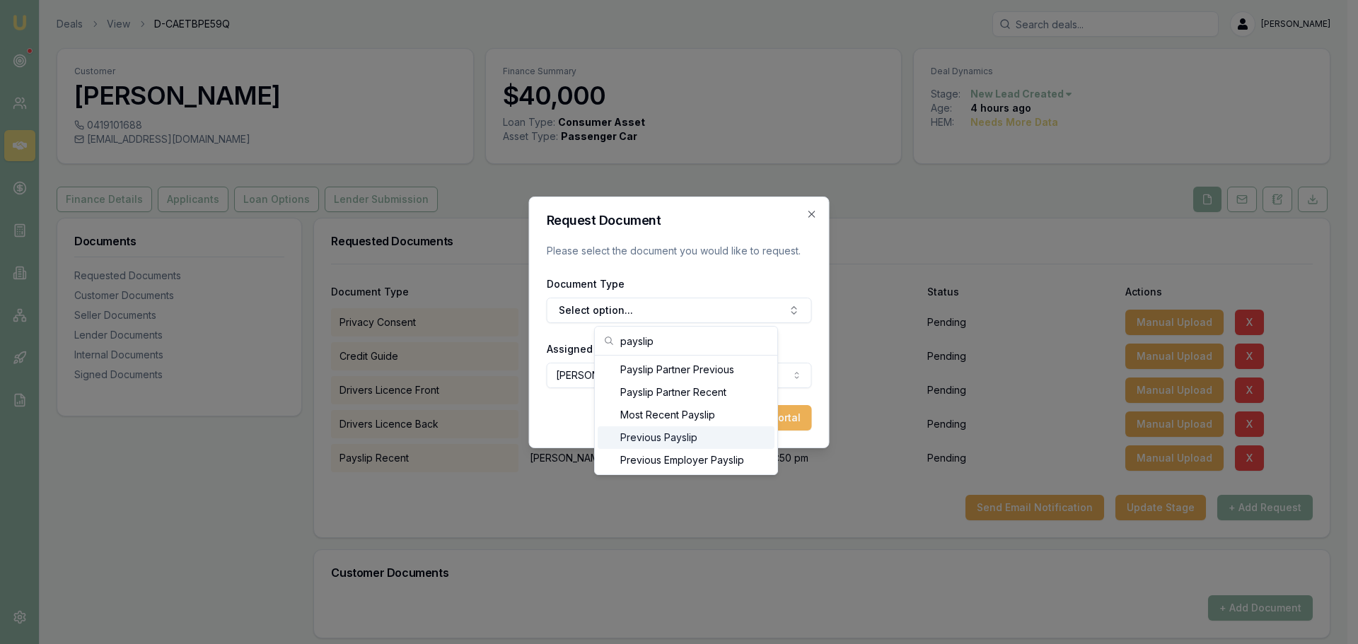
type input "payslip"
click at [686, 430] on div "Previous Payslip" at bounding box center [685, 437] width 177 height 23
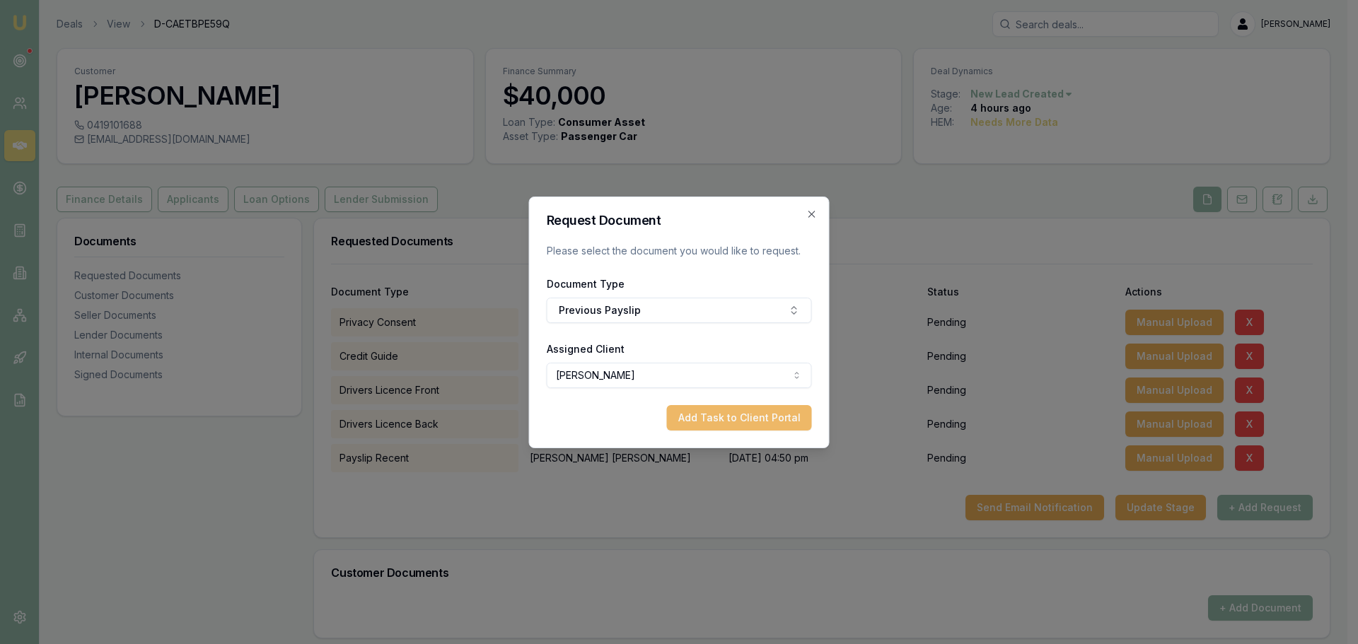
click at [776, 419] on button "Add Task to Client Portal" at bounding box center [739, 417] width 145 height 25
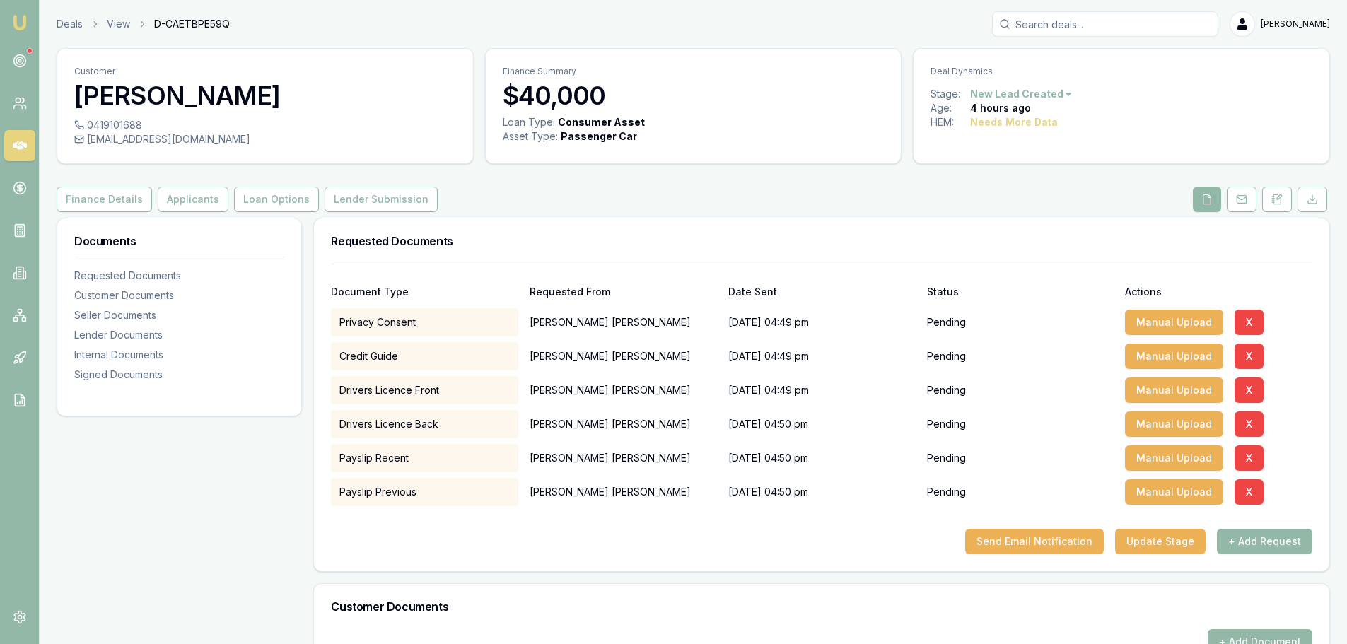
click at [1186, 558] on div "Document Type Requested From Date Sent Status Actions Privacy Consent [PERSON_N…" at bounding box center [821, 418] width 1015 height 308
click at [1187, 548] on button "Update Stage" at bounding box center [1160, 541] width 91 height 25
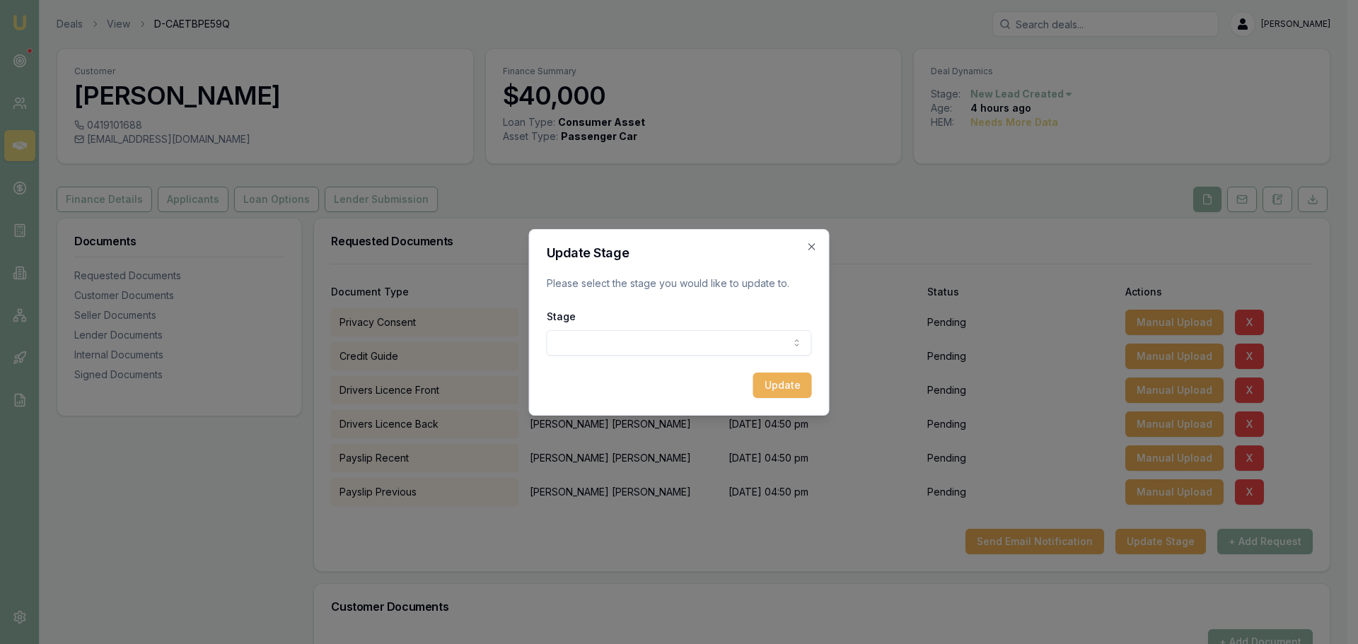
click at [808, 238] on div "Update Stage Please select the stage you would like to update to. Stage New lea…" at bounding box center [679, 322] width 301 height 187
click at [811, 248] on icon "button" at bounding box center [811, 246] width 11 height 11
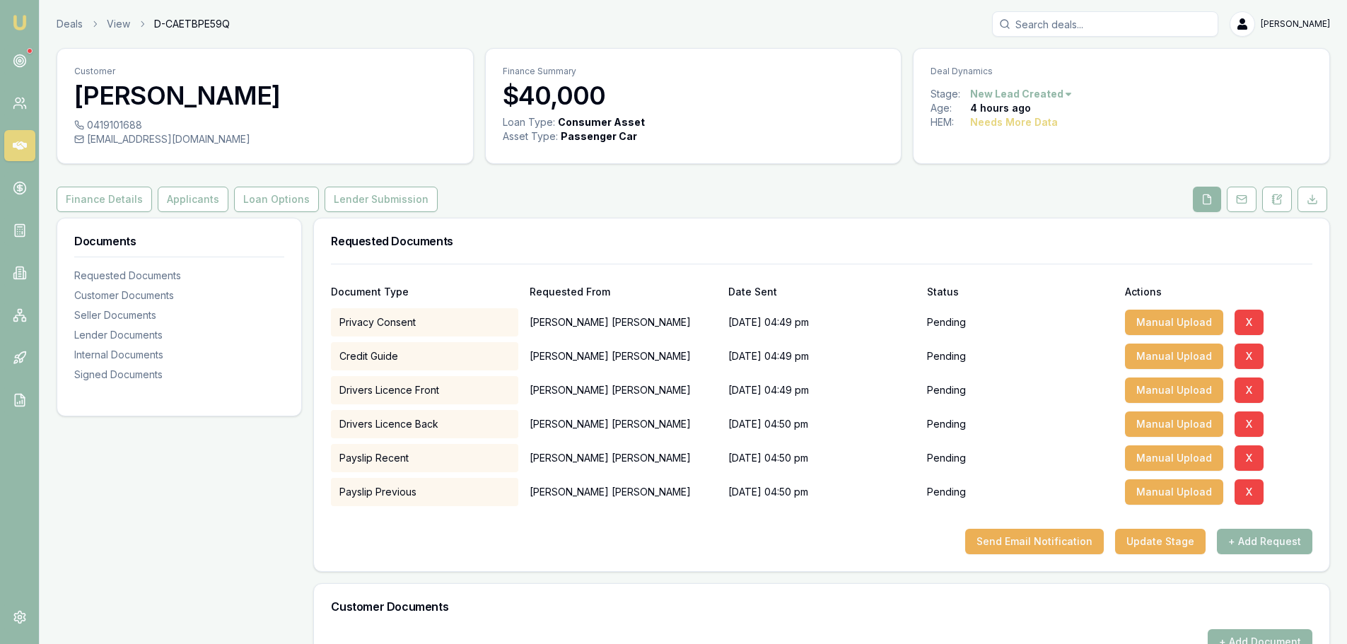
click at [860, 247] on div "Requested Documents" at bounding box center [821, 240] width 1015 height 45
click at [1053, 542] on button "Send Email Notification" at bounding box center [1034, 541] width 139 height 25
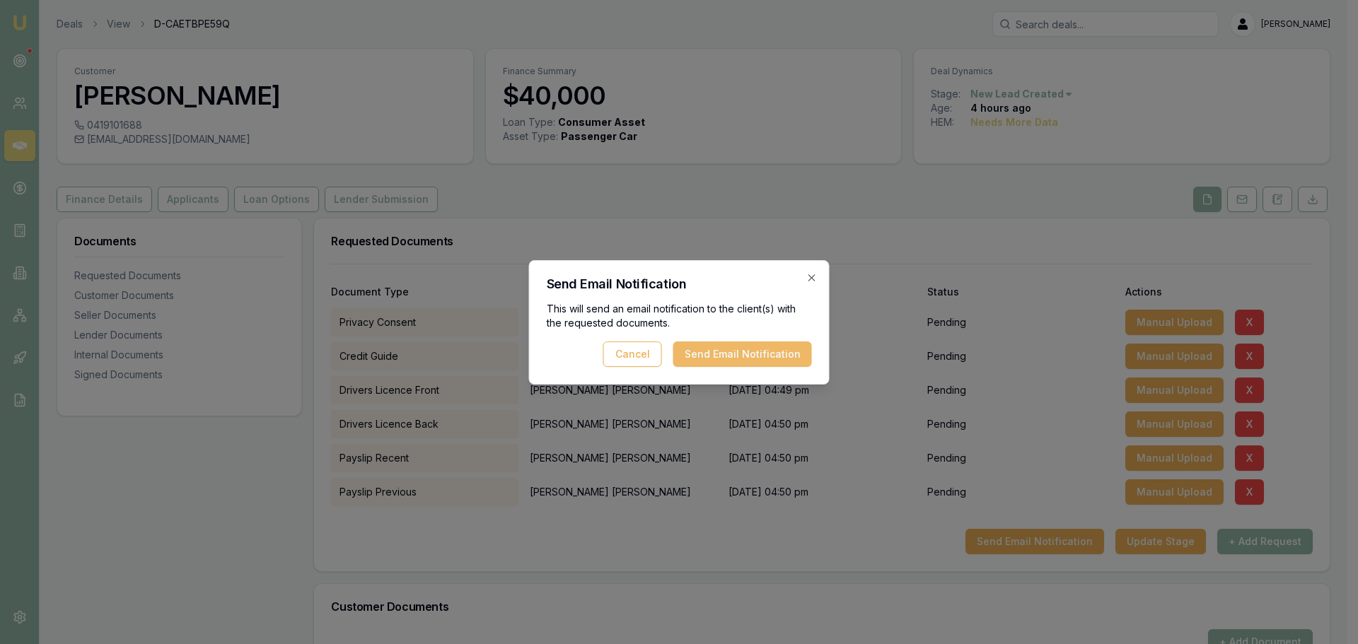
click at [708, 350] on button "Send Email Notification" at bounding box center [742, 354] width 139 height 25
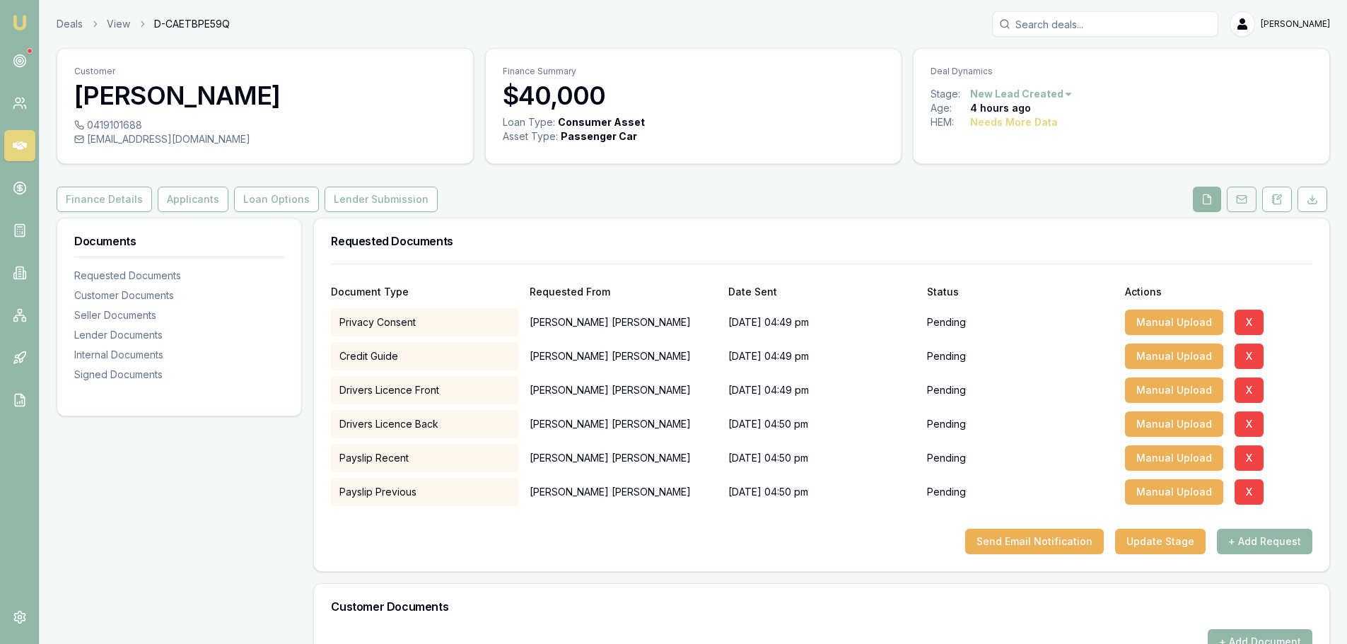
click at [1245, 201] on icon at bounding box center [1241, 199] width 11 height 11
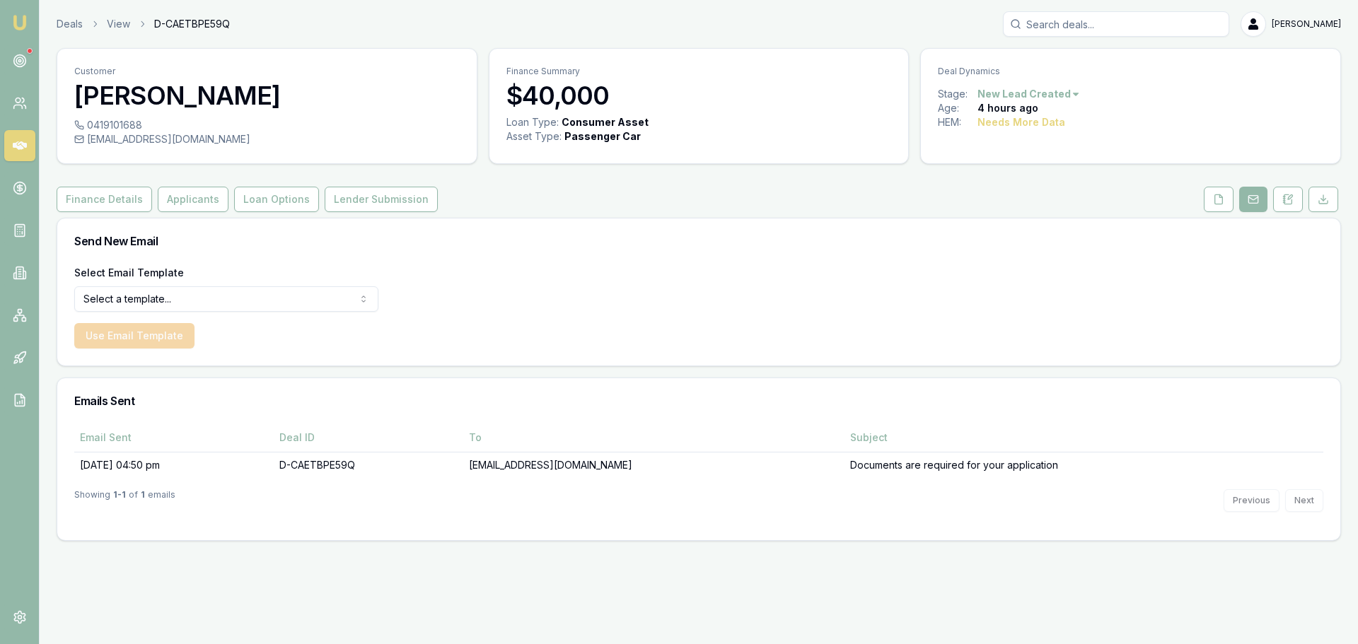
click at [316, 301] on html "Emu Broker Deals View D-CAETBPE59Q [PERSON_NAME] Shield Toggle Menu Customer [P…" at bounding box center [679, 322] width 1358 height 644
select select "document-request-reminder"
click at [146, 331] on button "Use Email Template" at bounding box center [134, 335] width 120 height 25
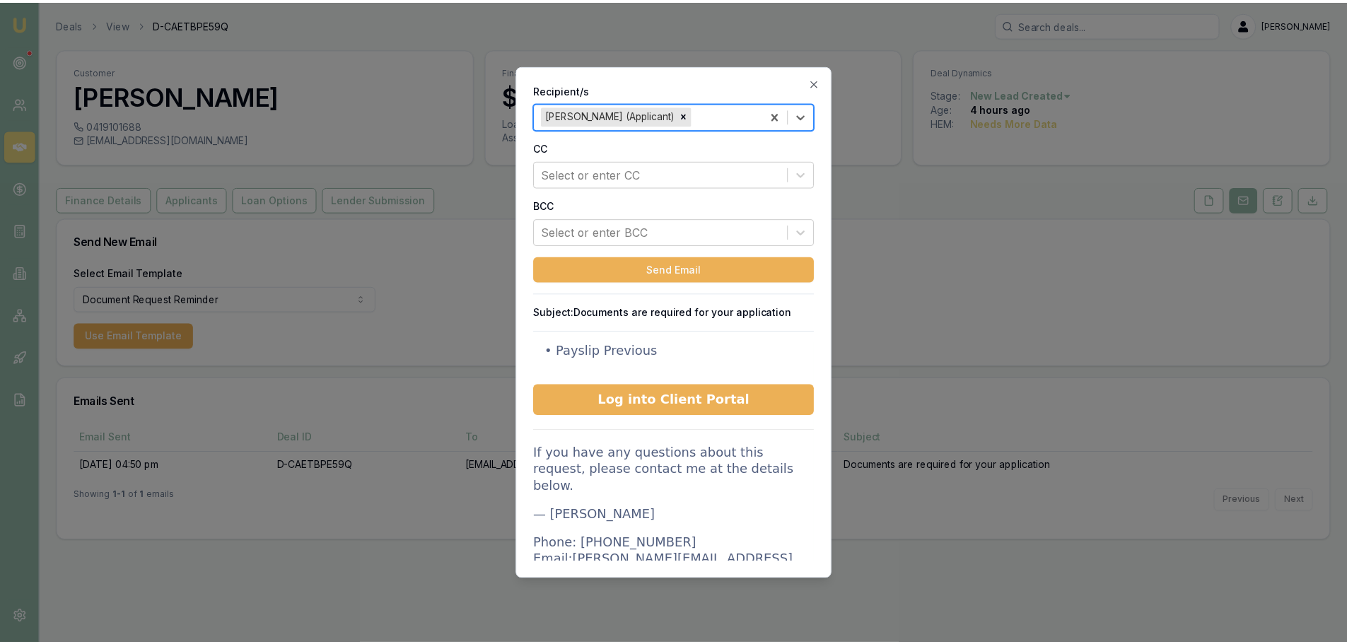
scroll to position [212, 0]
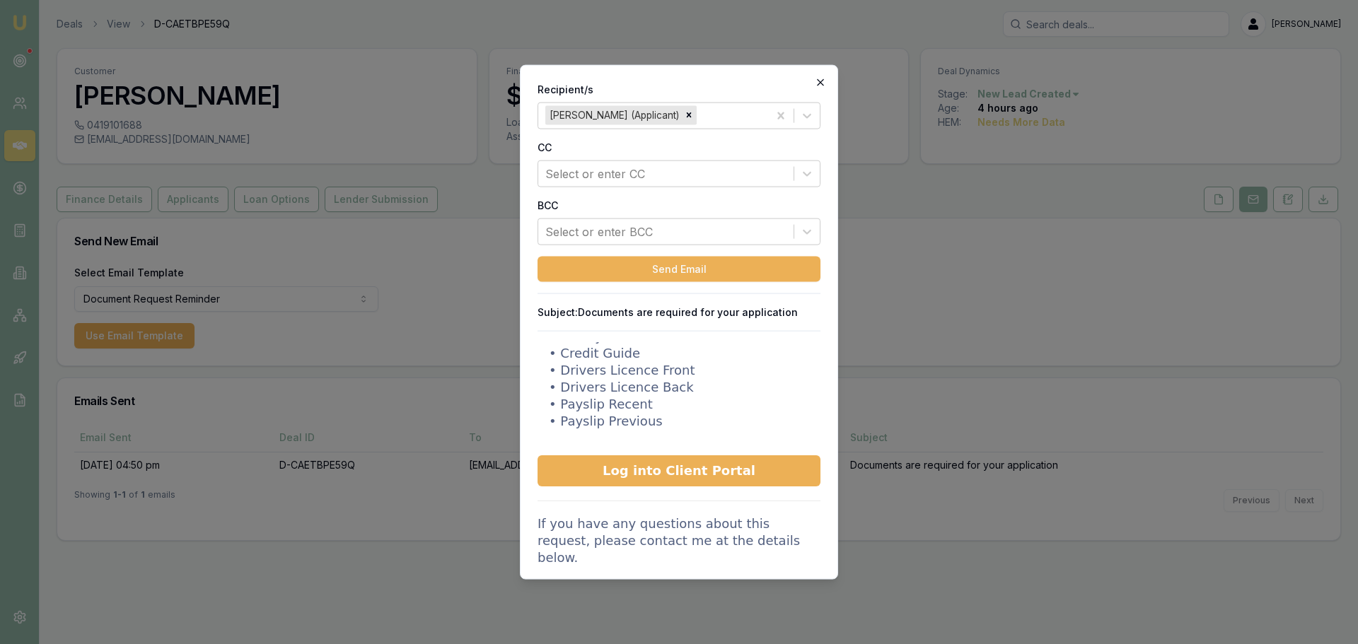
click at [824, 77] on icon "button" at bounding box center [820, 81] width 11 height 11
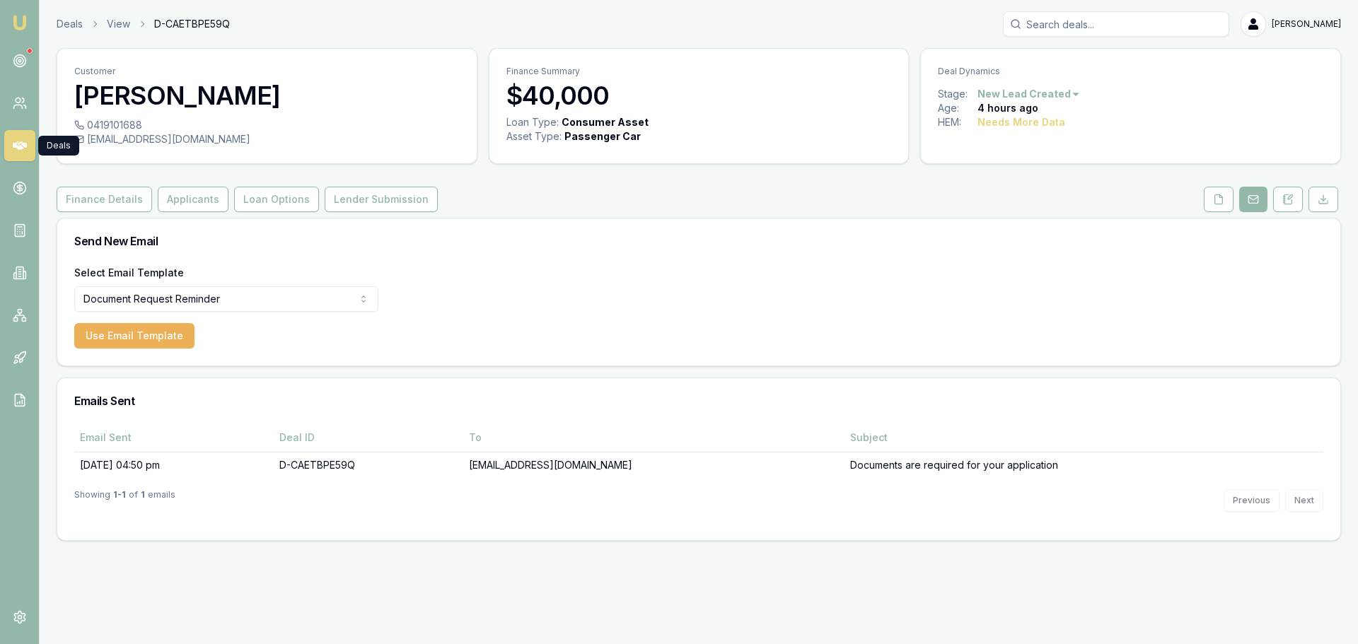
click at [23, 143] on icon at bounding box center [20, 145] width 14 height 8
